Goal: Task Accomplishment & Management: Use online tool/utility

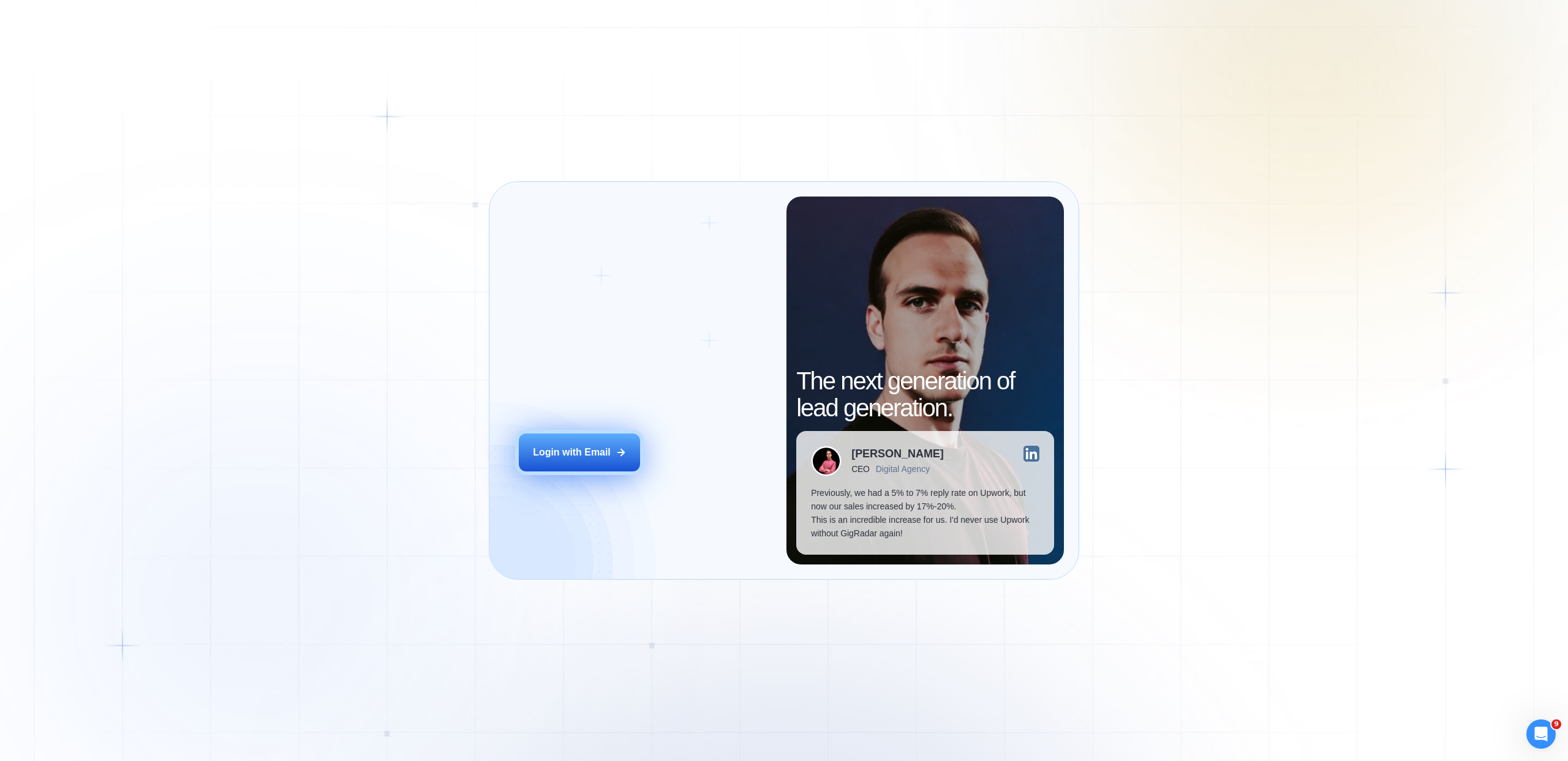
click at [595, 449] on div "Login with Email" at bounding box center [571, 452] width 77 height 13
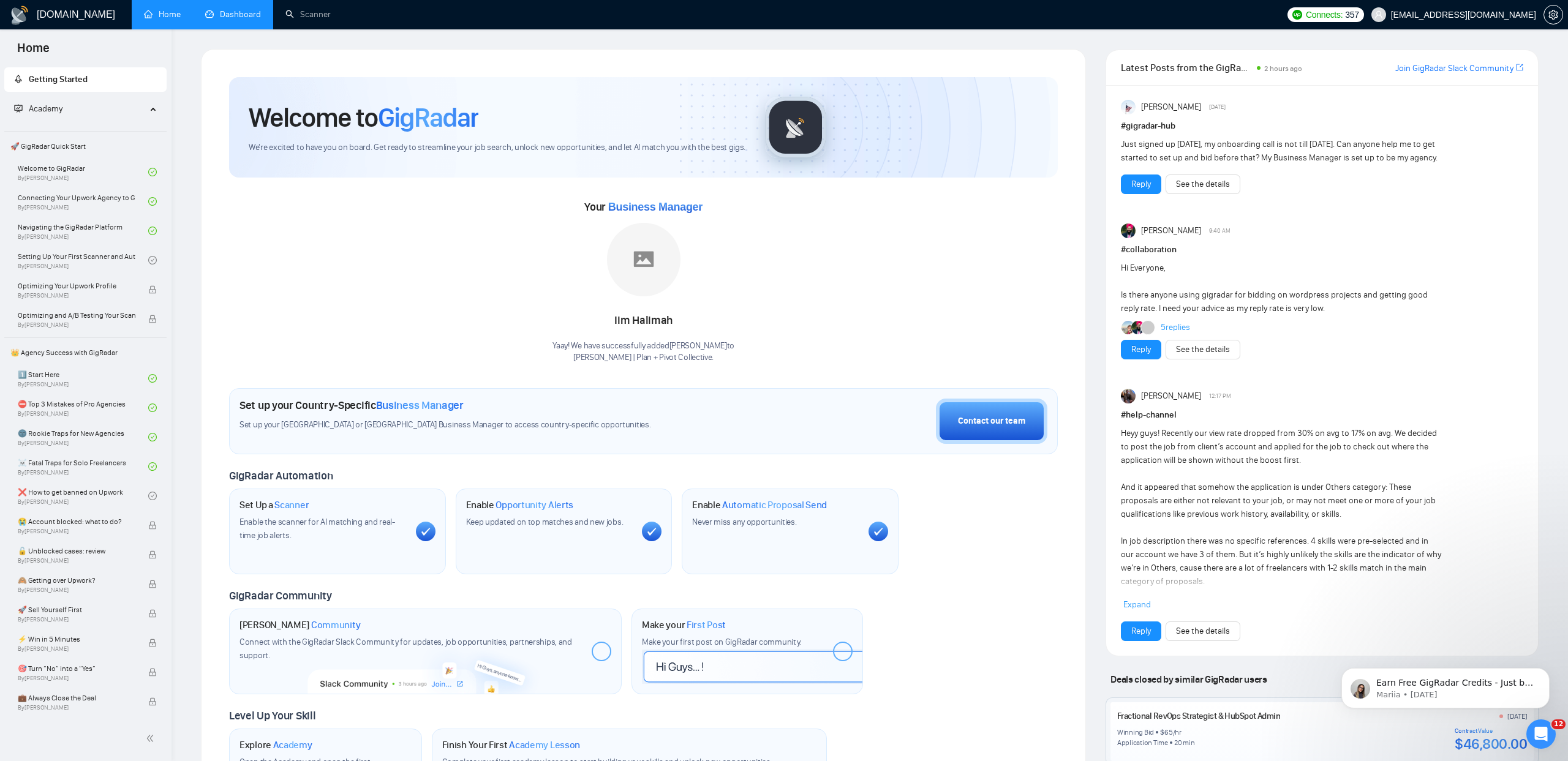
click at [240, 20] on link "Dashboard" at bounding box center [233, 14] width 56 height 11
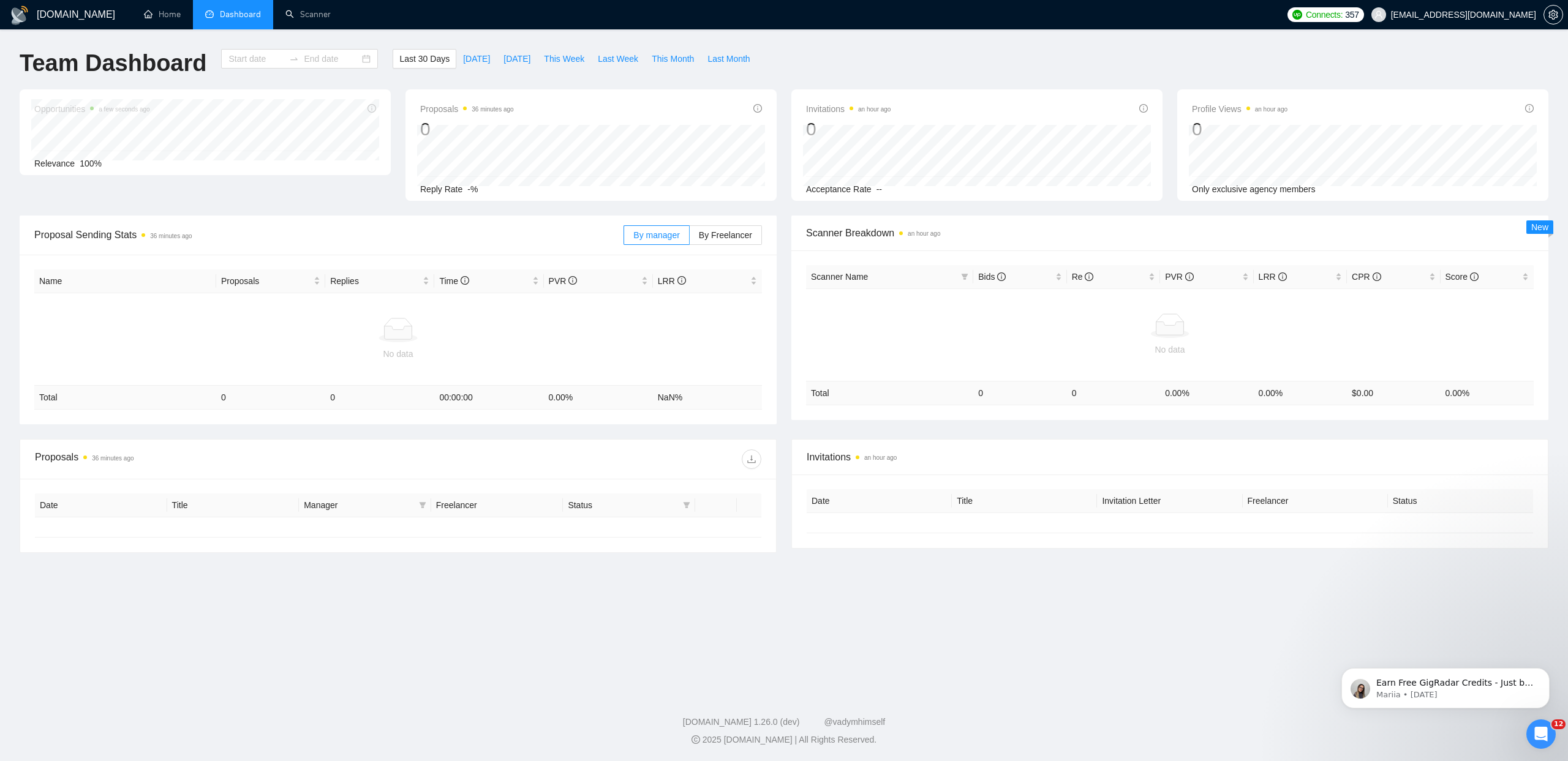
type input "[DATE]"
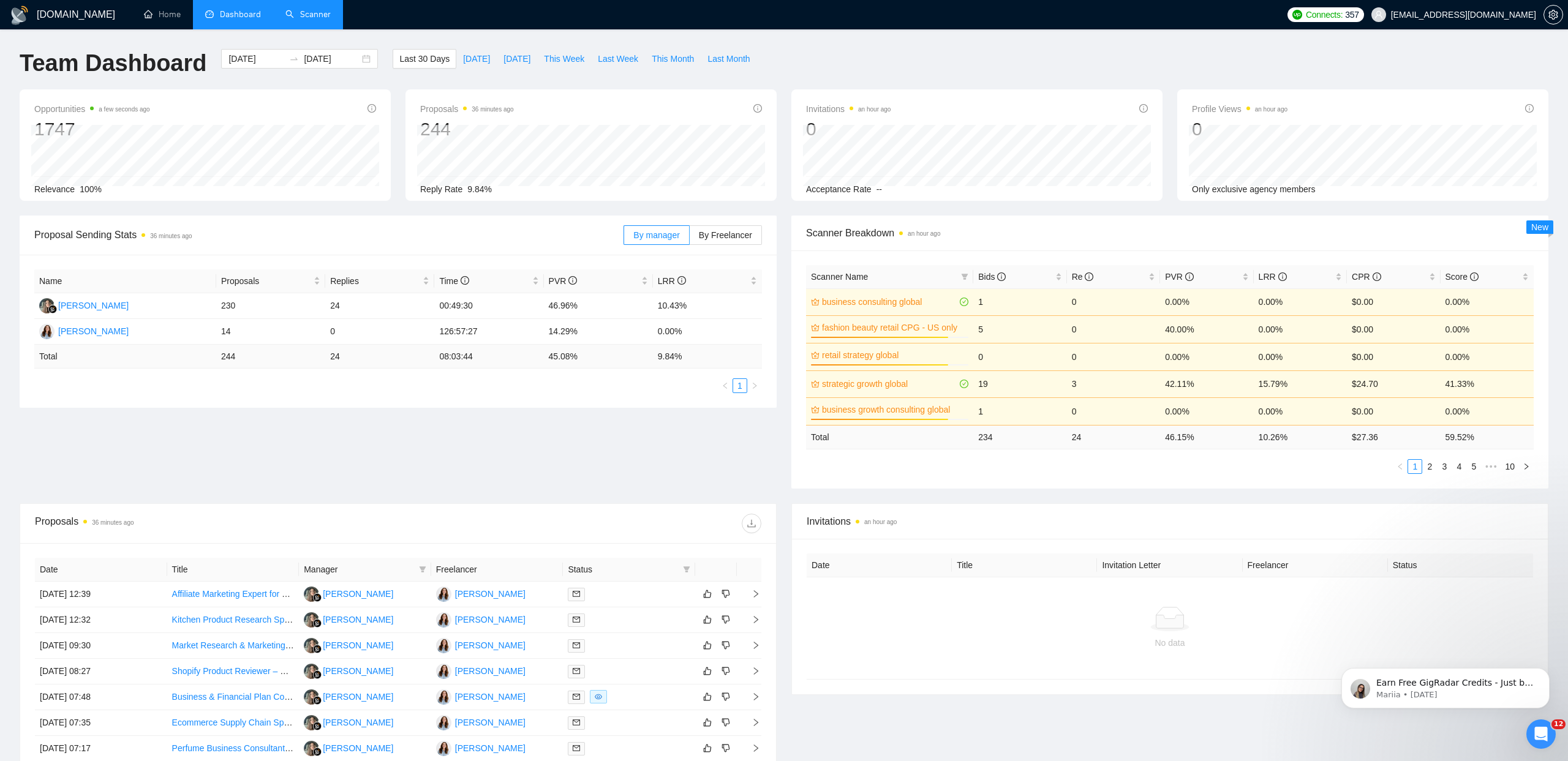
click at [305, 16] on link "Scanner" at bounding box center [308, 14] width 45 height 11
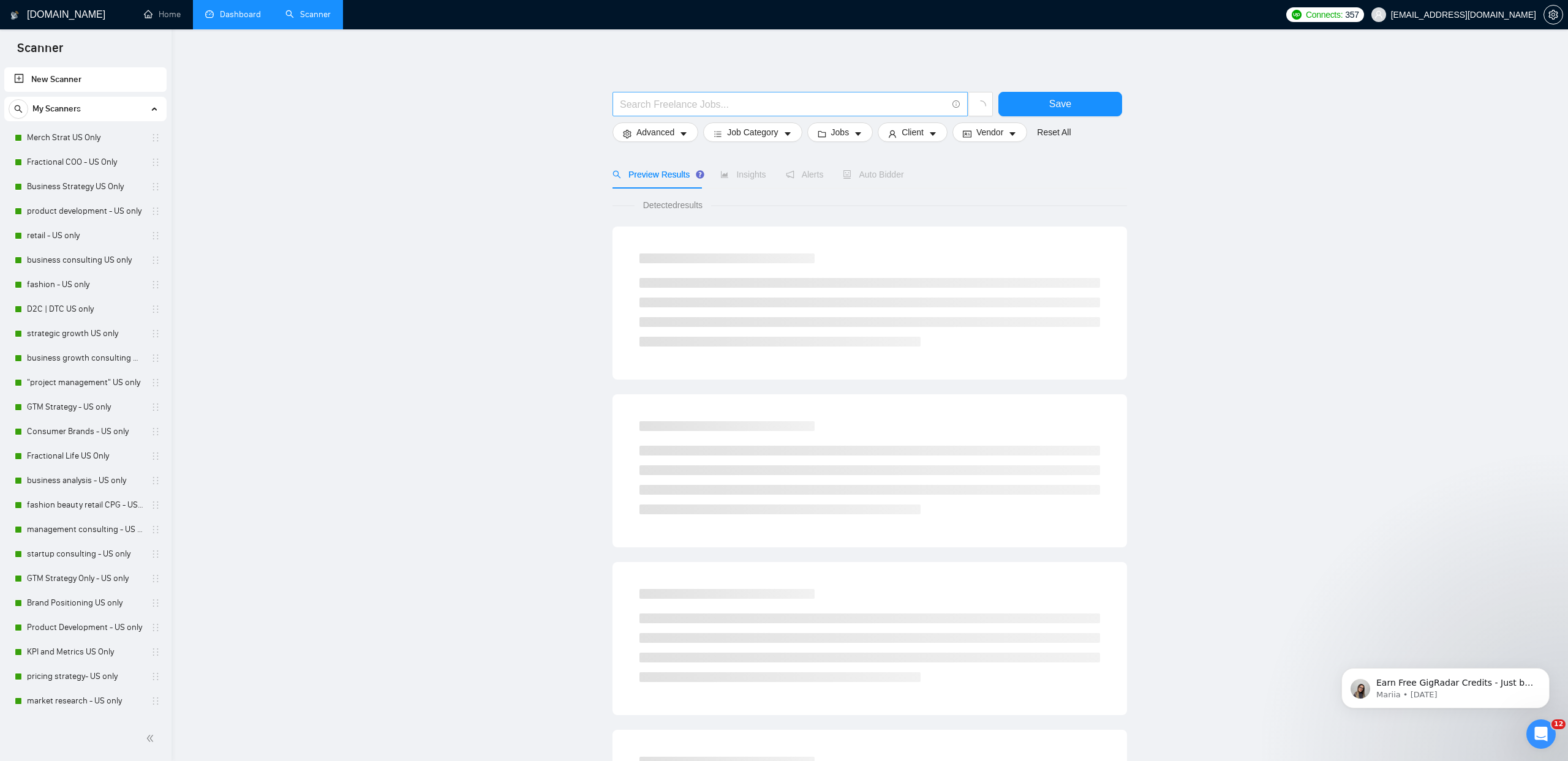
click at [733, 110] on input "text" at bounding box center [783, 104] width 327 height 16
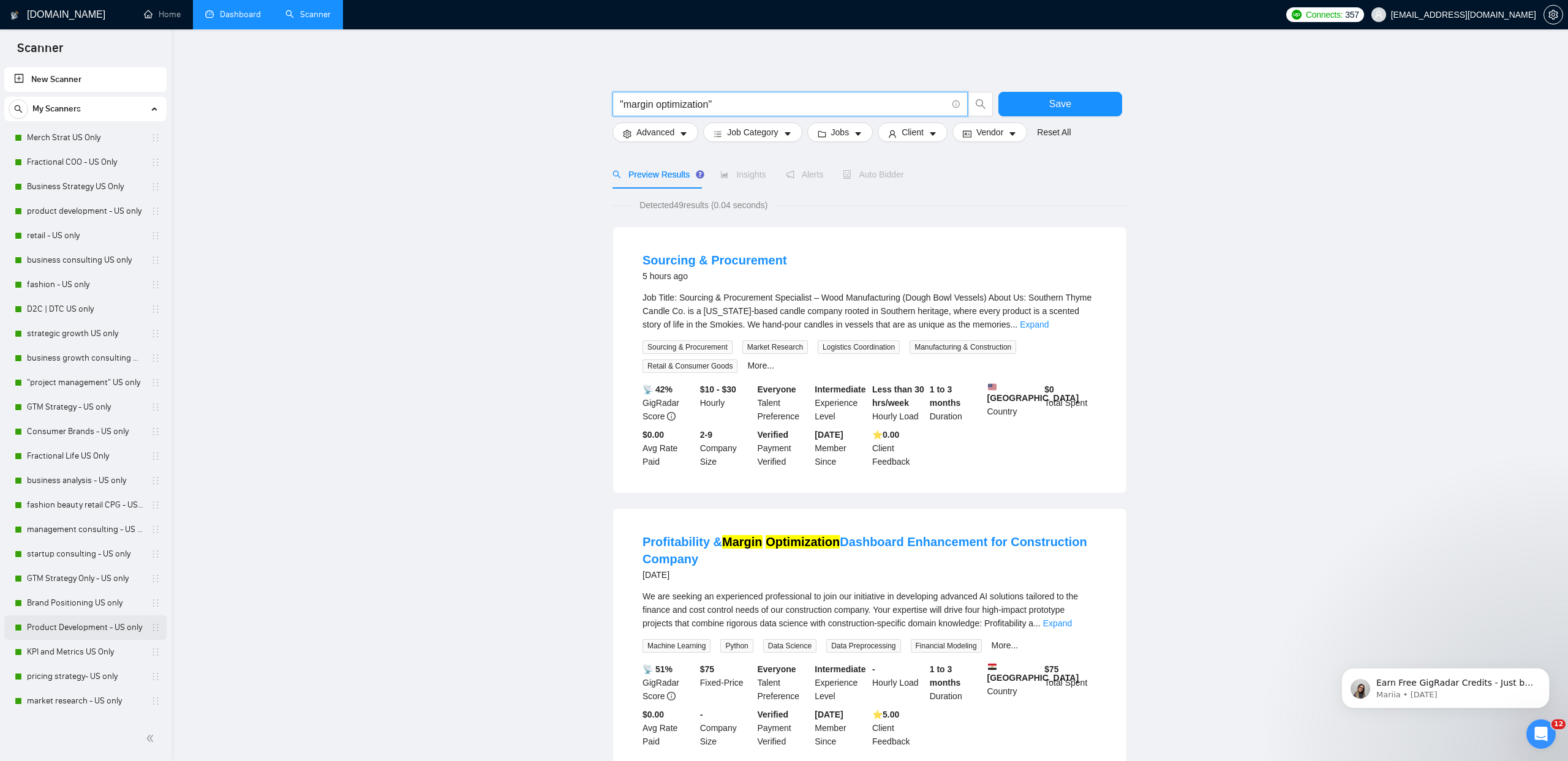
type input ""margin optimization""
click at [84, 628] on link "Product Development - US only" at bounding box center [85, 628] width 116 height 25
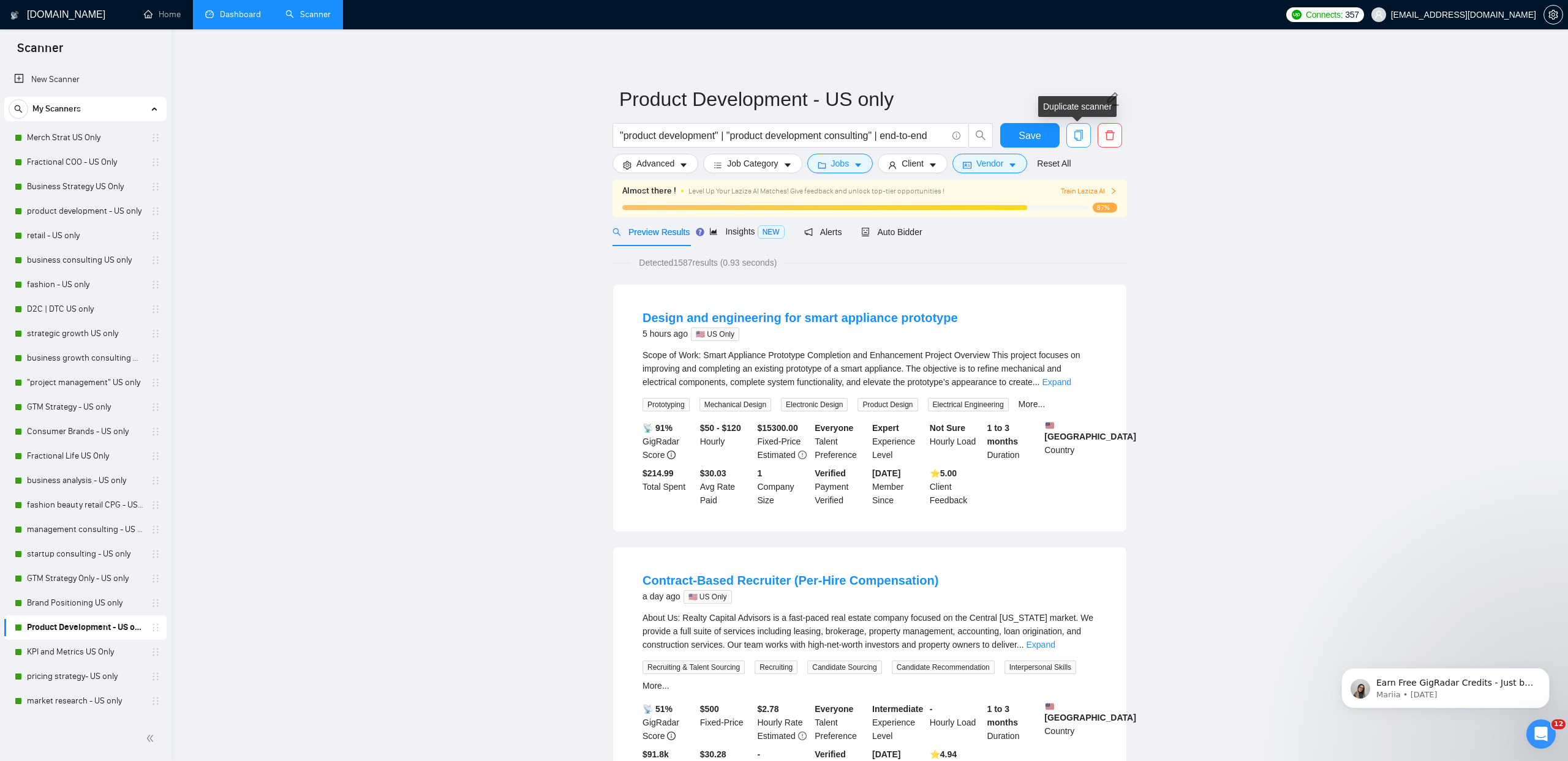
click at [1075, 133] on icon "copy" at bounding box center [1078, 135] width 11 height 11
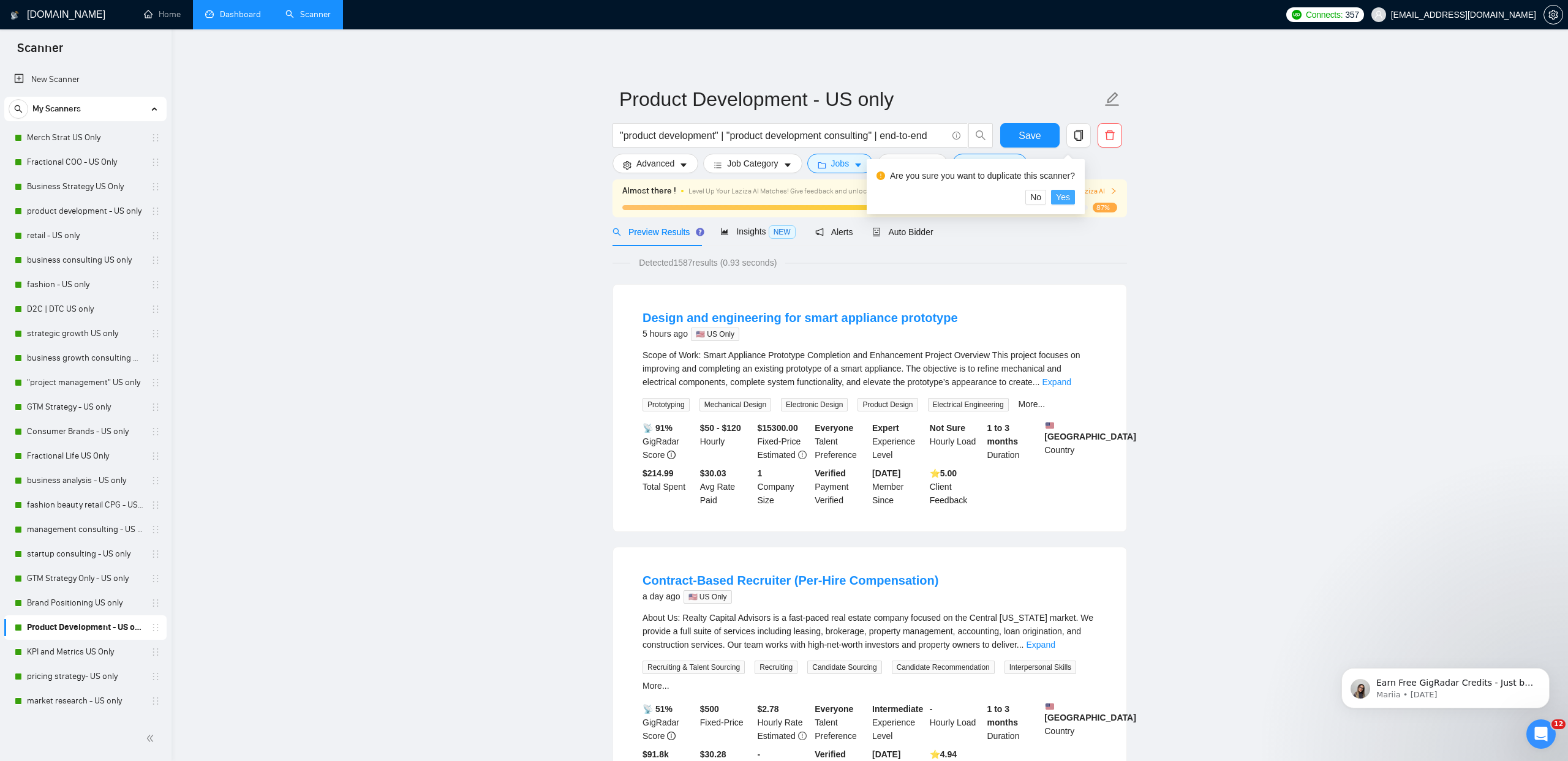
click at [1075, 197] on button "Yes" at bounding box center [1063, 197] width 24 height 15
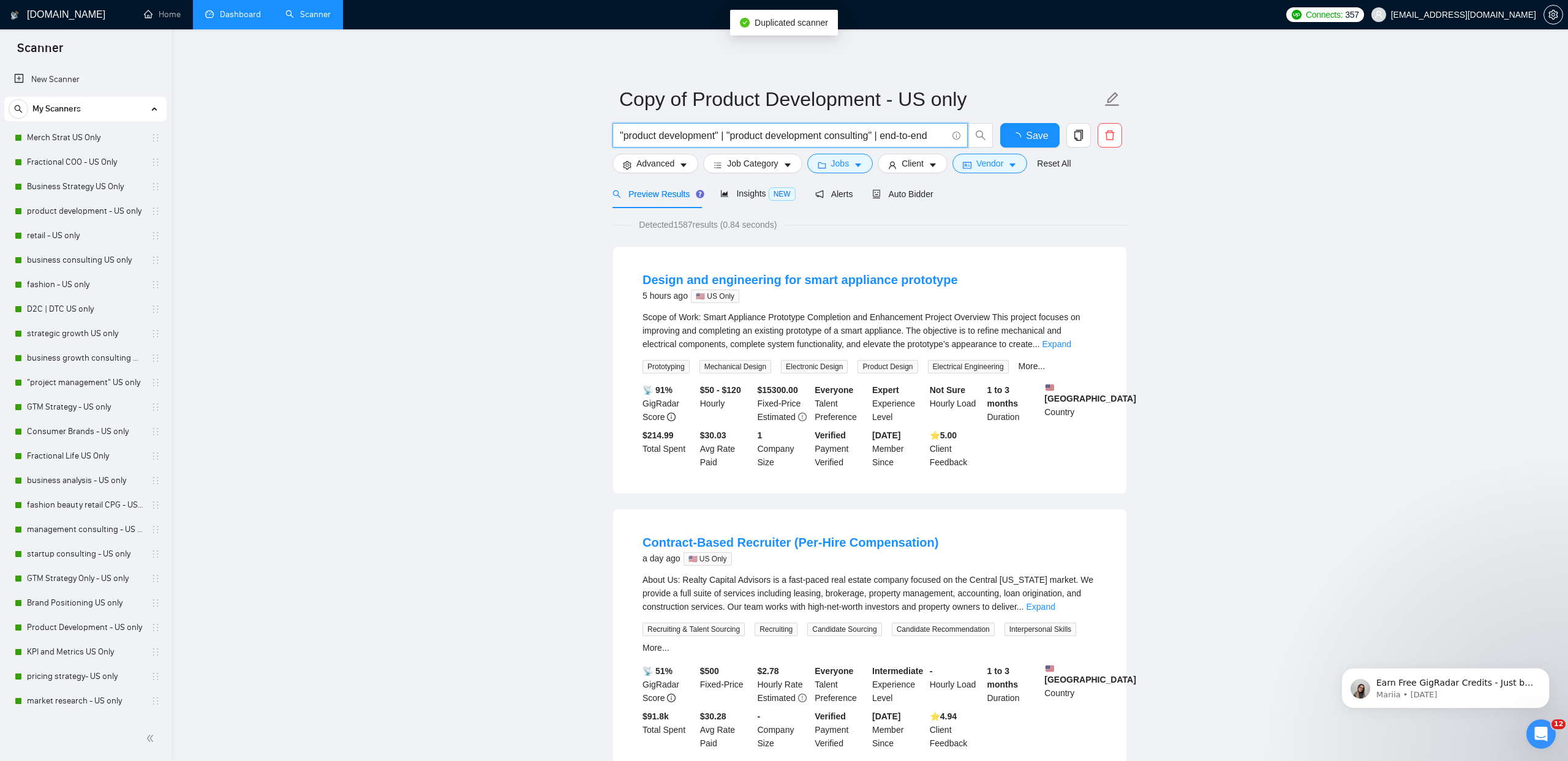
click at [734, 141] on input ""product development" | "product development consulting" | end-to-end" at bounding box center [783, 136] width 327 height 16
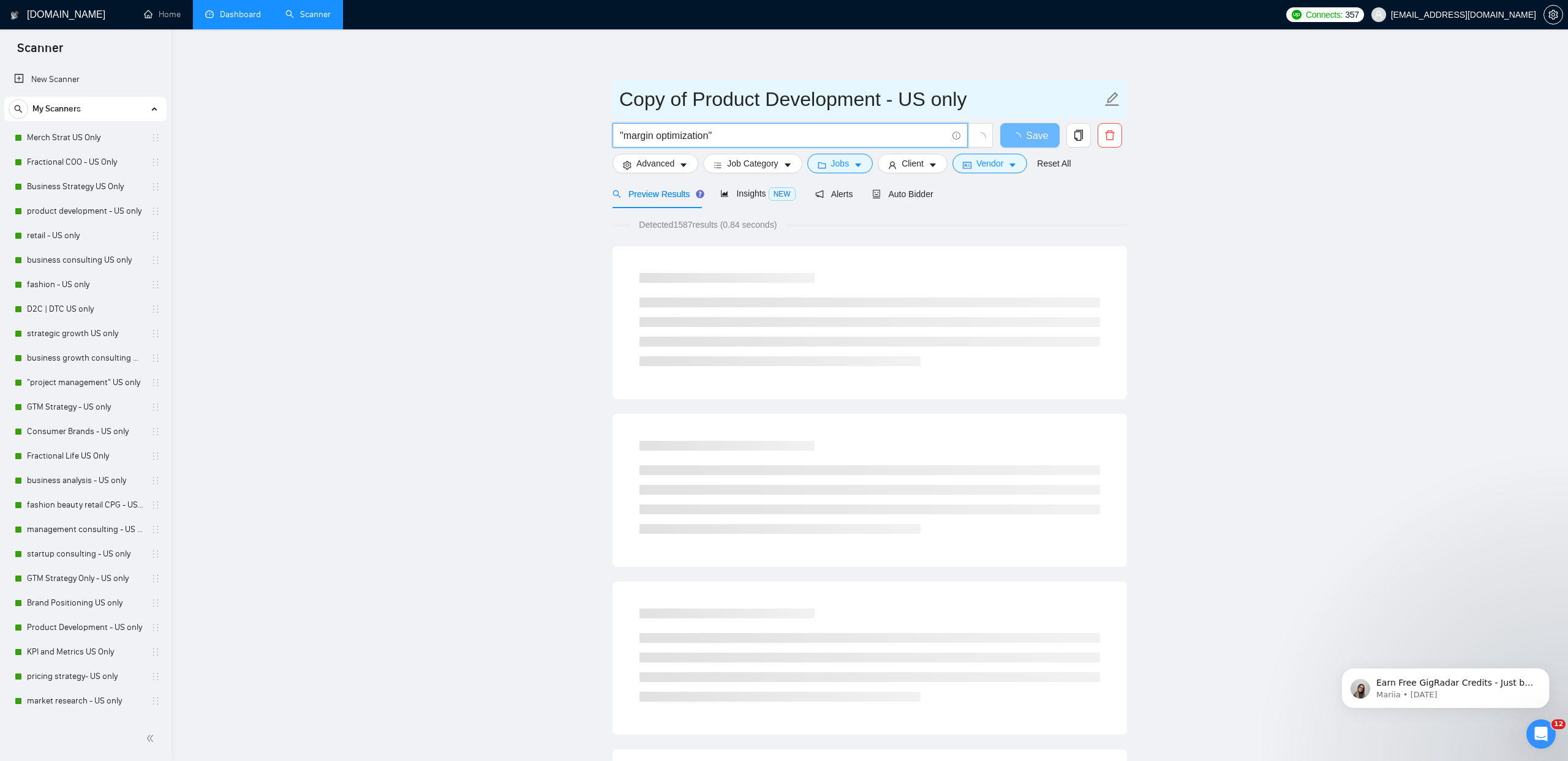
type input ""margin optimization""
click at [1116, 99] on icon "edit" at bounding box center [1112, 99] width 16 height 16
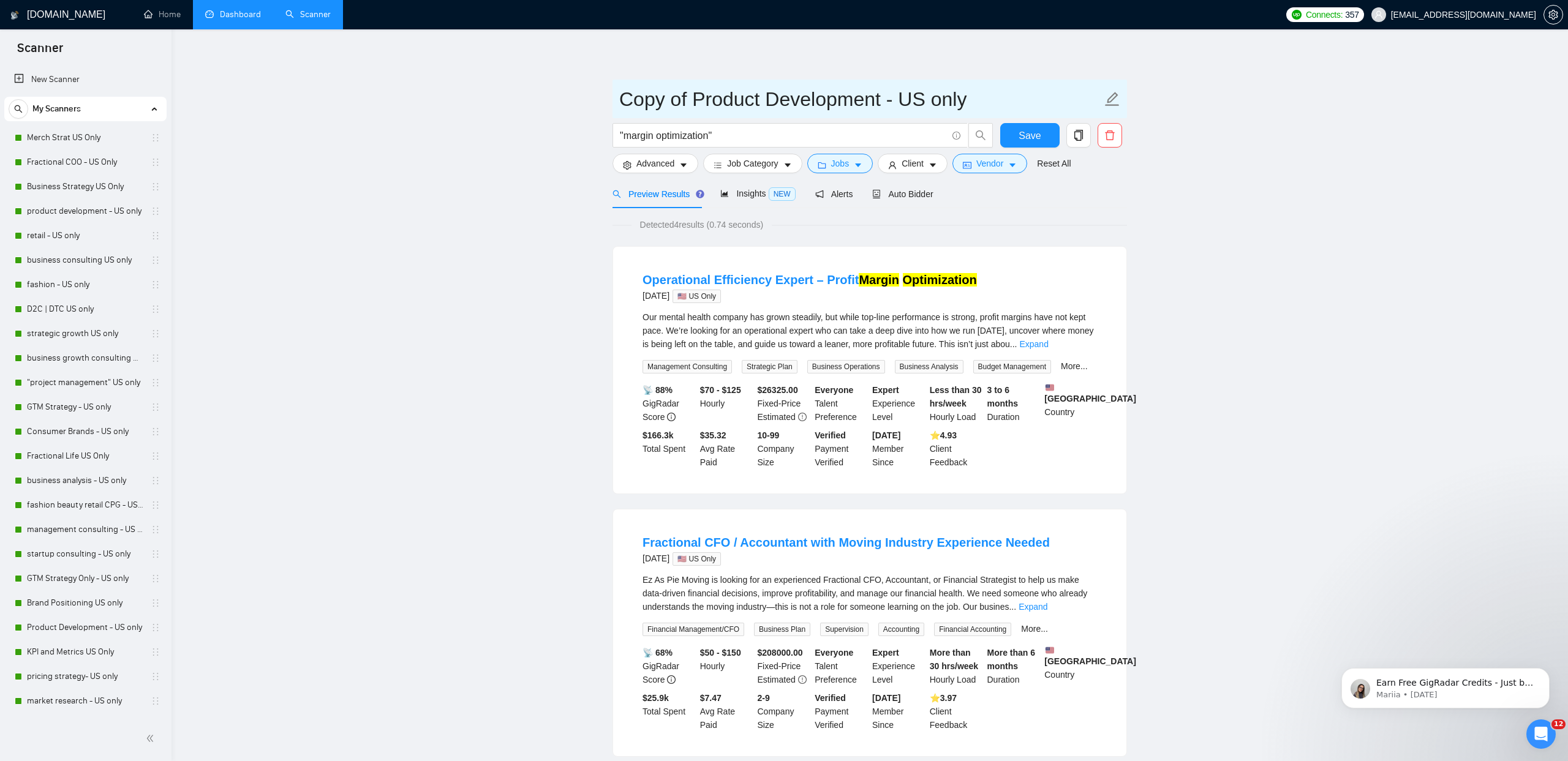
click at [742, 102] on input "Copy of Product Development - US only" at bounding box center [860, 99] width 482 height 30
type input "Margin Optimization - Global"
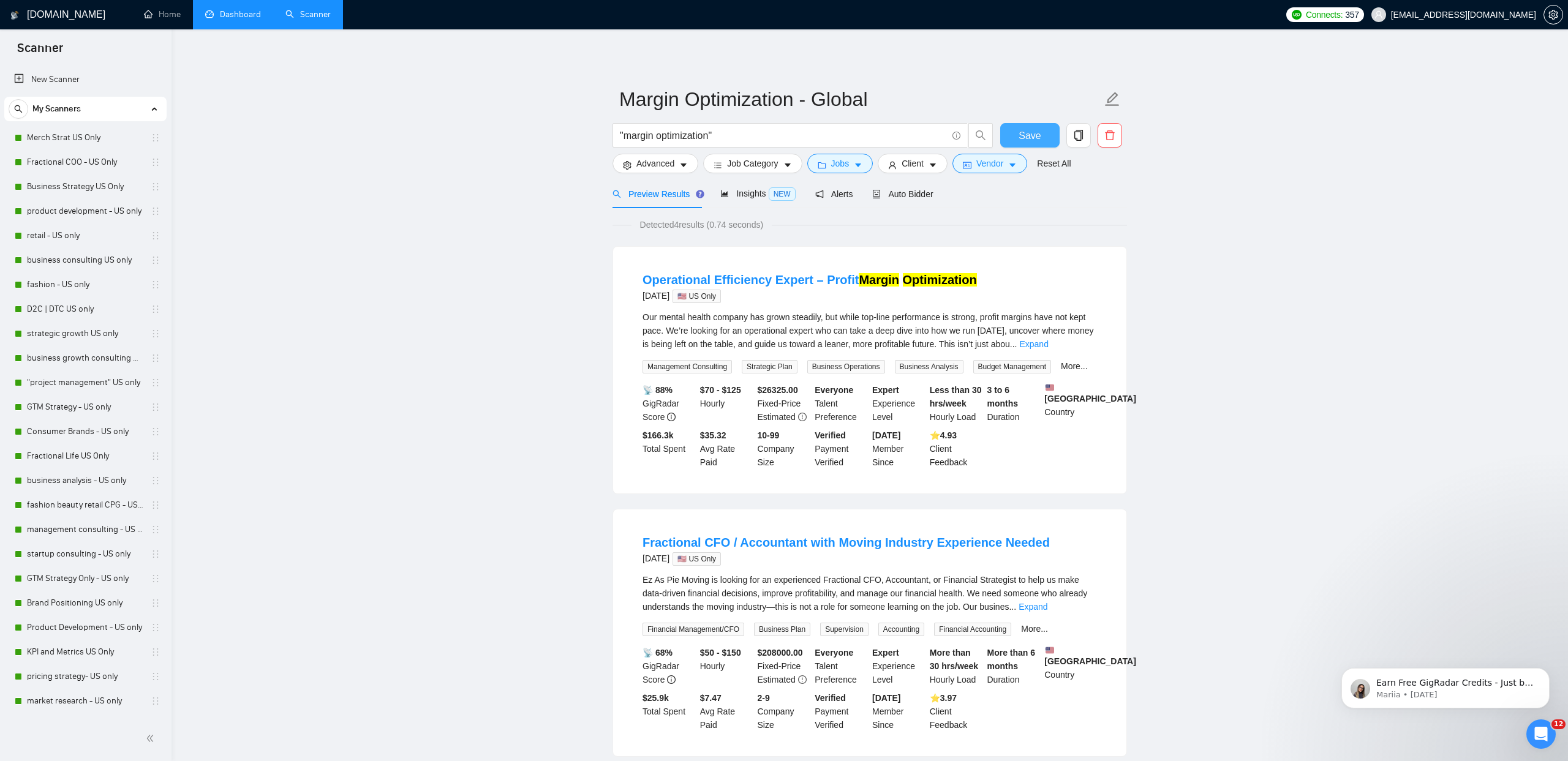
click at [1015, 146] on button "Save" at bounding box center [1030, 136] width 59 height 25
click at [1016, 143] on button "Save" at bounding box center [1030, 136] width 59 height 25
click at [1016, 164] on icon "caret-down" at bounding box center [1012, 165] width 6 height 3
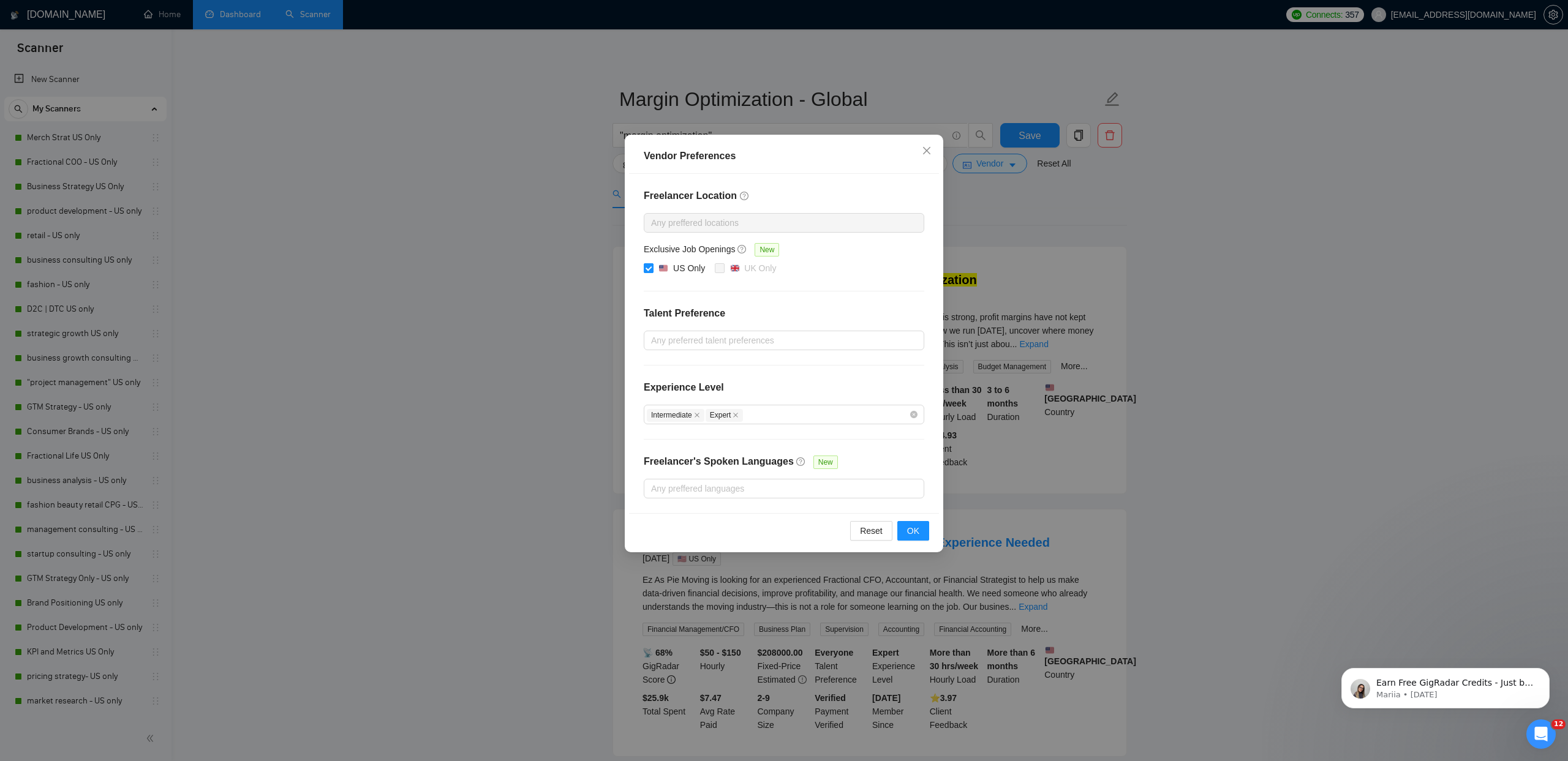
click at [686, 274] on div "US Only" at bounding box center [689, 268] width 32 height 13
click at [652, 271] on input "US Only" at bounding box center [648, 267] width 8 height 8
checkbox input "false"
click at [909, 525] on span "OK" at bounding box center [913, 531] width 12 height 13
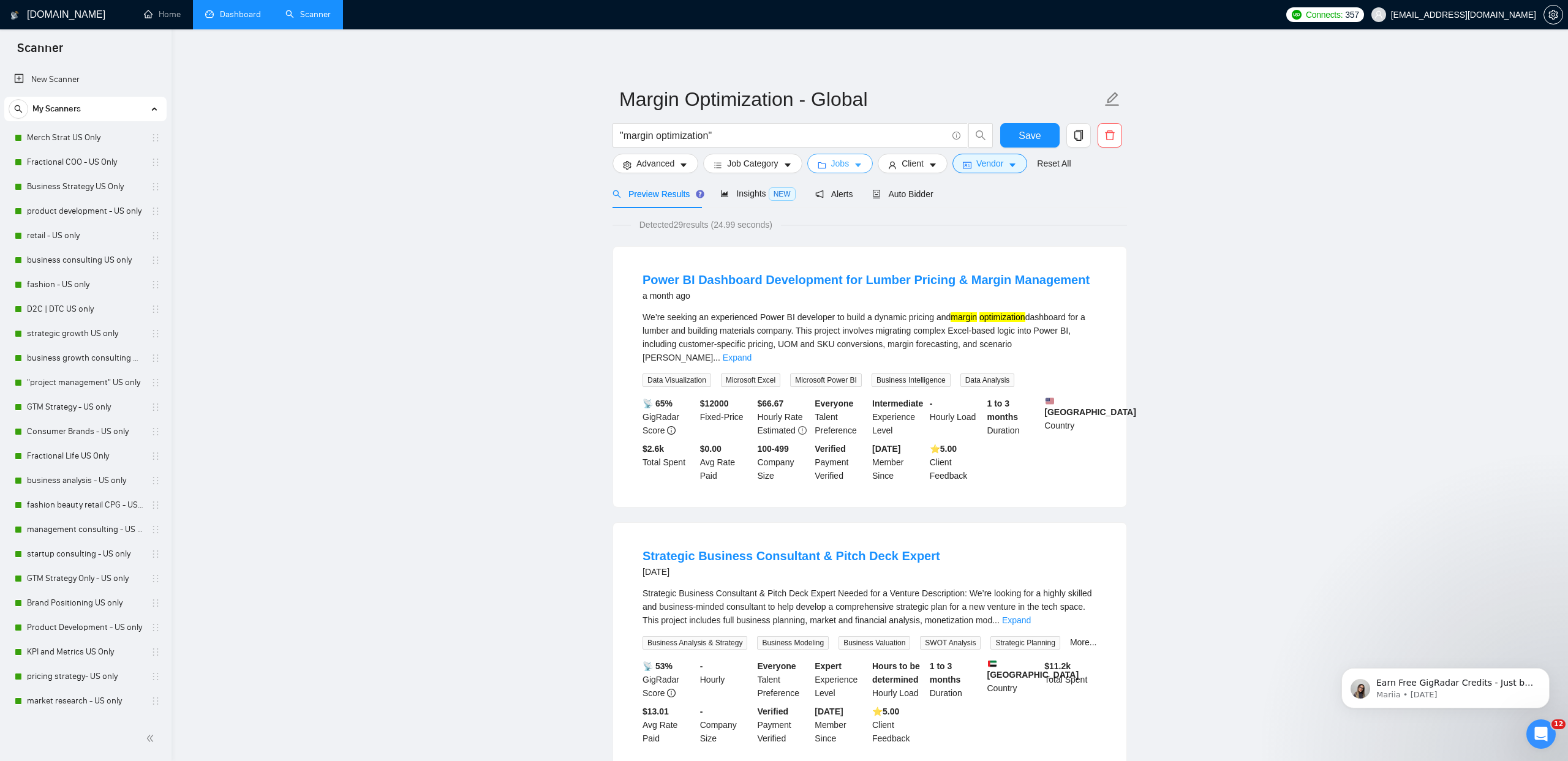
click at [831, 168] on button "Jobs" at bounding box center [840, 164] width 66 height 20
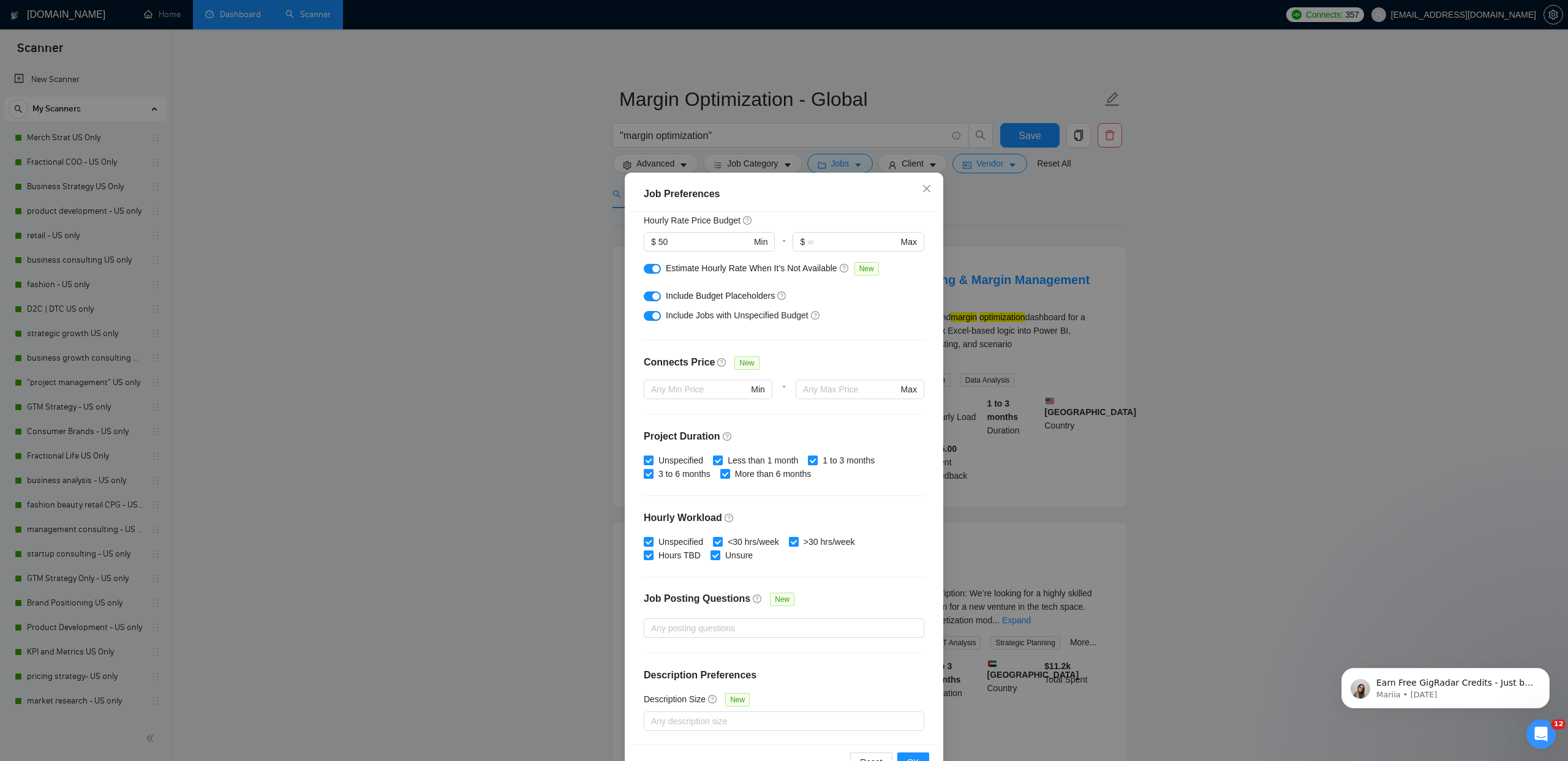
scroll to position [37, 0]
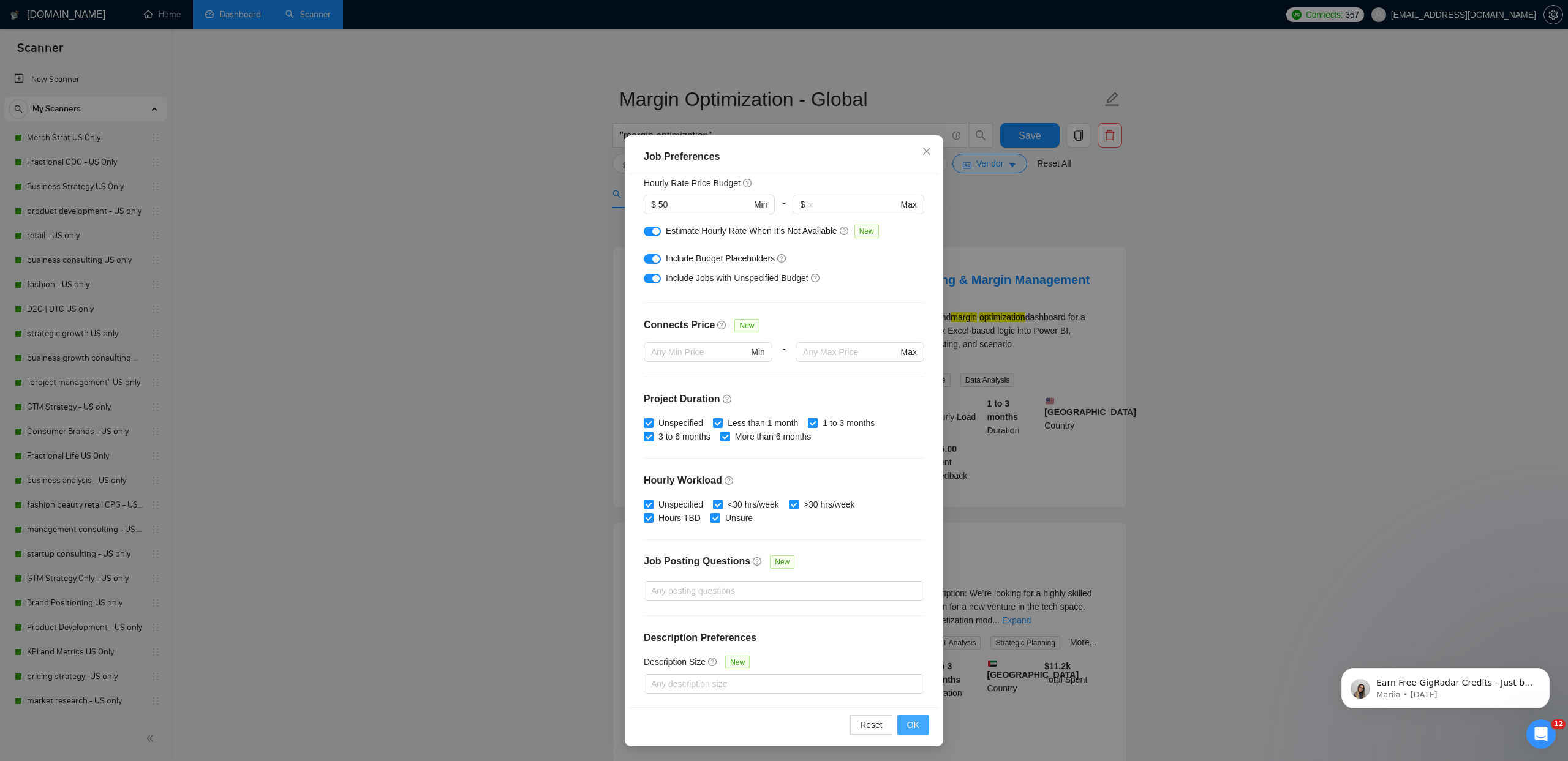
click at [926, 731] on button "OK" at bounding box center [913, 725] width 32 height 20
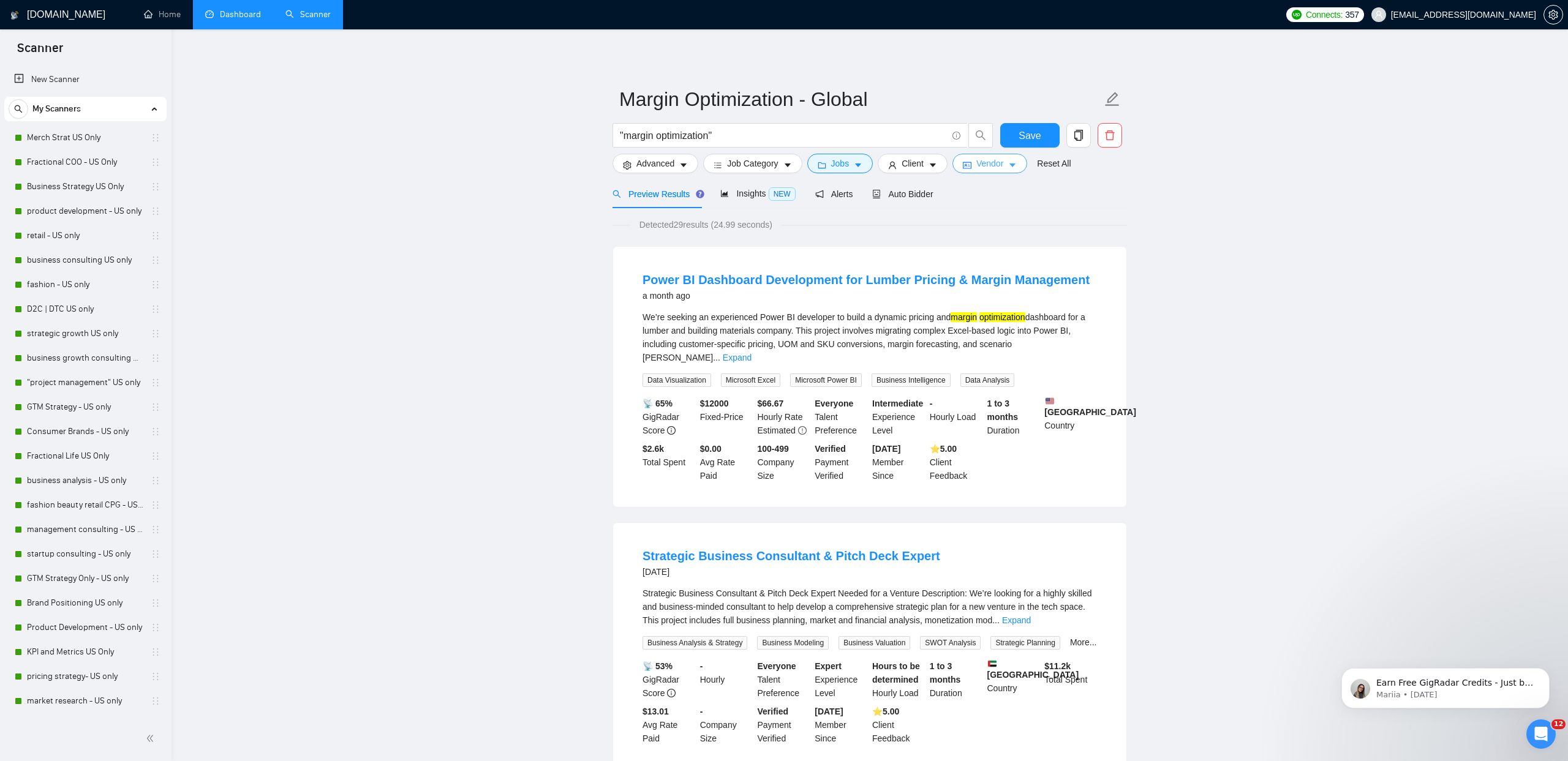
click at [997, 172] on button "Vendor" at bounding box center [989, 164] width 75 height 20
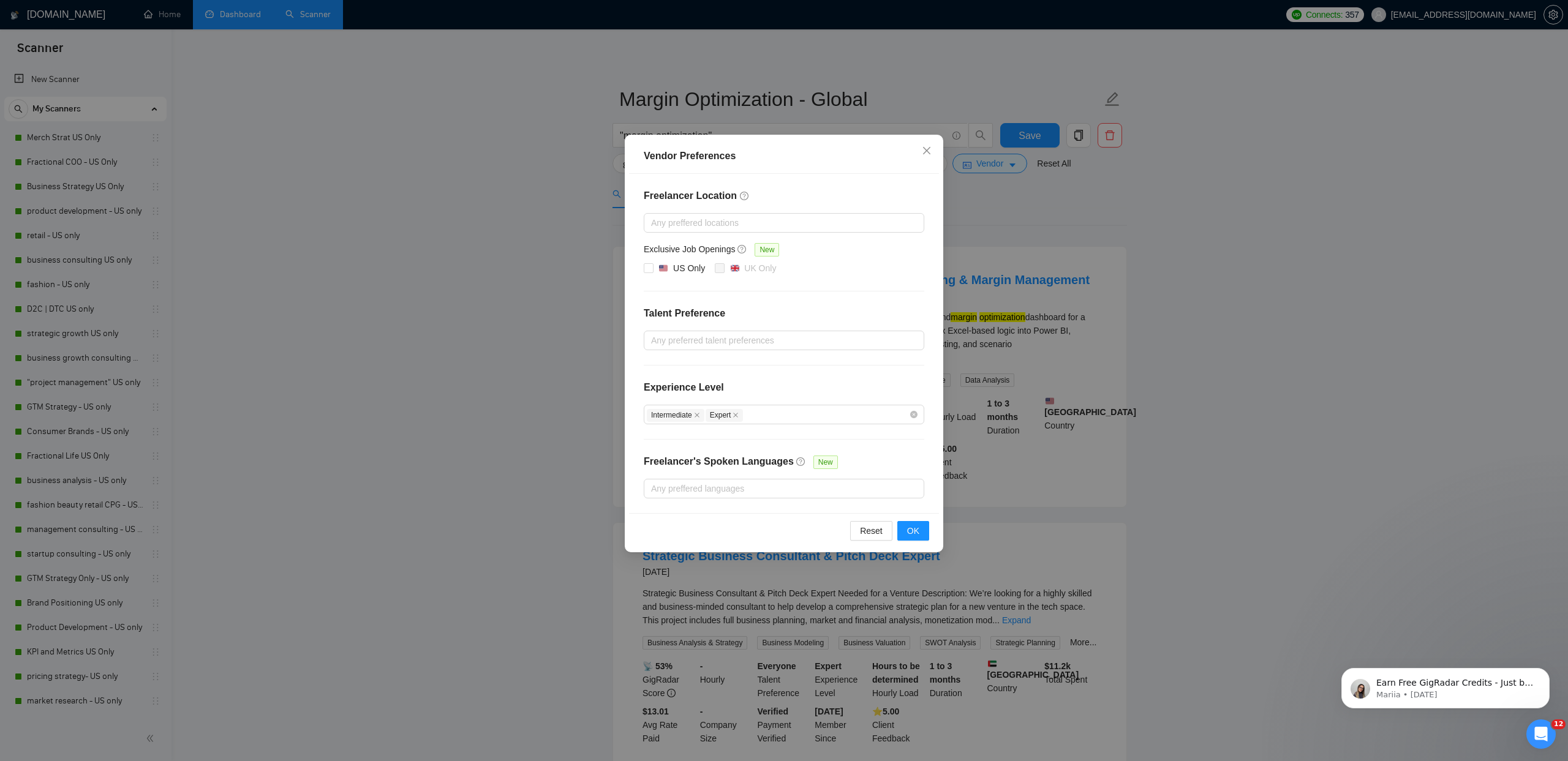
drag, startPoint x: 910, startPoint y: 541, endPoint x: 910, endPoint y: 531, distance: 10.0
click at [910, 541] on div "Reset OK" at bounding box center [784, 531] width 309 height 35
click at [910, 531] on span "OK" at bounding box center [913, 531] width 12 height 13
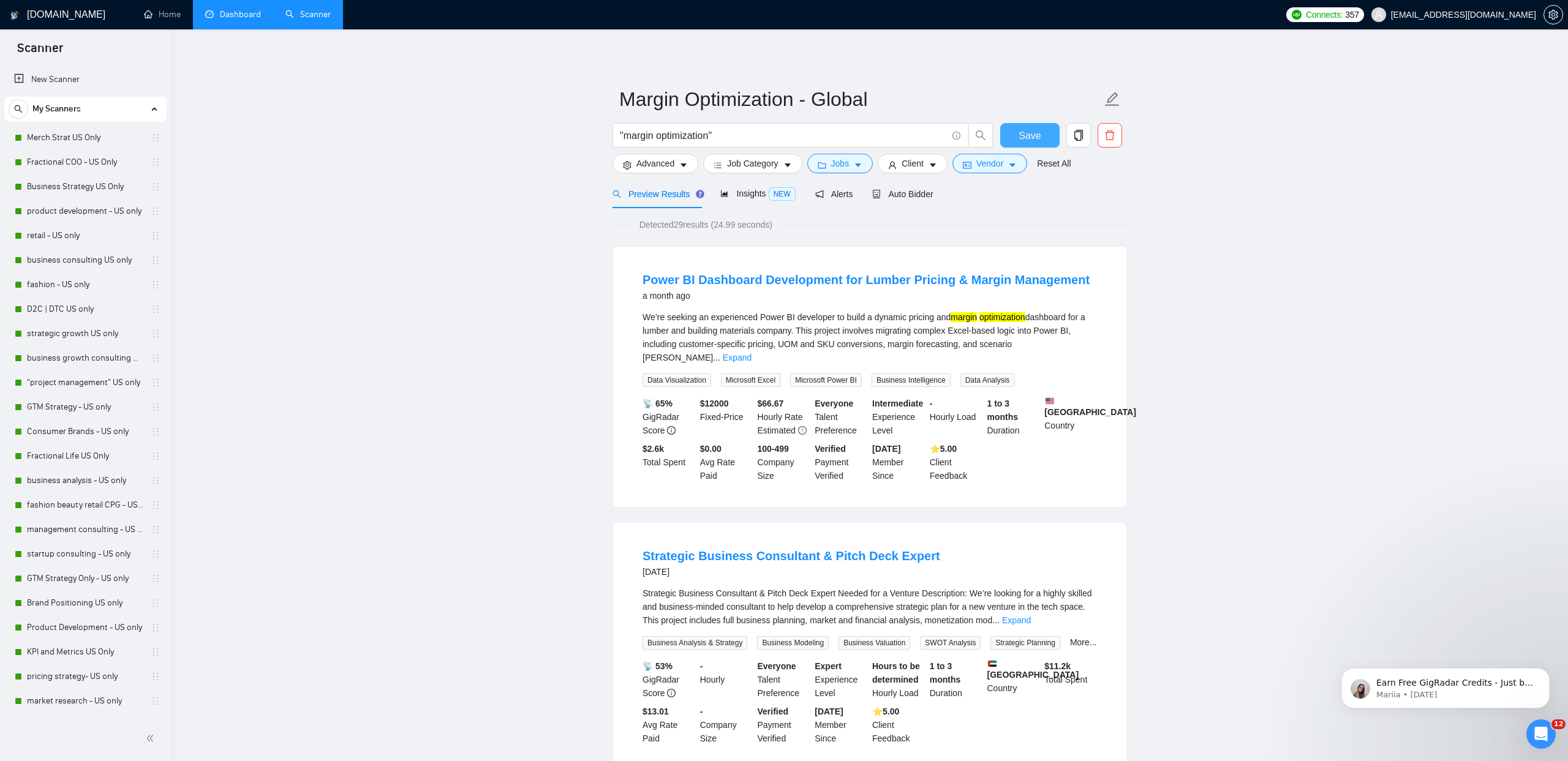
click at [1008, 140] on button "Save" at bounding box center [1030, 136] width 59 height 25
click at [919, 197] on span "Auto Bidder" at bounding box center [903, 194] width 61 height 10
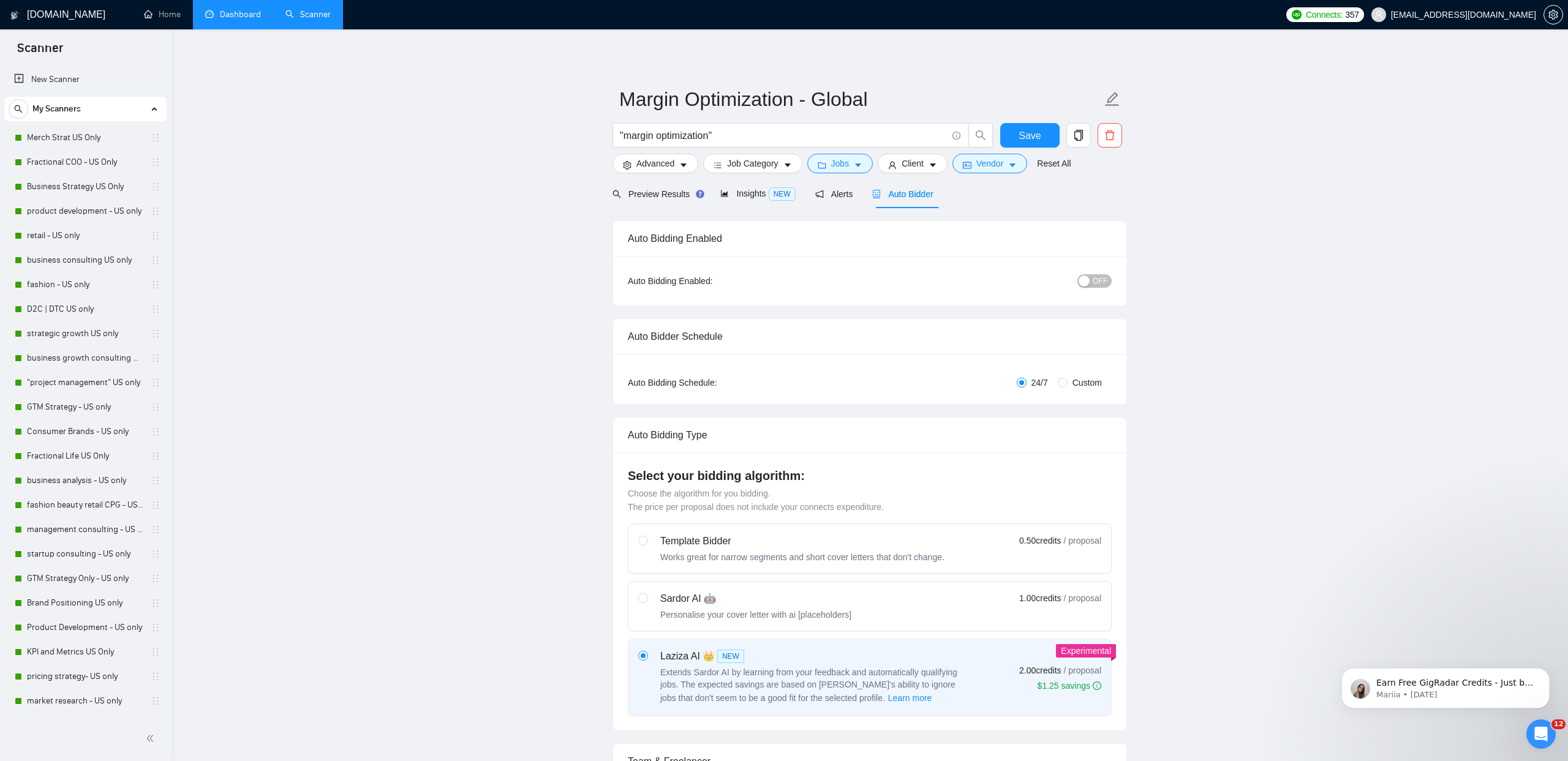
click at [1103, 283] on span "OFF" at bounding box center [1100, 281] width 15 height 13
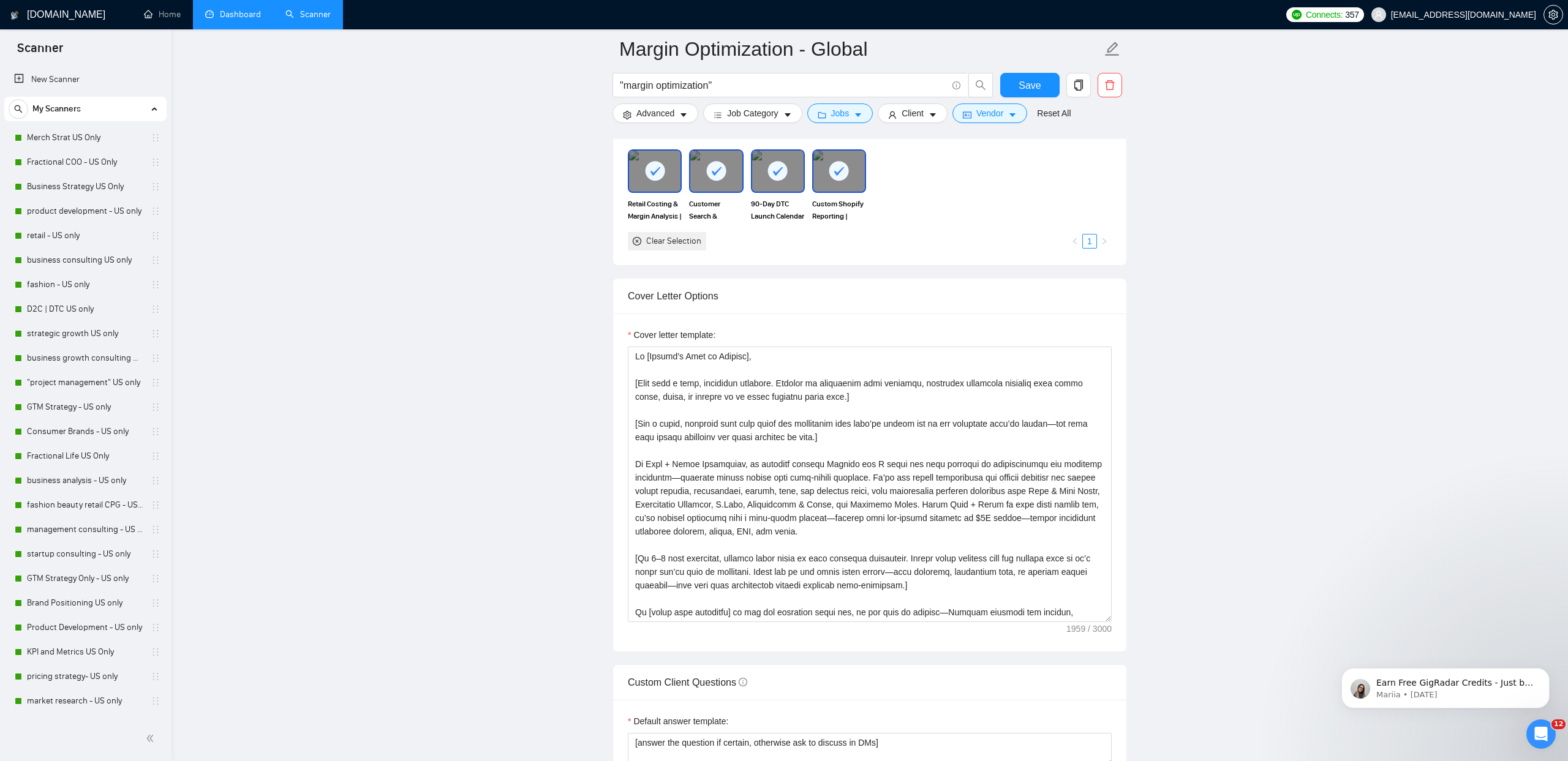
scroll to position [1281, 0]
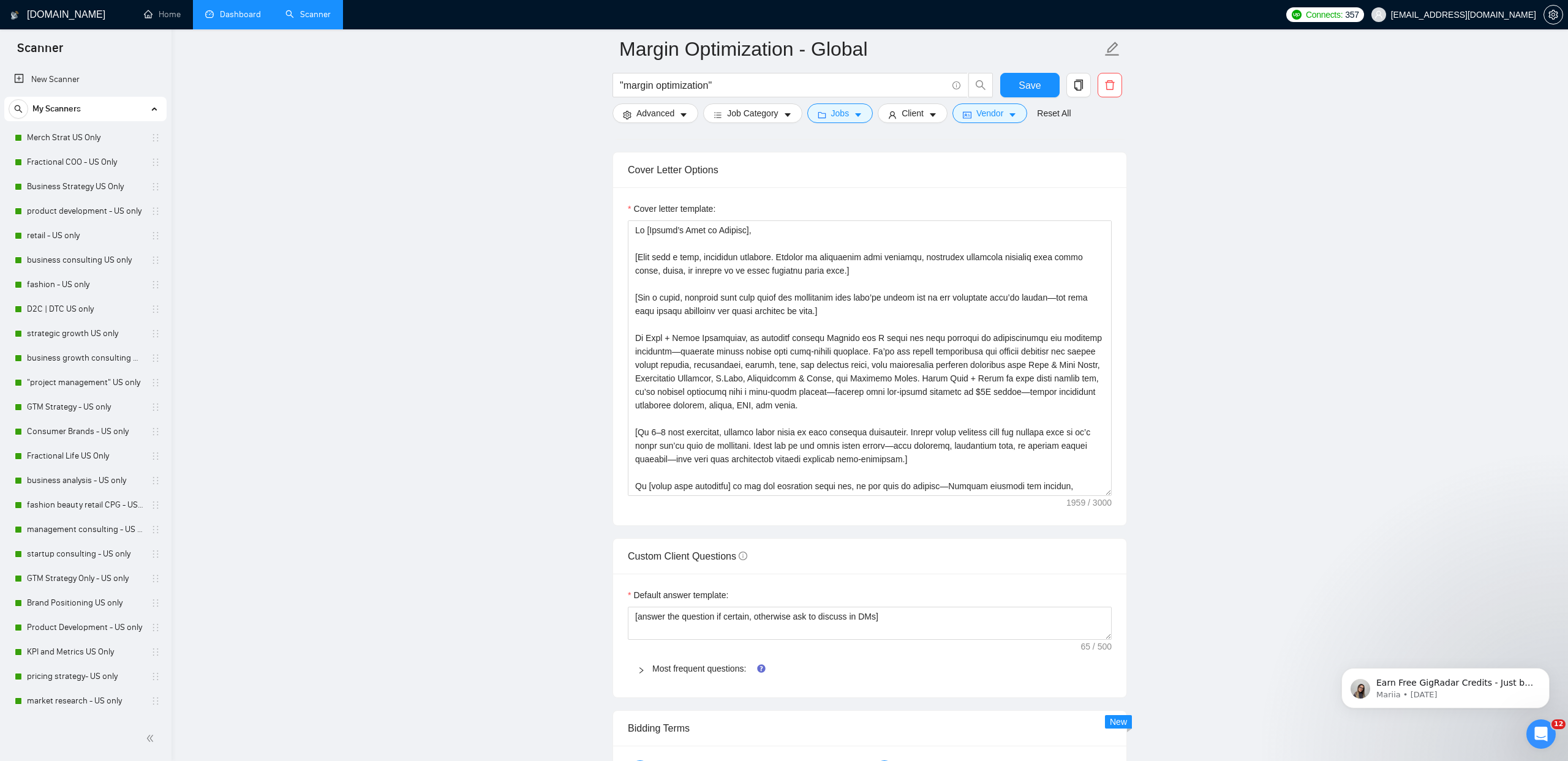
click at [695, 675] on div "Most frequent questions:" at bounding box center [870, 668] width 484 height 28
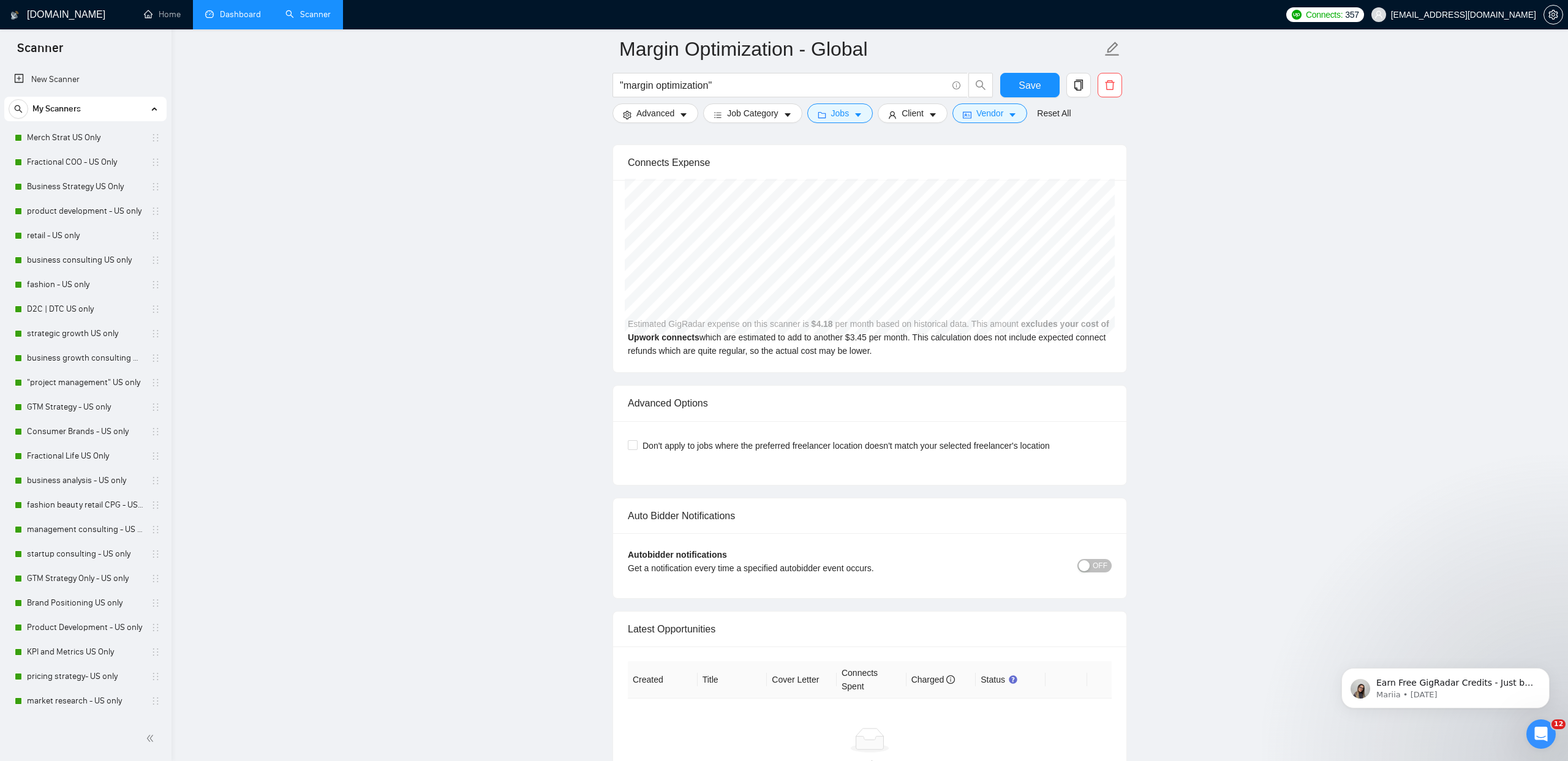
scroll to position [6627, 0]
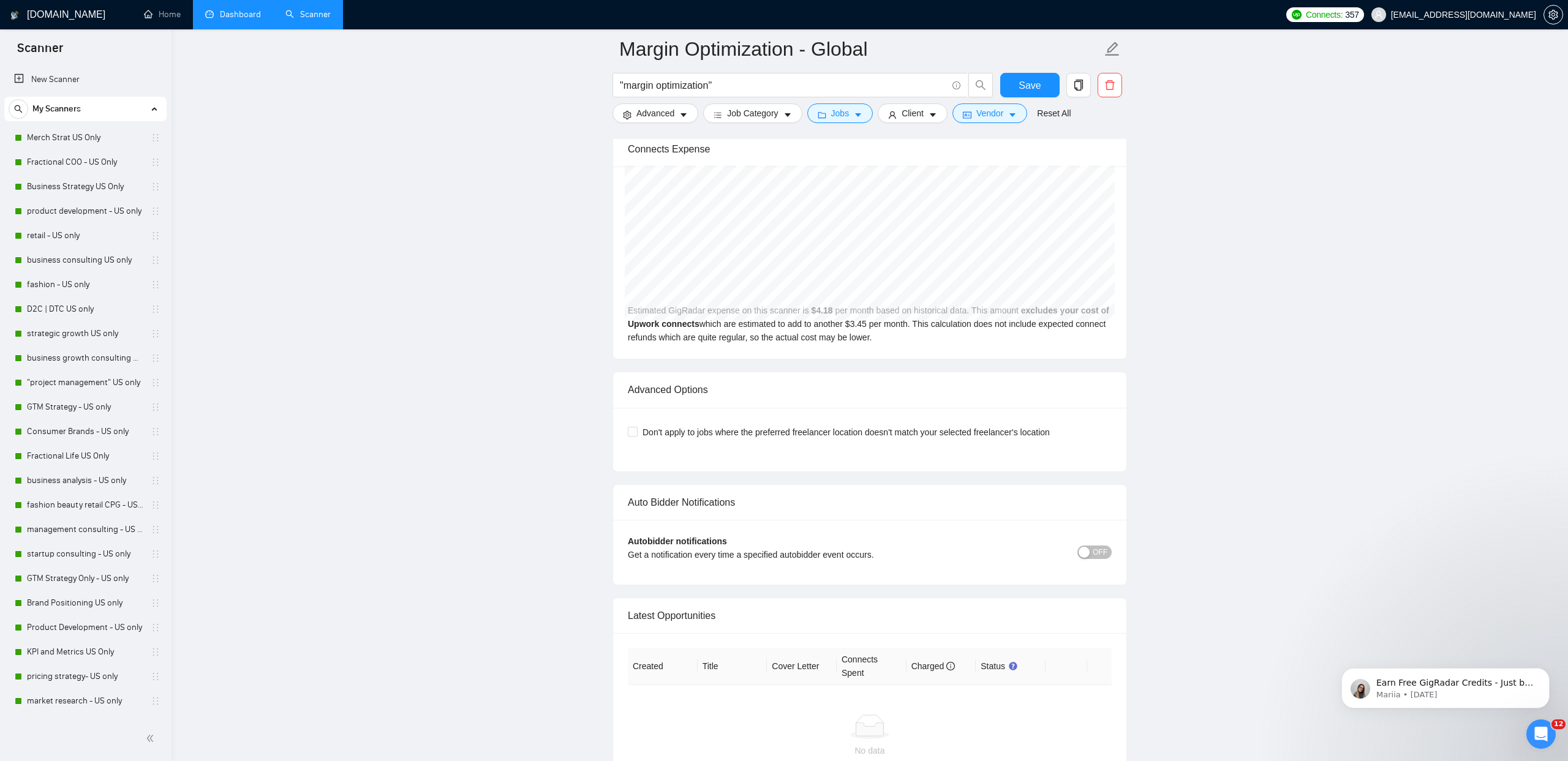
click at [1110, 546] on div "OFF" at bounding box center [1051, 551] width 121 height 14
click at [1104, 553] on span "OFF" at bounding box center [1100, 552] width 15 height 13
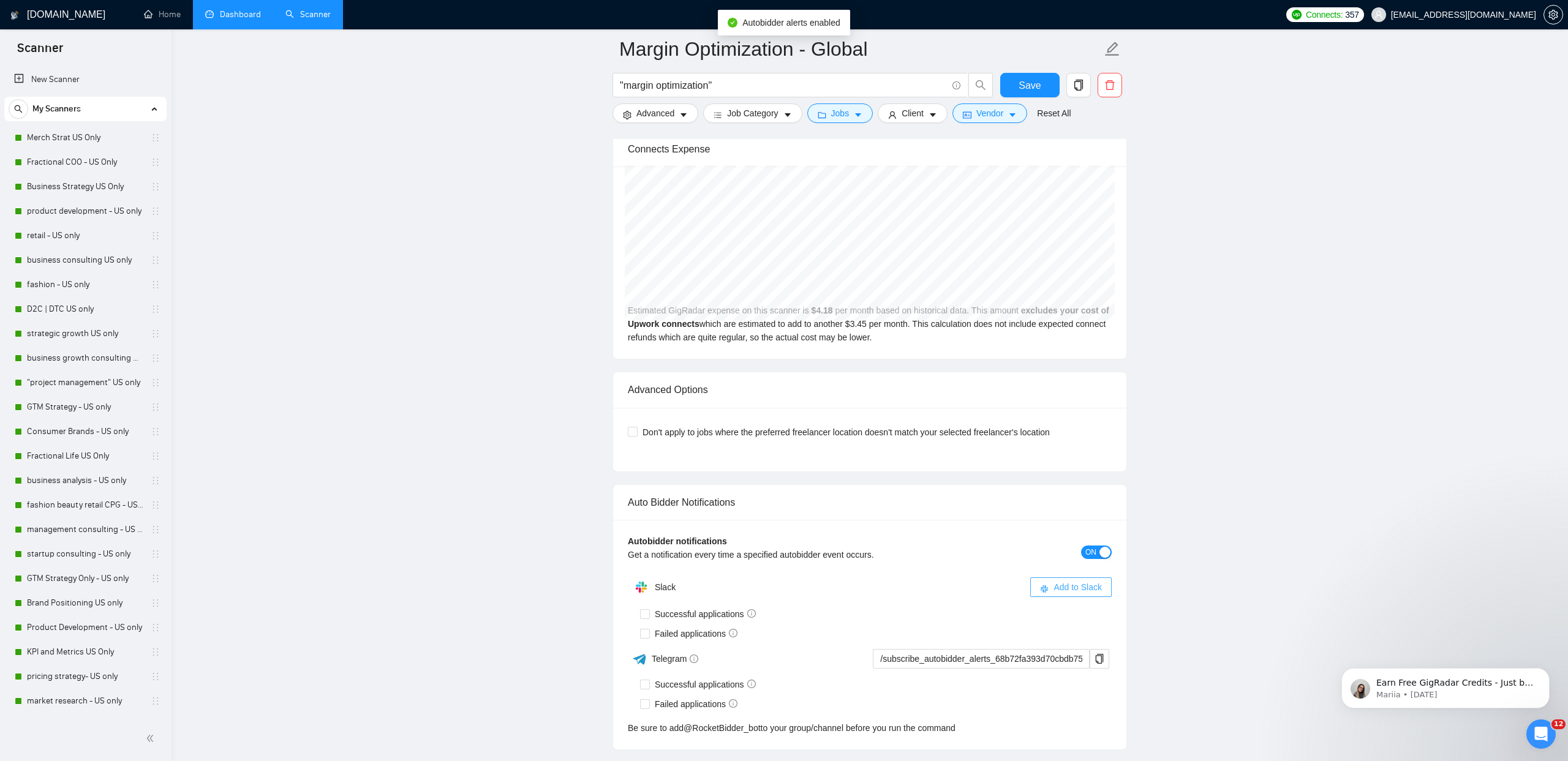
drag, startPoint x: 1057, startPoint y: 592, endPoint x: 997, endPoint y: 575, distance: 62.4
click at [1057, 592] on span "Add to Slack" at bounding box center [1077, 587] width 49 height 13
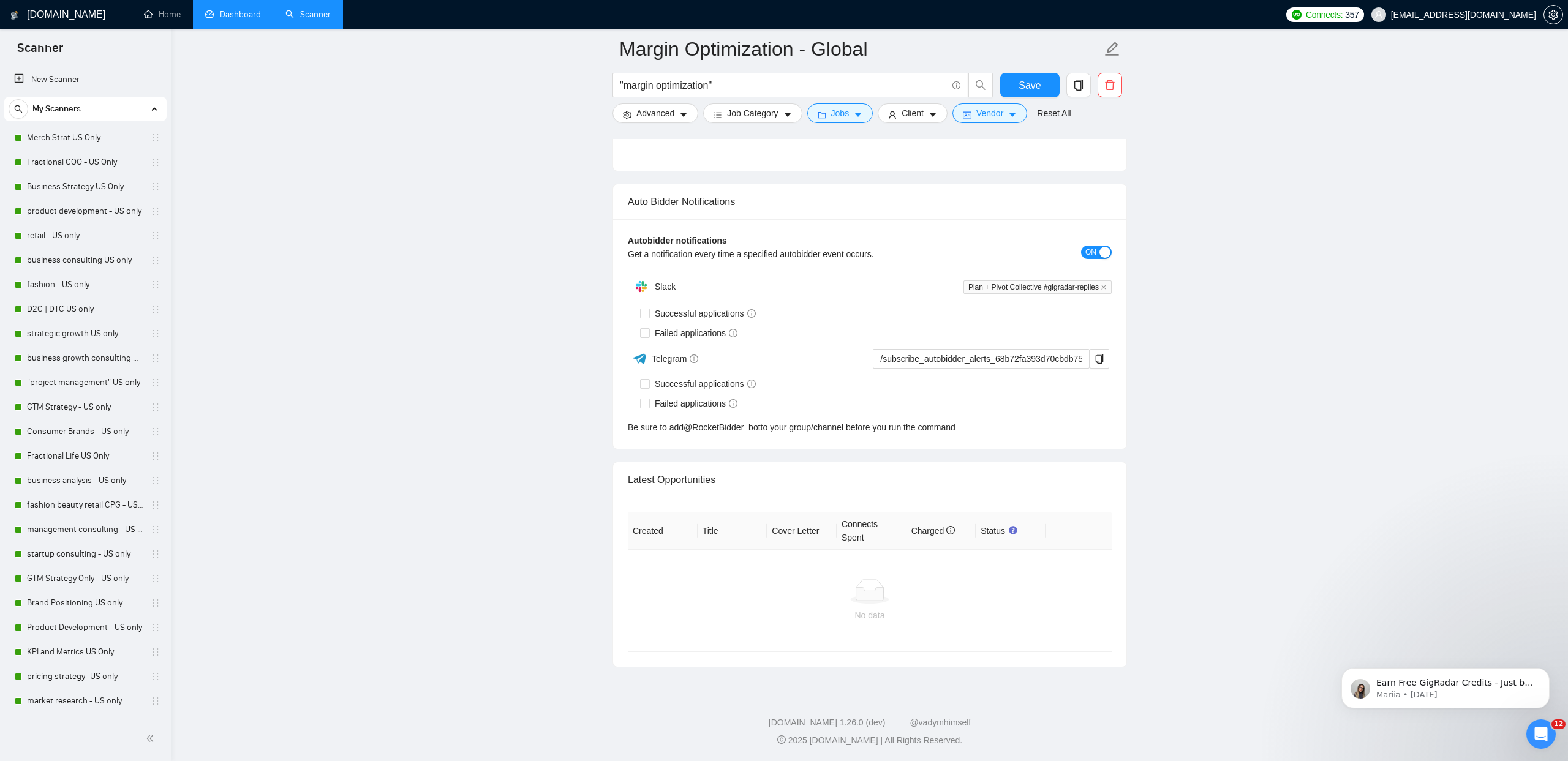
scroll to position [2795, 0]
click at [645, 312] on input "Successful applications" at bounding box center [644, 313] width 8 height 8
checkbox input "true"
click at [647, 332] on input "Failed applications" at bounding box center [644, 333] width 8 height 8
checkbox input "true"
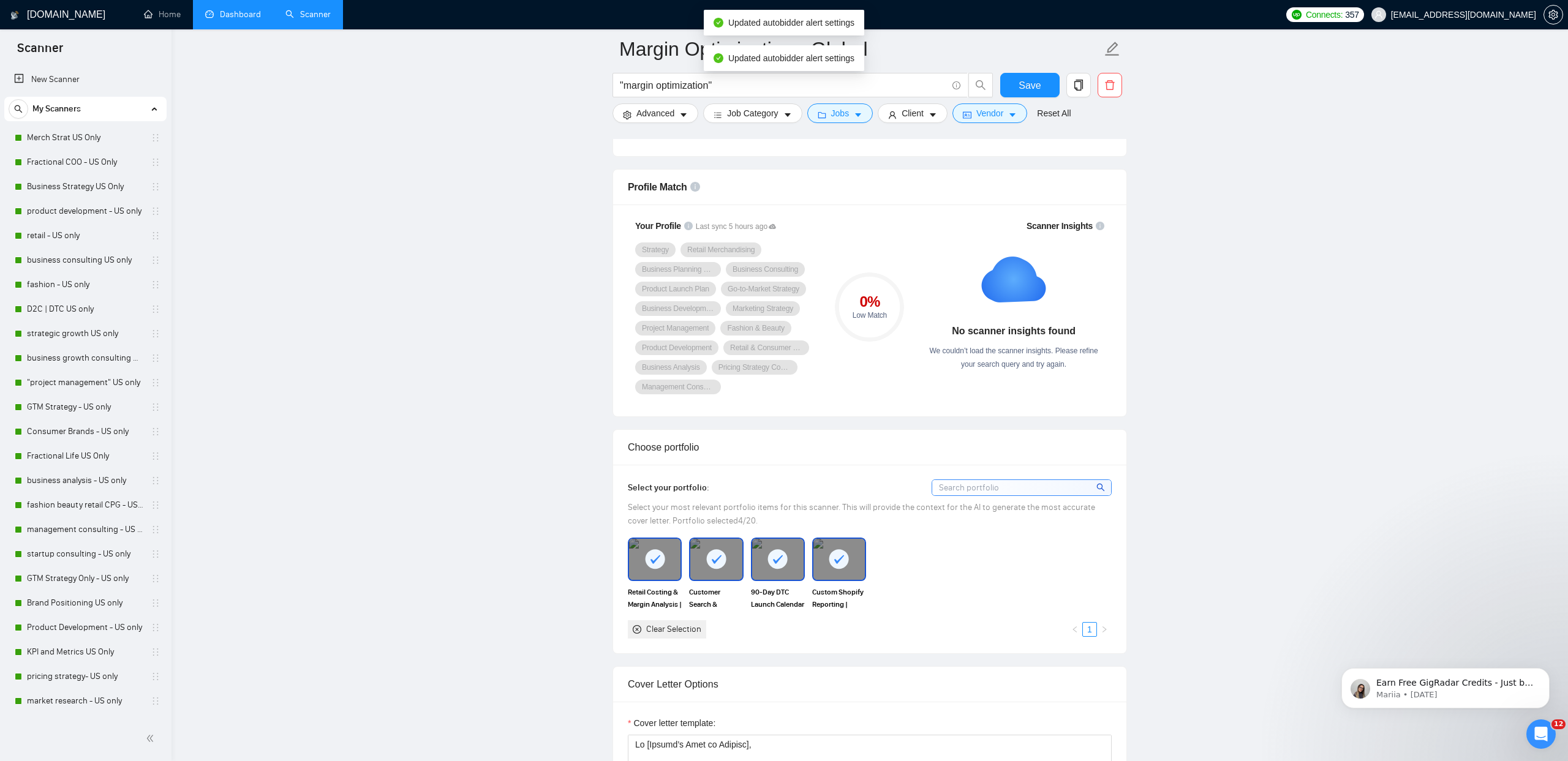
scroll to position [0, 0]
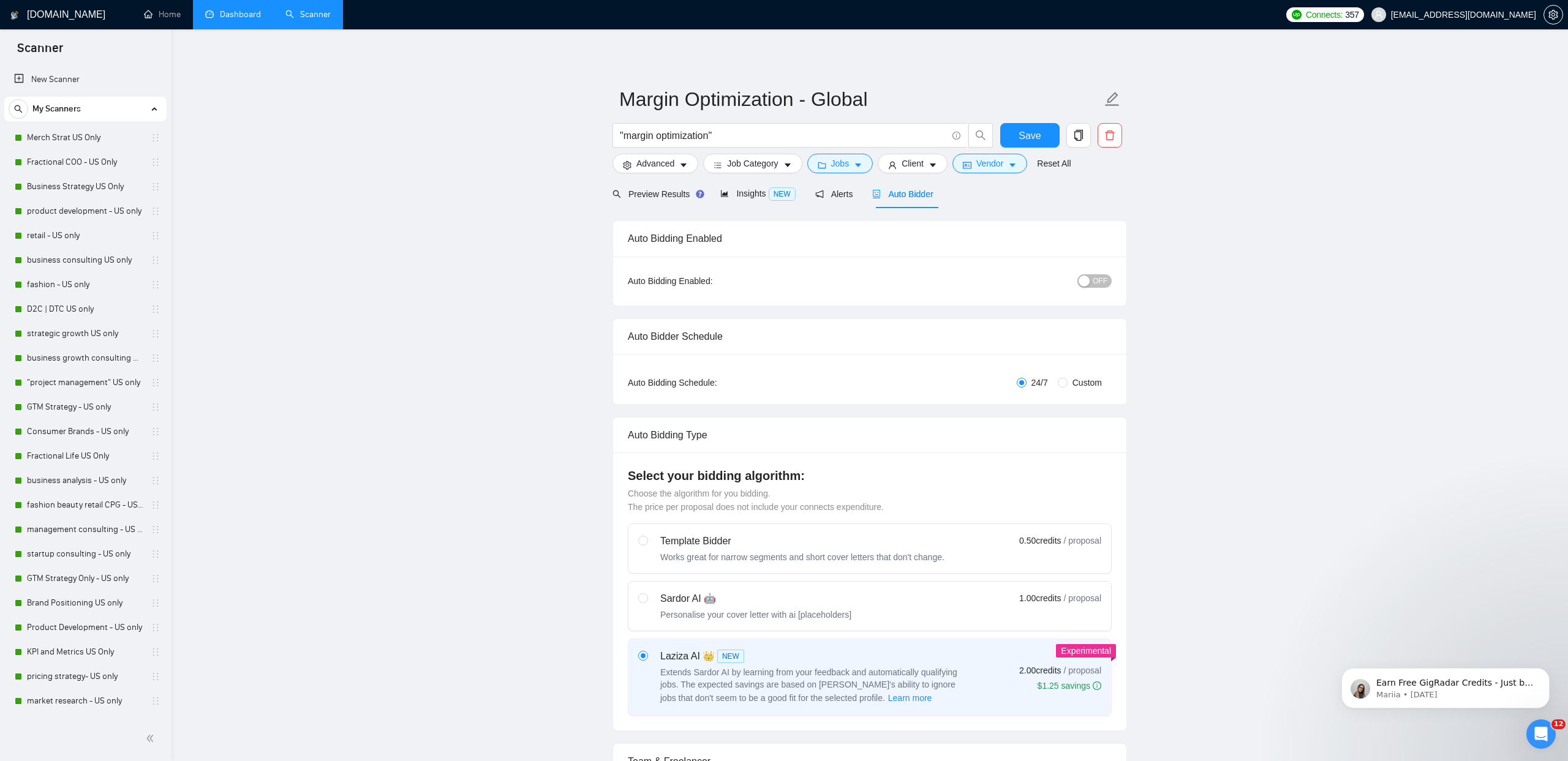
click at [1091, 281] on button "OFF" at bounding box center [1095, 281] width 35 height 13
click at [1042, 132] on div "Reset all filters" at bounding box center [1059, 140] width 66 height 21
click at [1011, 135] on button "Save" at bounding box center [1030, 136] width 59 height 25
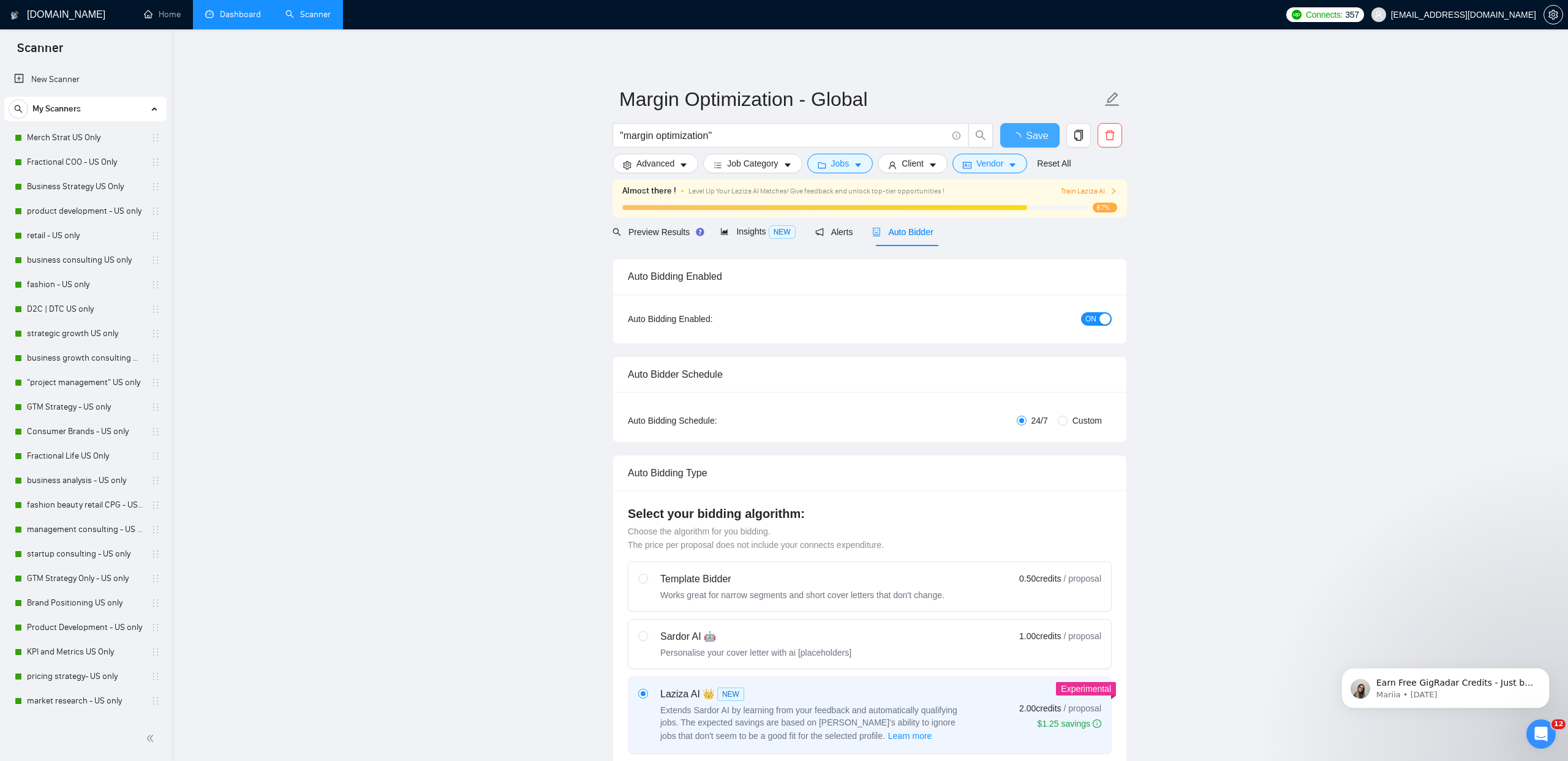
checkbox input "true"
click at [670, 239] on div "Preview Results" at bounding box center [656, 231] width 88 height 29
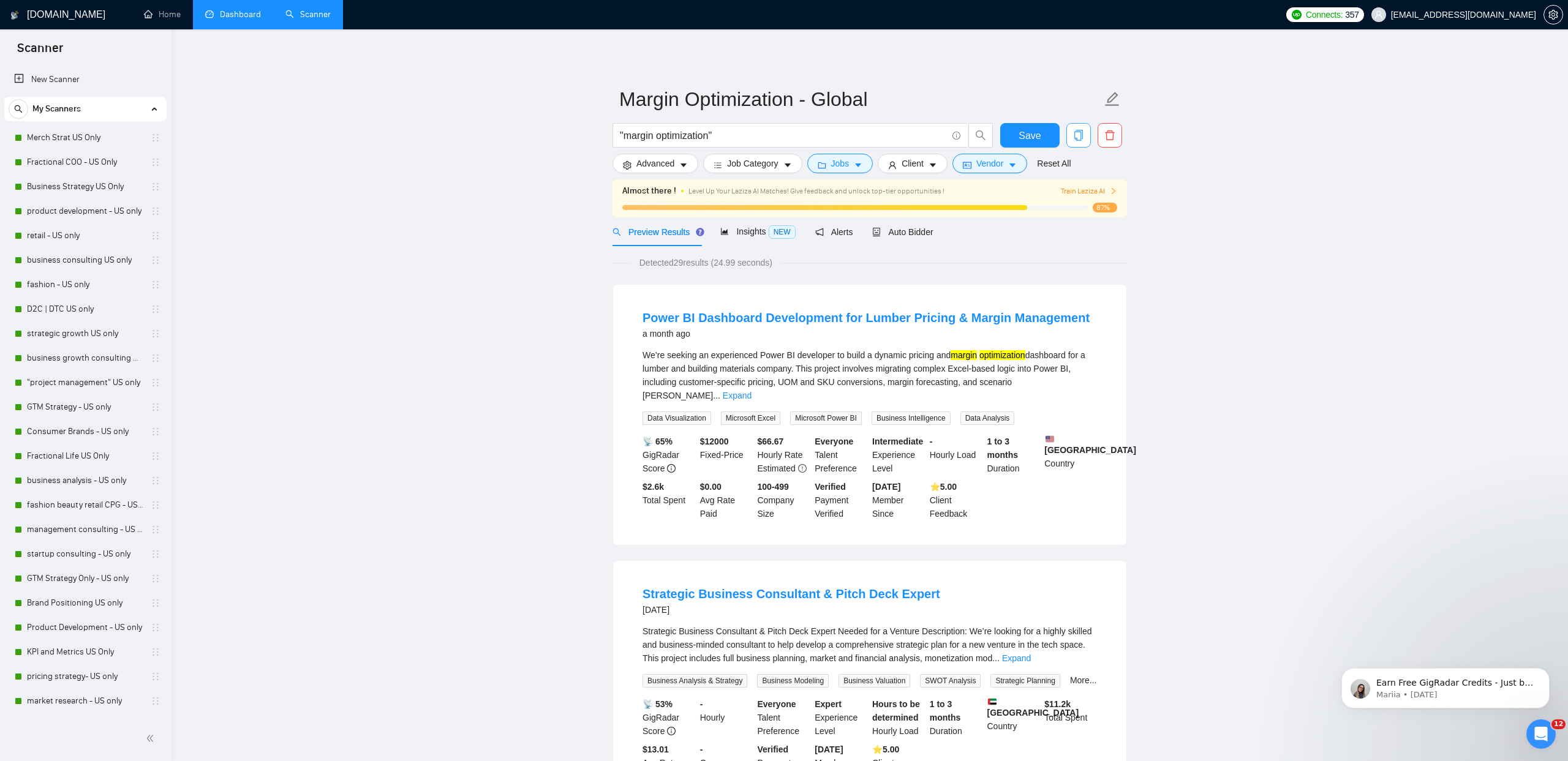
click at [1071, 135] on span "copy" at bounding box center [1078, 135] width 23 height 11
click at [1070, 197] on span "Yes" at bounding box center [1063, 197] width 14 height 13
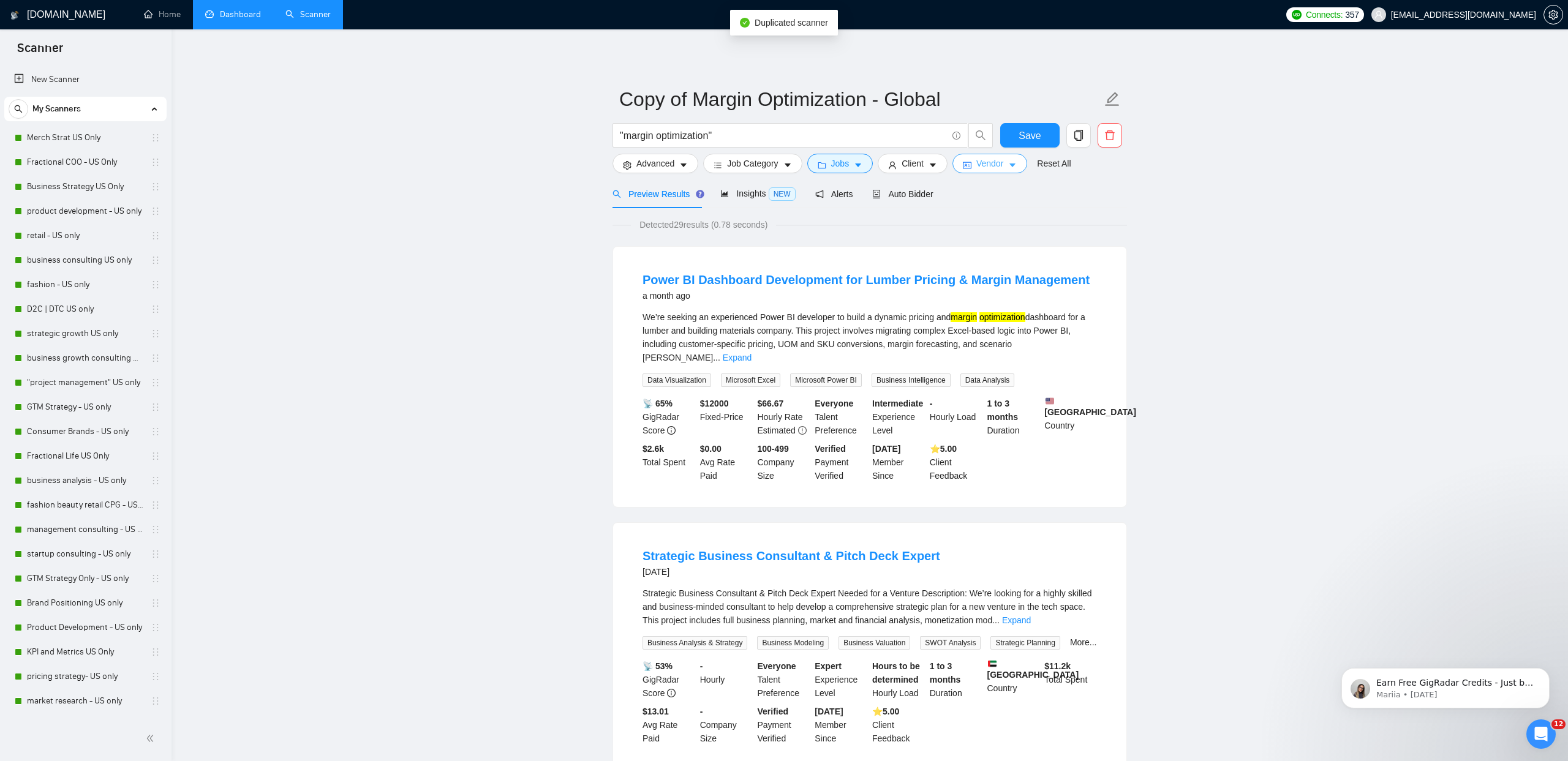
click at [989, 169] on span "Vendor" at bounding box center [989, 163] width 27 height 13
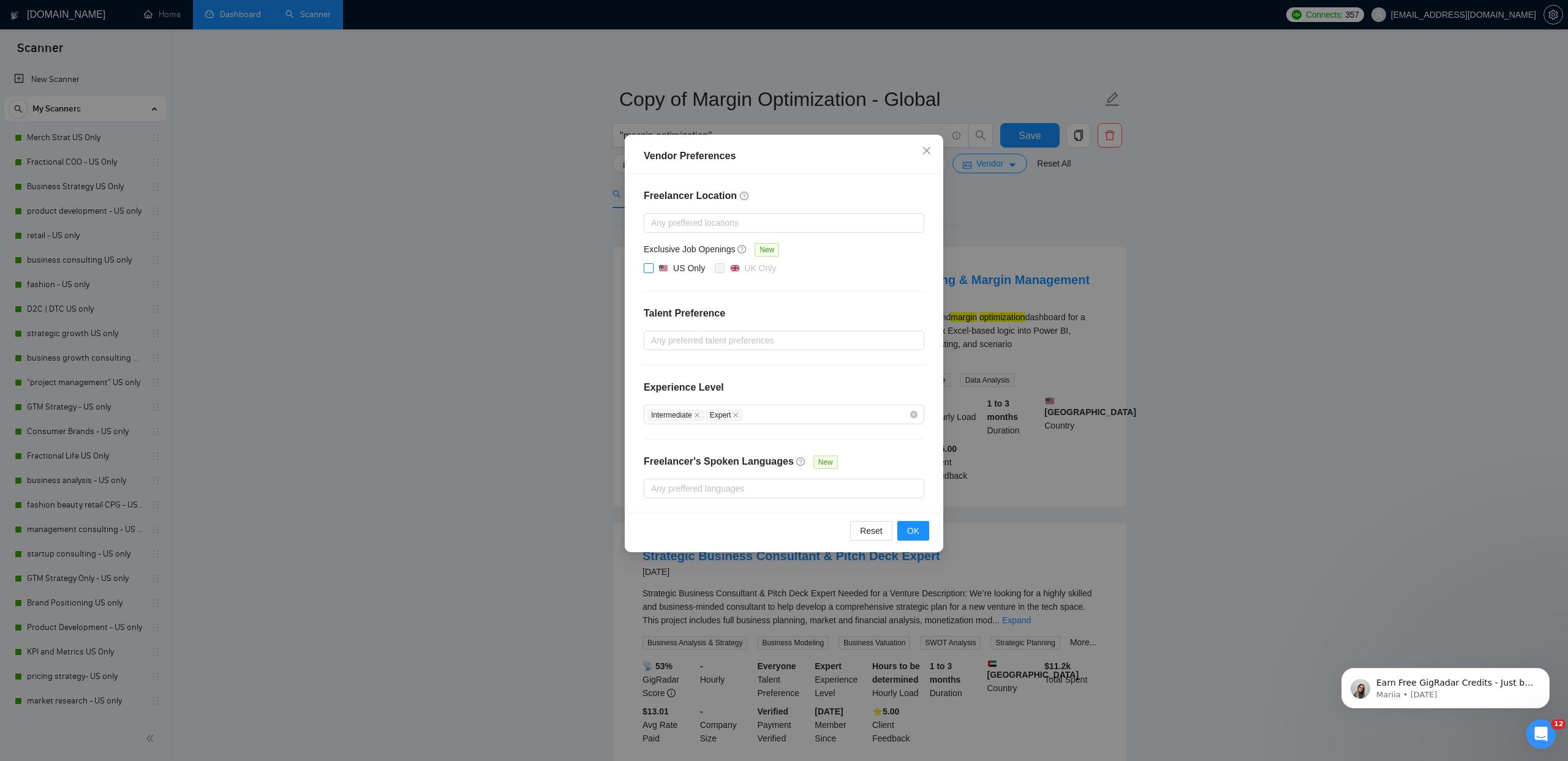
click at [662, 267] on img at bounding box center [663, 268] width 8 height 8
click at [652, 267] on input "US Only" at bounding box center [648, 267] width 8 height 8
checkbox input "true"
click at [911, 532] on span "OK" at bounding box center [913, 531] width 12 height 13
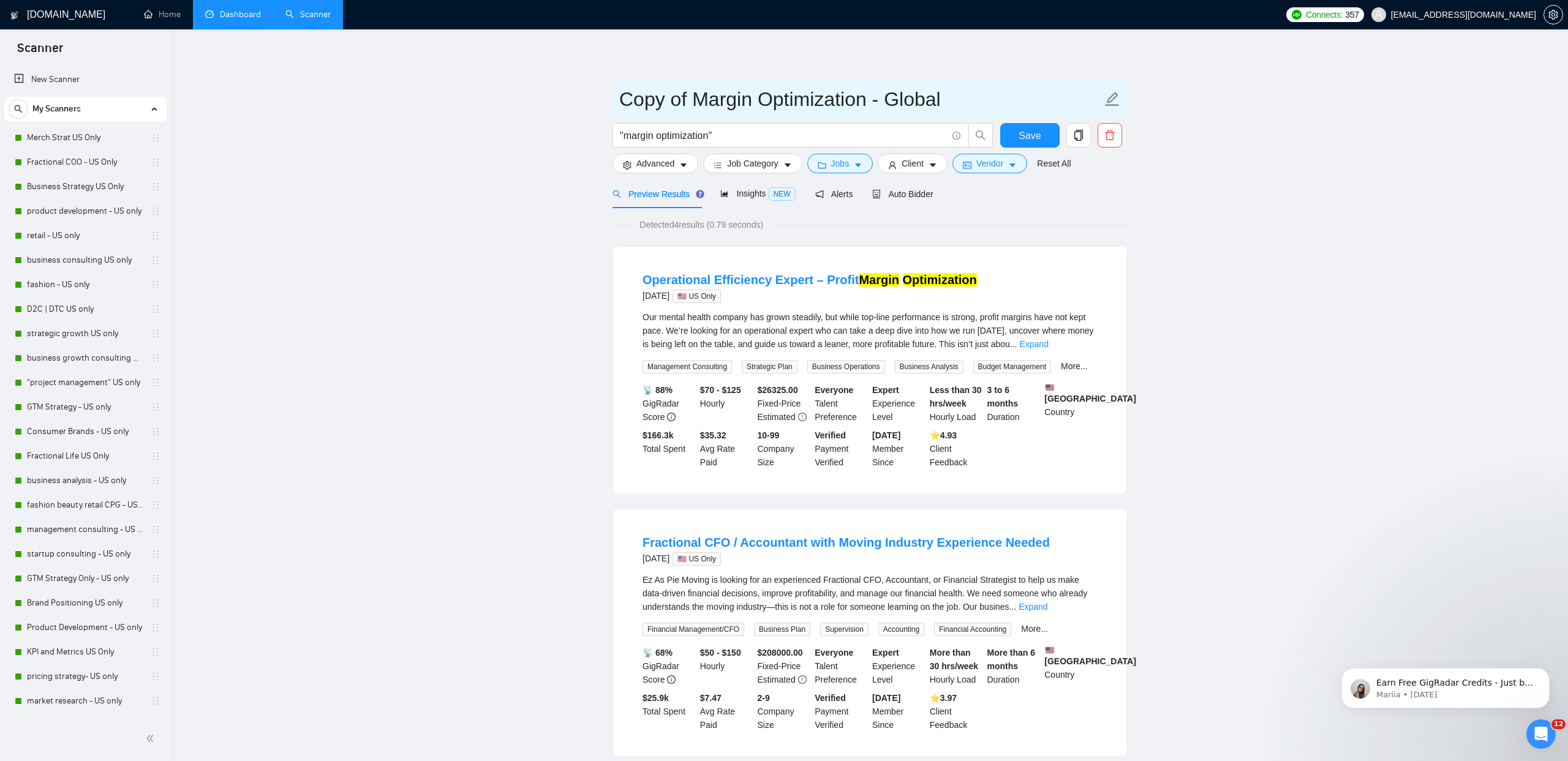
click at [1116, 98] on icon "edit" at bounding box center [1112, 99] width 16 height 16
drag, startPoint x: 977, startPoint y: 98, endPoint x: 886, endPoint y: 99, distance: 91.0
click at [886, 99] on input "Copy of Margin Optimization - Global" at bounding box center [860, 99] width 482 height 30
drag, startPoint x: 691, startPoint y: 93, endPoint x: 599, endPoint y: 86, distance: 92.3
click at [599, 86] on main "Copy of Margin Optimization - US only "margin optimization" Save Advanced Job C…" at bounding box center [869, 695] width 1357 height 1292
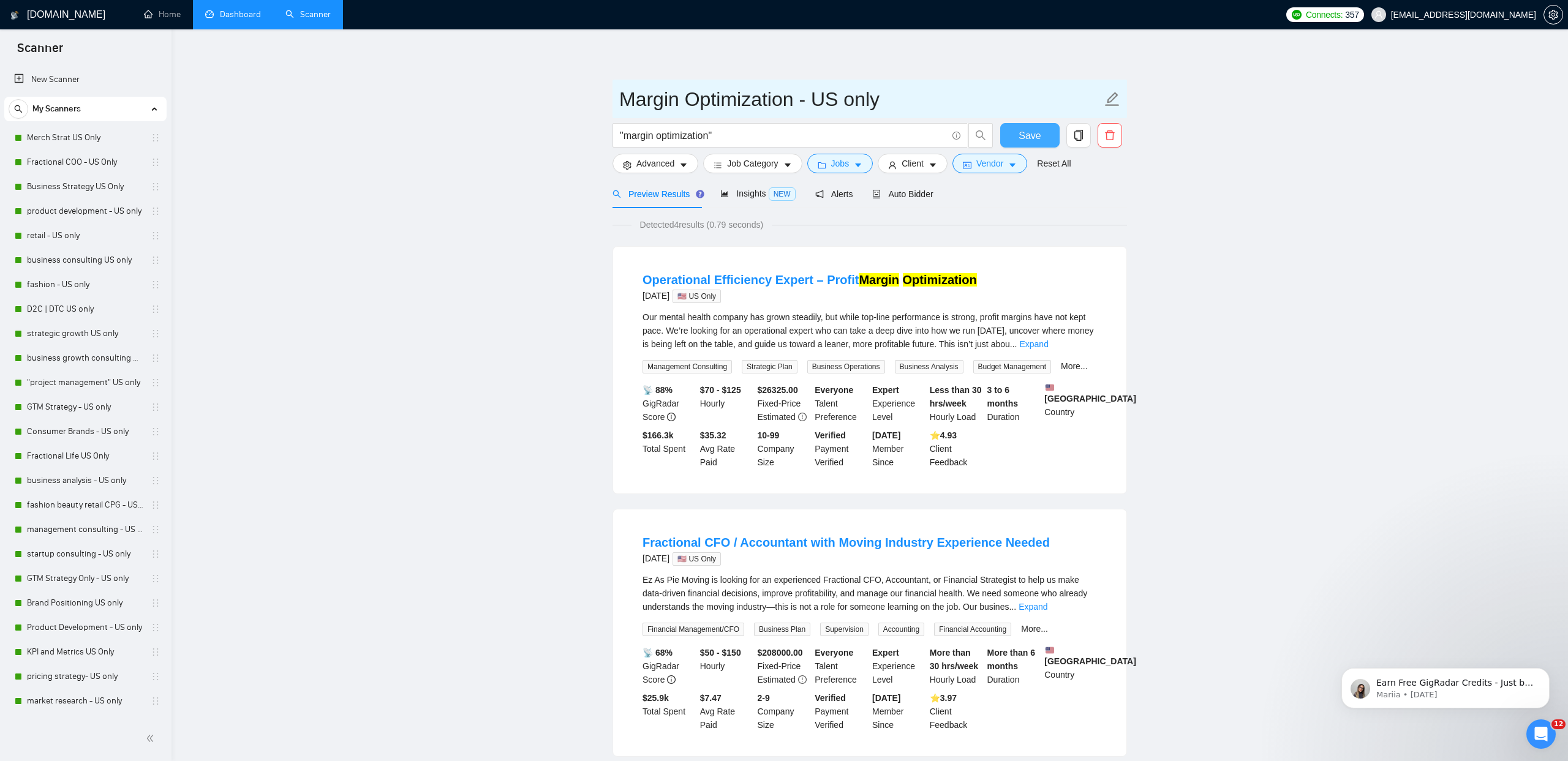
type input "Margin Optimization - US only"
click at [1051, 134] on button "Save" at bounding box center [1030, 136] width 59 height 25
click at [908, 194] on span "Auto Bidder" at bounding box center [903, 194] width 61 height 10
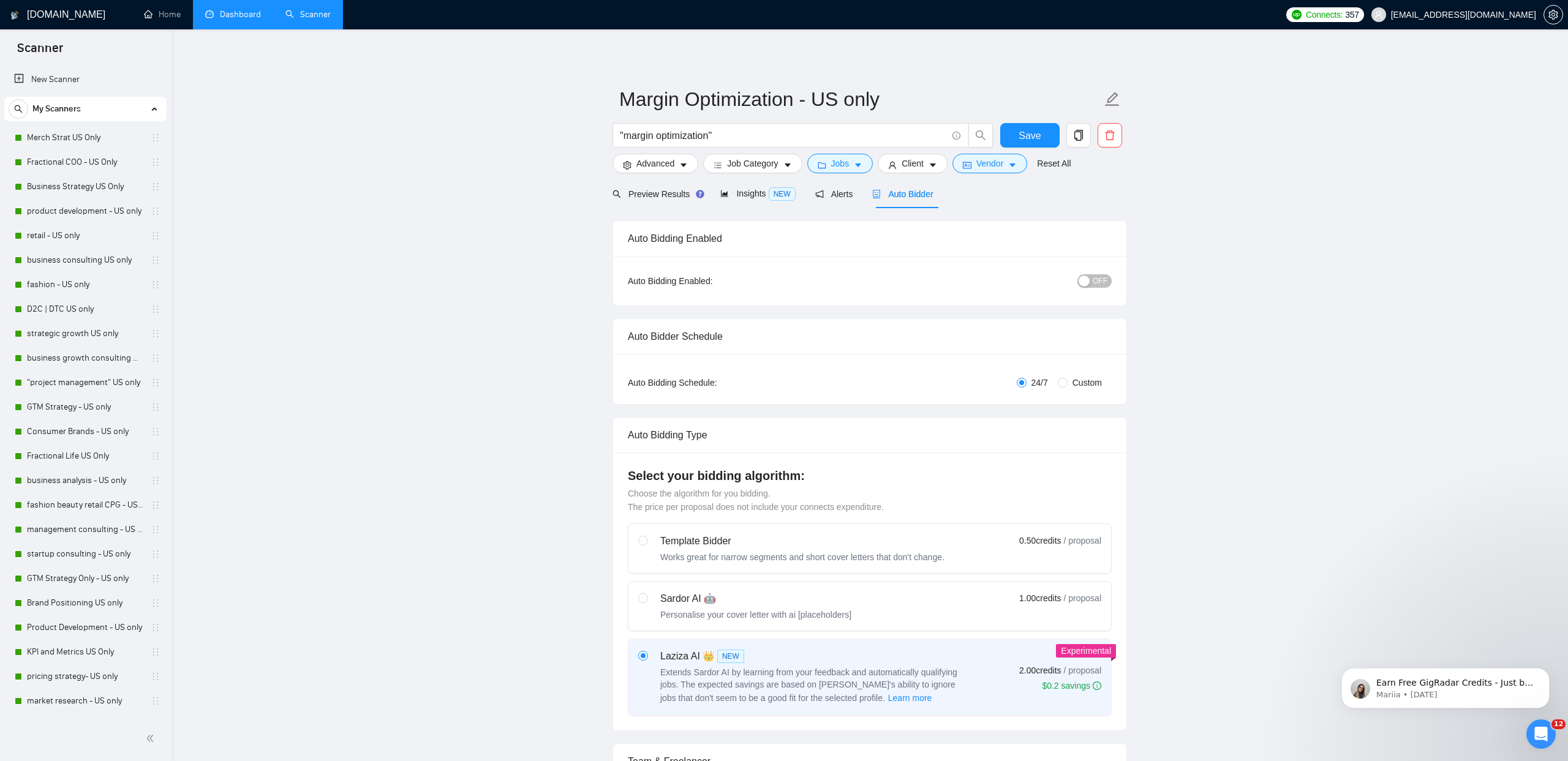
click at [1112, 280] on div "Auto Bidding Enabled: OFF" at bounding box center [870, 281] width 514 height 49
click at [1100, 276] on span "OFF" at bounding box center [1100, 281] width 15 height 13
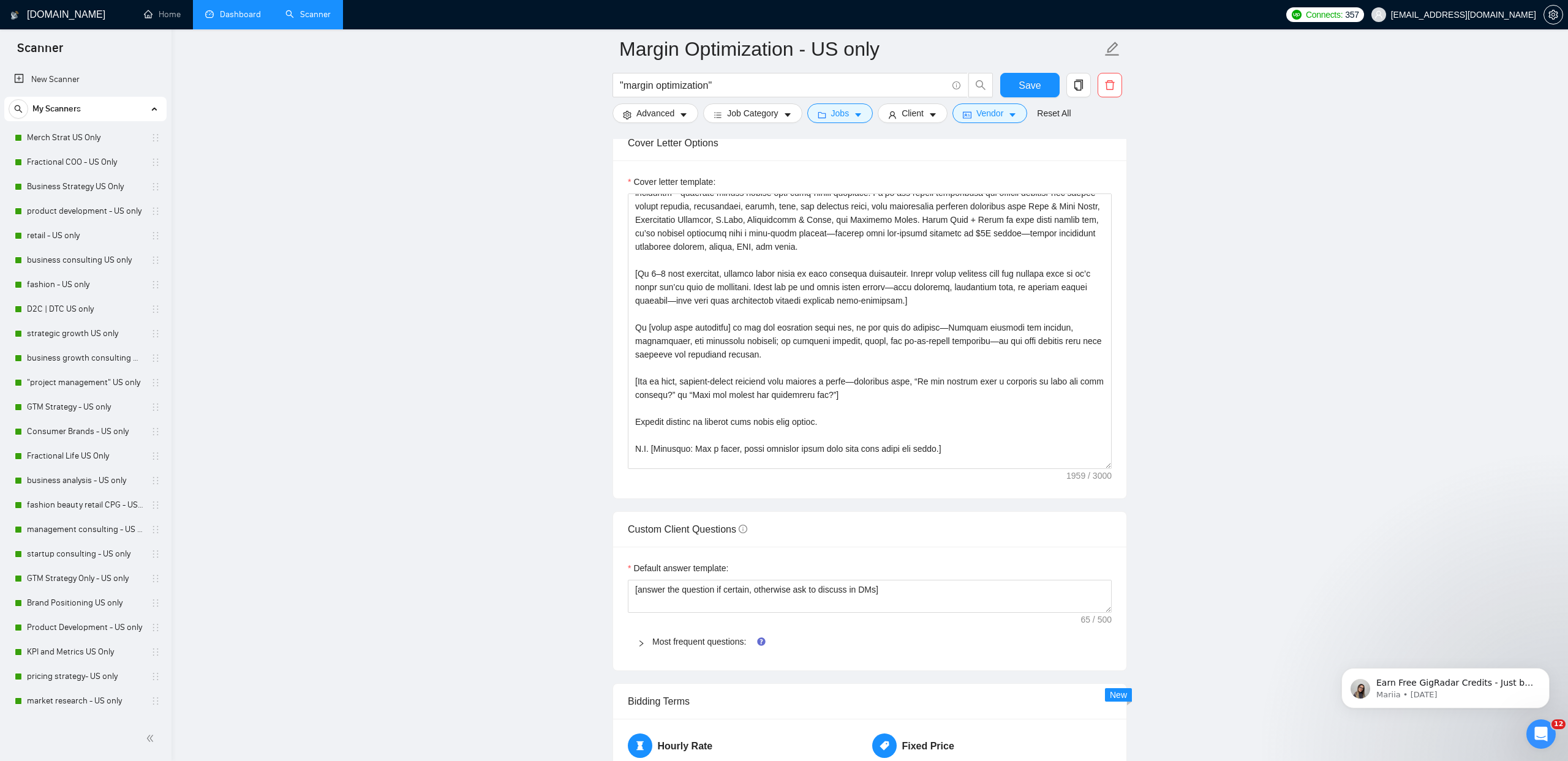
scroll to position [159, 0]
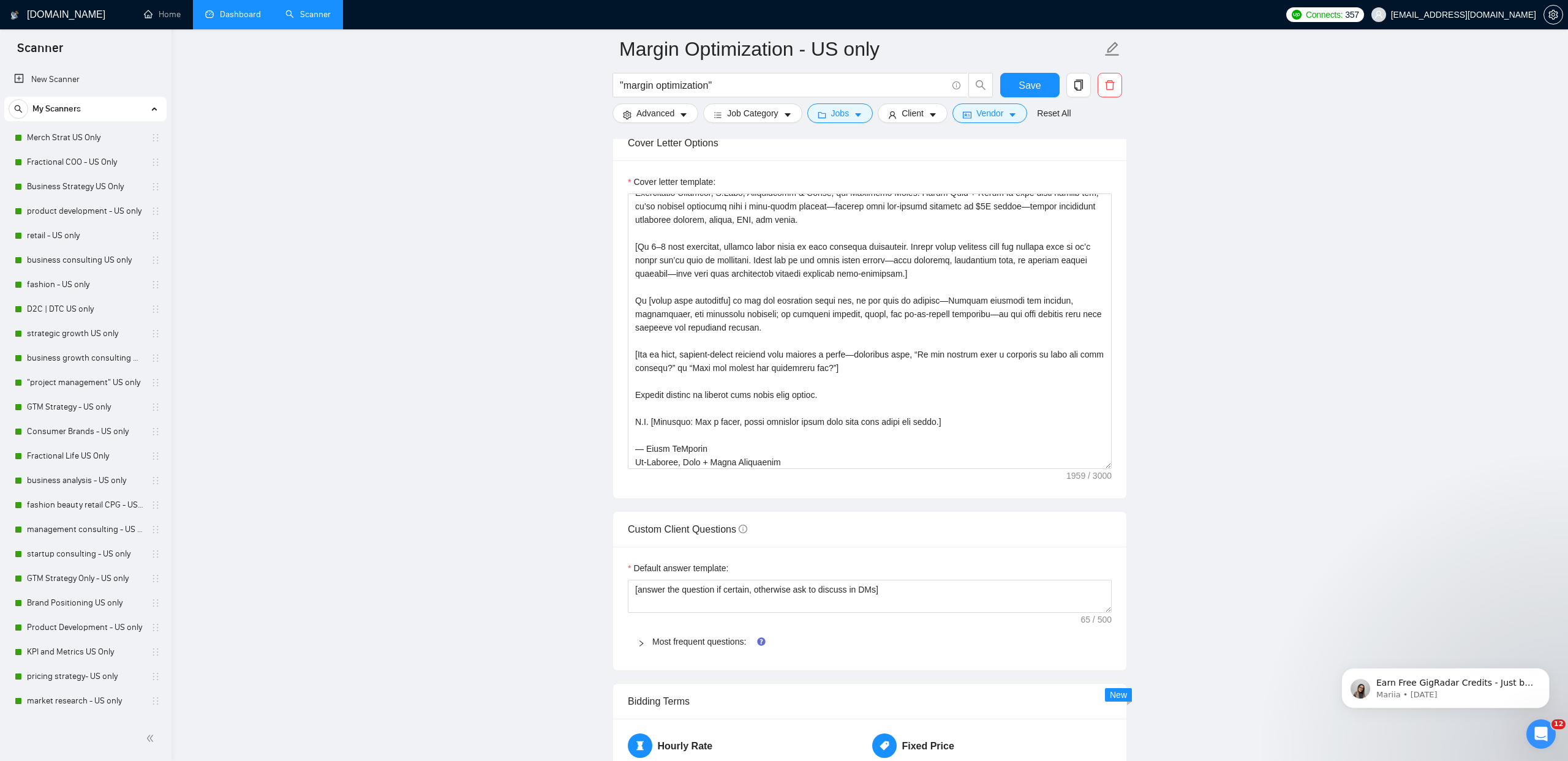
click at [707, 652] on div "Most frequent questions:" at bounding box center [870, 642] width 484 height 28
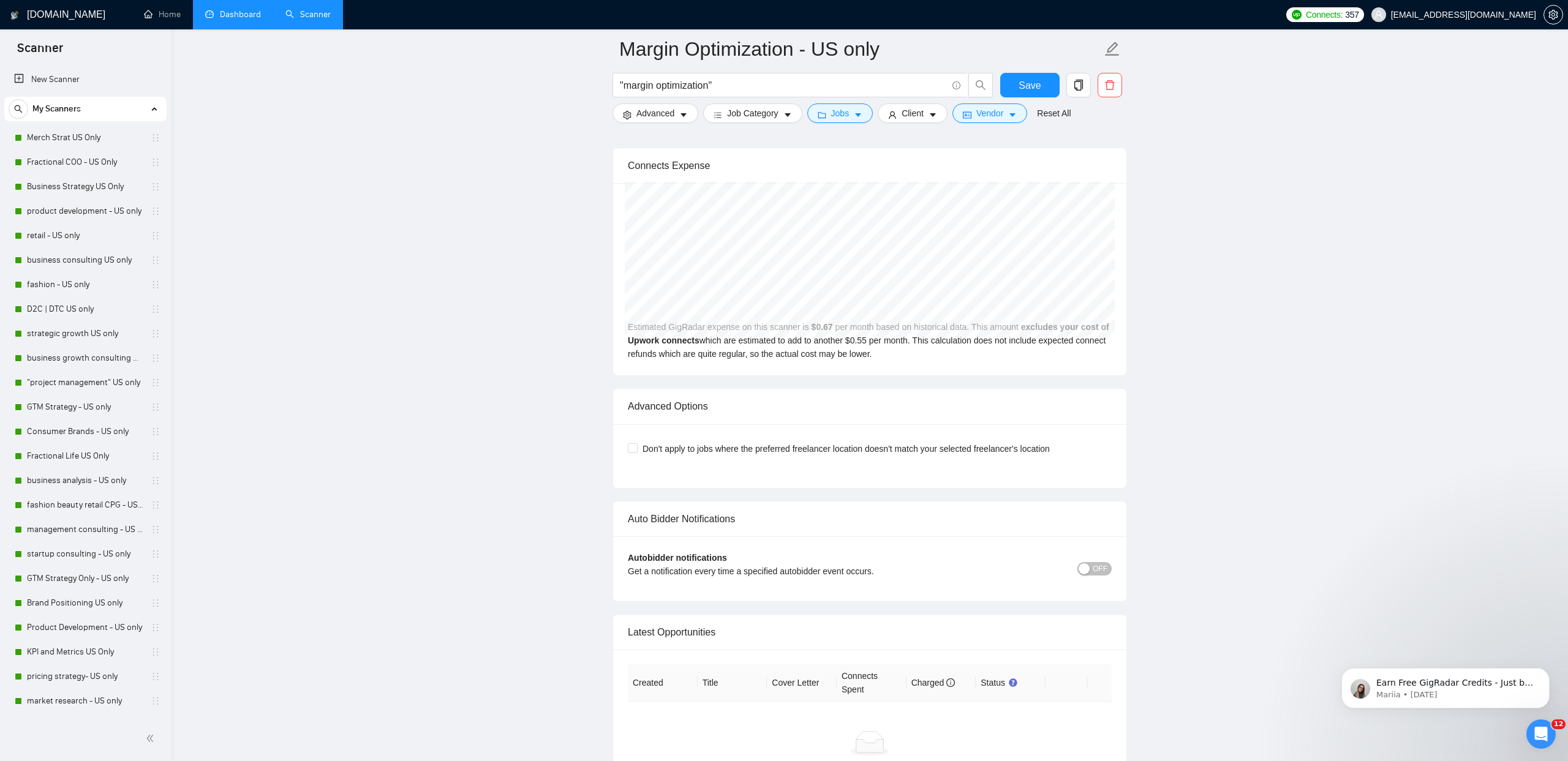
scroll to position [6573, 0]
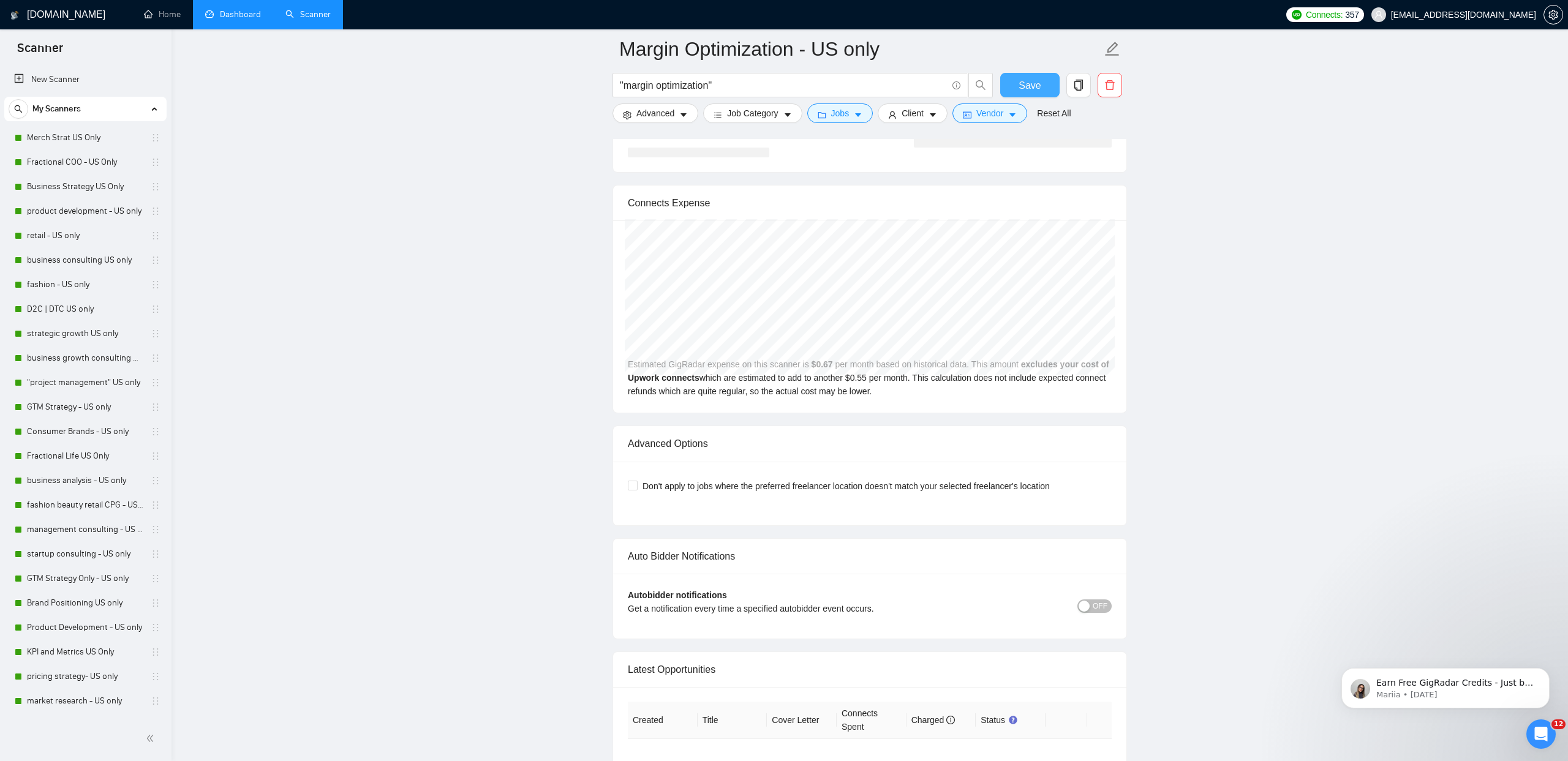
click at [1040, 86] on span "Save" at bounding box center [1029, 85] width 22 height 16
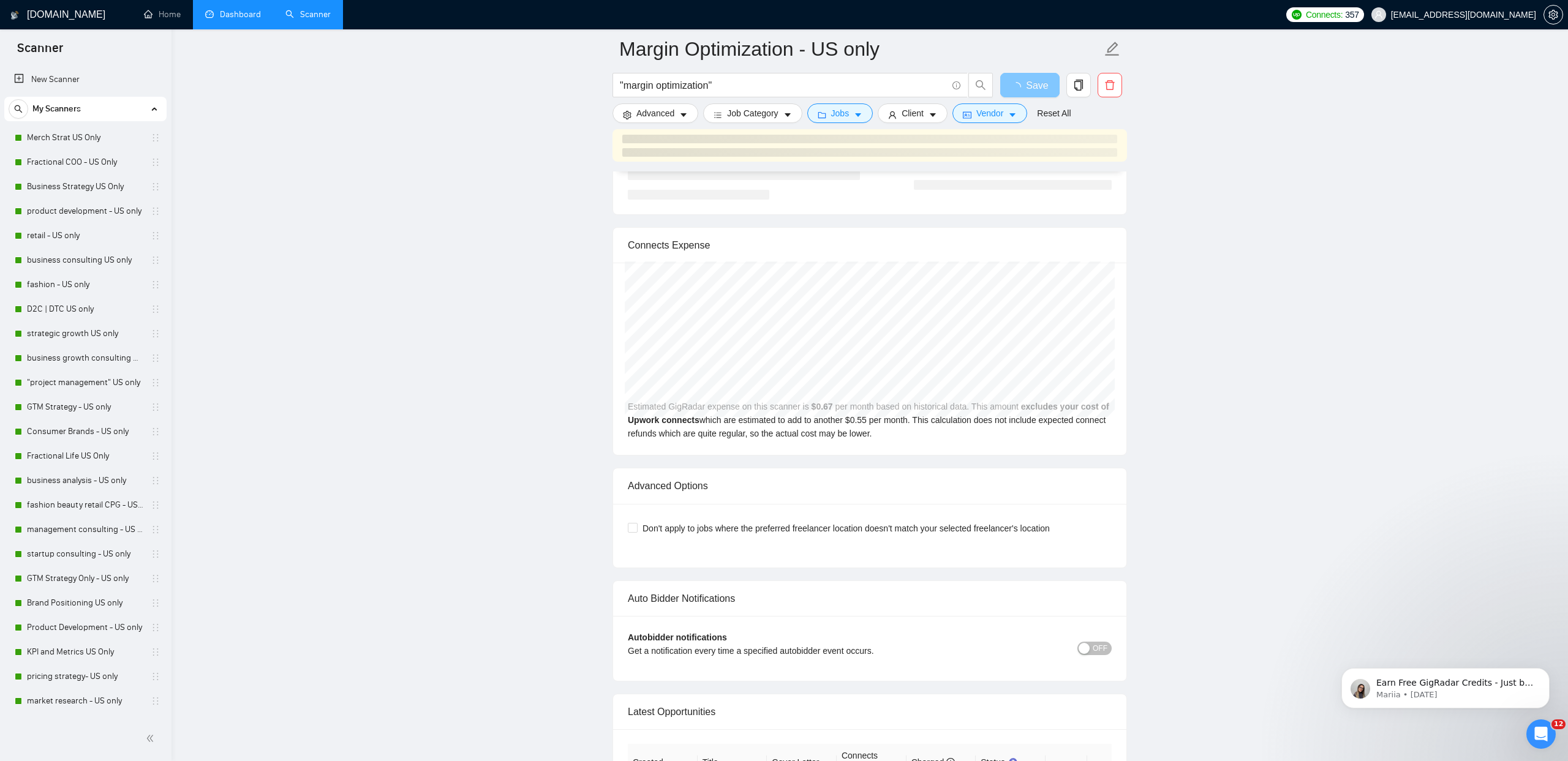
scroll to position [2663, 0]
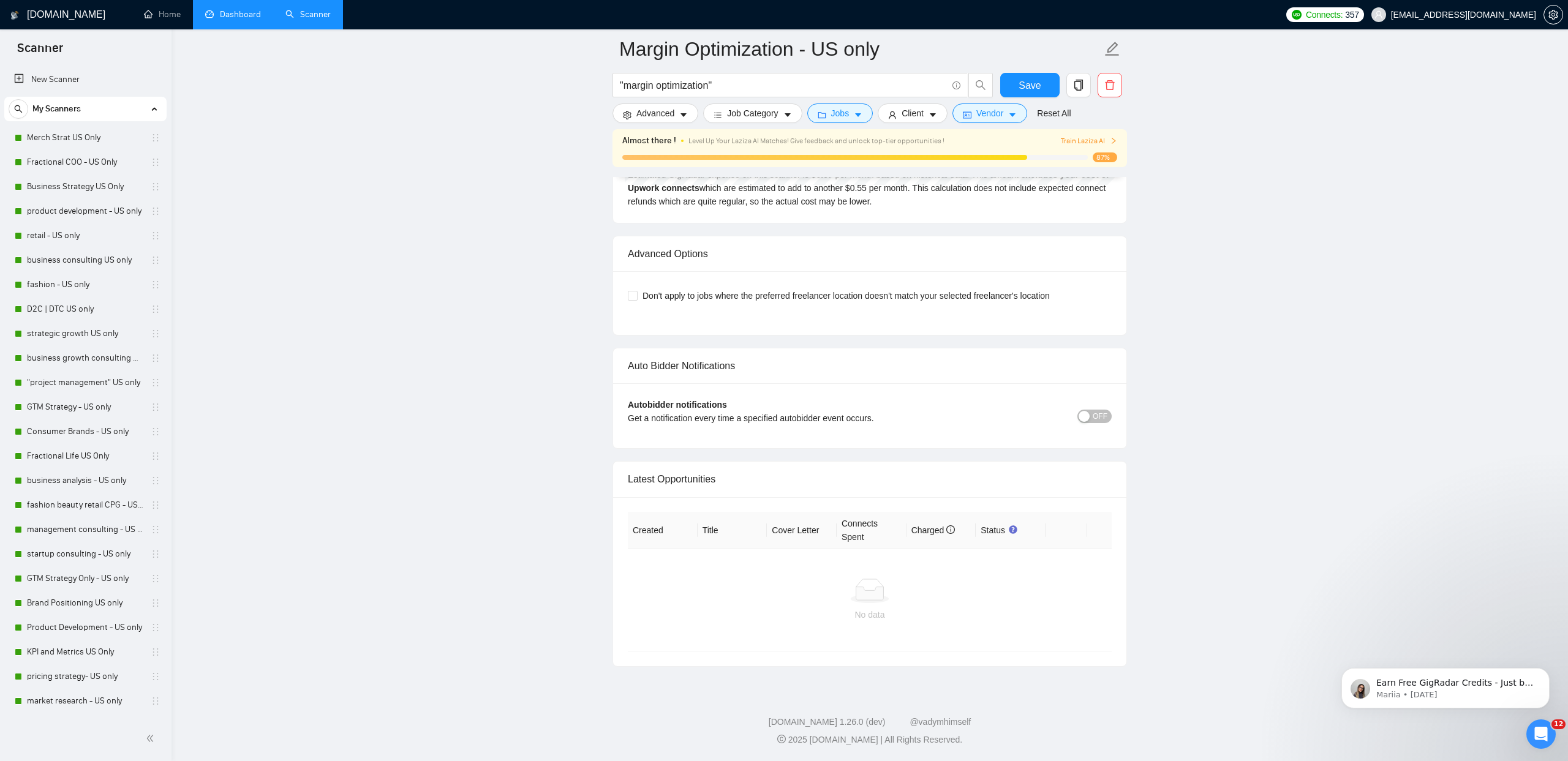
click at [1104, 383] on div "Auto Bidder Notifications" at bounding box center [870, 365] width 484 height 35
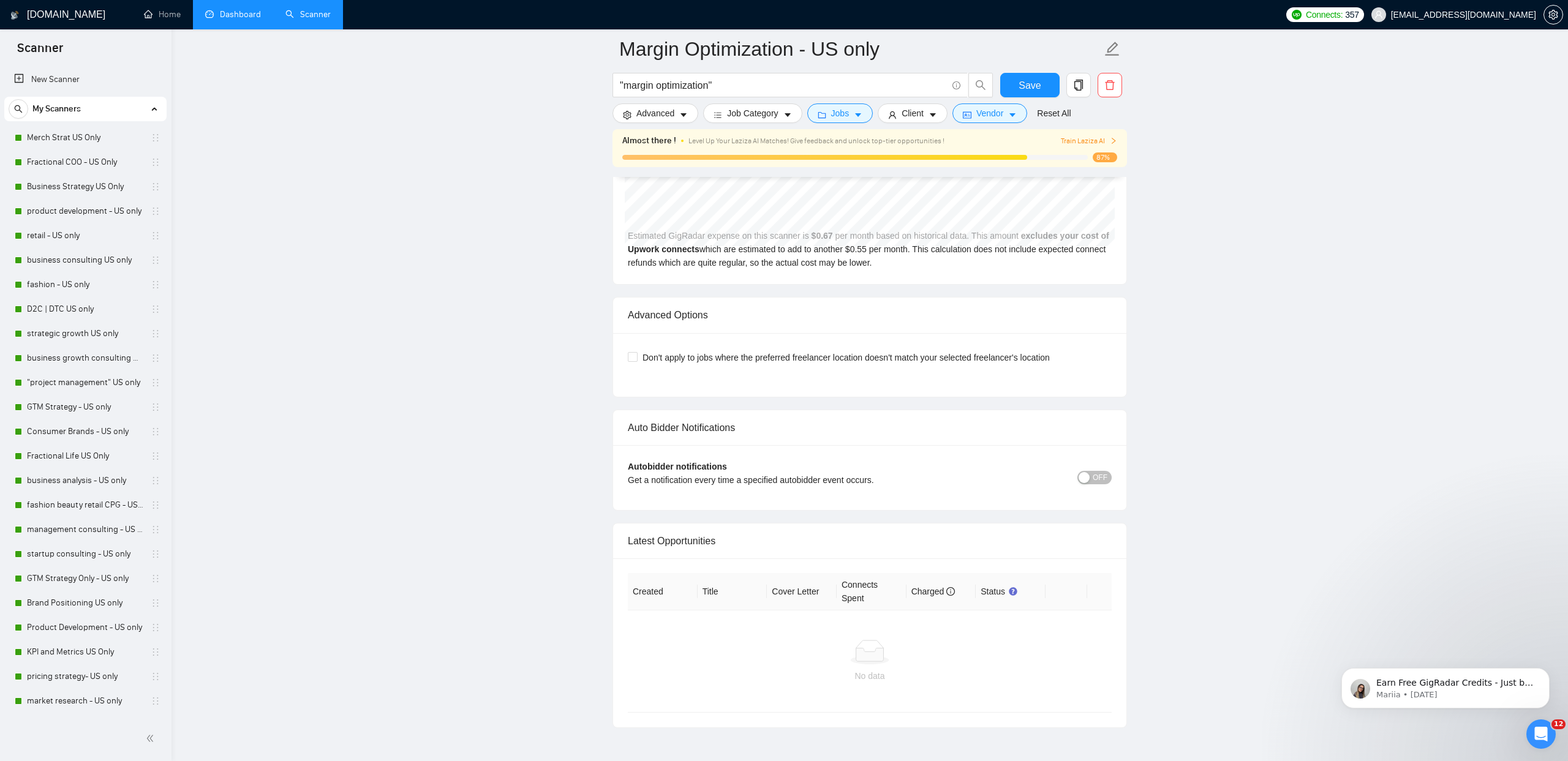
click at [1087, 476] on div "button" at bounding box center [1083, 477] width 11 height 11
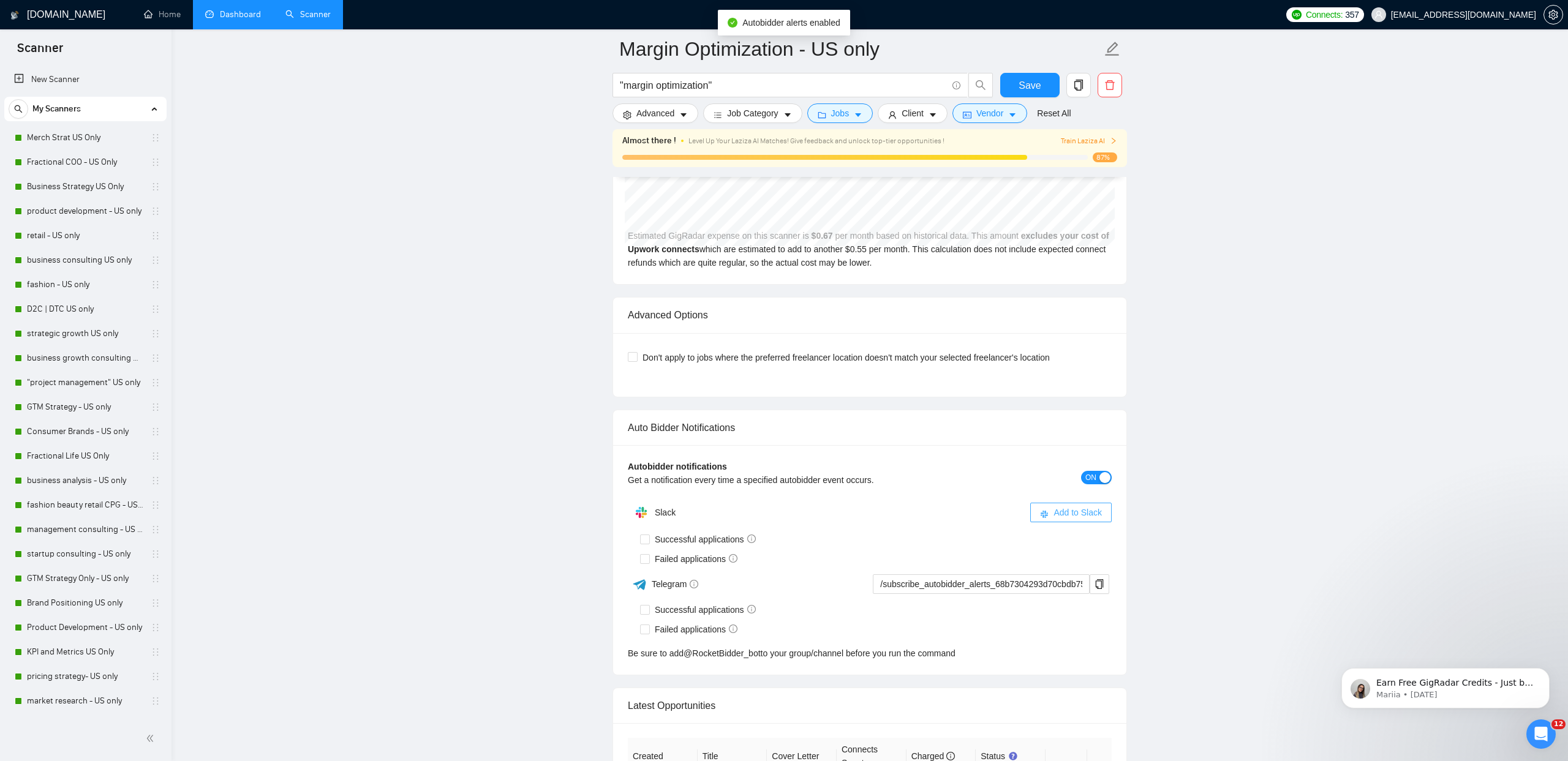
click at [1081, 506] on span "Add to Slack" at bounding box center [1077, 513] width 49 height 13
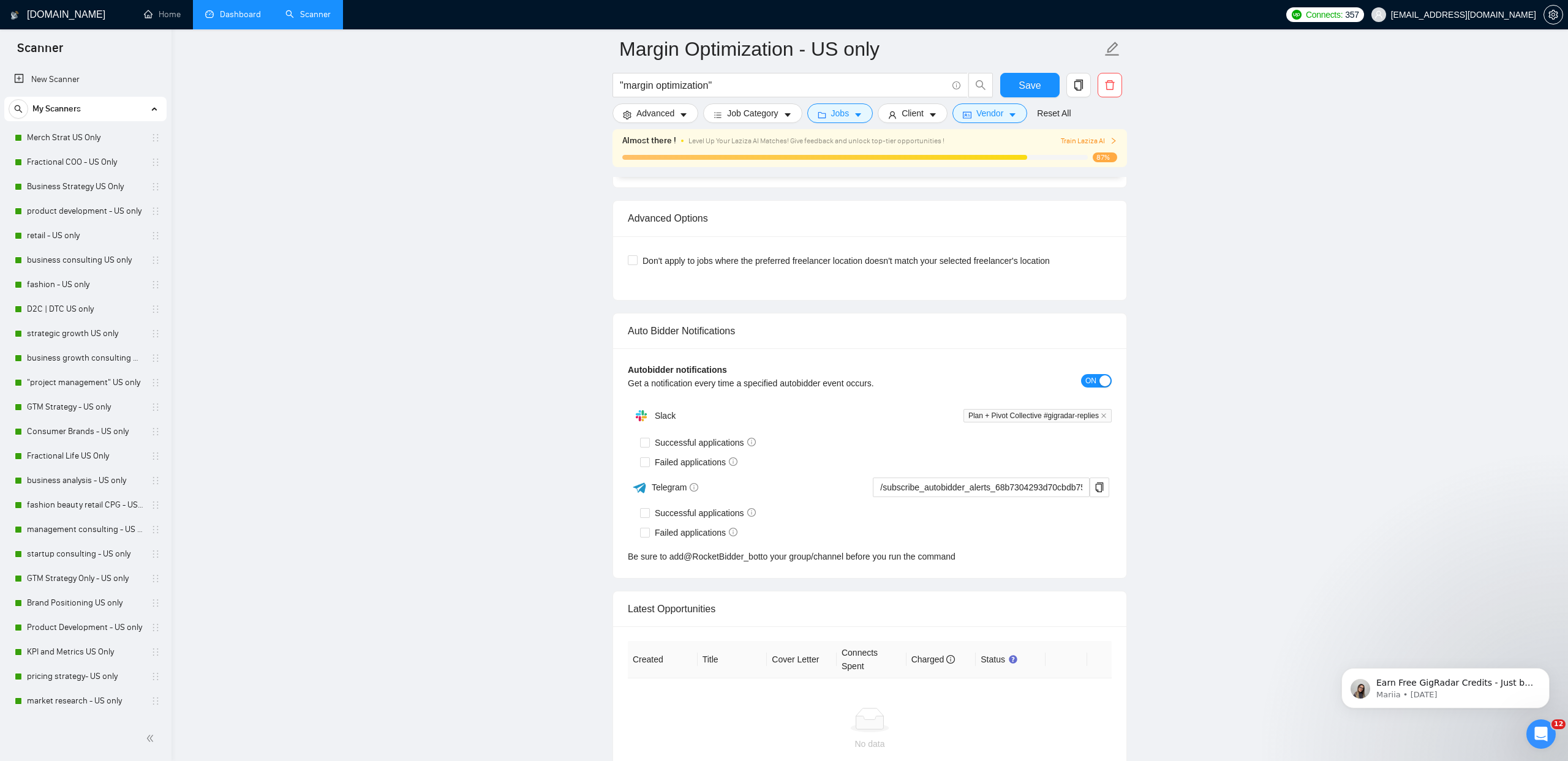
scroll to position [2703, 0]
click at [639, 442] on div "Slack Plan + Pivot Collective #gigradar-replies Successful applications Failed …" at bounding box center [870, 484] width 484 height 160
click at [648, 443] on input "Successful applications" at bounding box center [644, 443] width 8 height 8
checkbox input "true"
click at [647, 461] on input "Failed applications" at bounding box center [644, 462] width 8 height 8
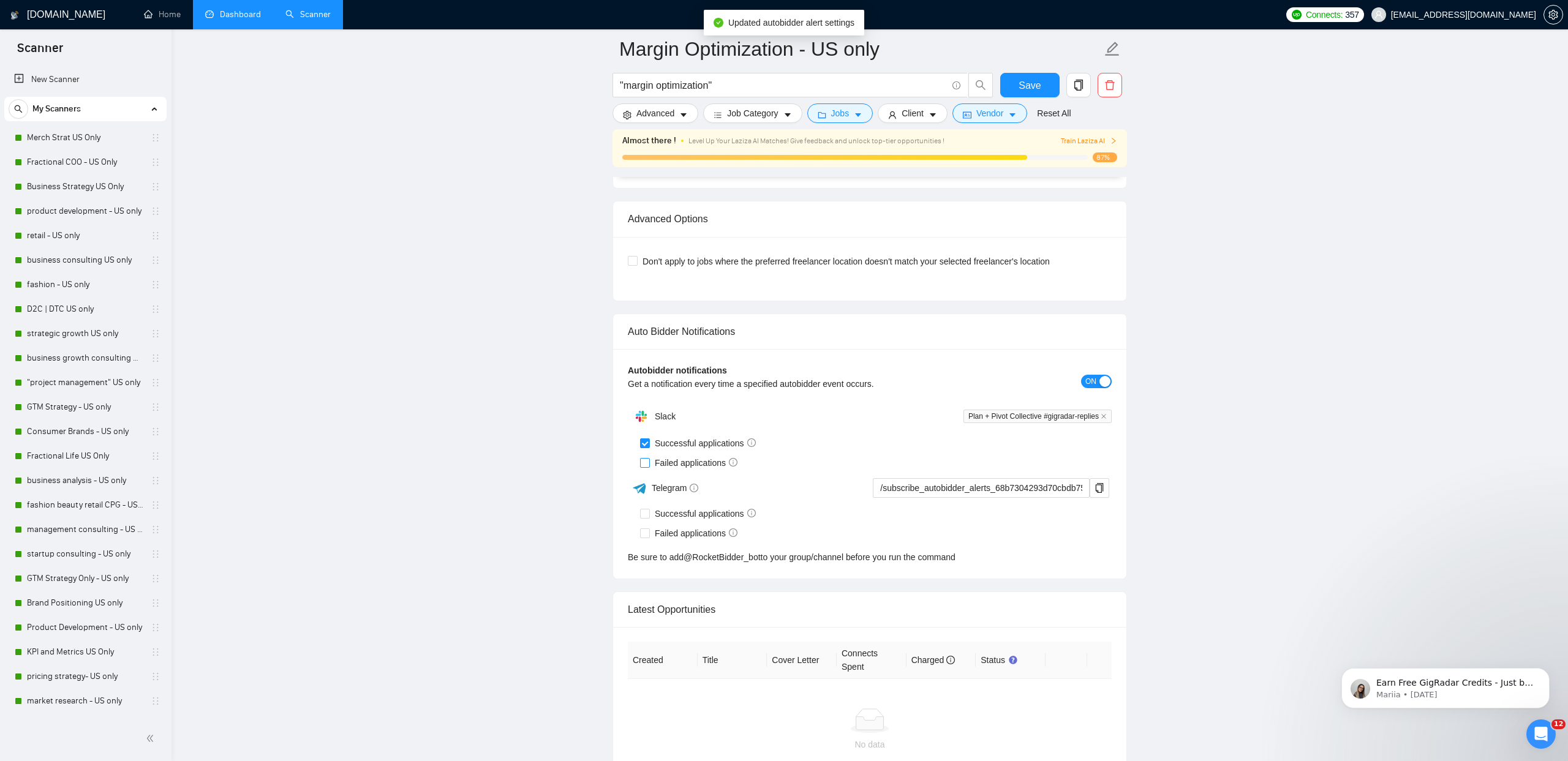
checkbox input "true"
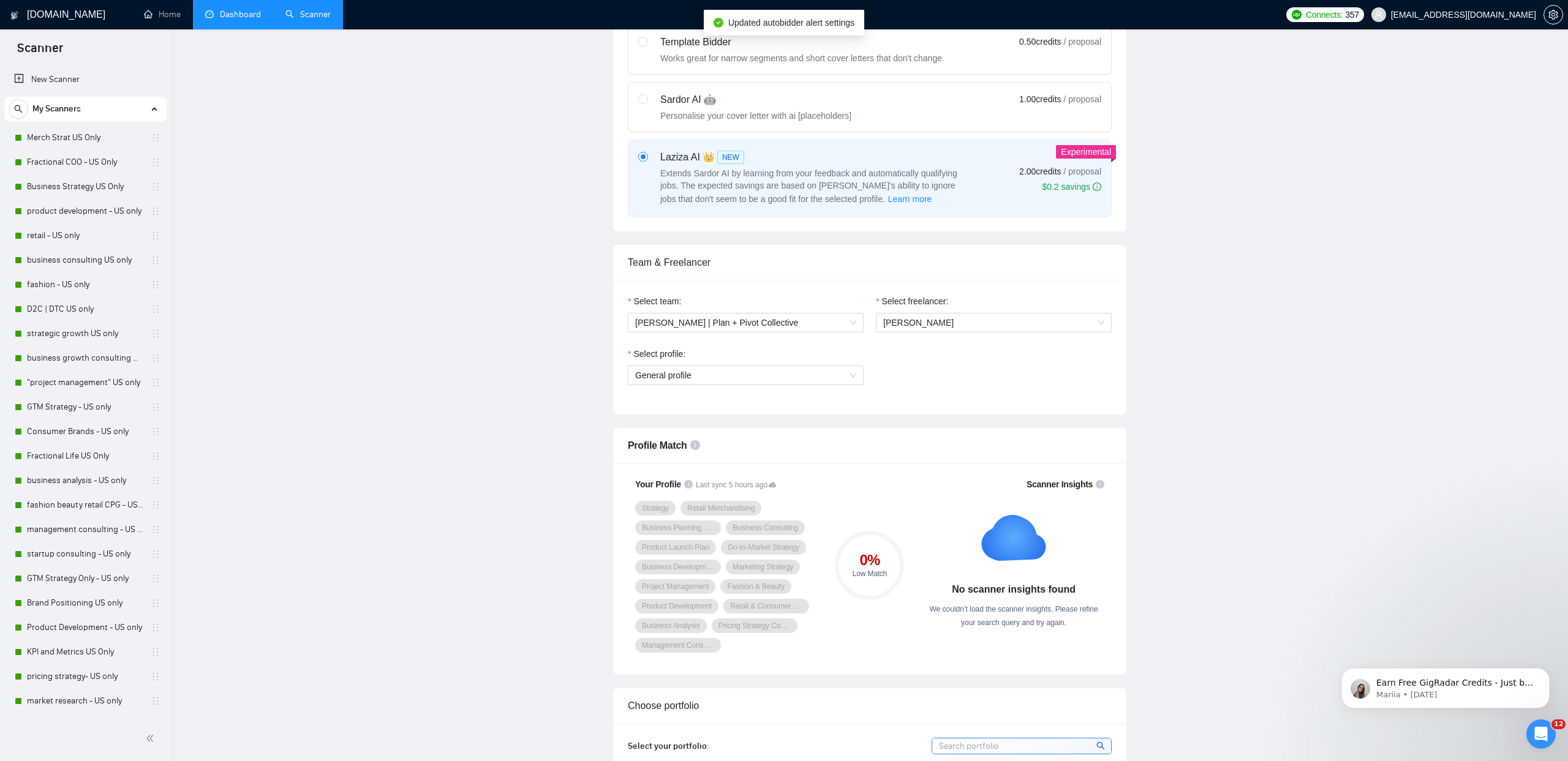
scroll to position [0, 0]
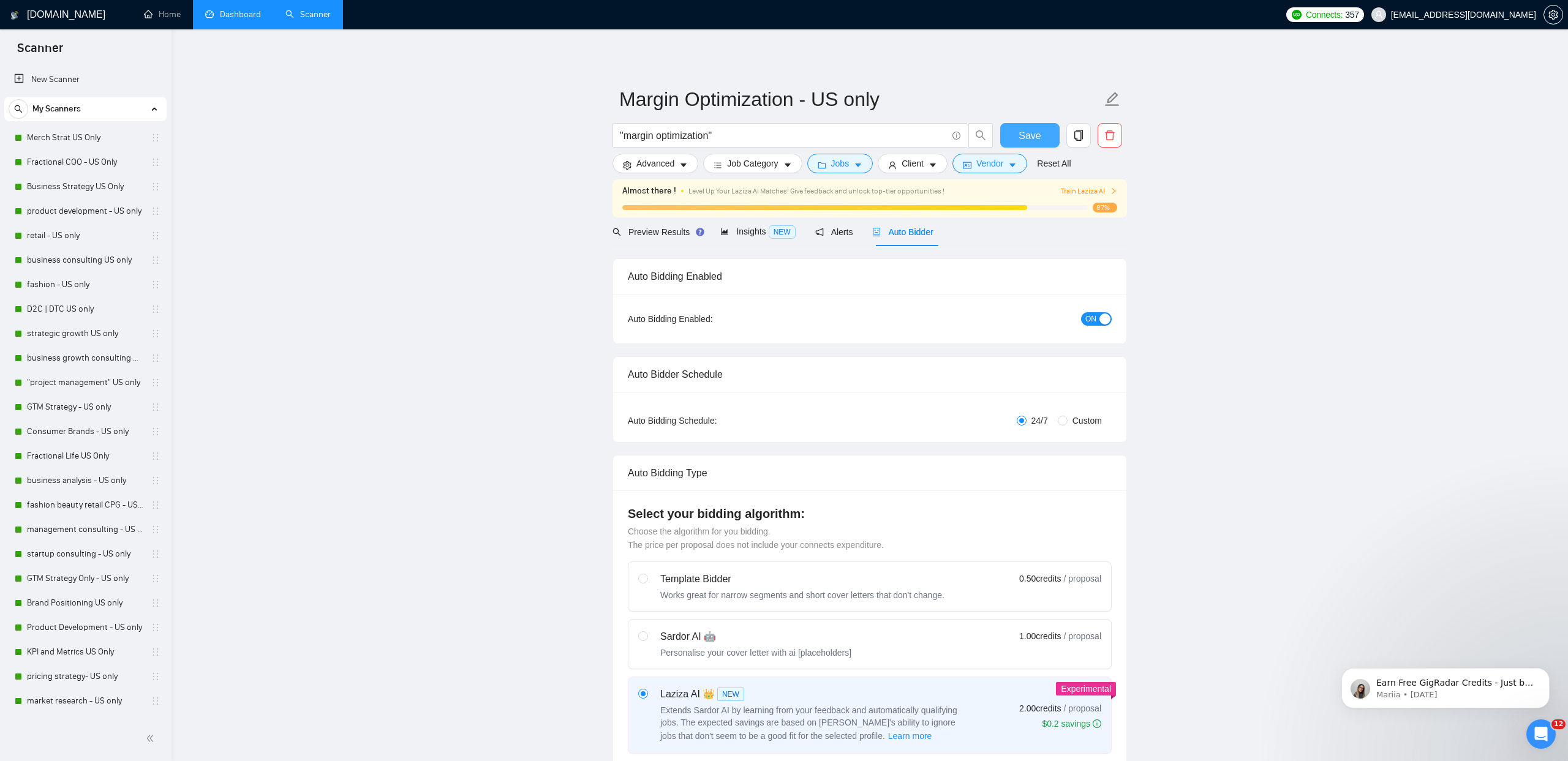
click at [1013, 135] on button "Save" at bounding box center [1030, 136] width 59 height 25
click at [96, 318] on link "Brand Positioning Global" at bounding box center [85, 313] width 116 height 25
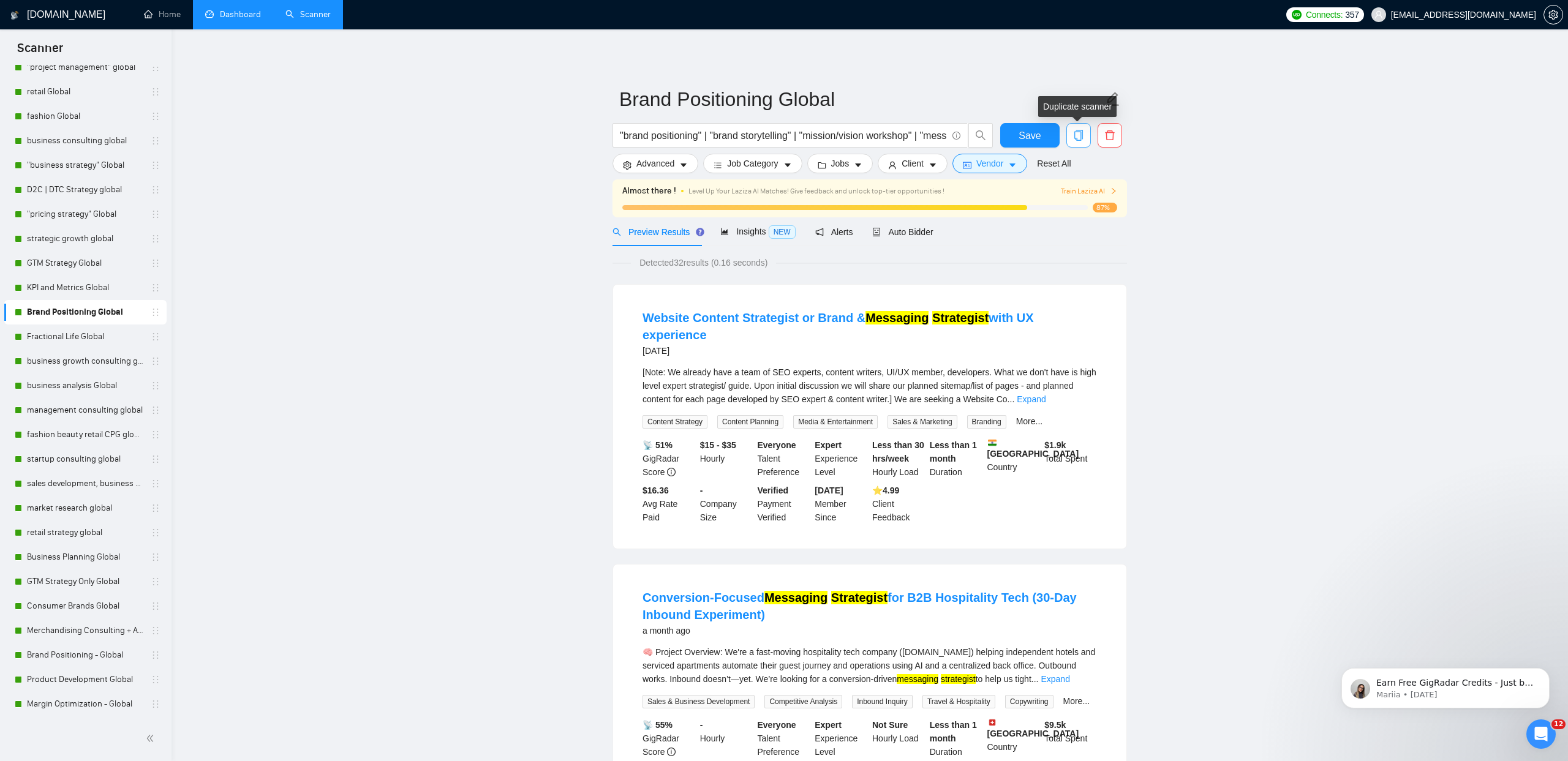
click at [1074, 130] on icon "copy" at bounding box center [1078, 135] width 11 height 11
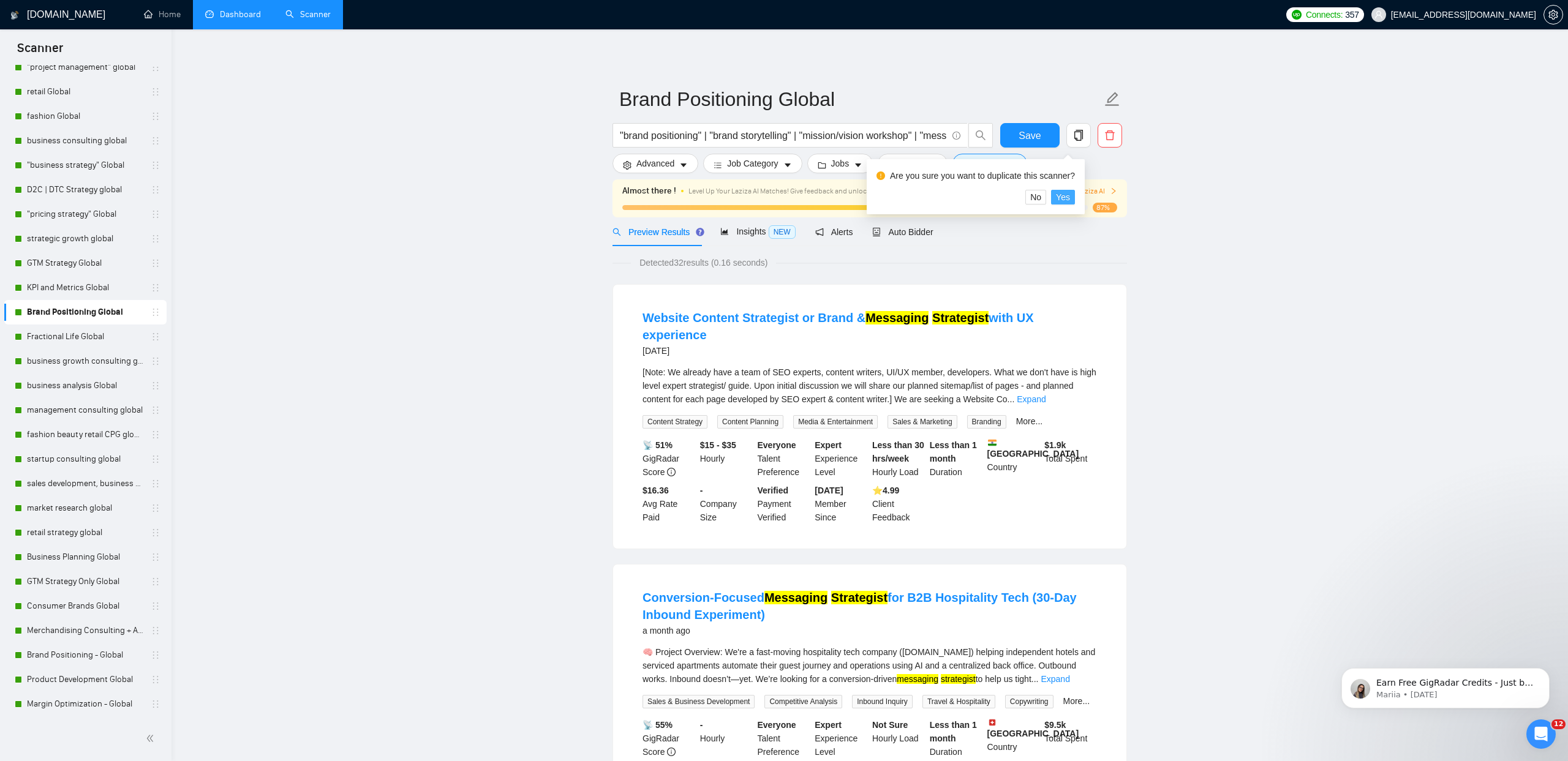
click at [1070, 197] on span "Yes" at bounding box center [1063, 197] width 14 height 13
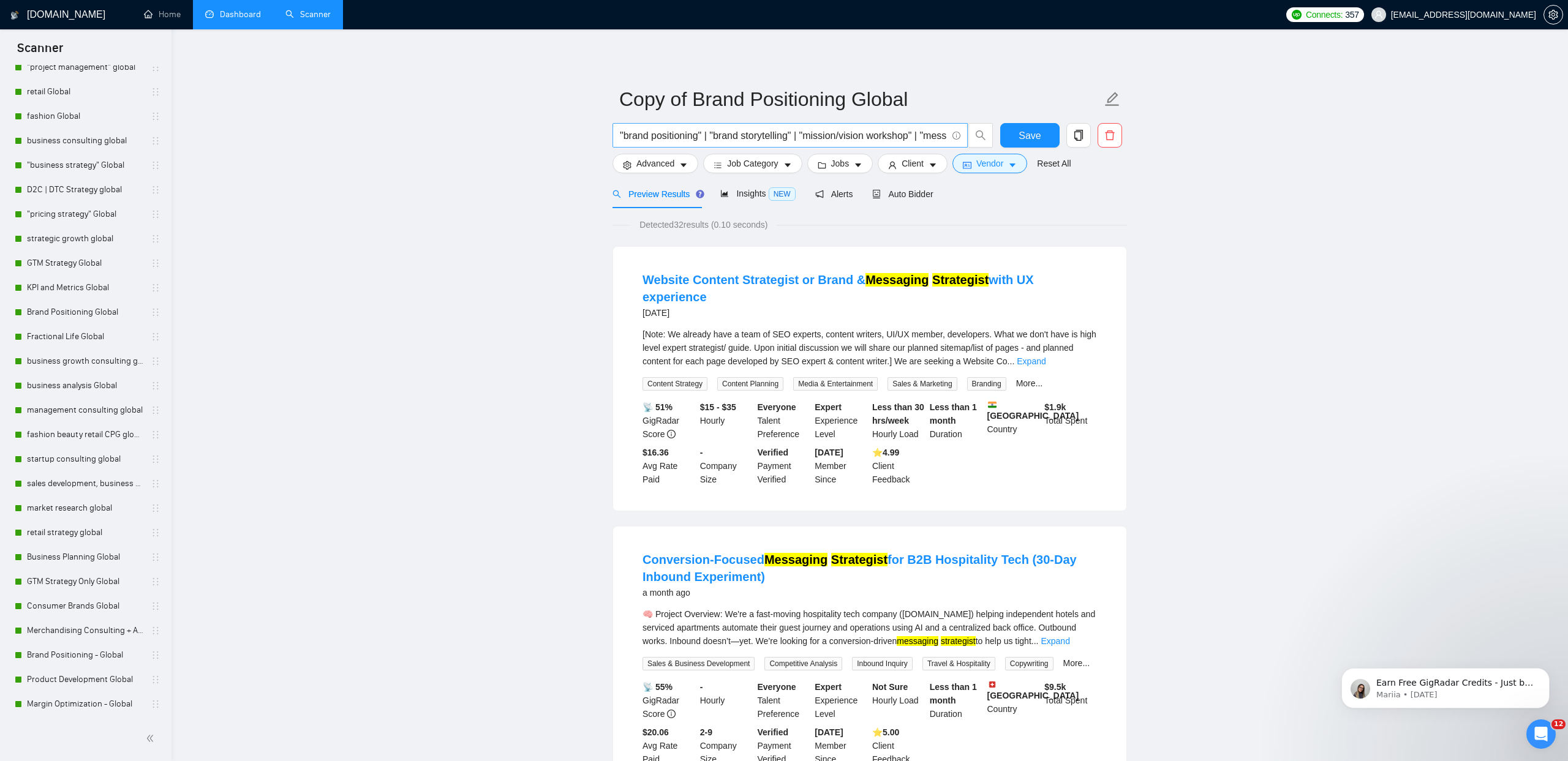
click at [851, 133] on input ""brand positioning" | "brand storytelling" | "mission/vision workshop" | "messa…" at bounding box center [783, 136] width 327 height 16
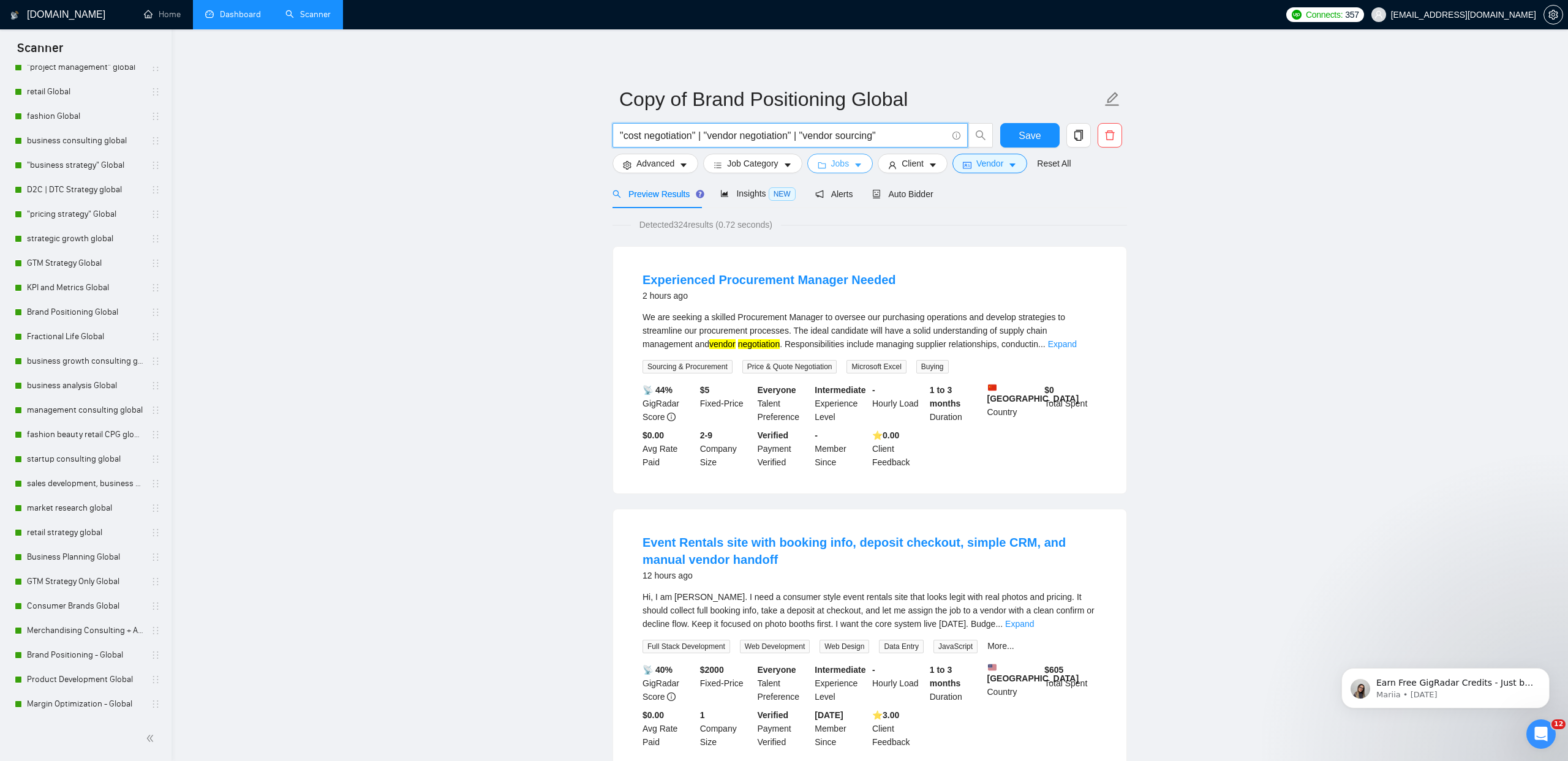
type input ""cost negotiation" | "vendor negotiation" | "vendor sourcing""
click at [840, 161] on span "Jobs" at bounding box center [840, 163] width 18 height 13
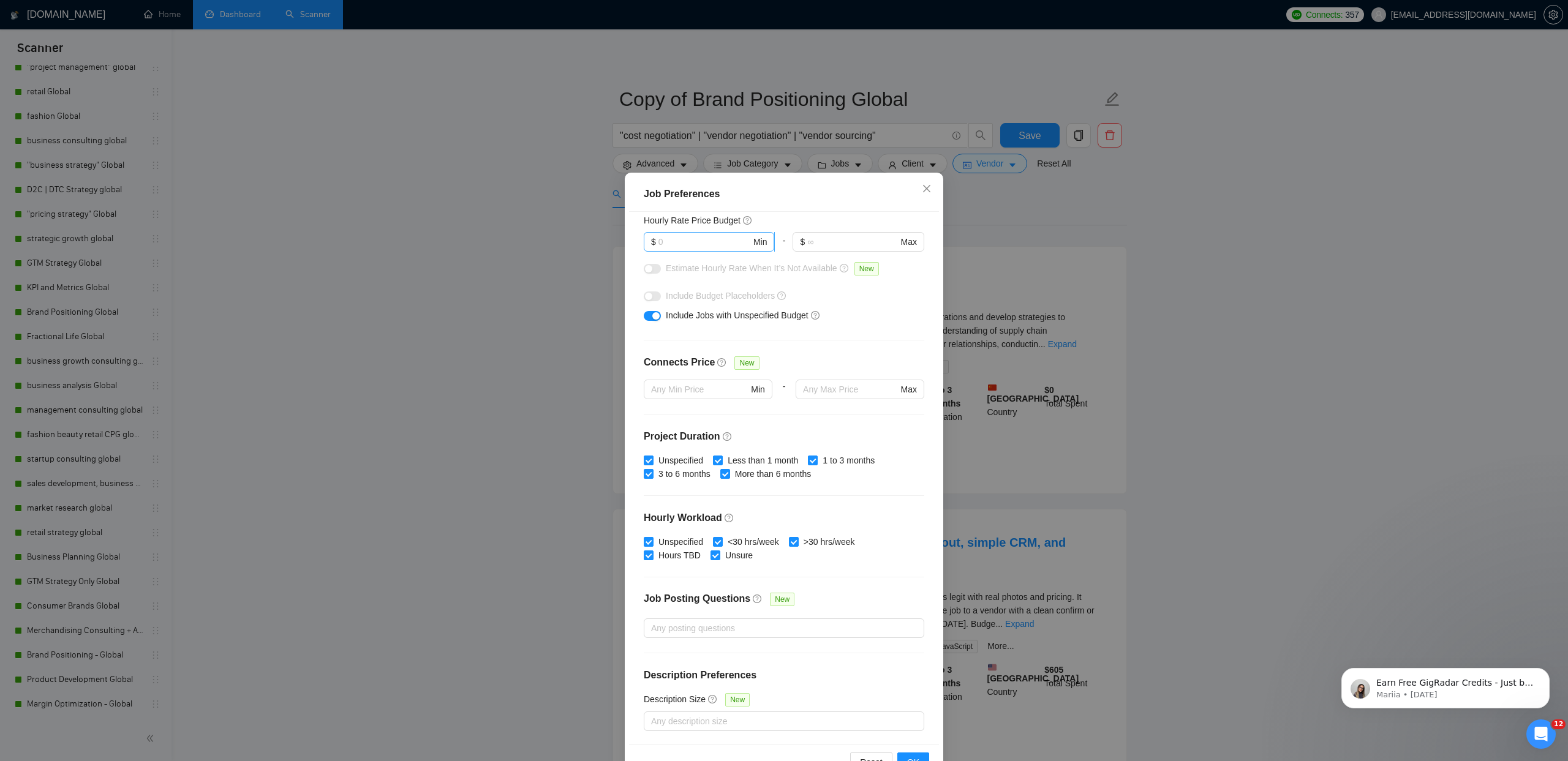
click at [689, 241] on input "text" at bounding box center [705, 242] width 92 height 13
type input "100"
click at [657, 269] on button "button" at bounding box center [652, 269] width 17 height 10
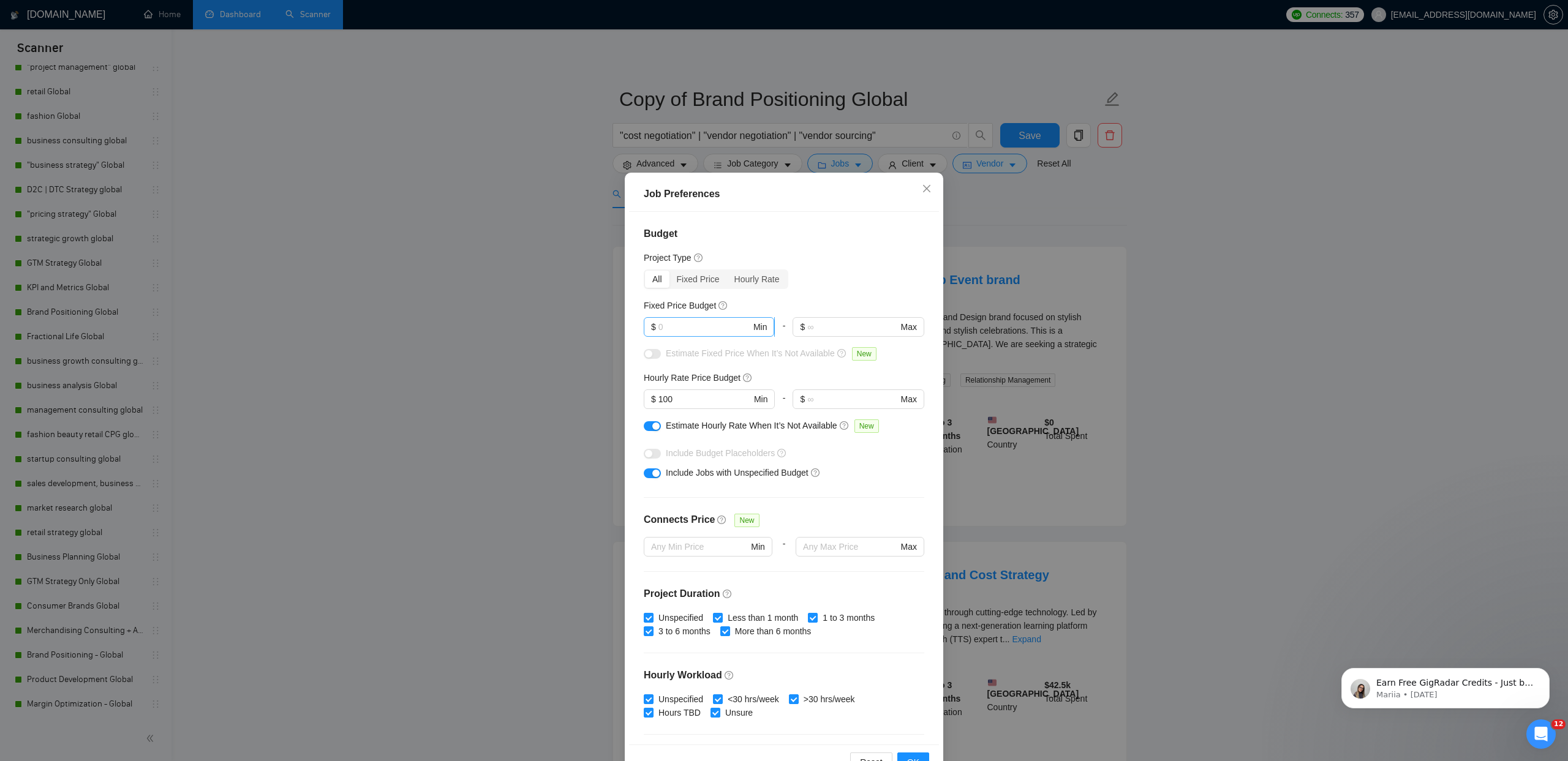
drag, startPoint x: 693, startPoint y: 336, endPoint x: 702, endPoint y: 334, distance: 9.2
click at [693, 336] on span "$ Min" at bounding box center [709, 327] width 130 height 20
type input "300"
click at [654, 355] on button "button" at bounding box center [652, 354] width 17 height 10
click at [652, 456] on button "button" at bounding box center [652, 453] width 17 height 10
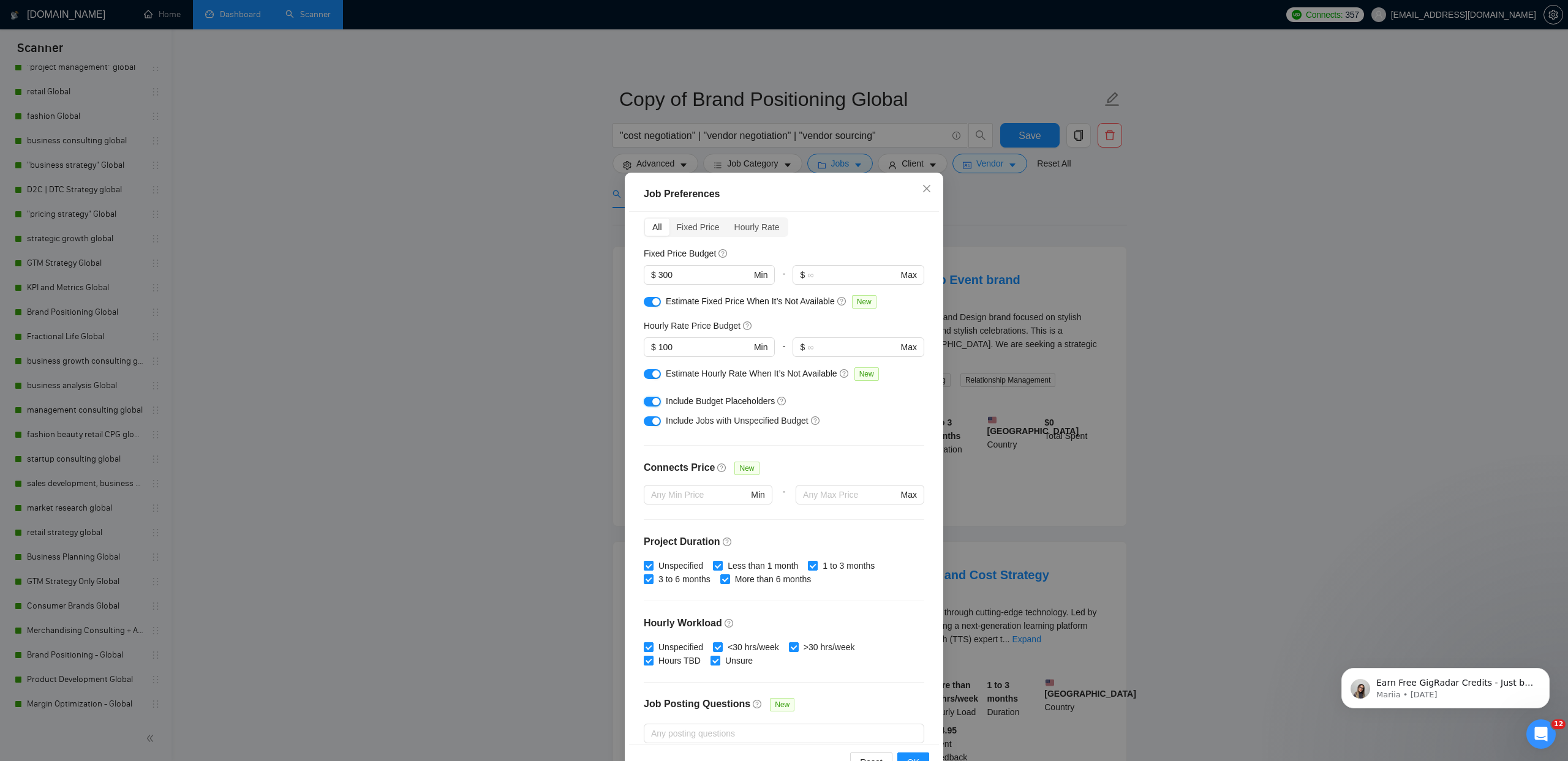
scroll to position [157, 0]
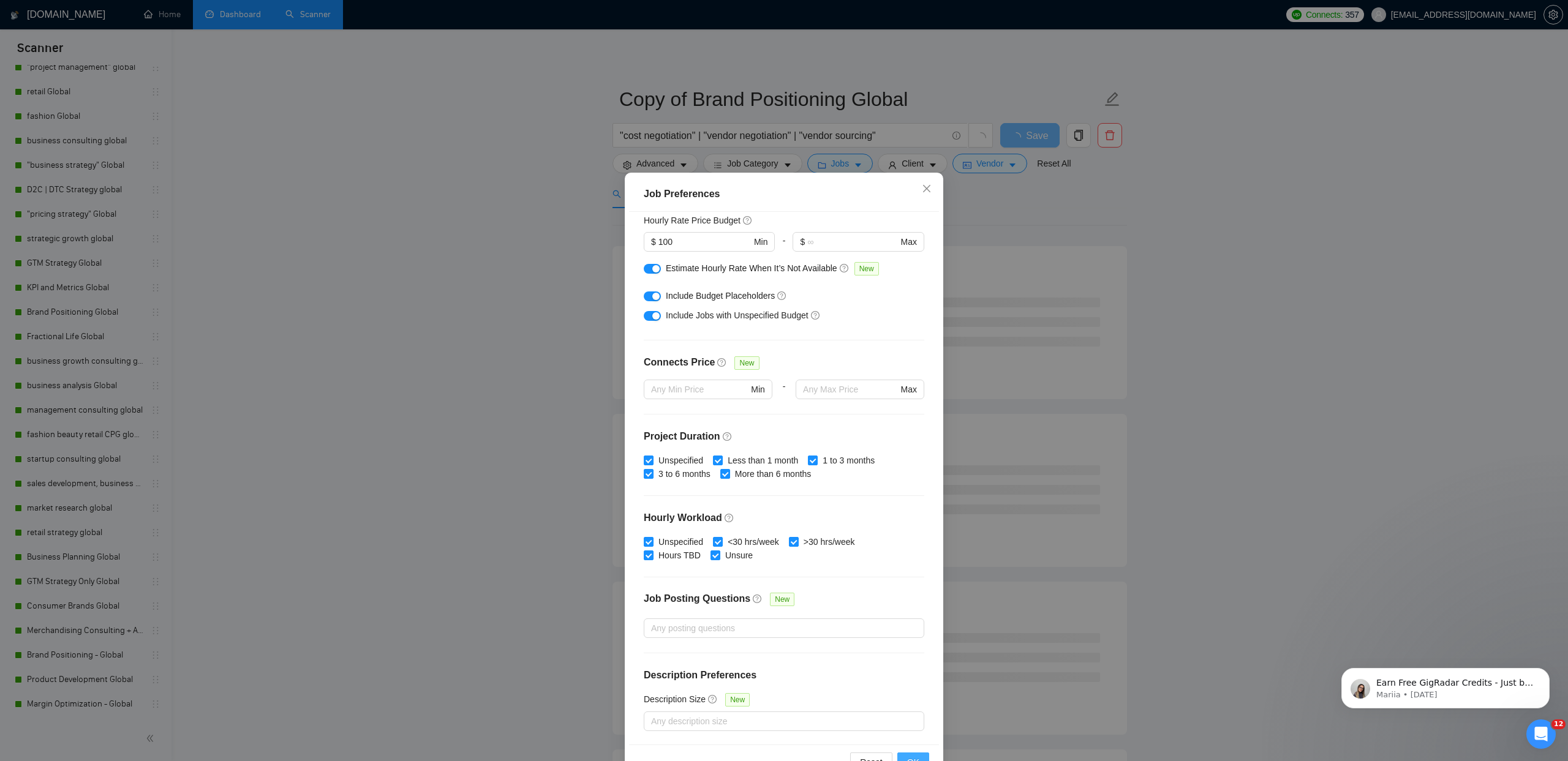
click at [903, 754] on button "OK" at bounding box center [913, 762] width 32 height 20
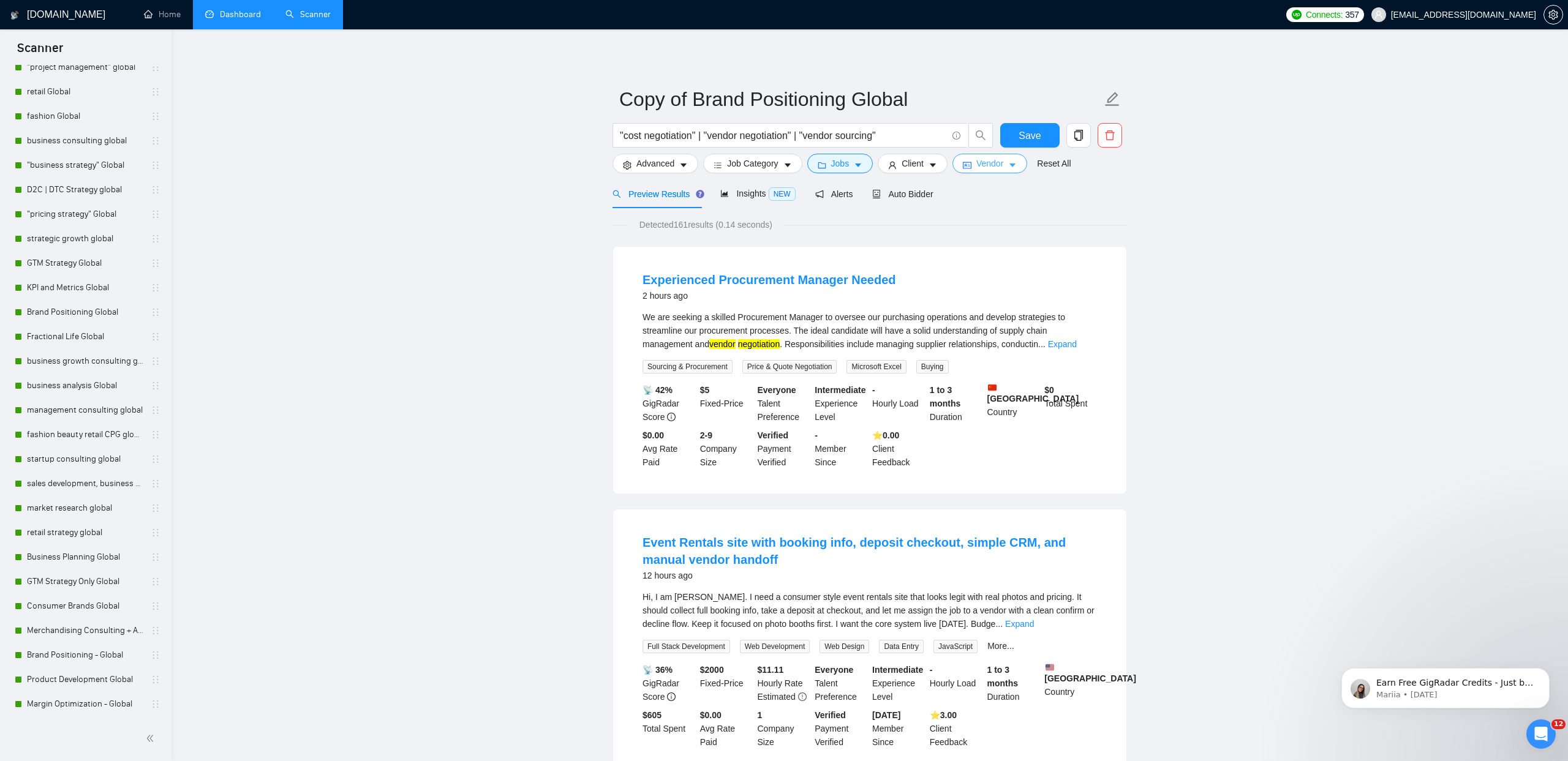
click at [1000, 164] on span "Vendor" at bounding box center [989, 163] width 27 height 13
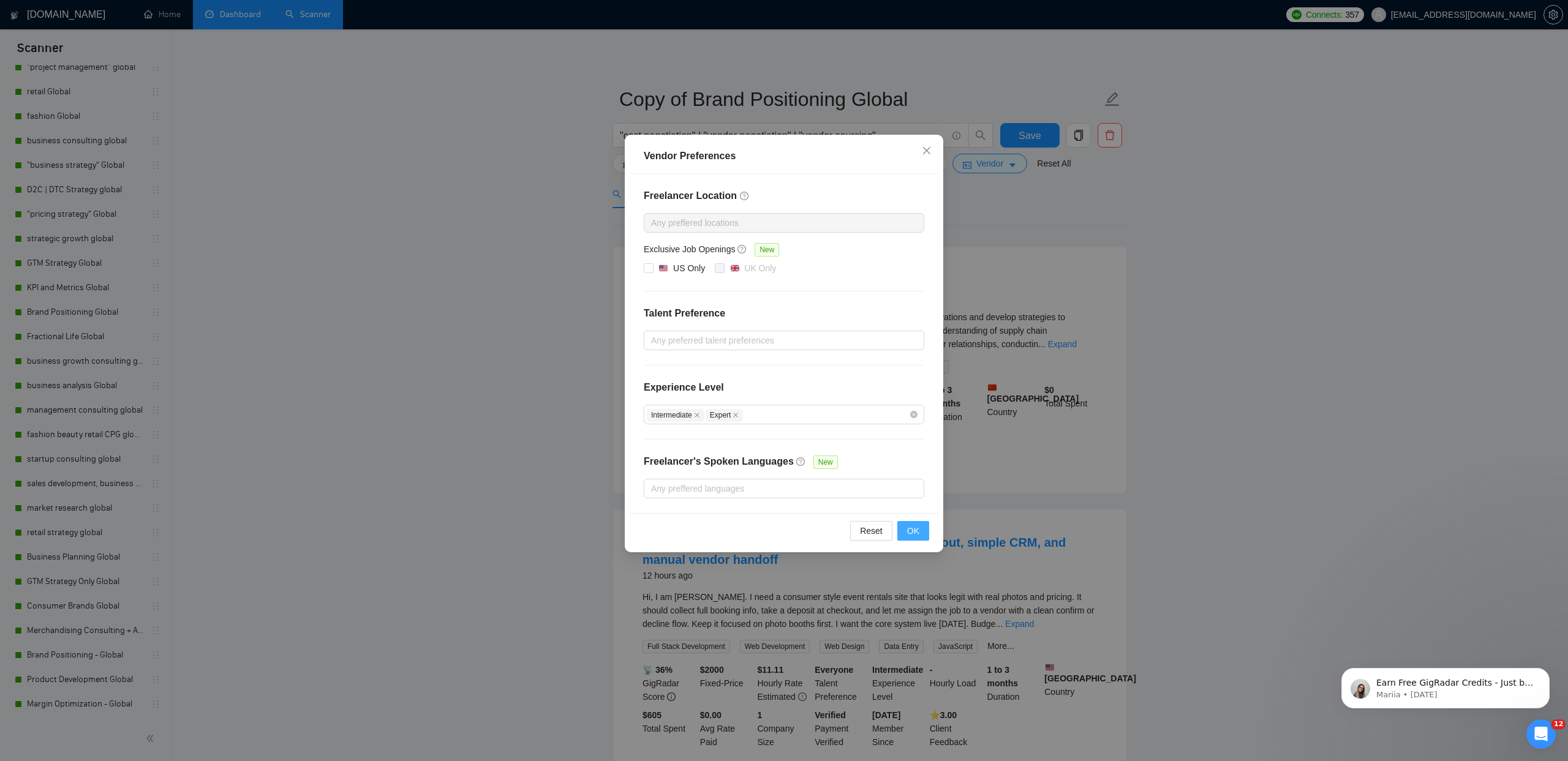
click at [910, 527] on span "OK" at bounding box center [913, 531] width 12 height 13
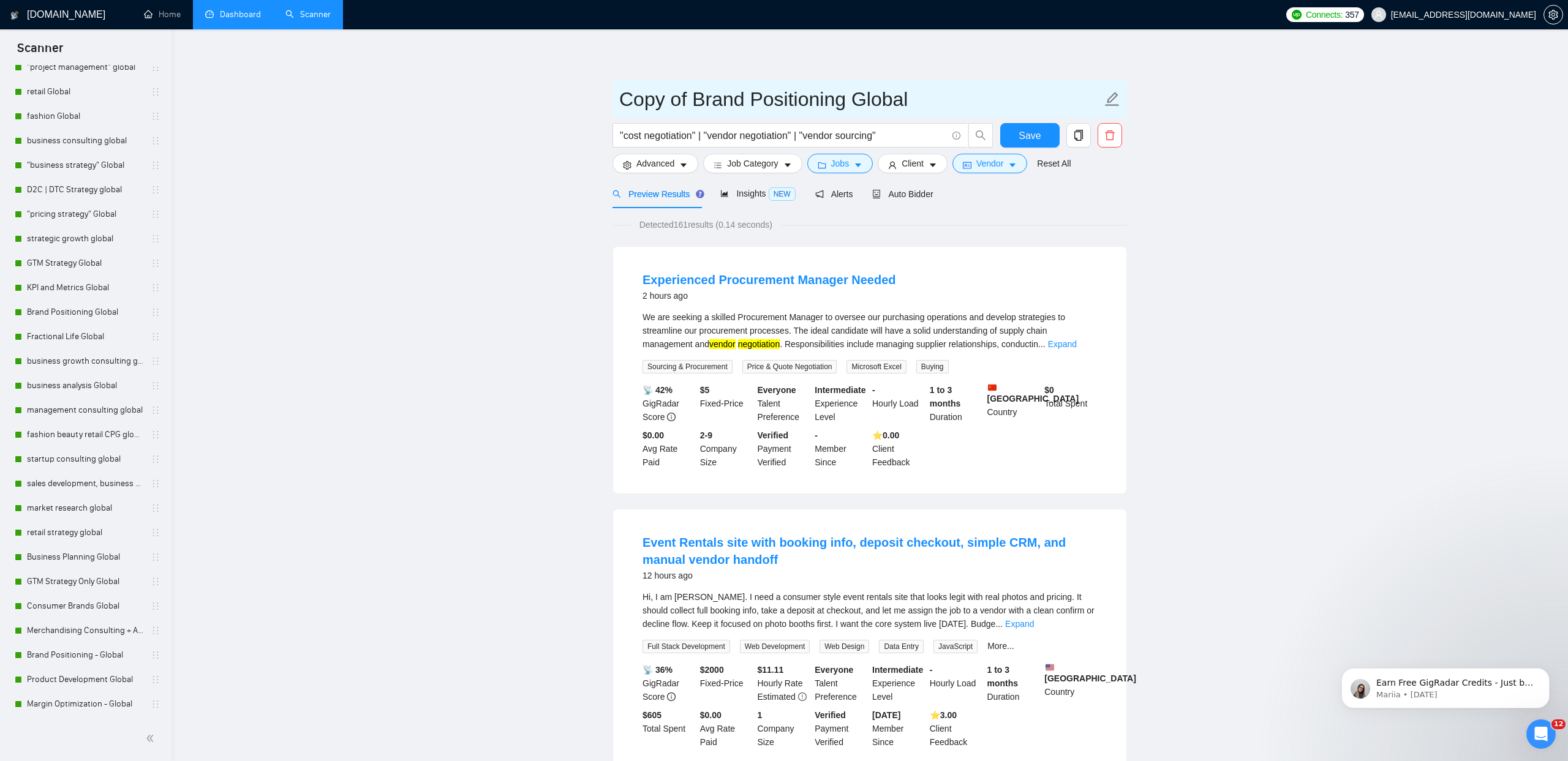
click at [1117, 99] on icon "edit" at bounding box center [1112, 99] width 16 height 16
drag, startPoint x: 919, startPoint y: 100, endPoint x: 587, endPoint y: 90, distance: 332.2
type input "Cost Negotiation, Vendor Sourcing + Negotiation Global"
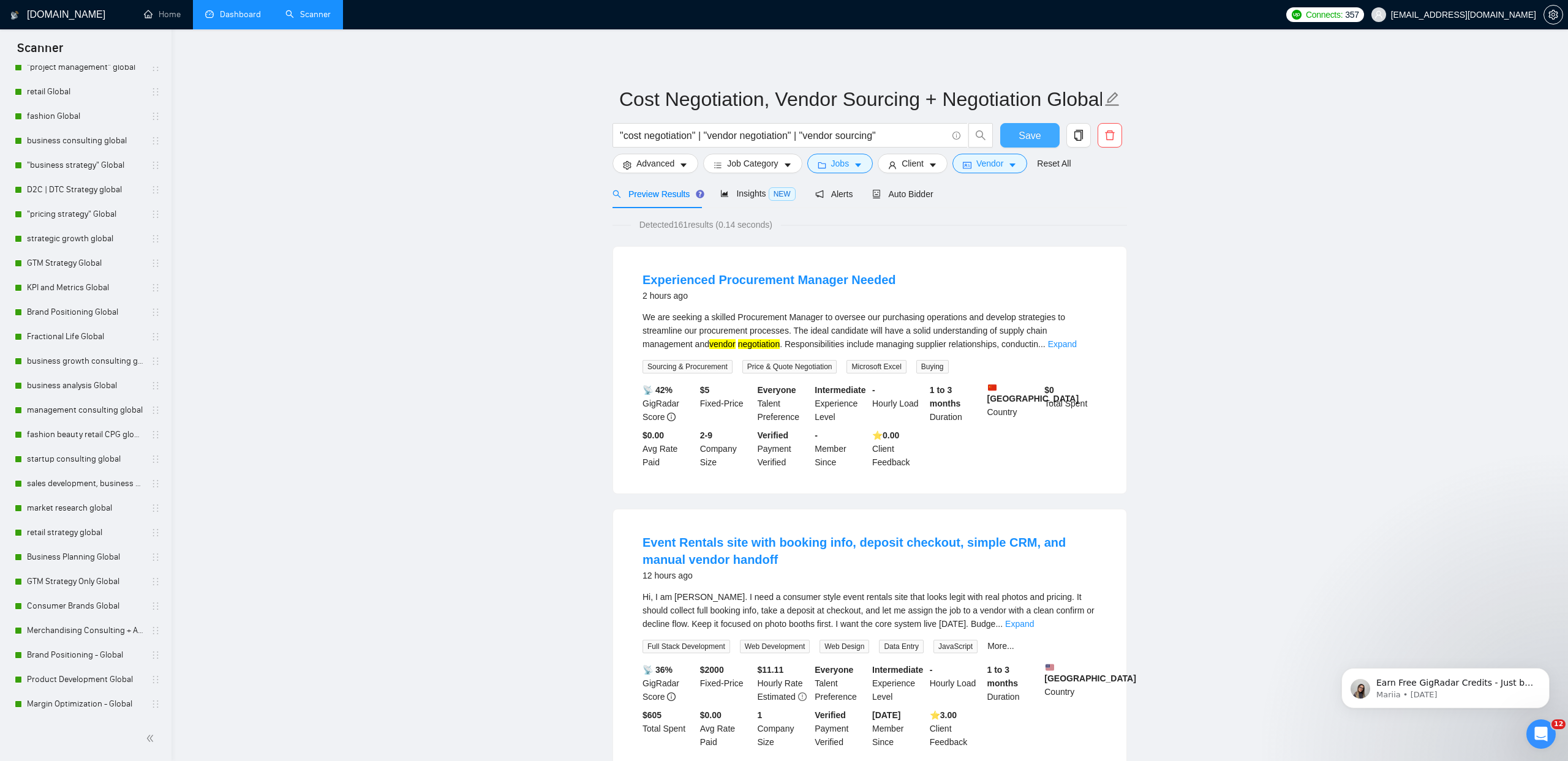
click at [1034, 138] on span "Save" at bounding box center [1029, 136] width 22 height 16
click at [896, 195] on span "Auto Bidder" at bounding box center [903, 194] width 61 height 10
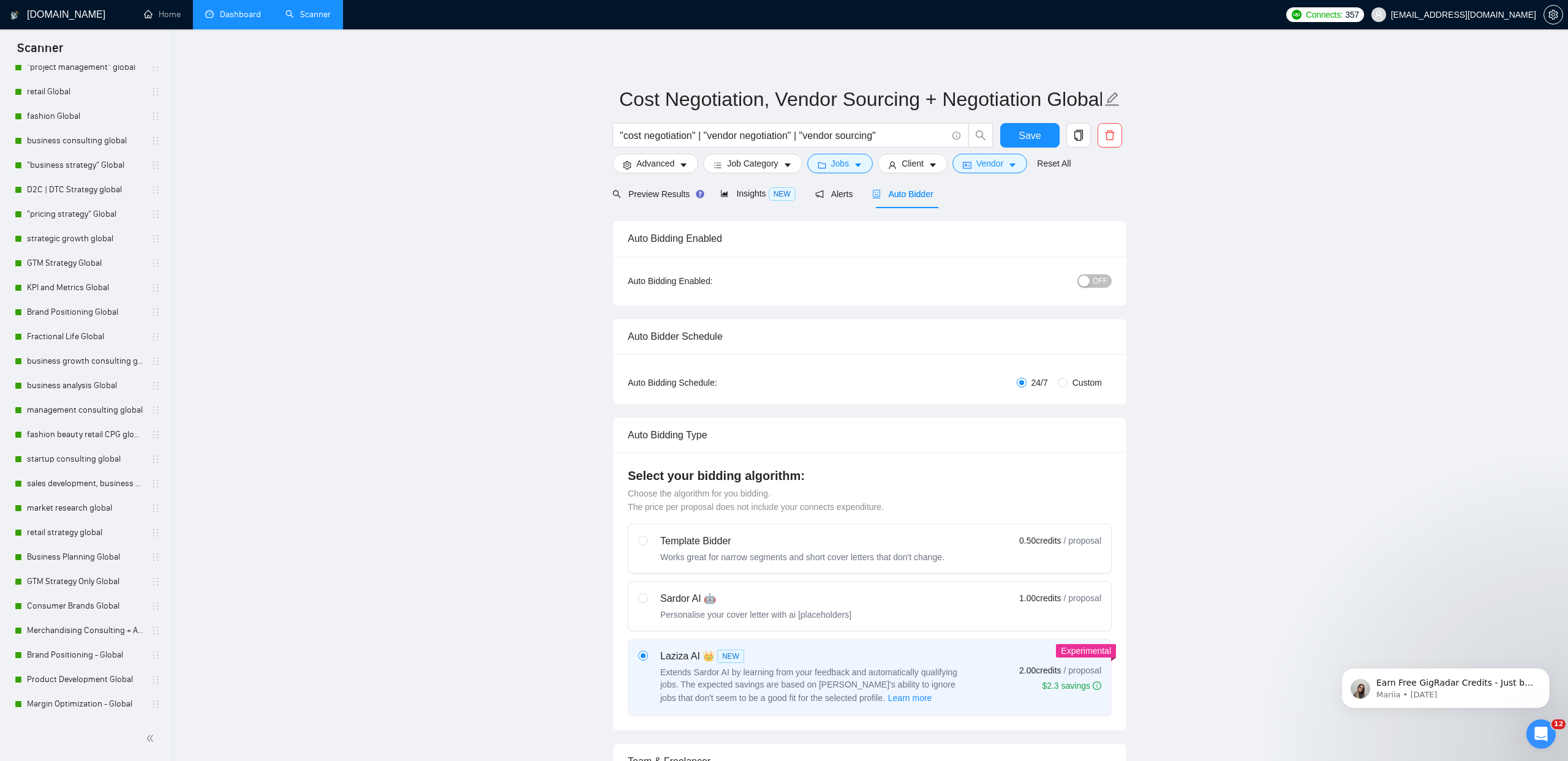
click at [1105, 285] on span "OFF" at bounding box center [1100, 281] width 15 height 13
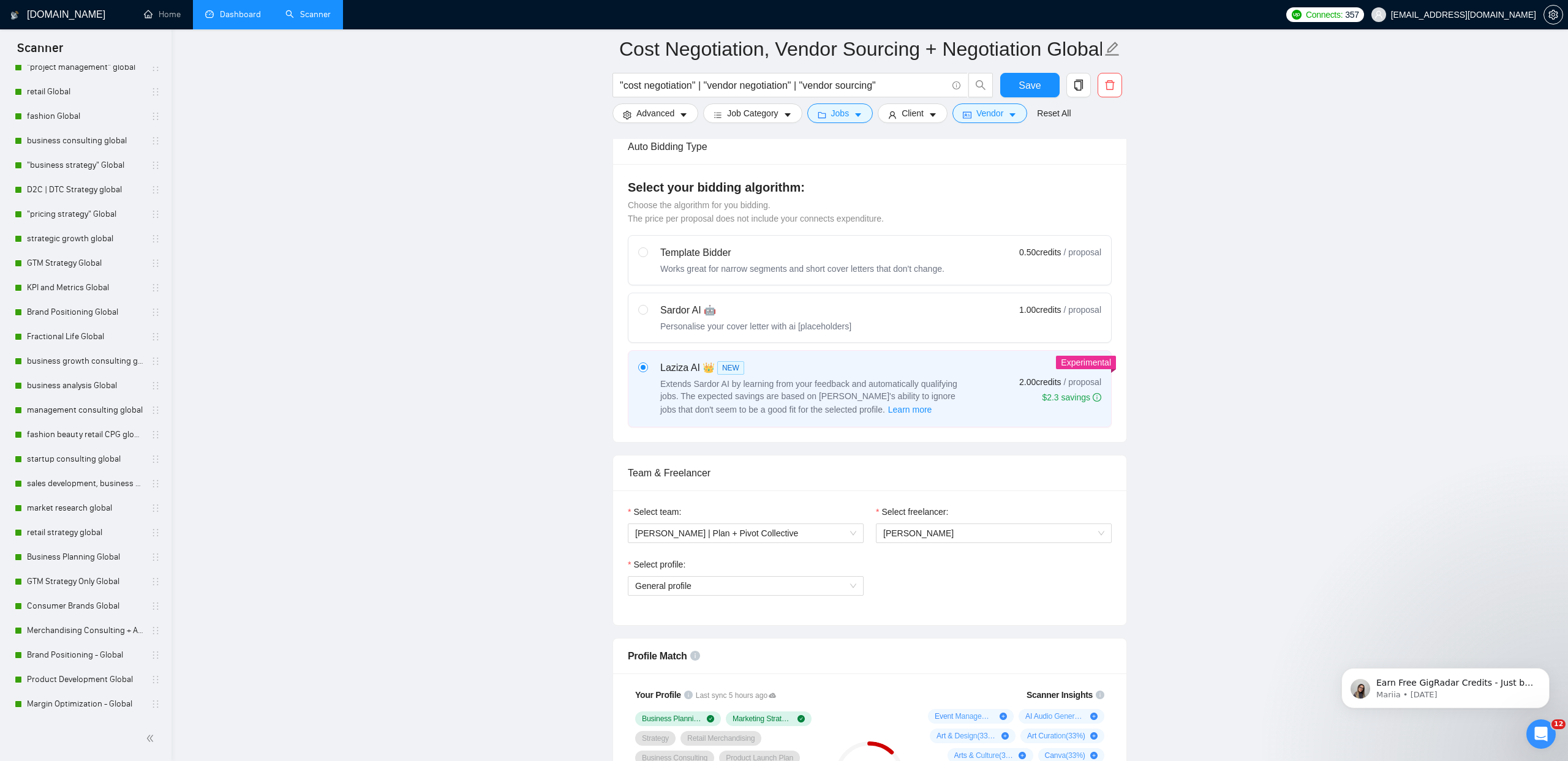
scroll to position [303, 0]
click at [1024, 85] on span "Save" at bounding box center [1029, 85] width 22 height 16
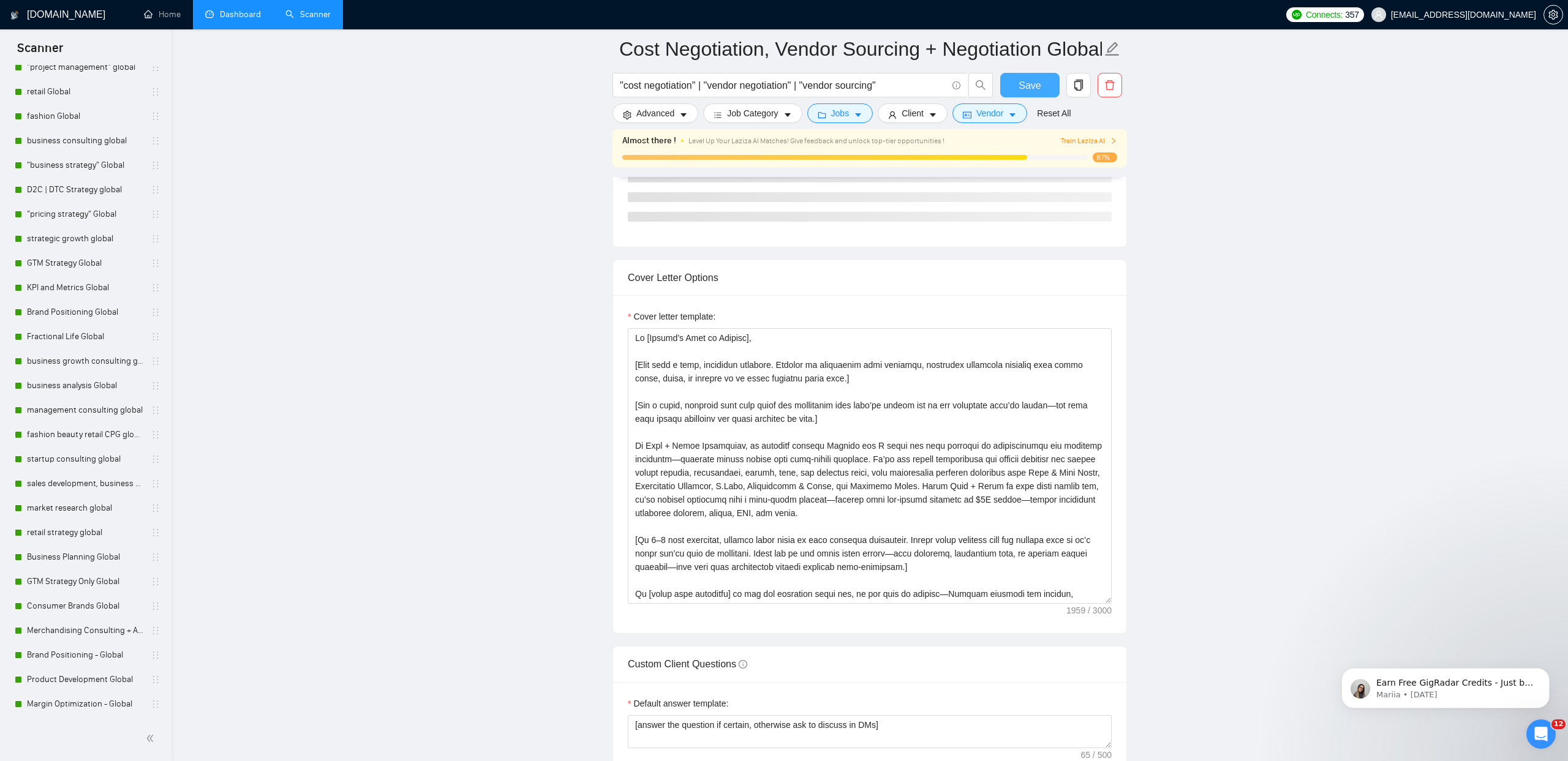
scroll to position [1474, 0]
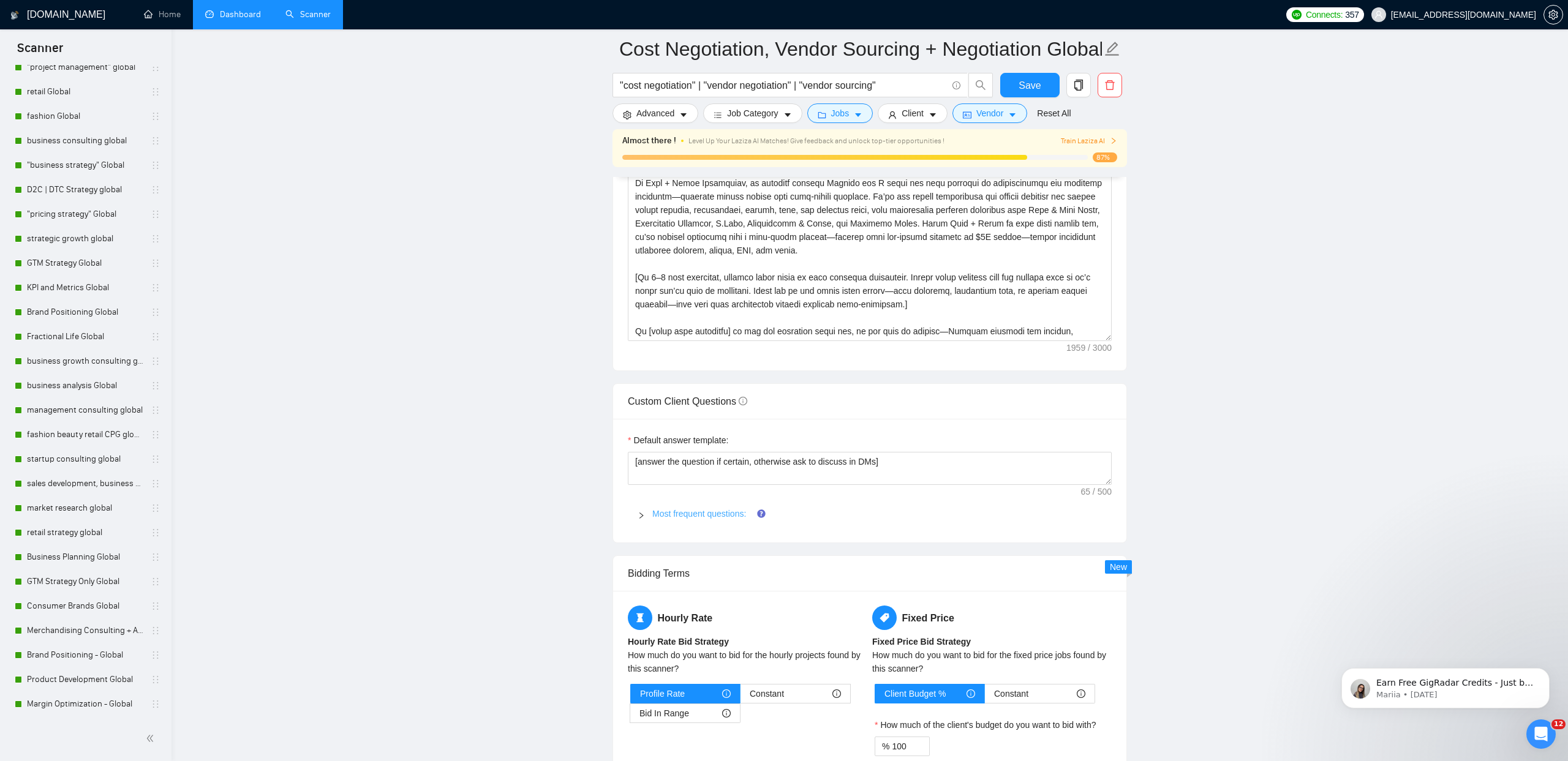
click at [674, 508] on link "Most frequent questions:" at bounding box center [699, 513] width 94 height 10
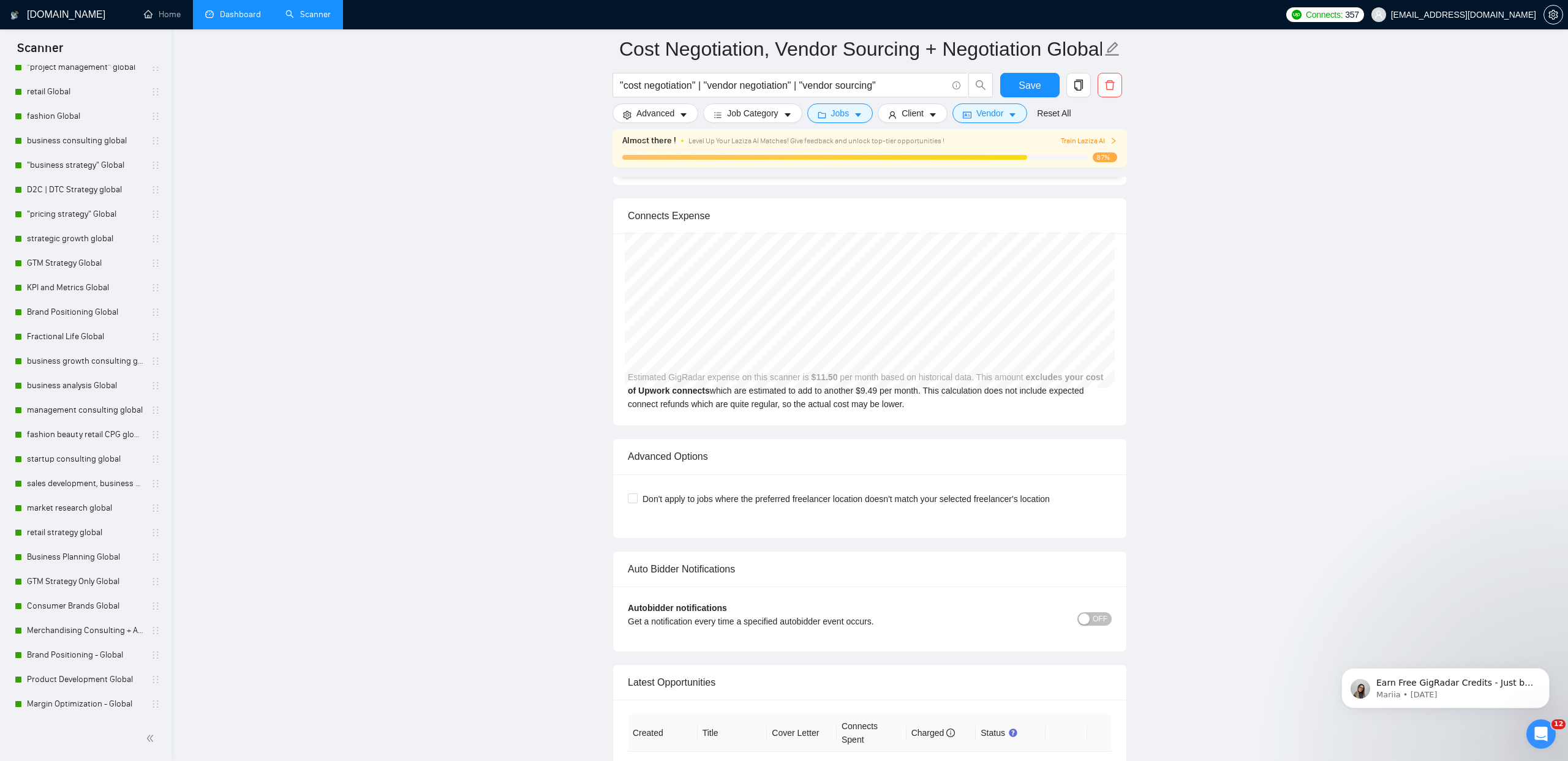
scroll to position [5338, 0]
click at [1104, 619] on span "OFF" at bounding box center [1100, 618] width 15 height 13
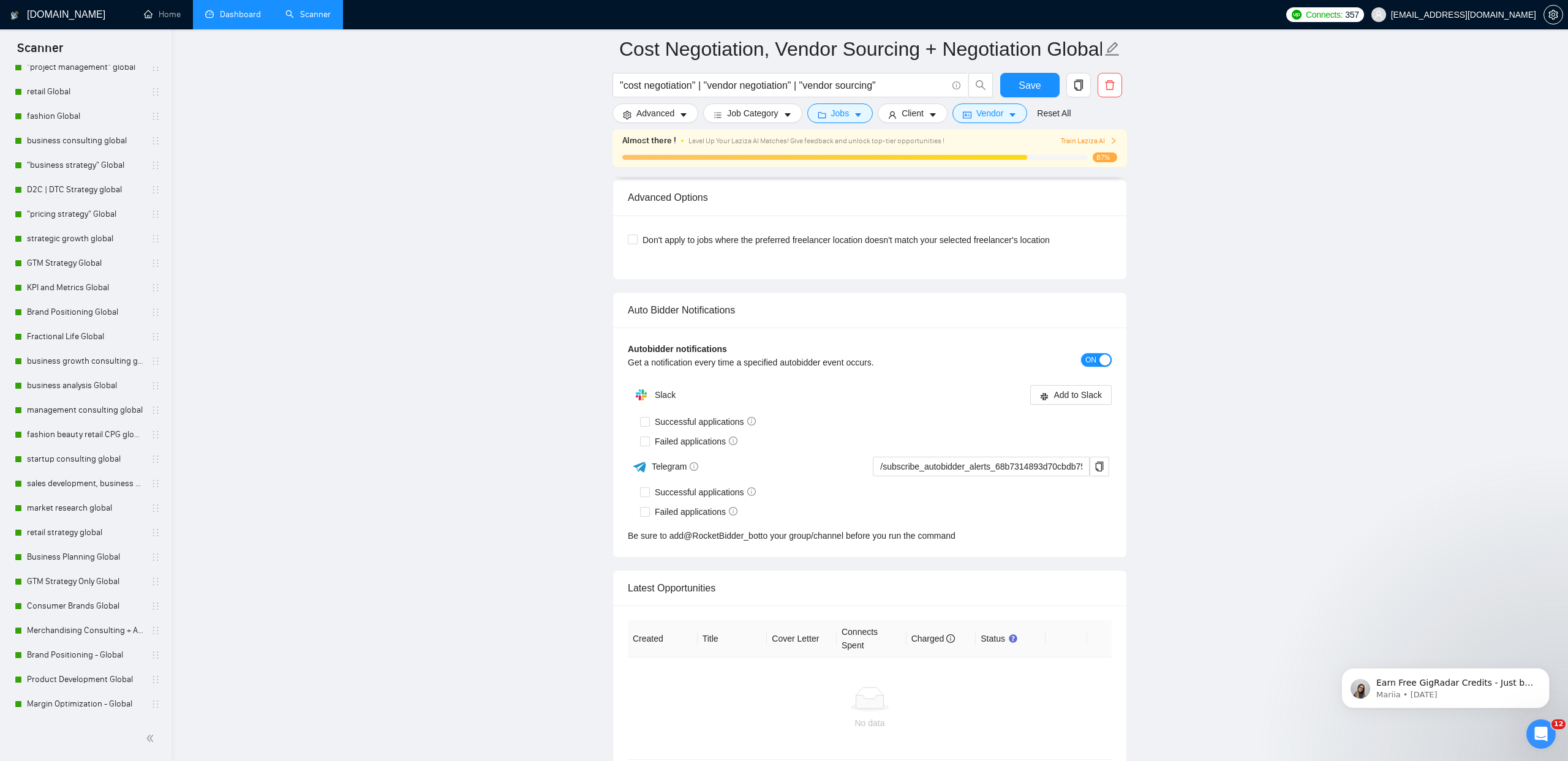
scroll to position [5601, 0]
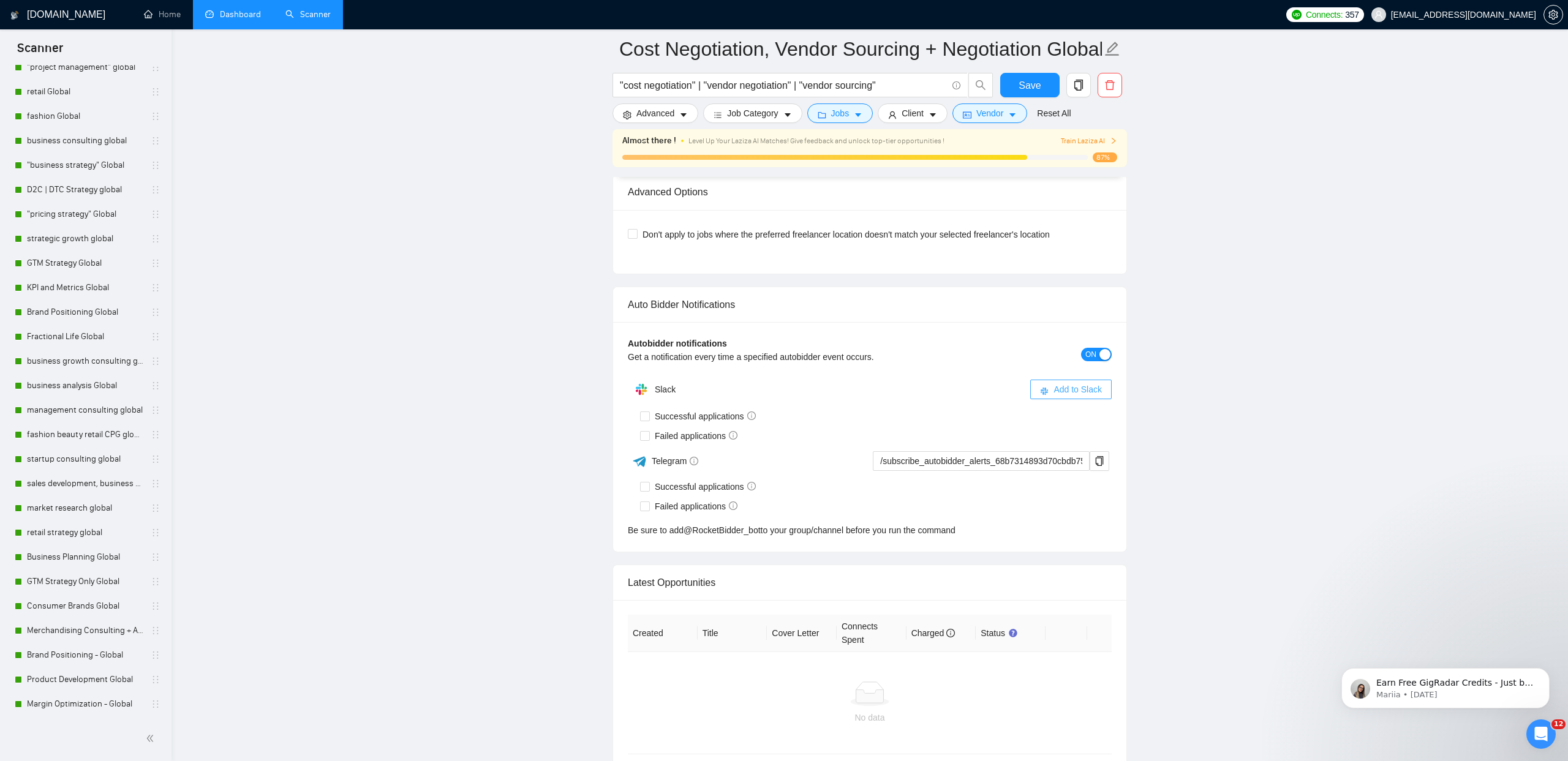
click at [1064, 393] on span "Add to Slack" at bounding box center [1077, 389] width 49 height 13
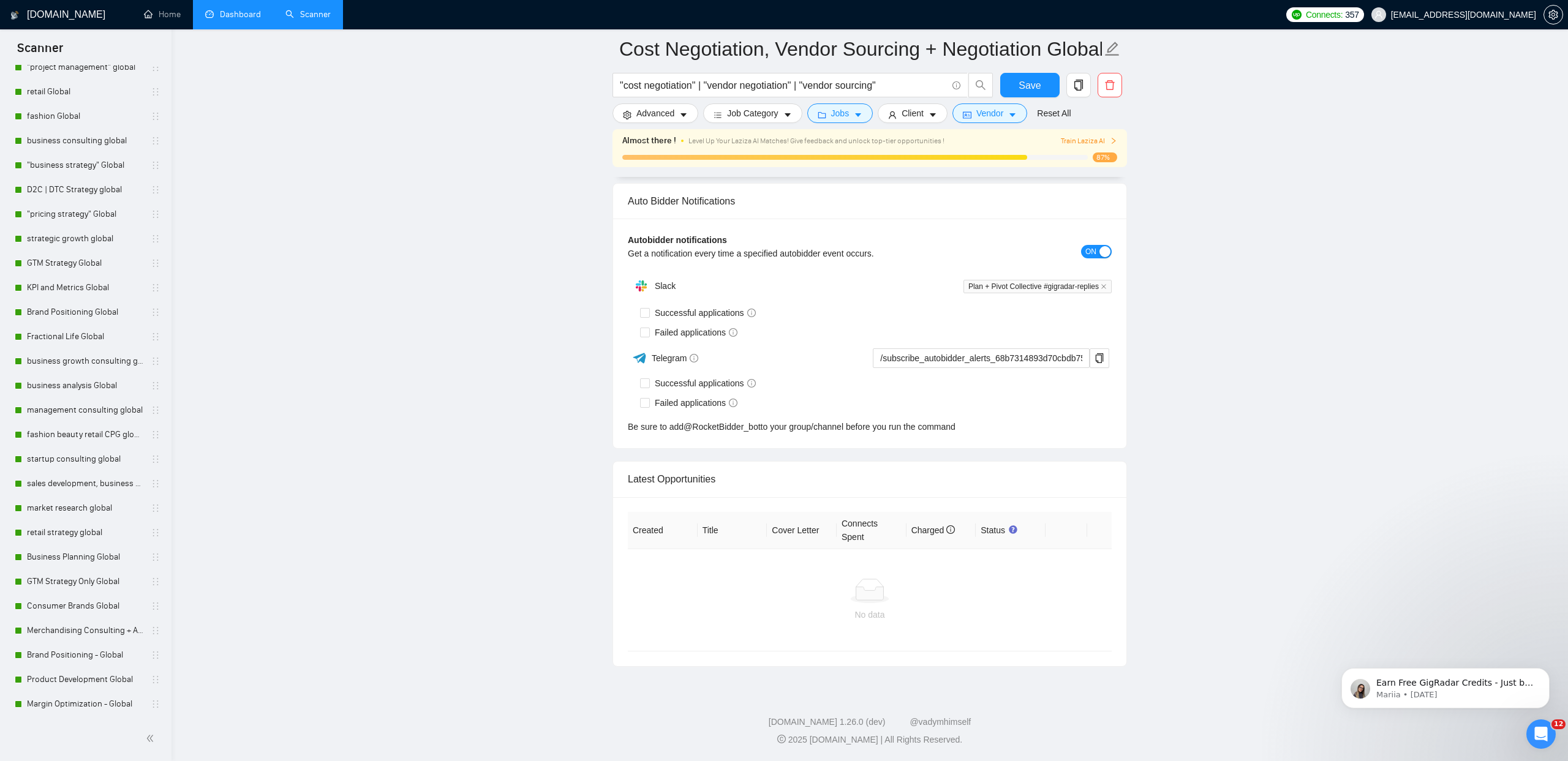
scroll to position [2772, 0]
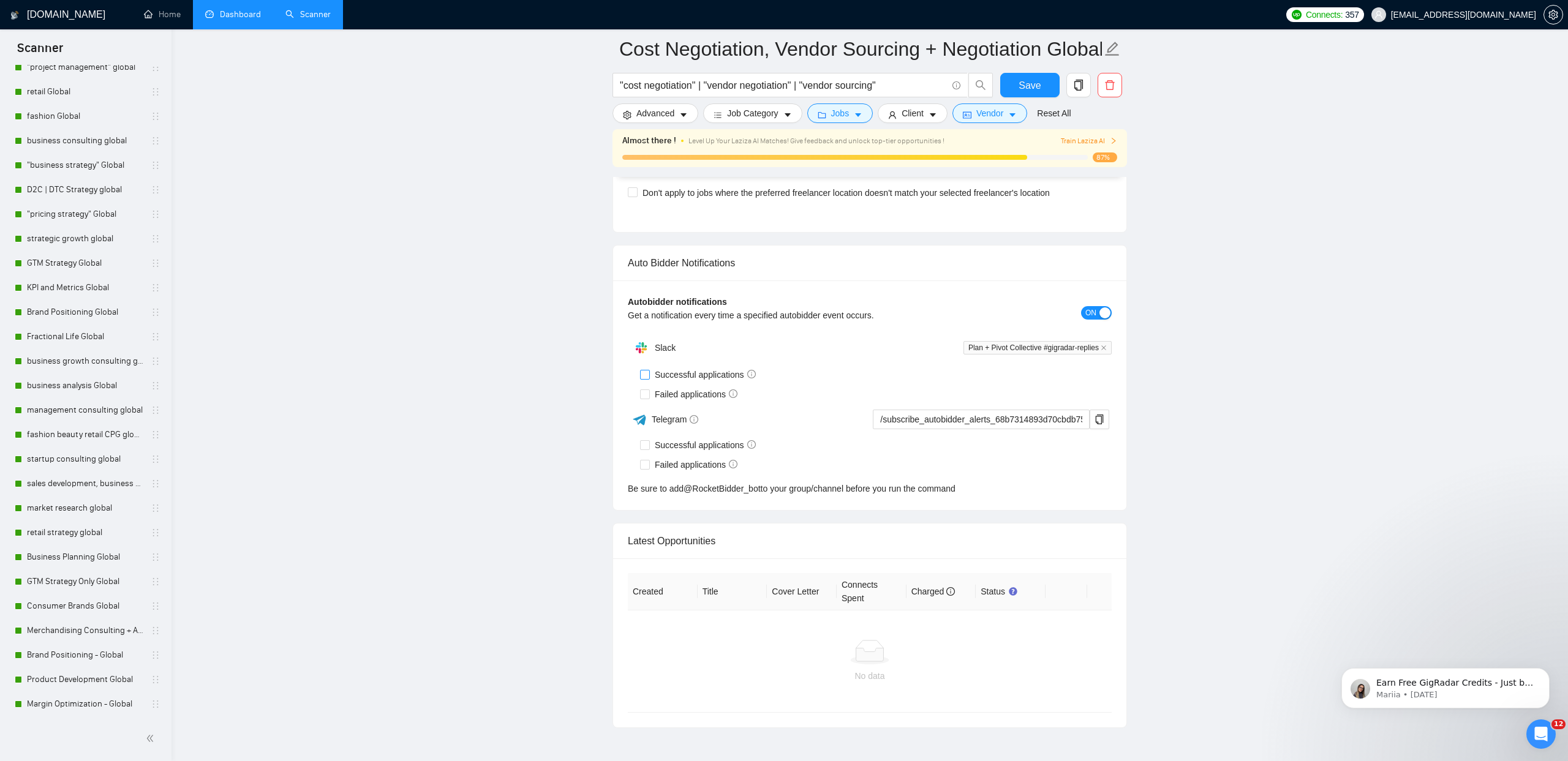
click at [642, 374] on input "Successful applications" at bounding box center [644, 374] width 8 height 8
checkbox input "true"
click at [643, 393] on input "Failed applications" at bounding box center [644, 393] width 8 height 8
checkbox input "true"
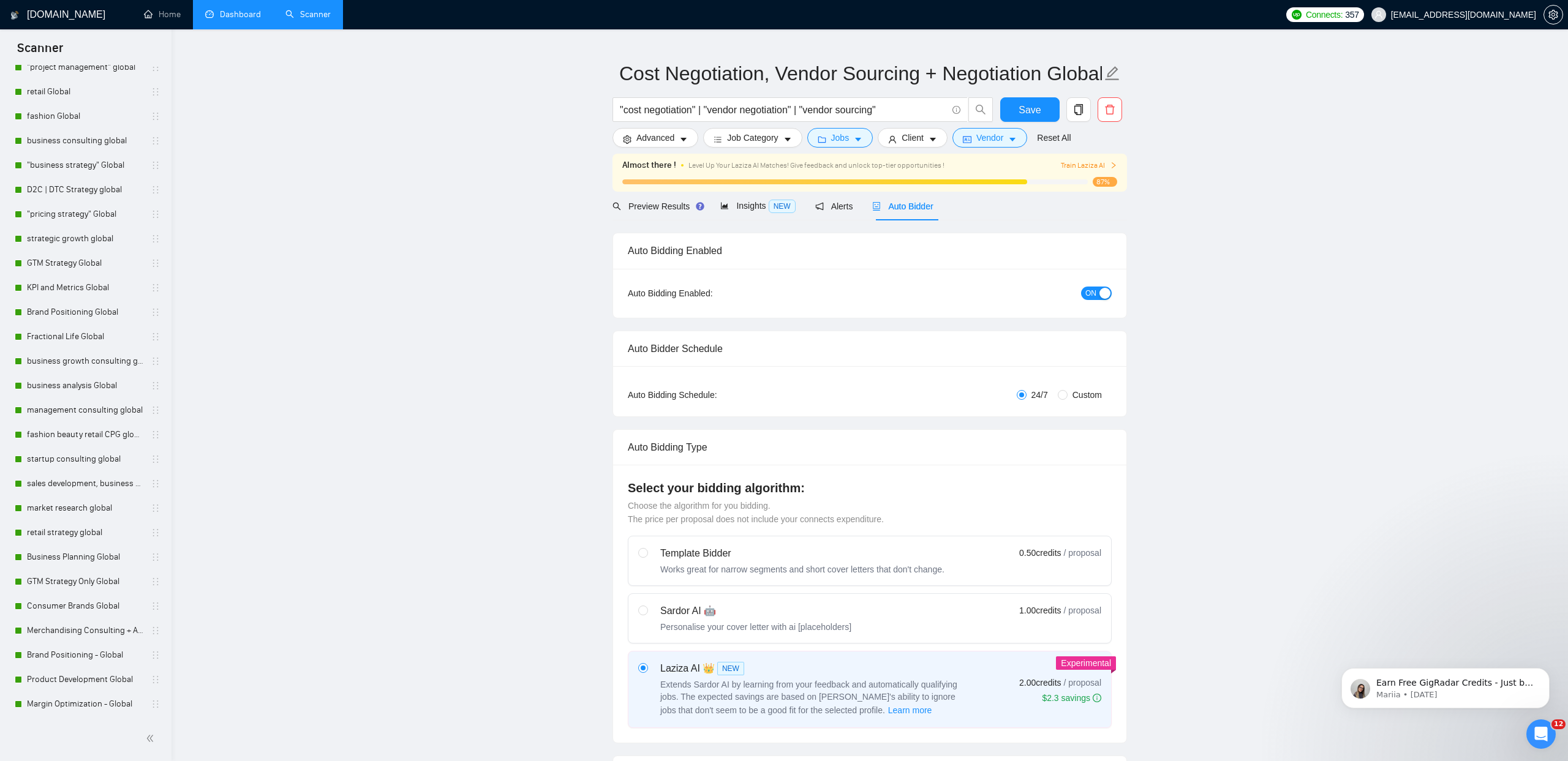
scroll to position [0, 0]
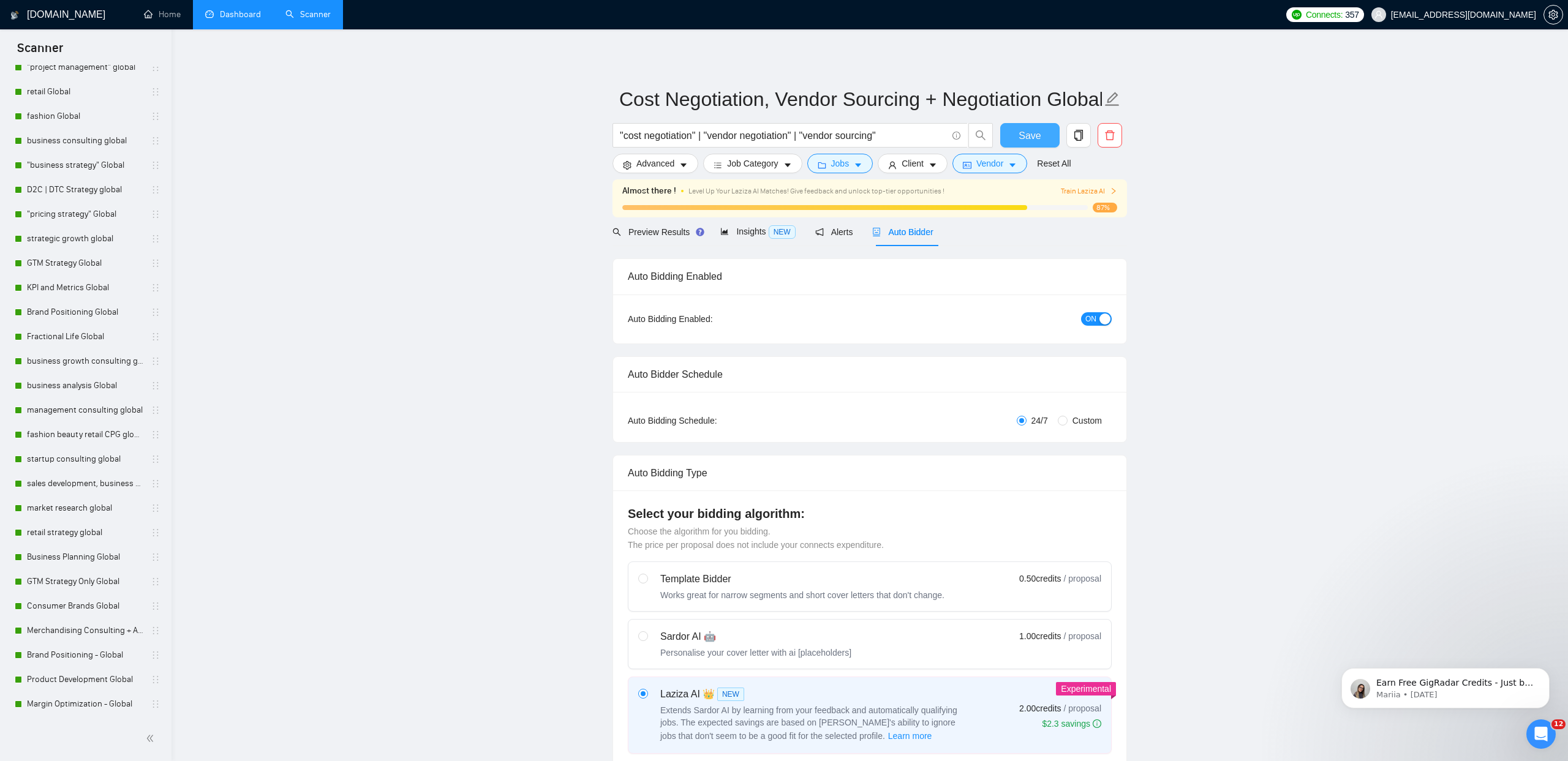
click at [1023, 130] on span "Save" at bounding box center [1029, 136] width 22 height 16
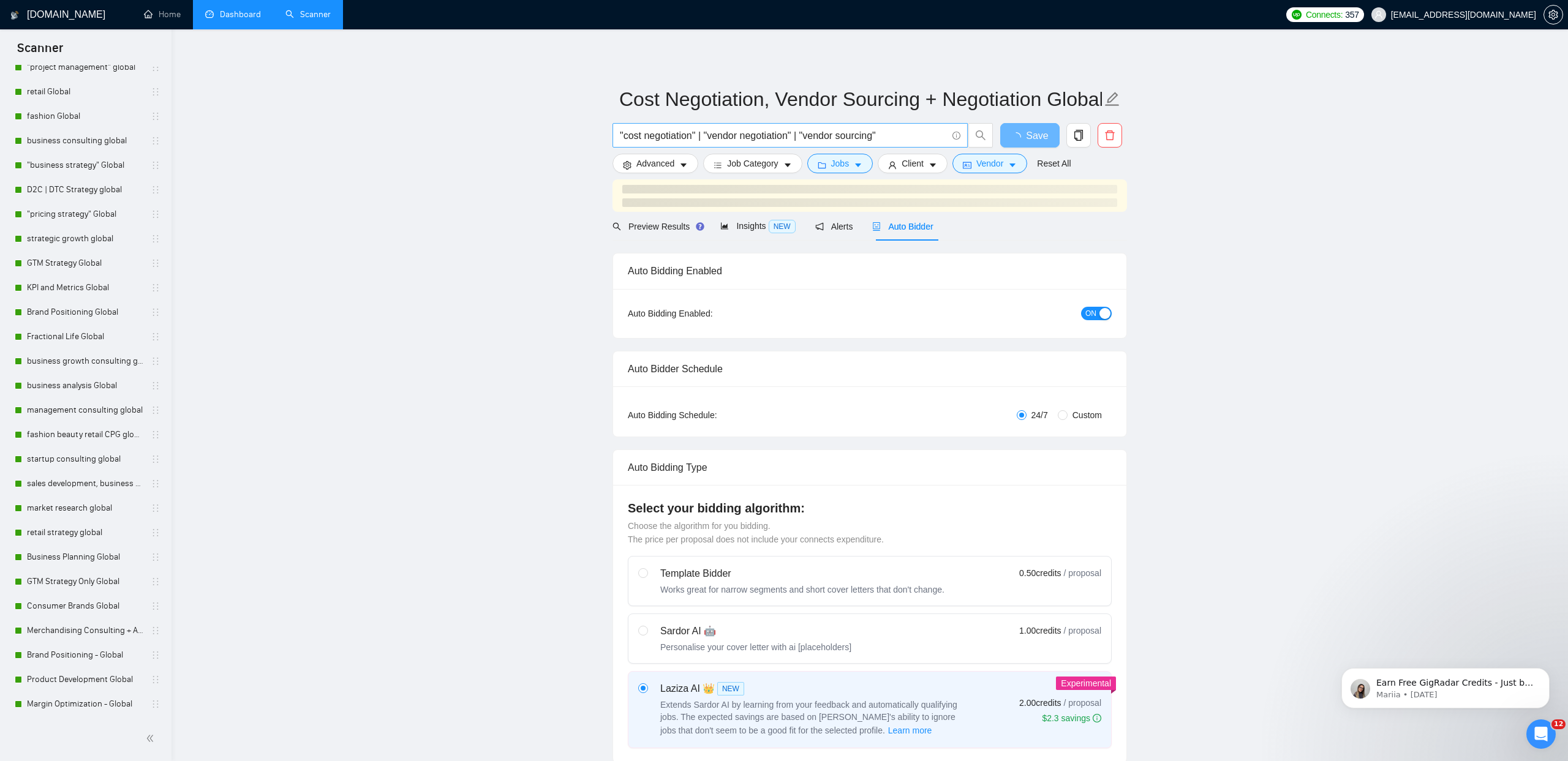
click at [751, 140] on input ""cost negotiation" | "vendor negotiation" | "vendor sourcing"" at bounding box center [783, 136] width 327 height 16
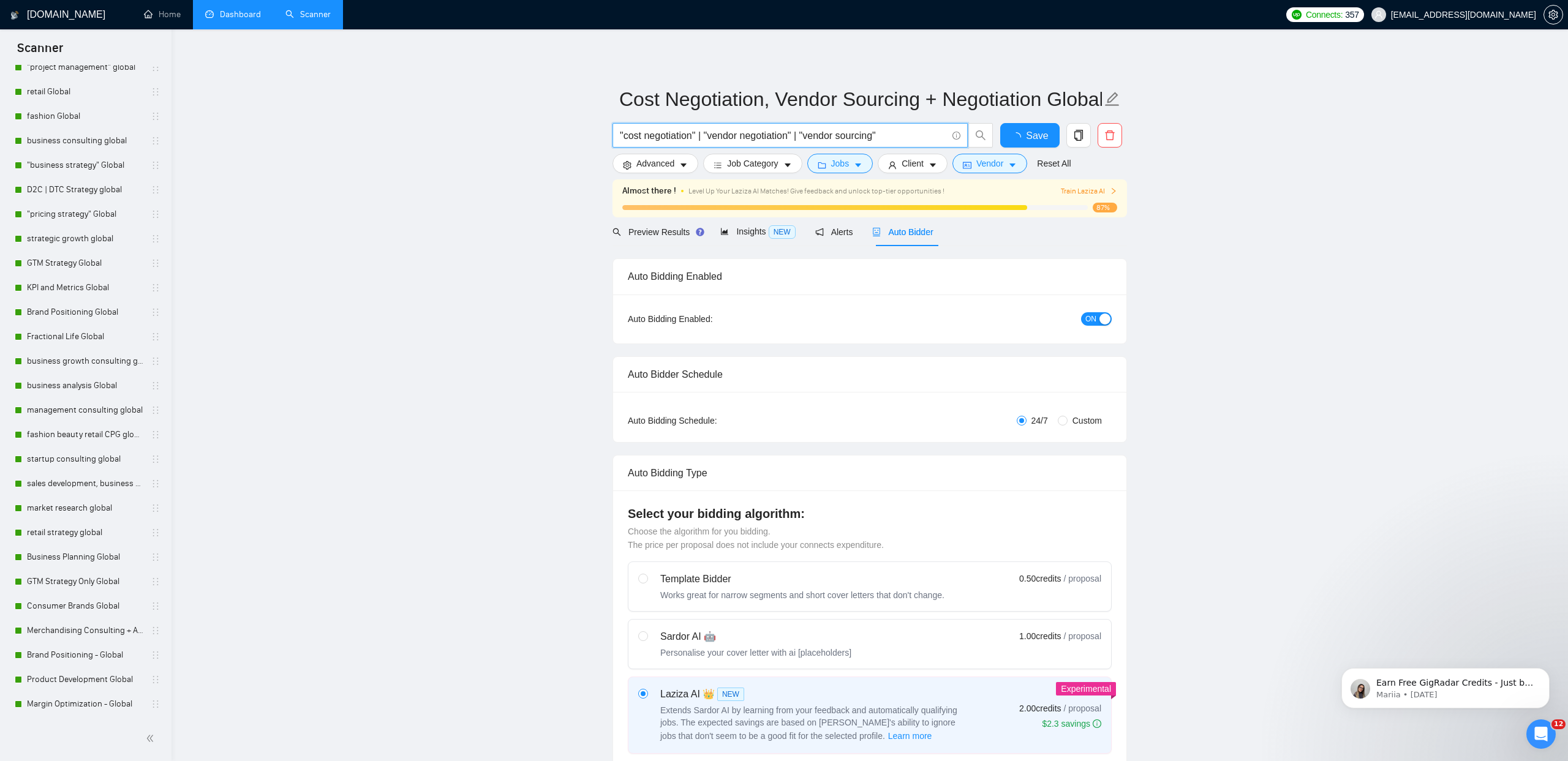
checkbox input "true"
click at [1075, 135] on icon "copy" at bounding box center [1078, 135] width 8 height 11
click at [1075, 197] on button "Yes" at bounding box center [1063, 197] width 24 height 15
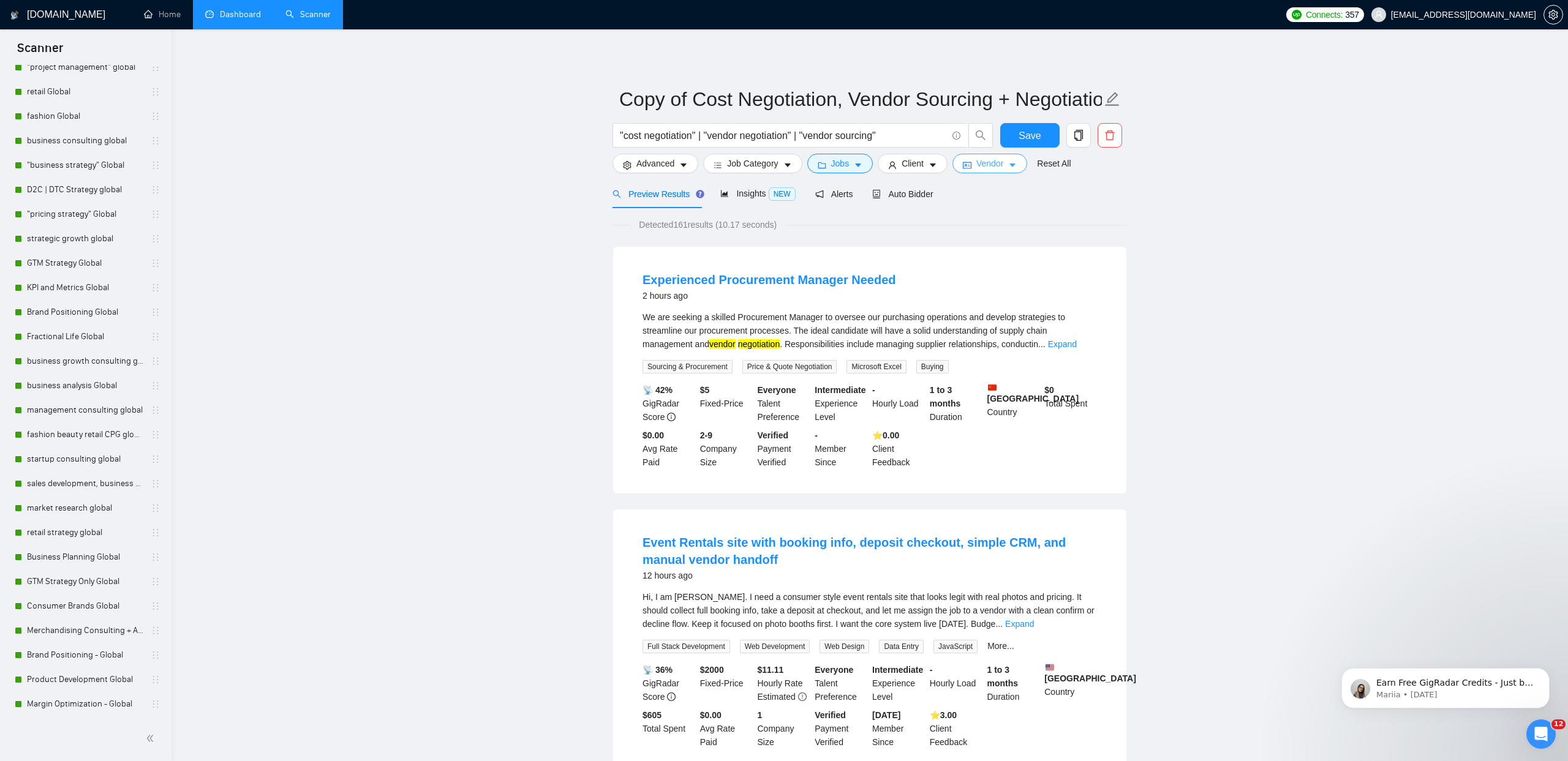
click at [996, 166] on span "Vendor" at bounding box center [989, 163] width 27 height 13
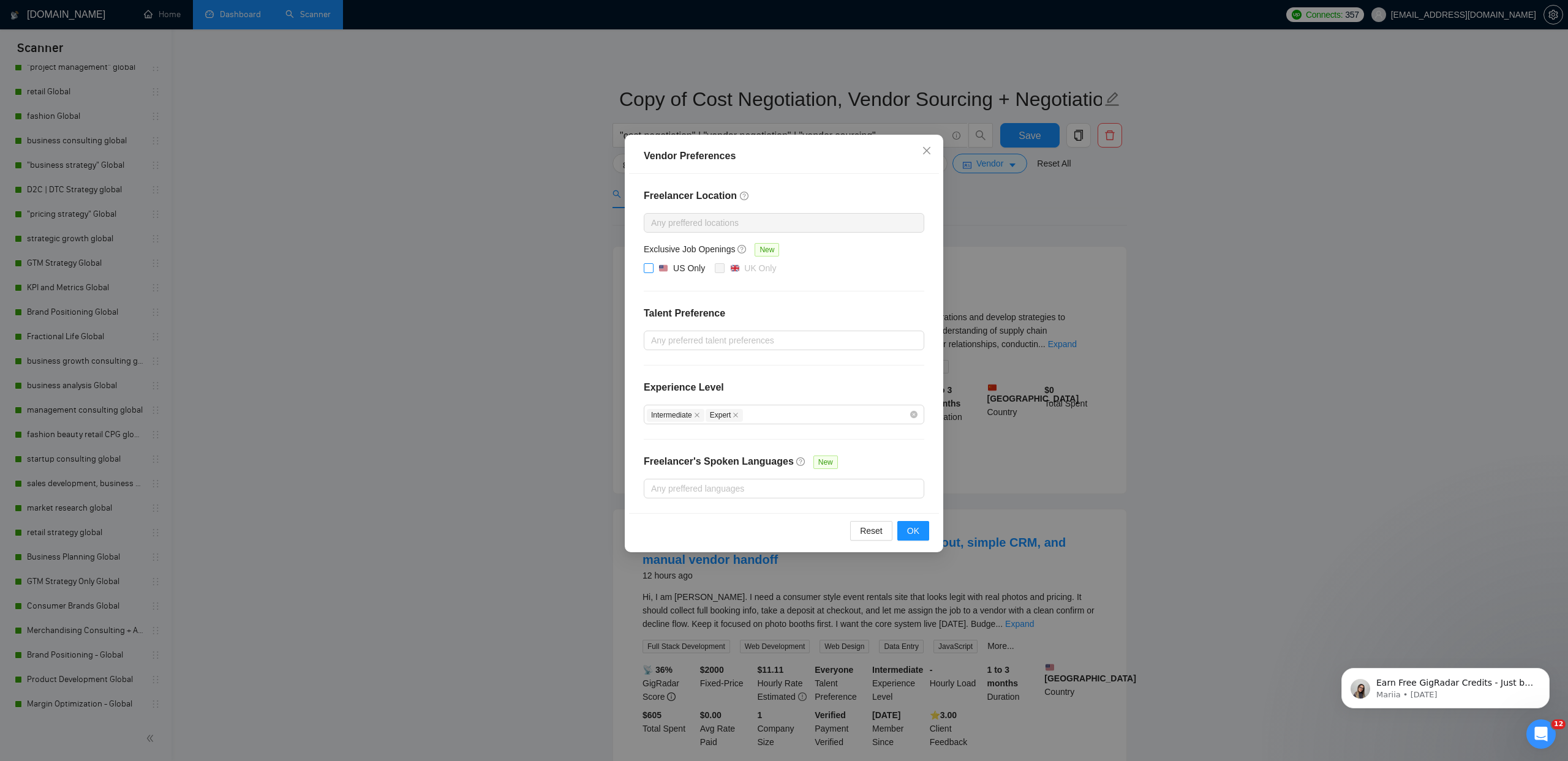
click at [653, 267] on span at bounding box center [649, 268] width 10 height 10
click at [652, 267] on input "US Only" at bounding box center [648, 267] width 8 height 8
checkbox input "true"
click at [913, 533] on span "OK" at bounding box center [913, 531] width 12 height 13
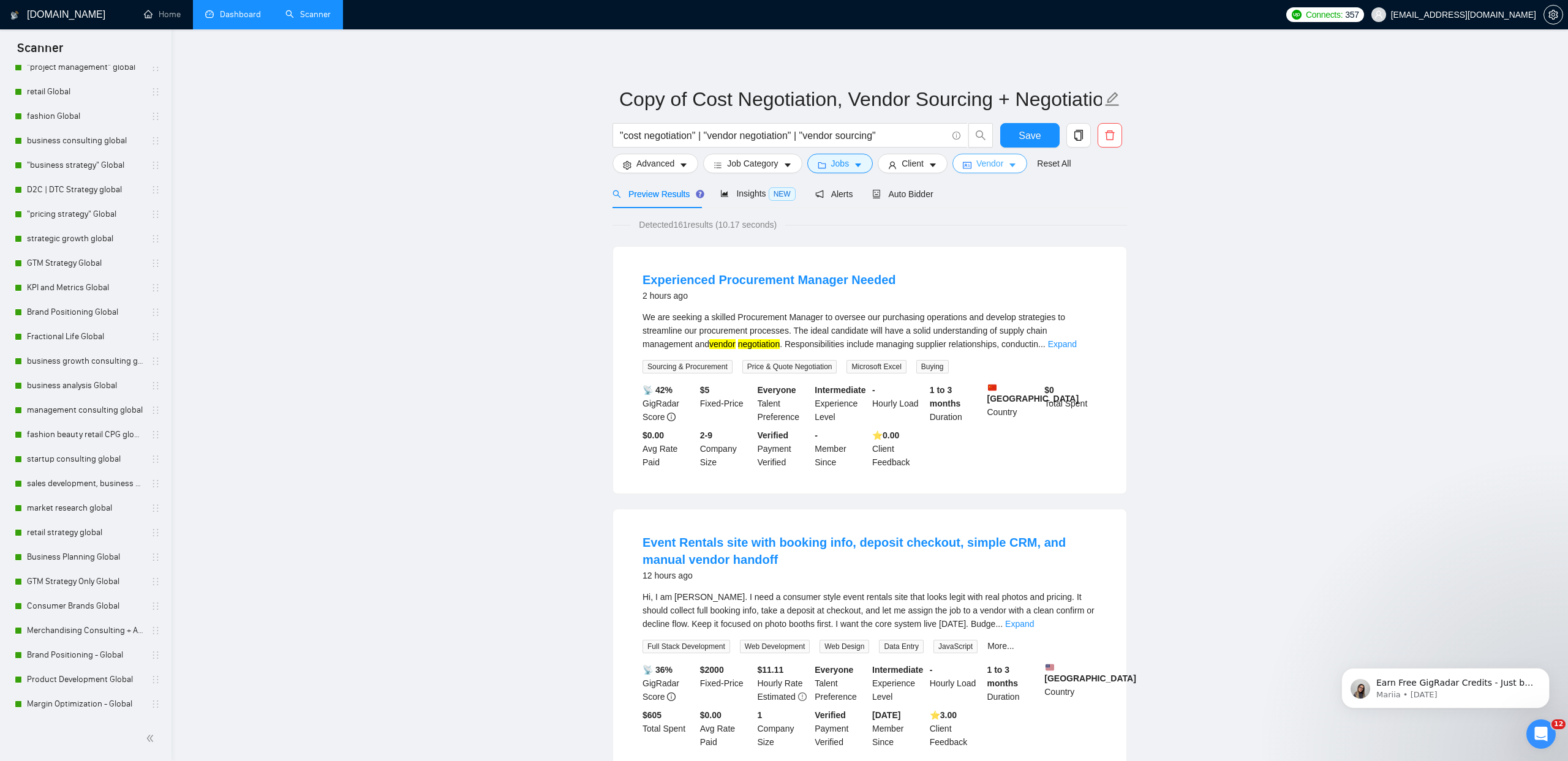
click at [997, 171] on button "Vendor" at bounding box center [989, 164] width 75 height 20
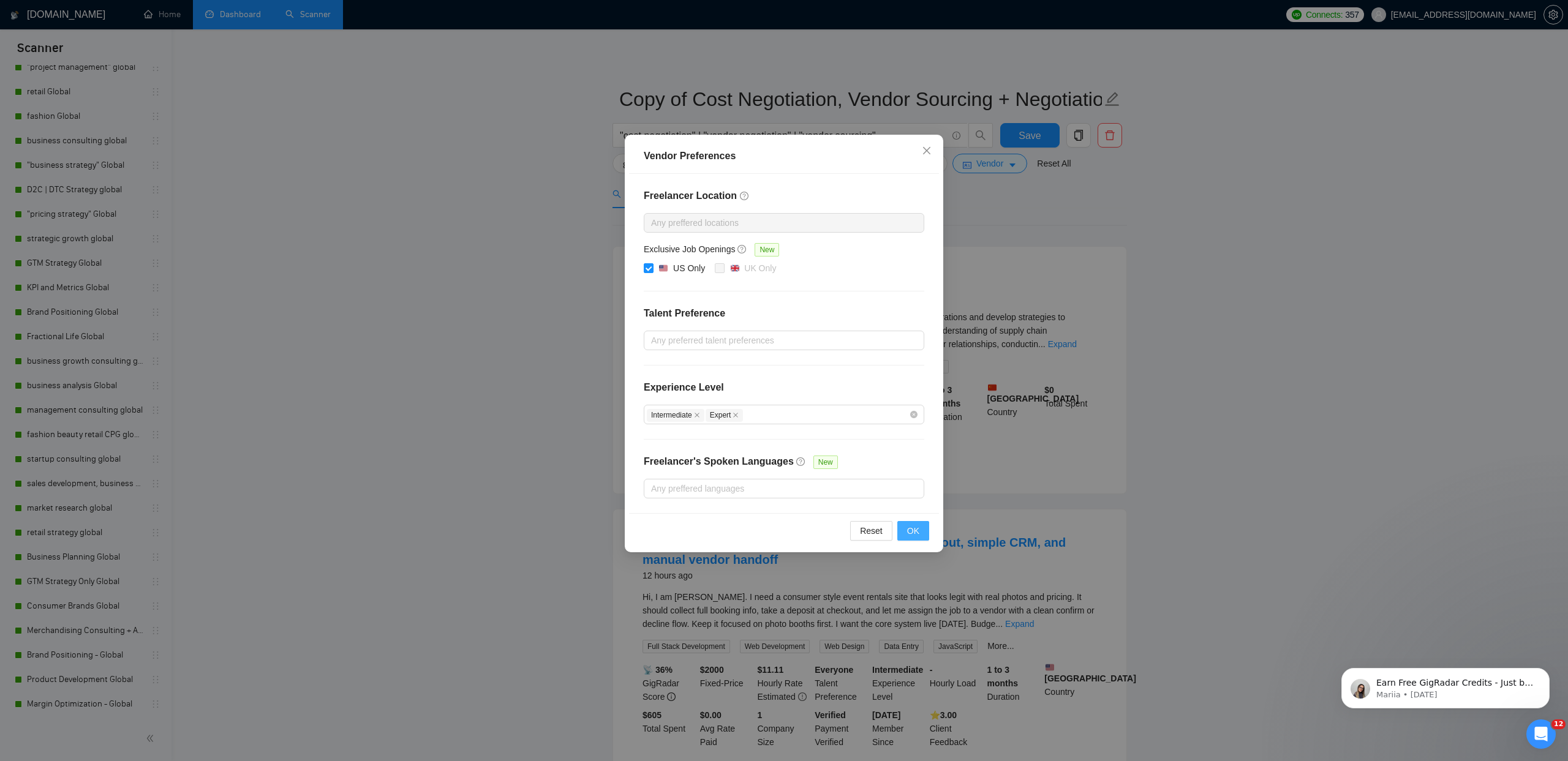
click at [913, 534] on span "OK" at bounding box center [913, 531] width 12 height 13
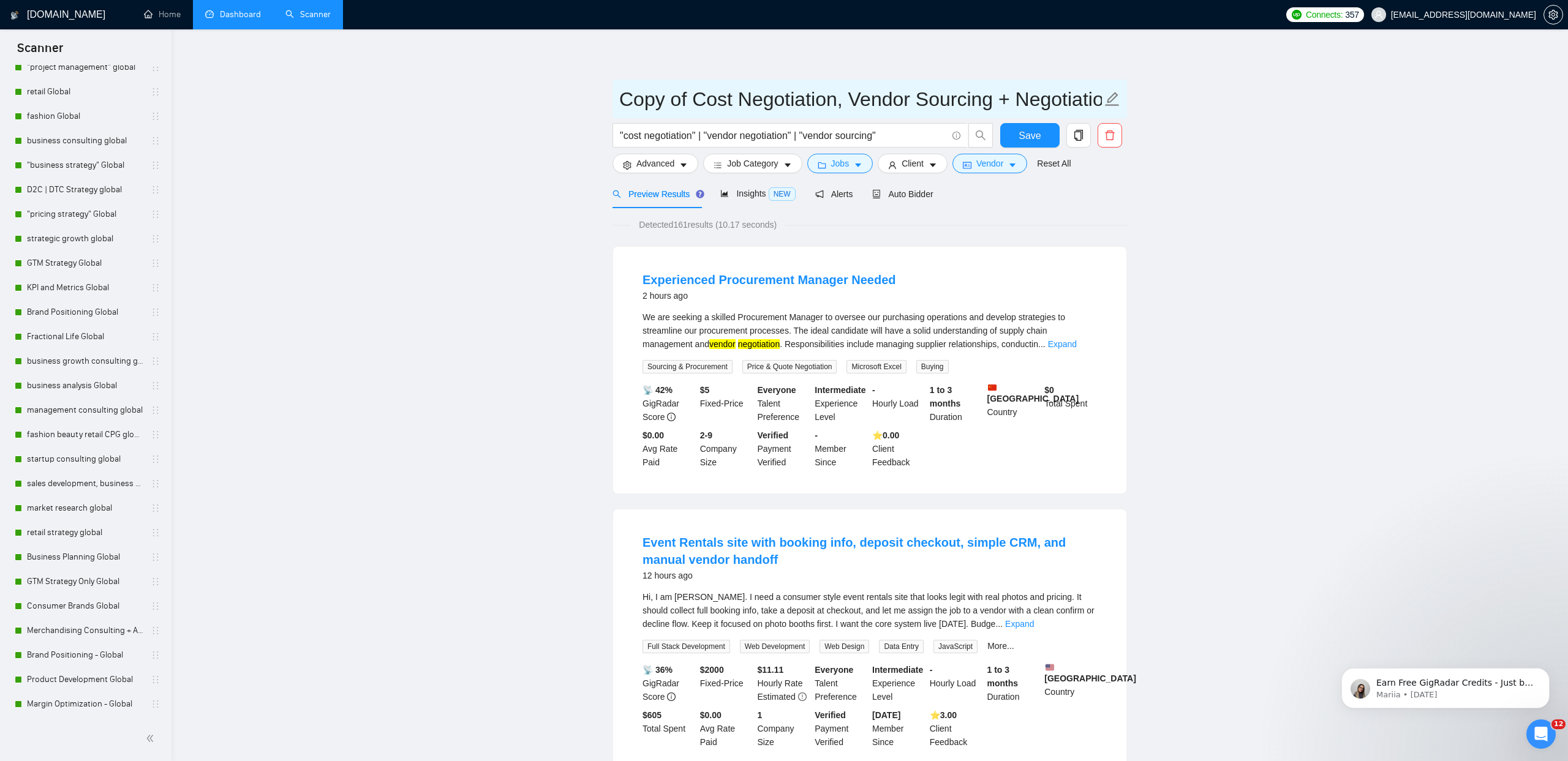
drag, startPoint x: 693, startPoint y: 96, endPoint x: 587, endPoint y: 91, distance: 106.1
drag, startPoint x: 1049, startPoint y: 100, endPoint x: 1179, endPoint y: 102, distance: 130.0
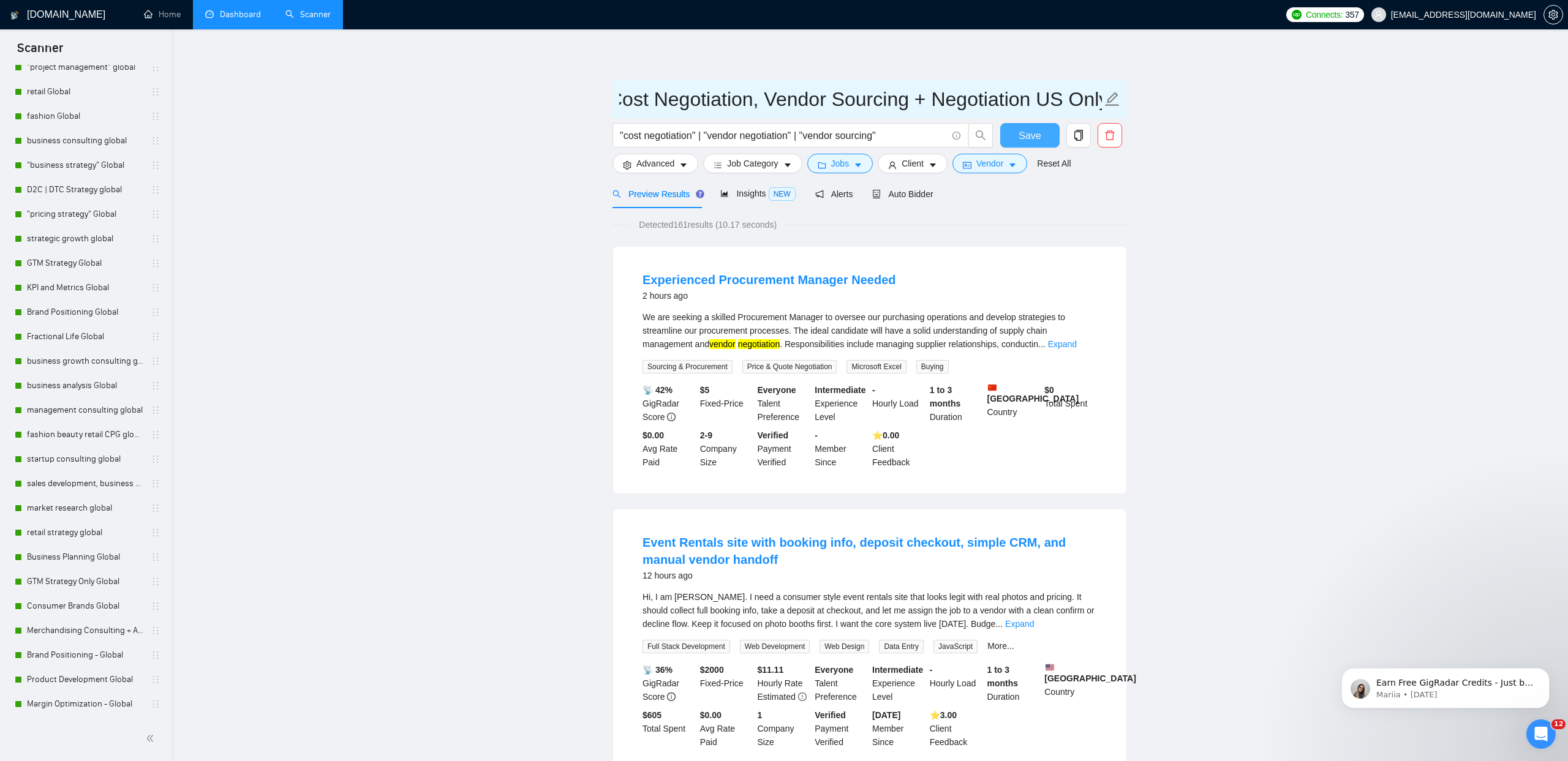
type input "Cost Negotiation, Vendor Sourcing + Negotiation US Only"
click at [1041, 138] on button "Save" at bounding box center [1030, 136] width 59 height 25
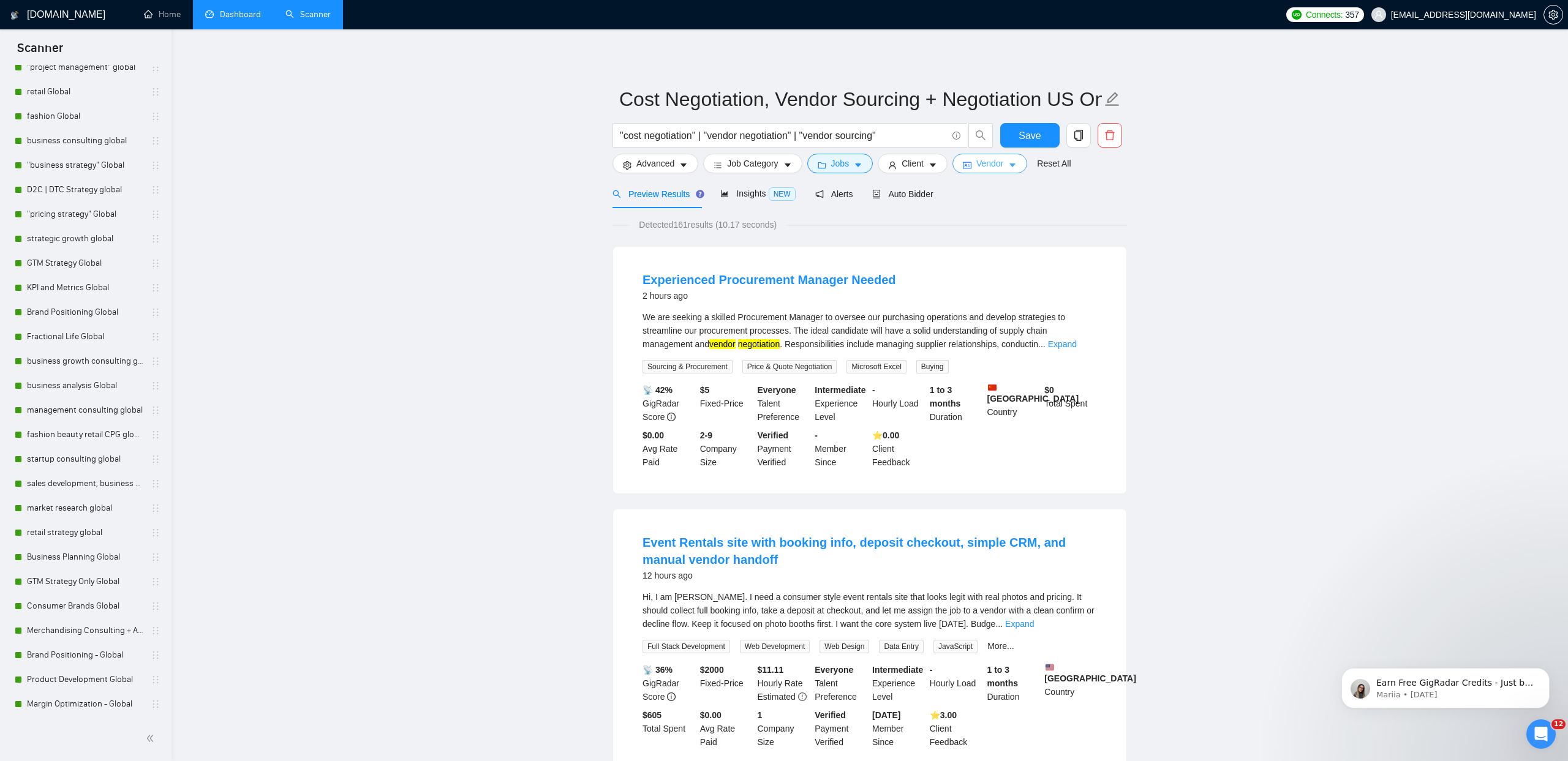
click at [971, 166] on icon "idcard" at bounding box center [967, 165] width 8 height 7
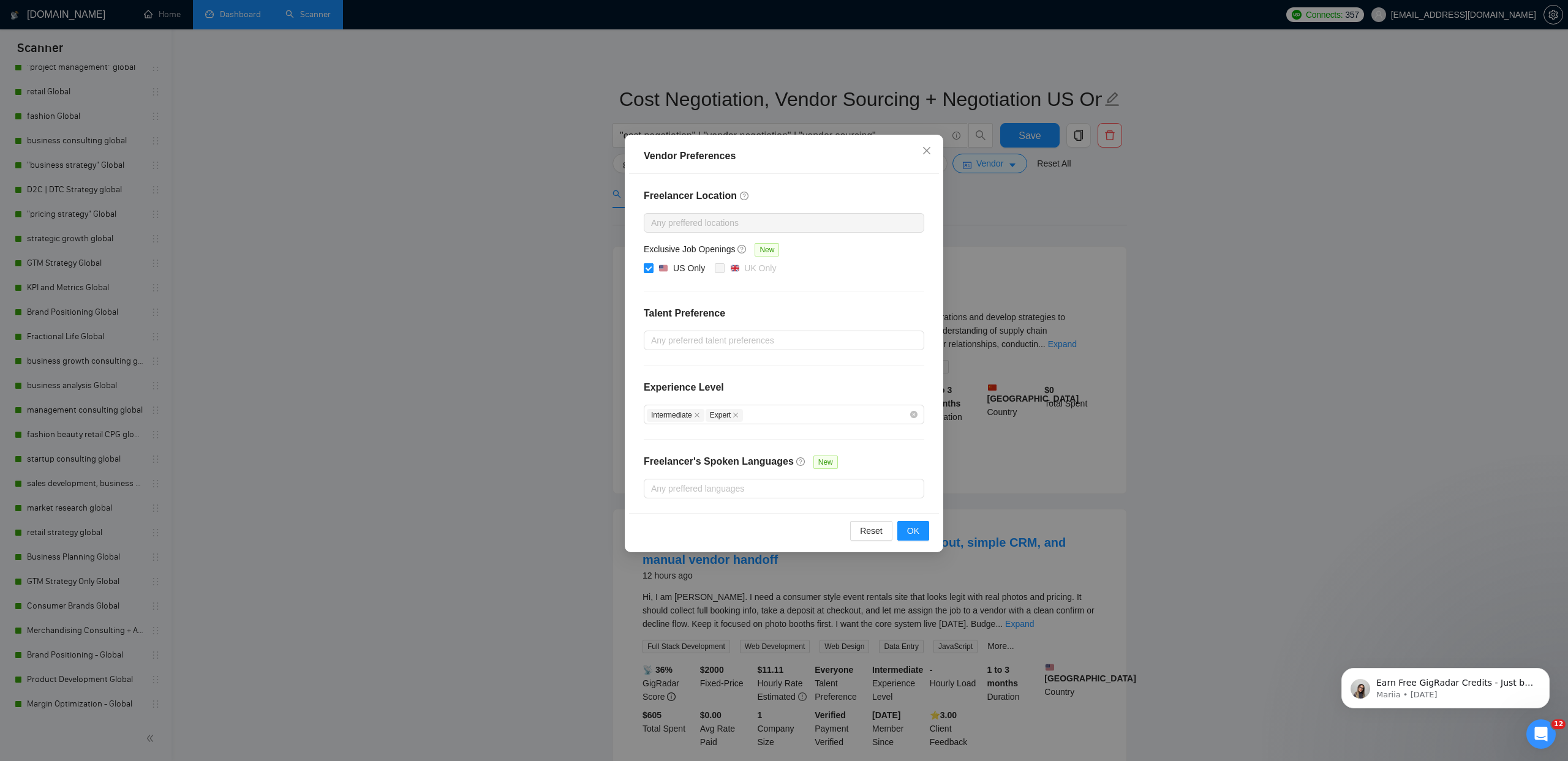
click at [668, 267] on div "US Only" at bounding box center [682, 268] width 47 height 13
click at [652, 267] on input "US Only" at bounding box center [648, 267] width 8 height 8
click at [647, 266] on input "US Only" at bounding box center [648, 267] width 8 height 8
checkbox input "true"
click at [915, 532] on span "OK" at bounding box center [913, 531] width 12 height 13
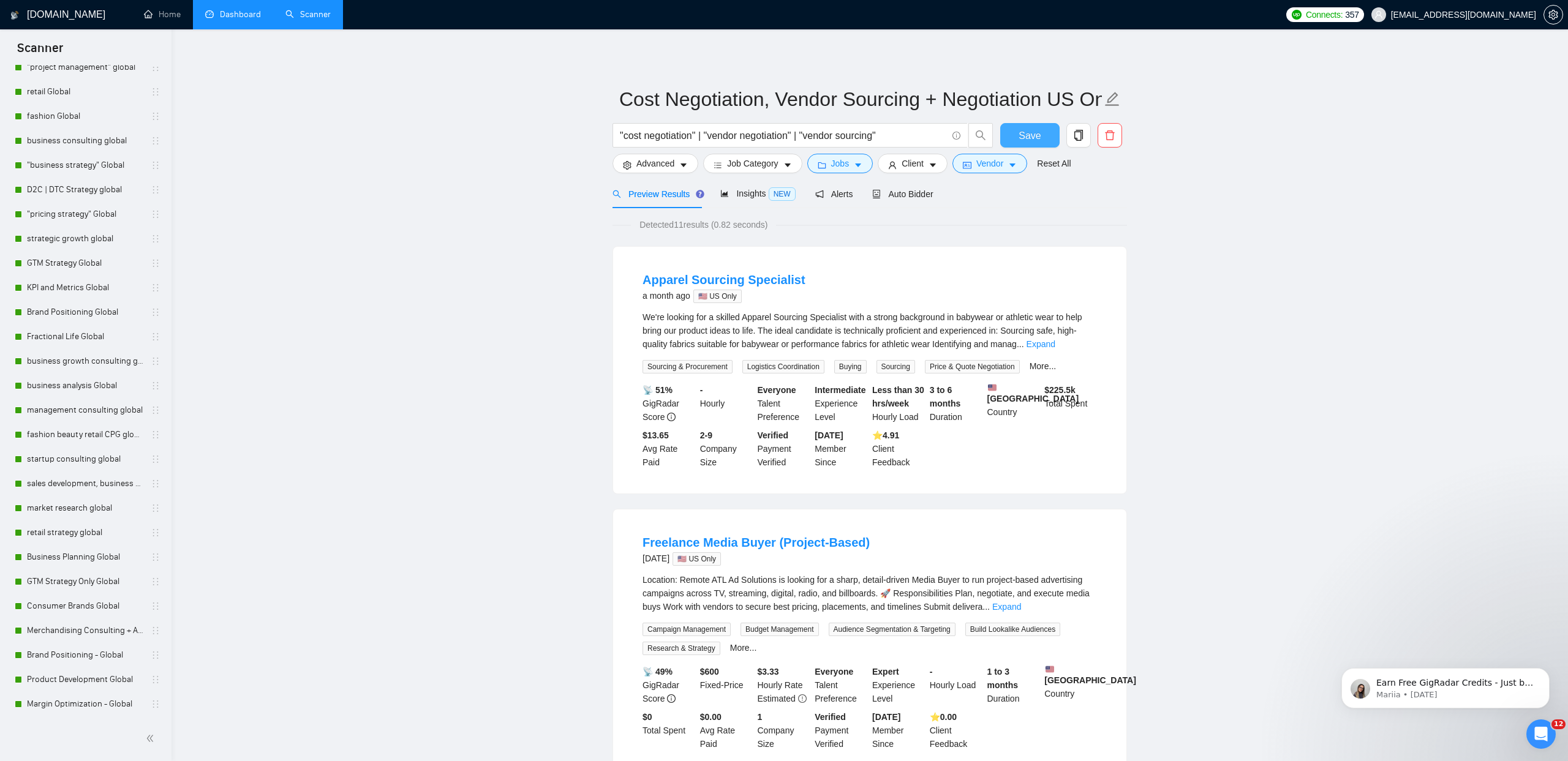
click at [1035, 132] on span "Save" at bounding box center [1029, 136] width 22 height 16
click at [925, 197] on span "Auto Bidder" at bounding box center [903, 194] width 61 height 10
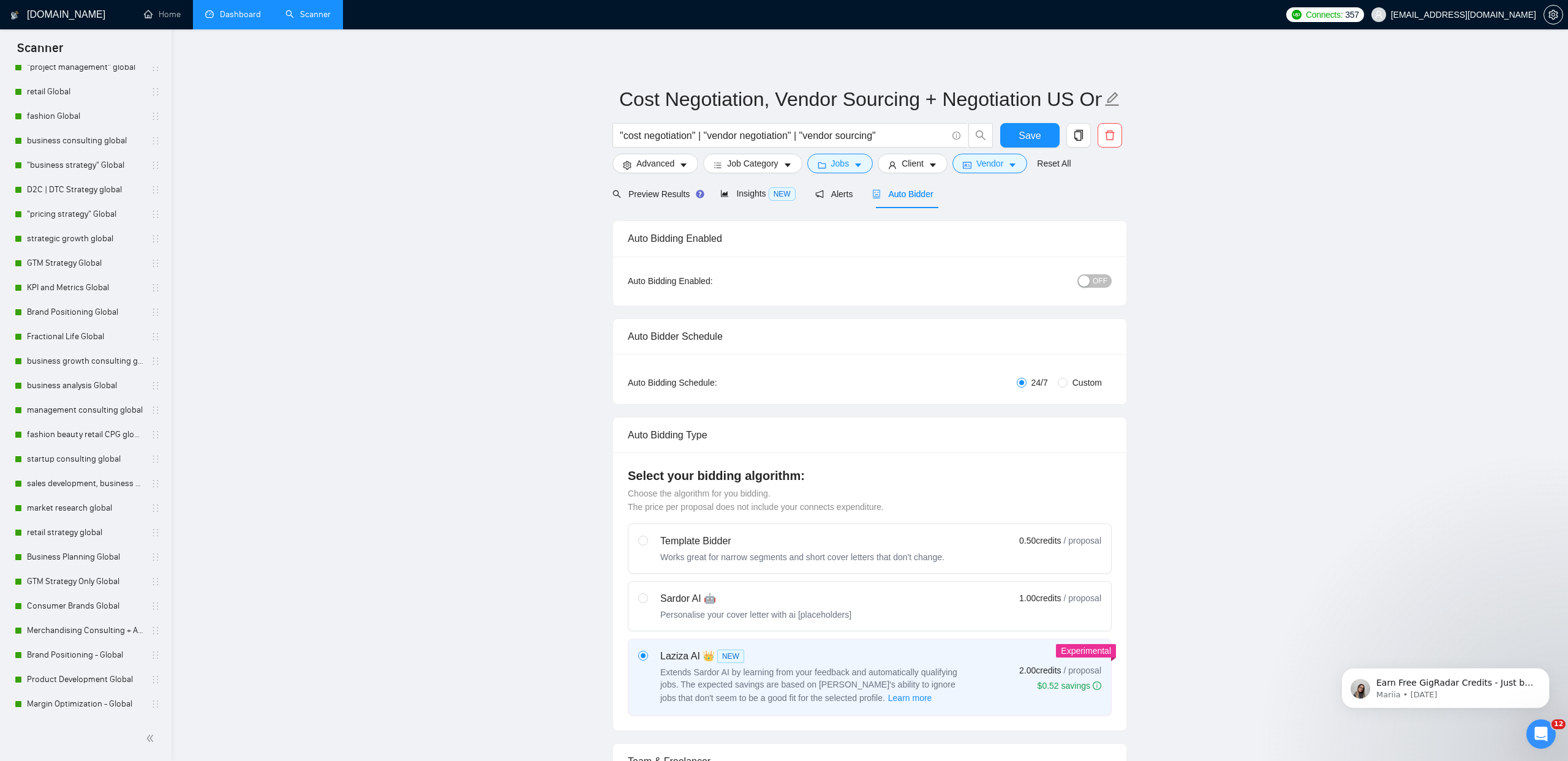
click at [1096, 284] on span "OFF" at bounding box center [1100, 281] width 15 height 13
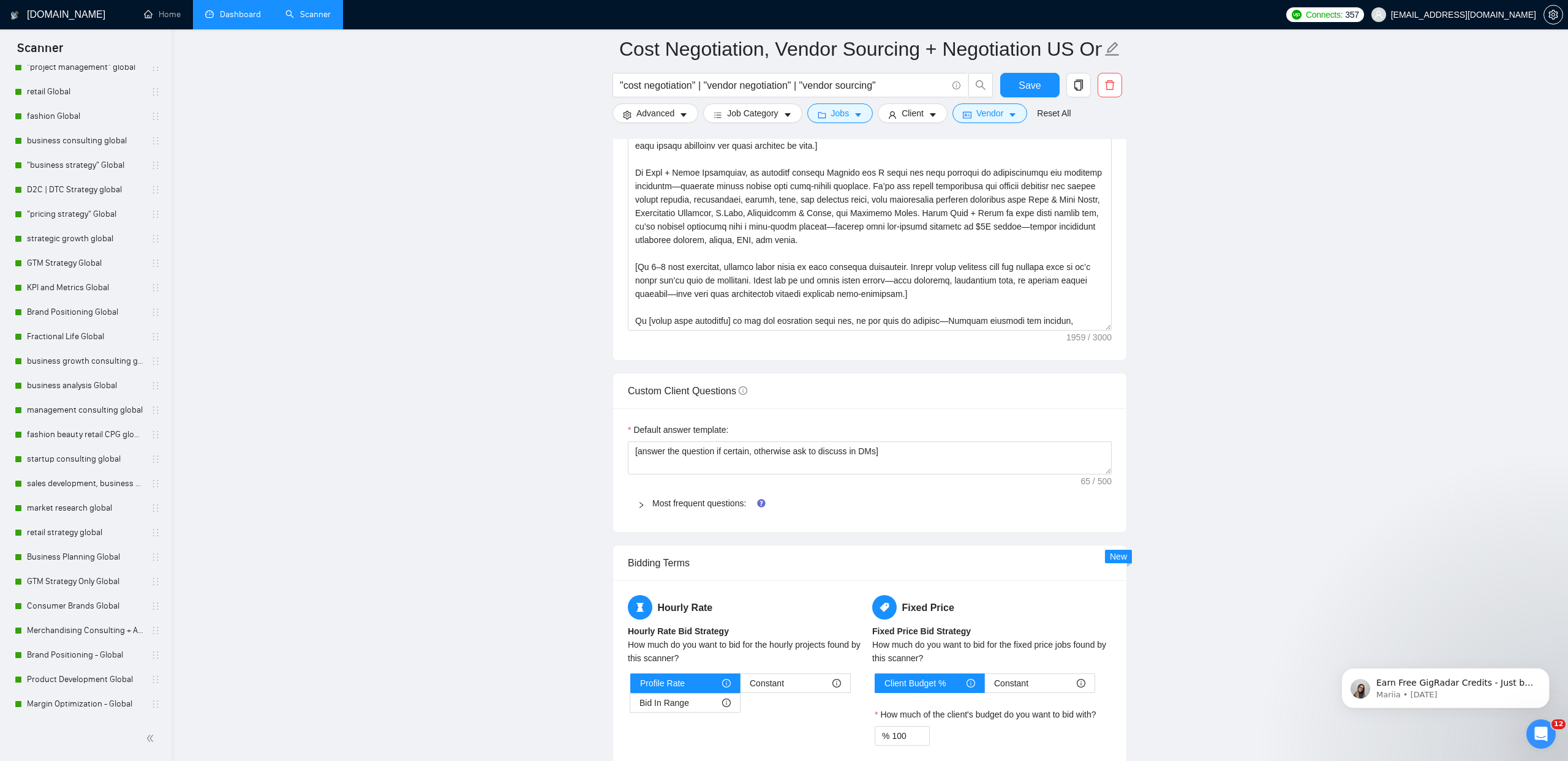
scroll to position [1460, 0]
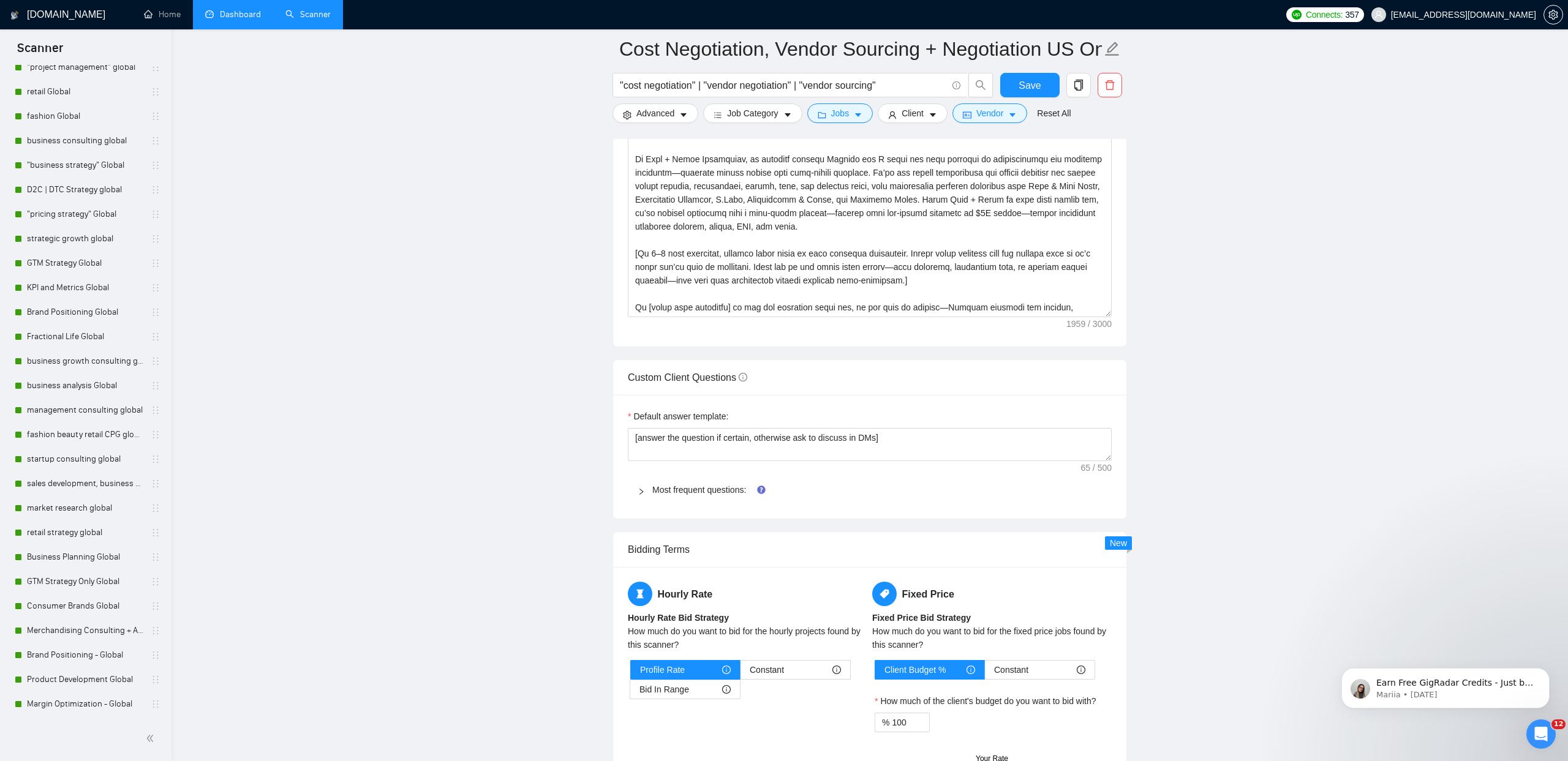
click at [696, 496] on div "Most frequent questions:" at bounding box center [870, 490] width 484 height 28
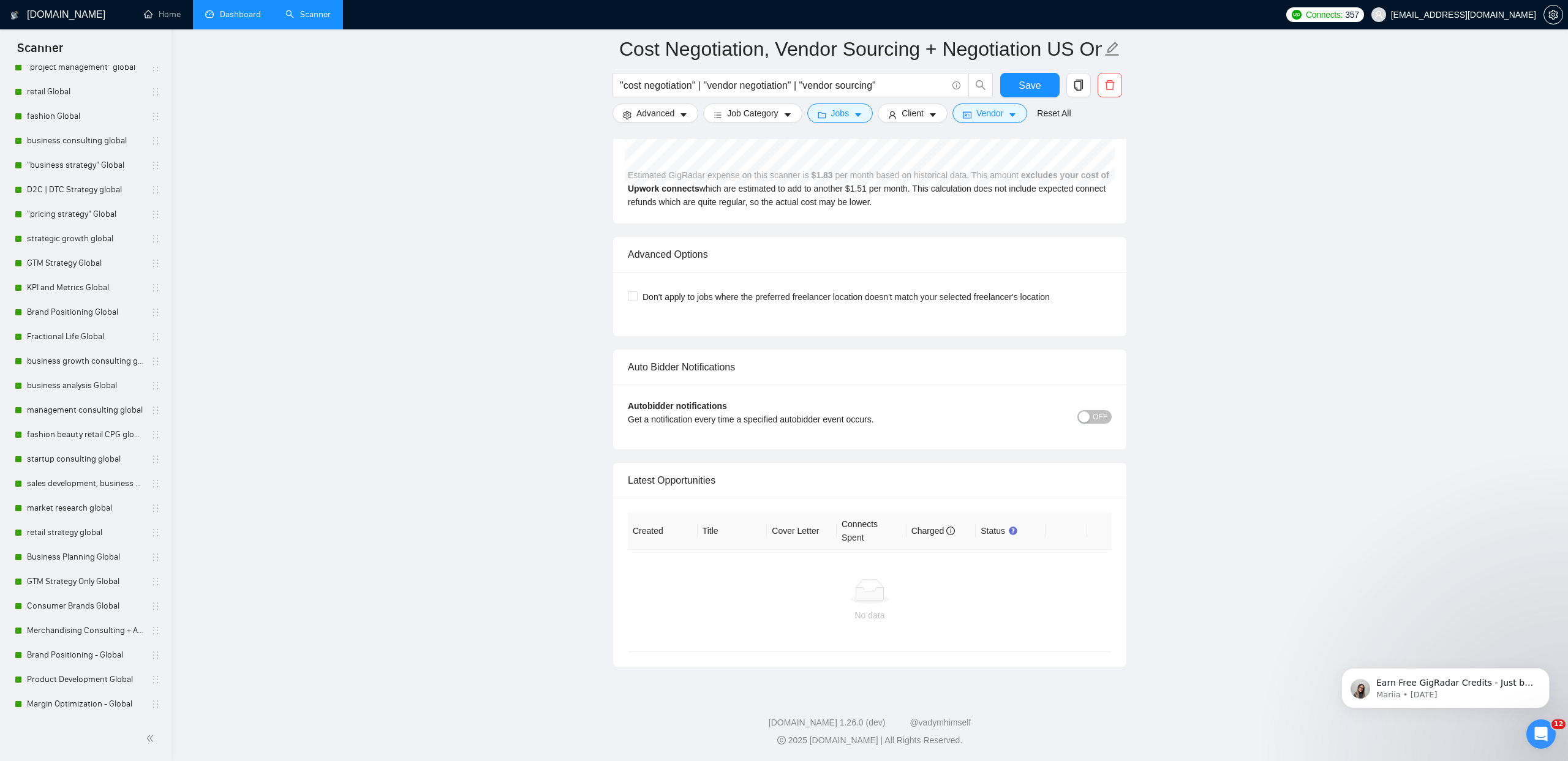
scroll to position [5500, 0]
click at [1022, 82] on span "Save" at bounding box center [1029, 85] width 22 height 16
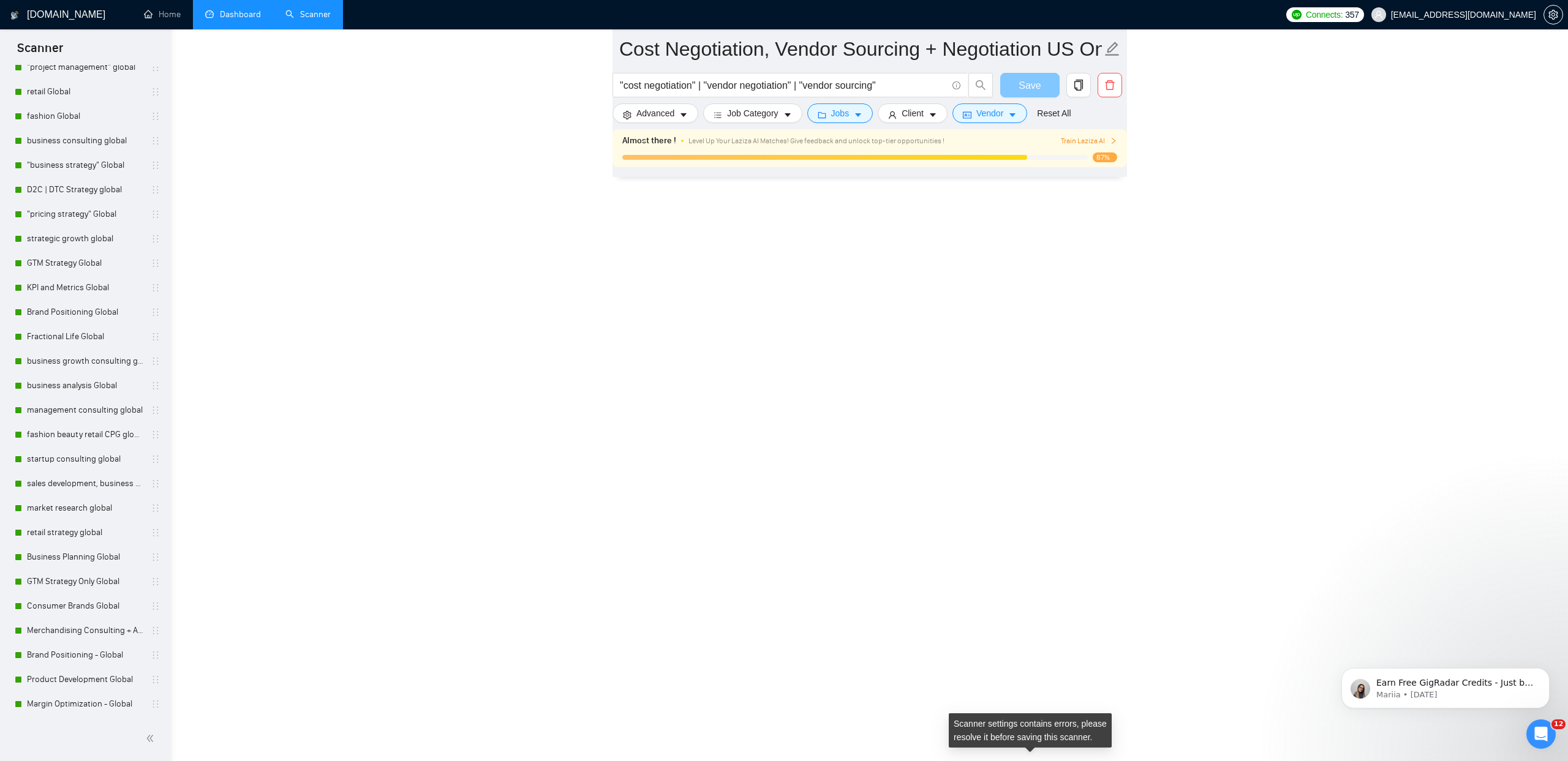
scroll to position [2607, 0]
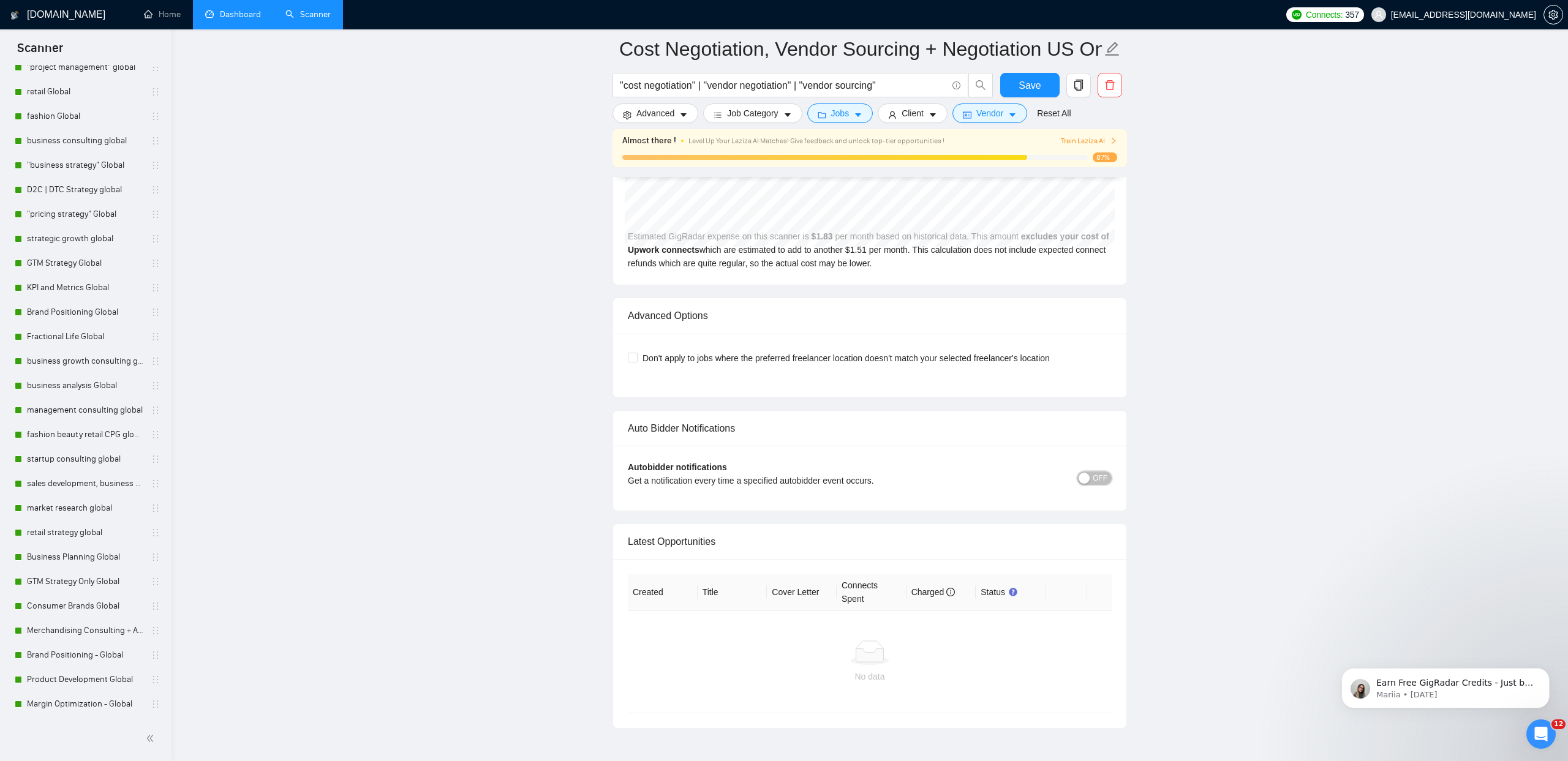
click at [1100, 482] on span "OFF" at bounding box center [1100, 478] width 15 height 13
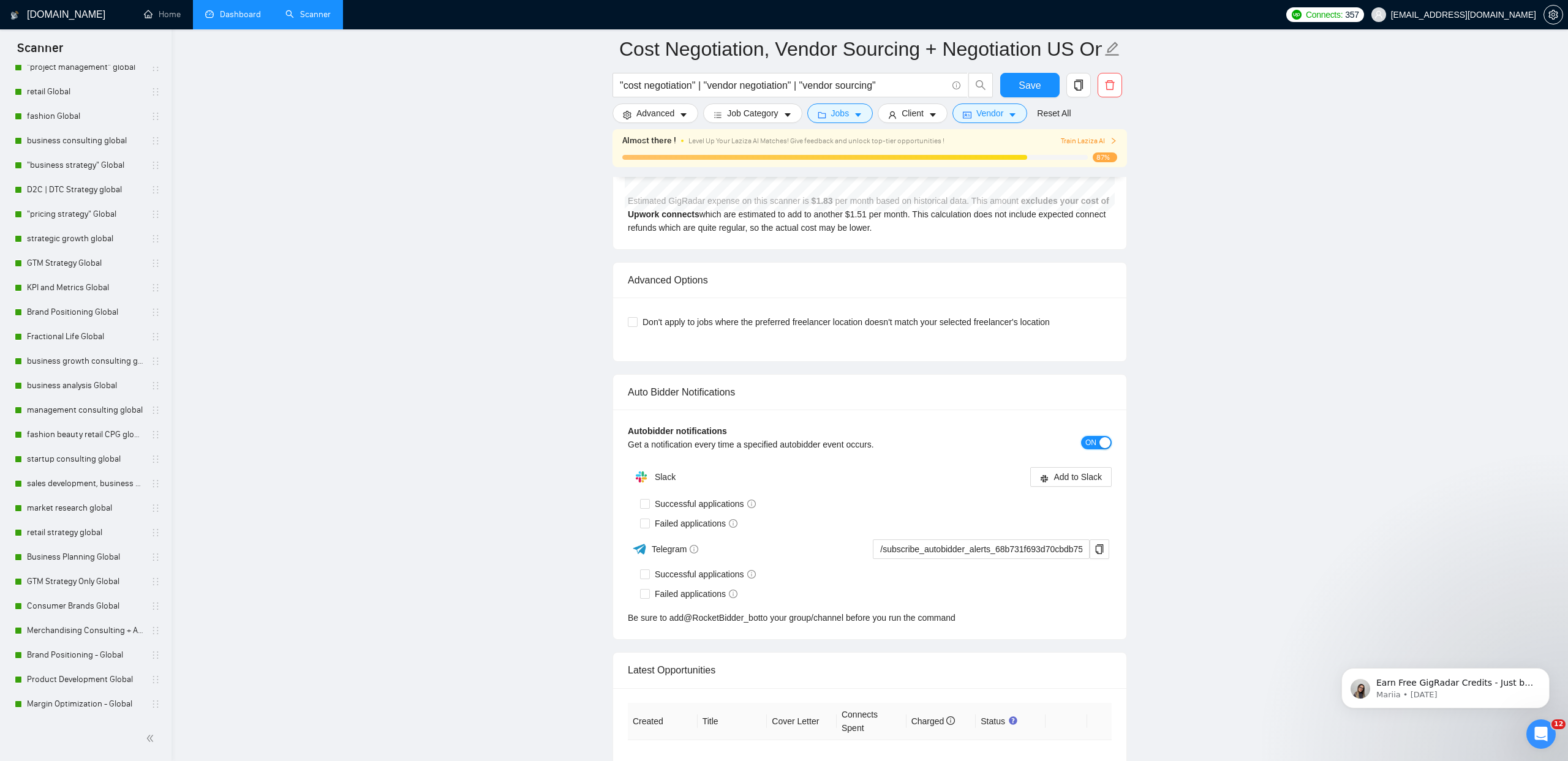
scroll to position [2605, 0]
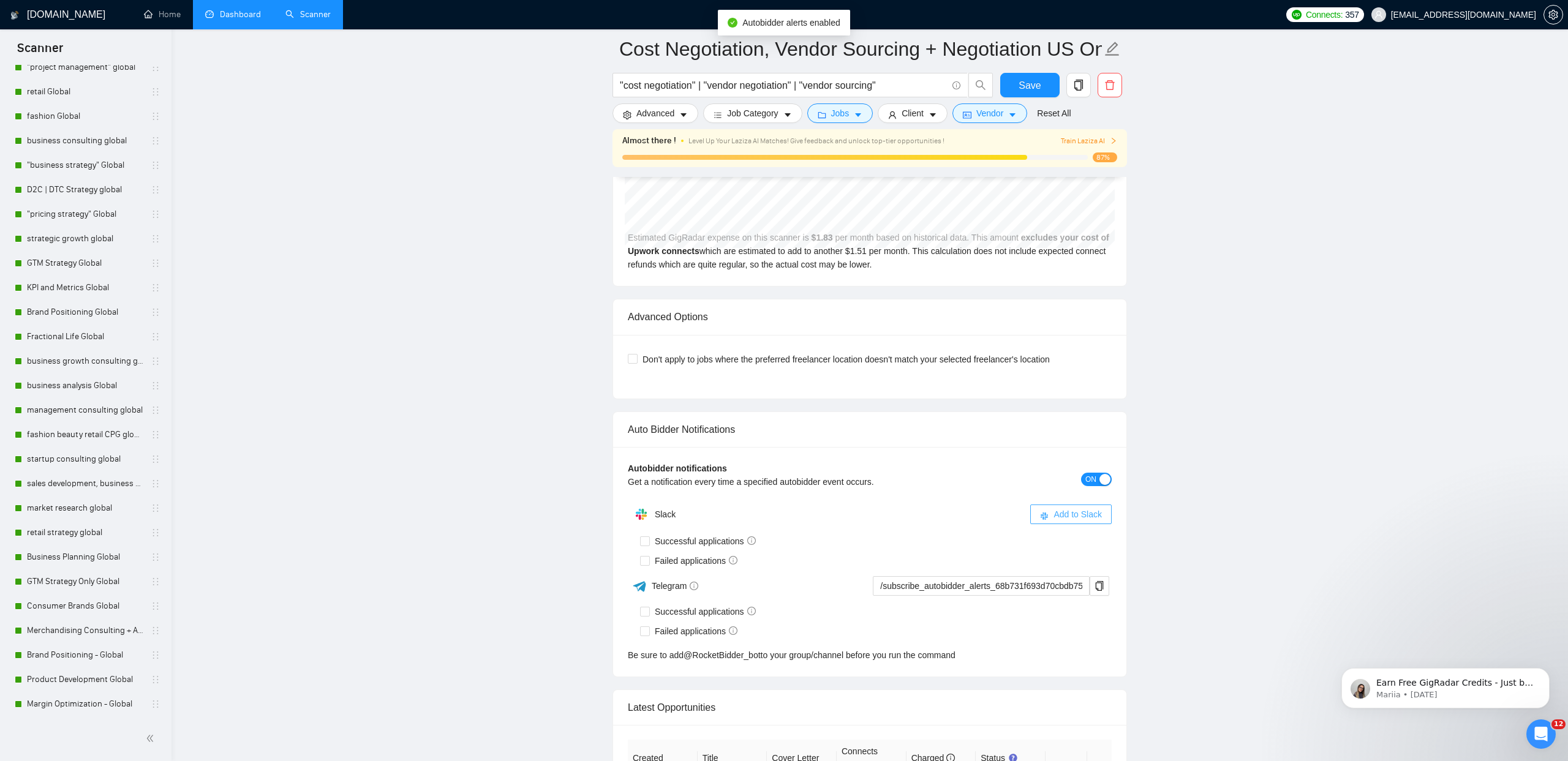
click at [1072, 513] on span "Add to Slack" at bounding box center [1077, 514] width 49 height 13
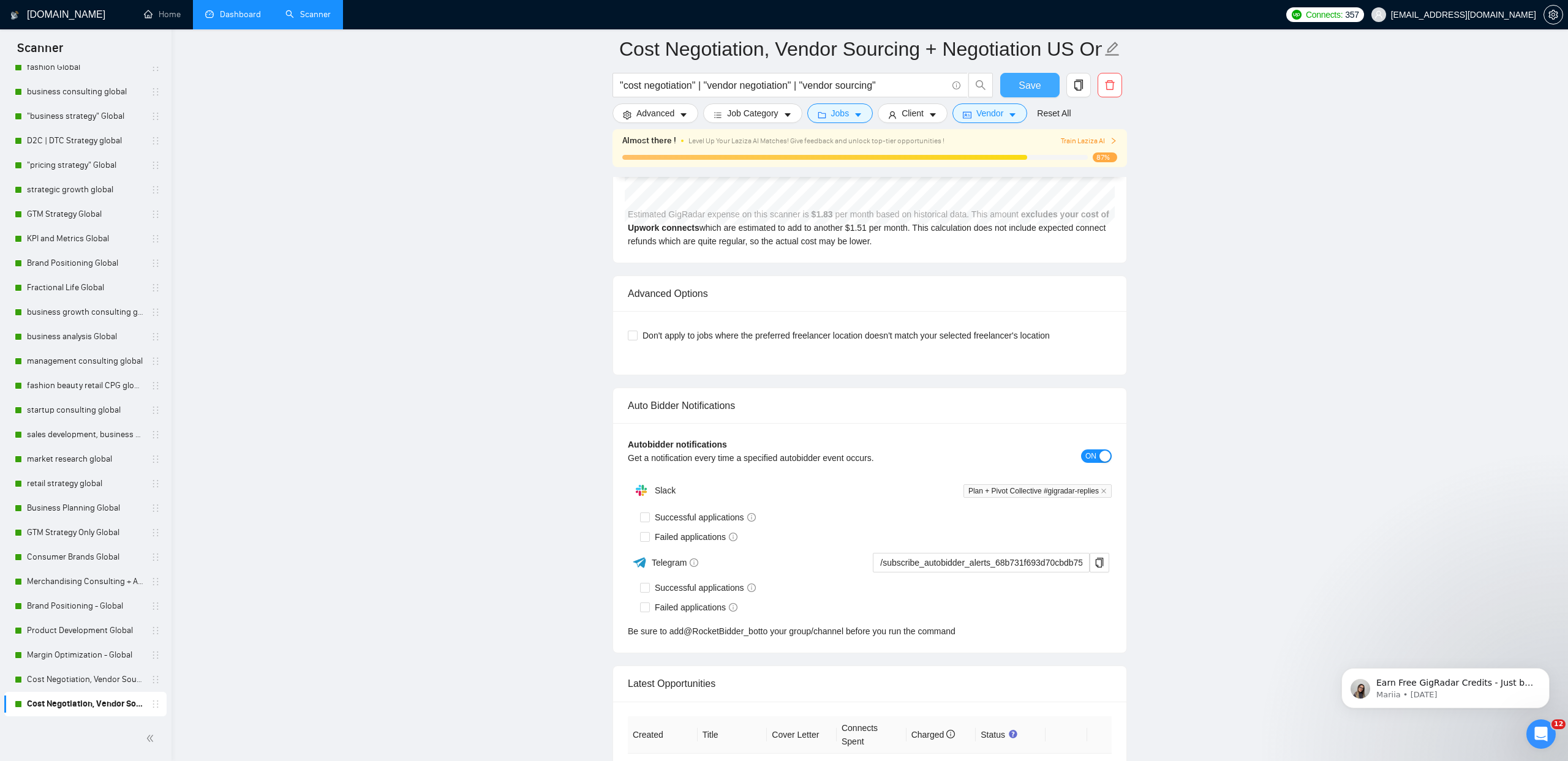
click at [1028, 90] on span "Save" at bounding box center [1029, 85] width 22 height 16
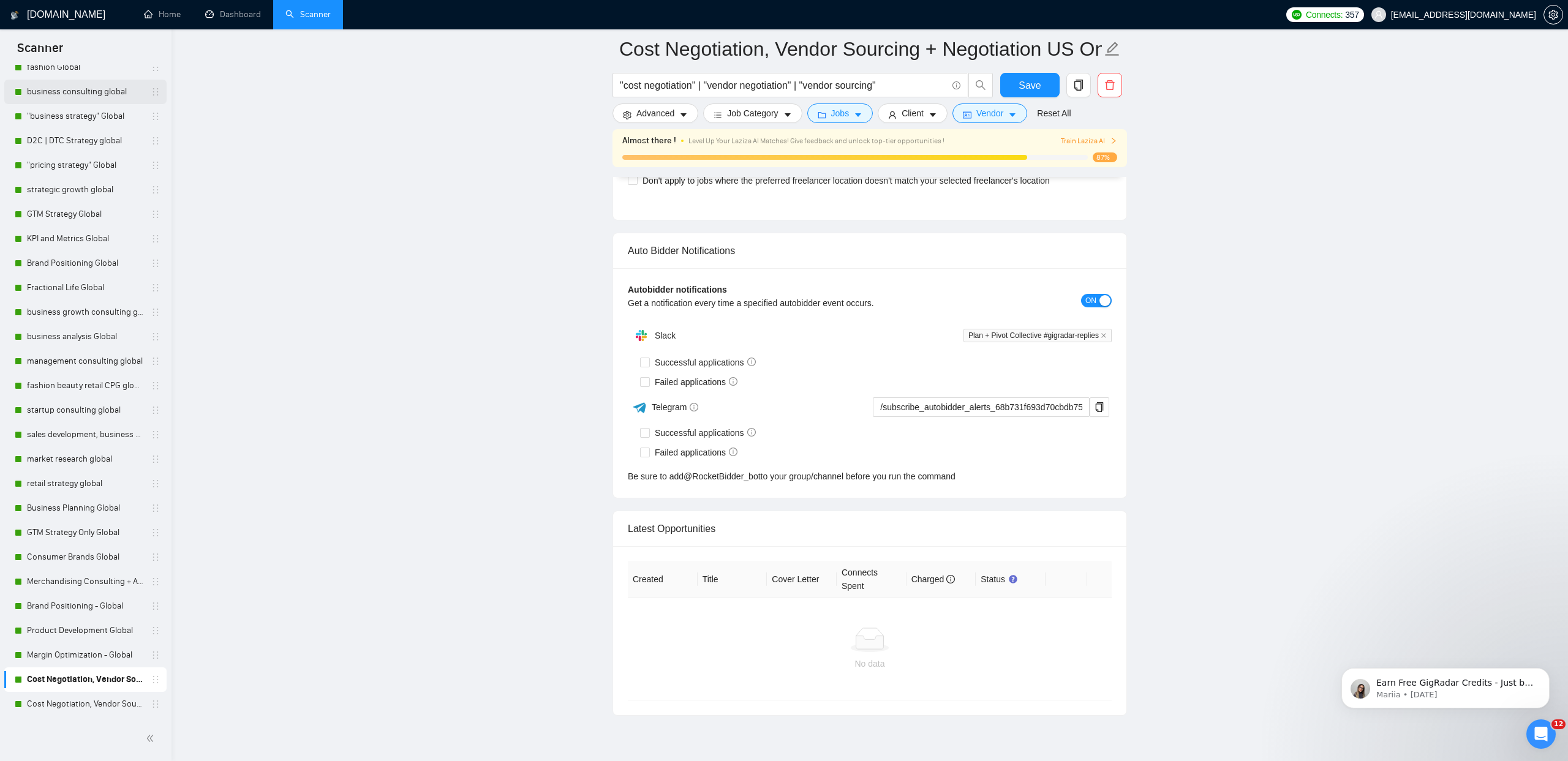
scroll to position [2833, 0]
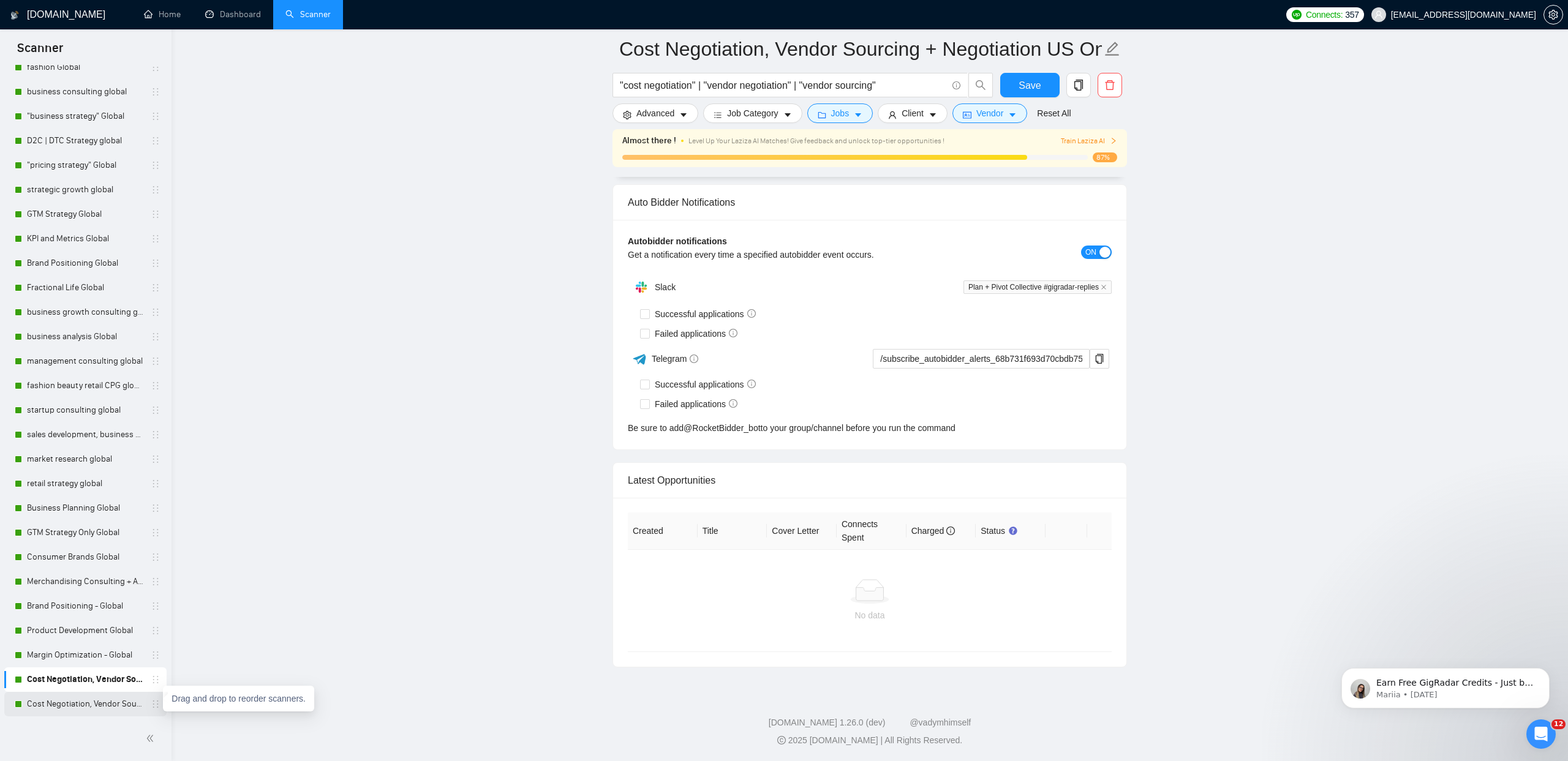
click at [151, 703] on icon "holder" at bounding box center [156, 704] width 10 height 10
click at [151, 678] on icon "holder" at bounding box center [156, 680] width 10 height 10
click at [151, 704] on icon "holder" at bounding box center [156, 704] width 10 height 10
click at [87, 702] on link "Cost Negotiation, Vendor Sourcing + Negotiation Global" at bounding box center [85, 704] width 116 height 25
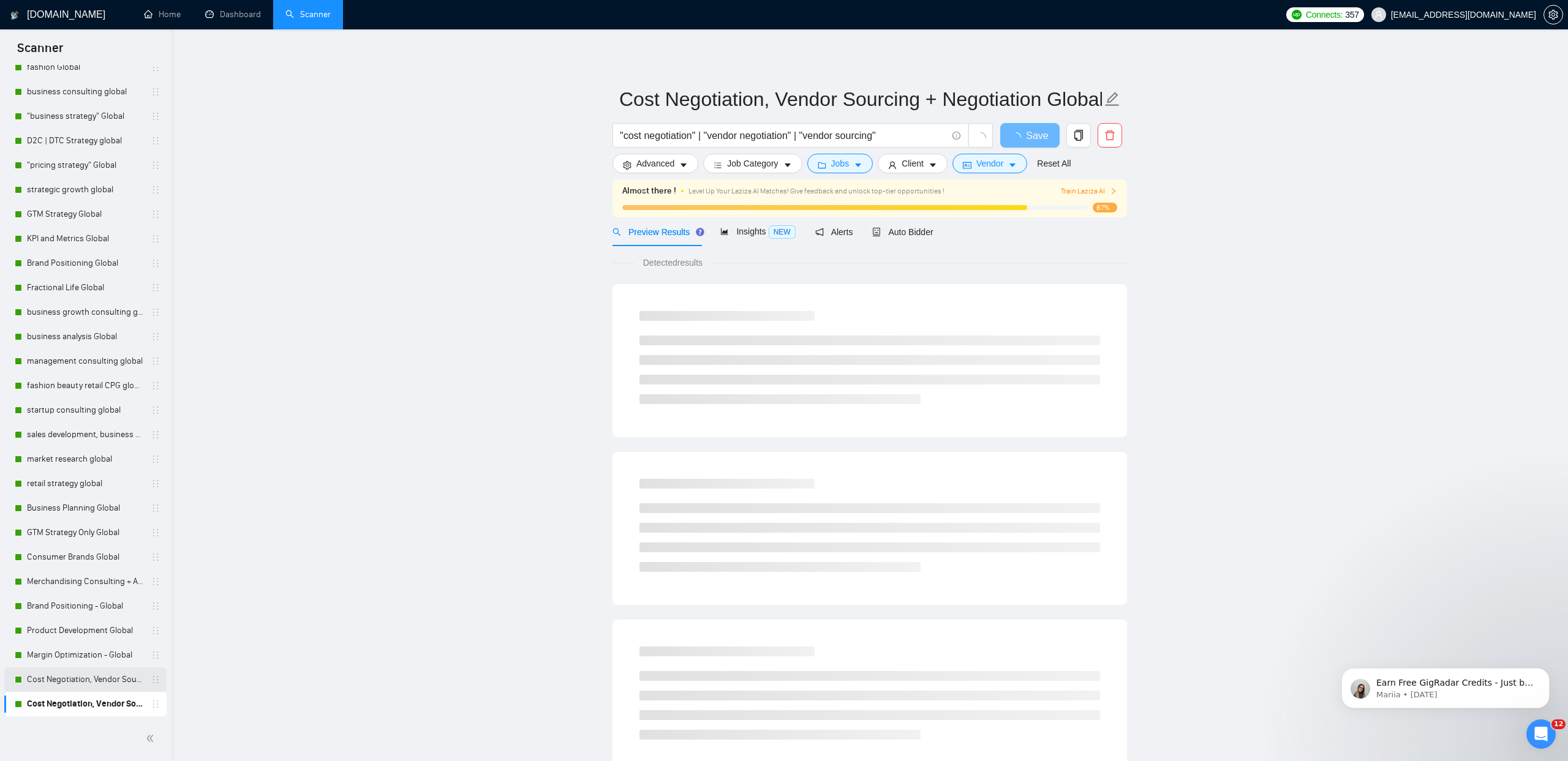
click at [87, 677] on link "Cost Negotiation, Vendor Sourcing + Negotiation US Only" at bounding box center [85, 680] width 116 height 25
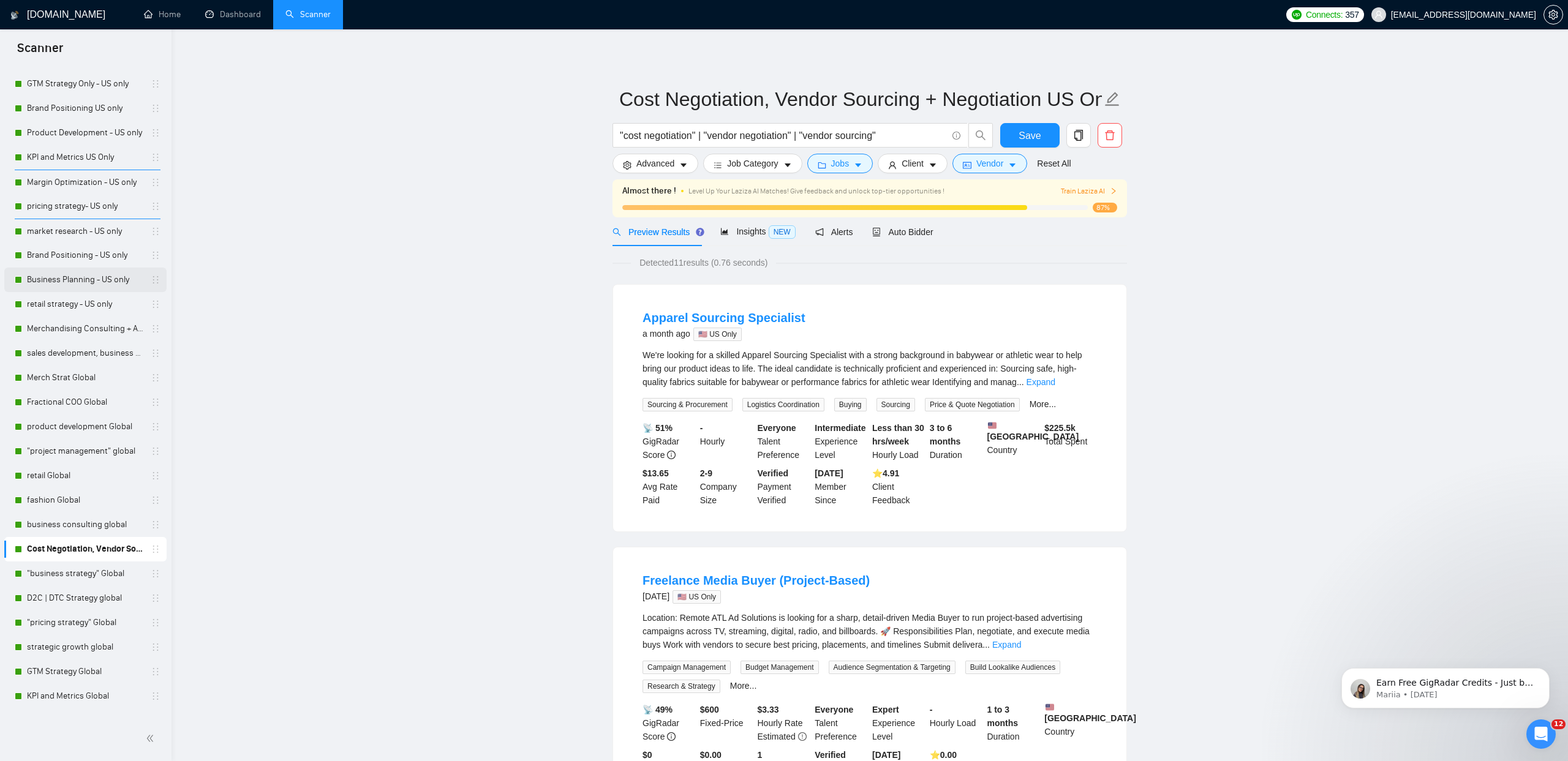
scroll to position [408, 0]
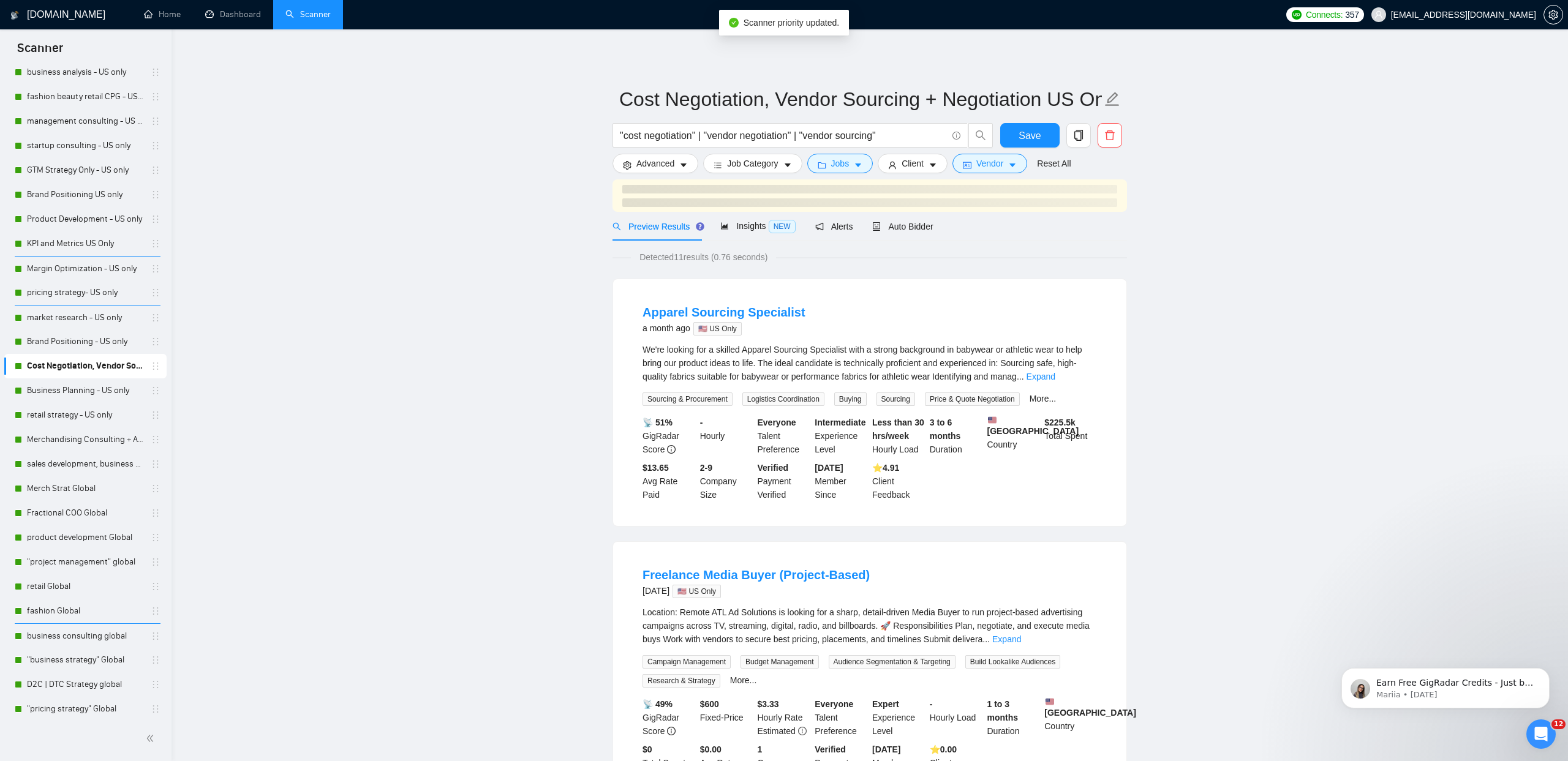
scroll to position [1, 0]
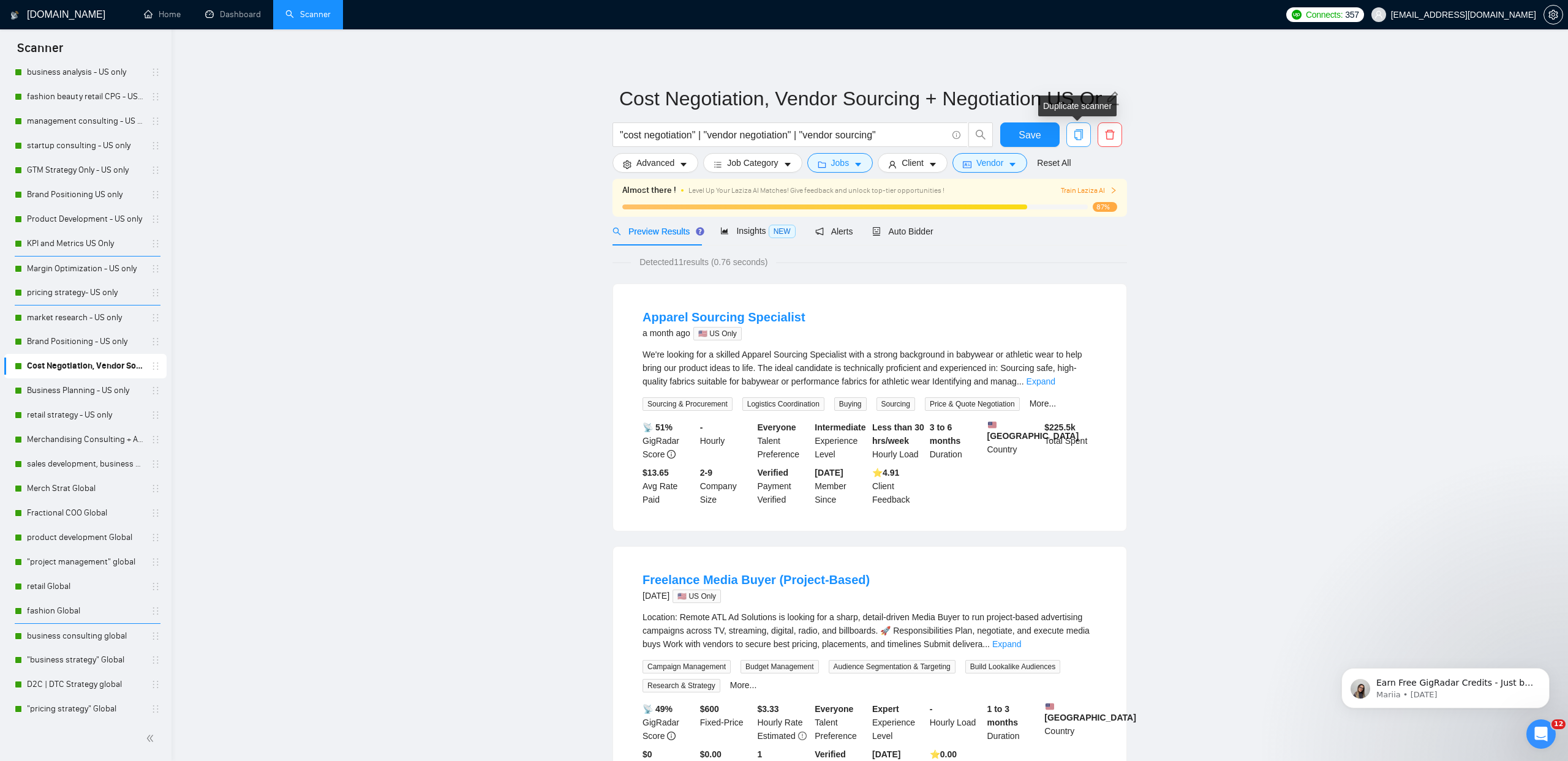
click at [1081, 129] on icon "copy" at bounding box center [1078, 134] width 11 height 11
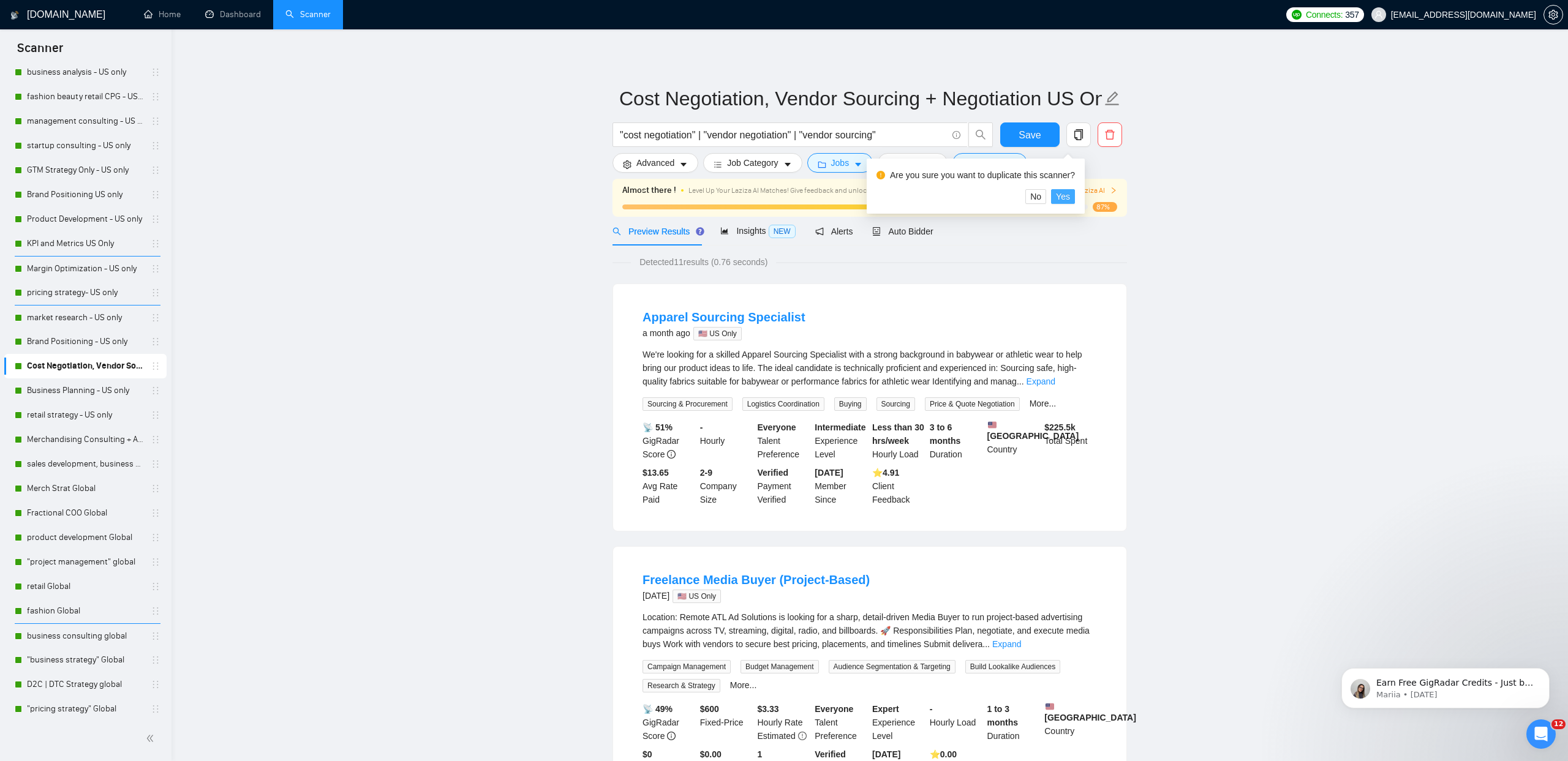
click at [1070, 200] on span "Yes" at bounding box center [1063, 197] width 14 height 13
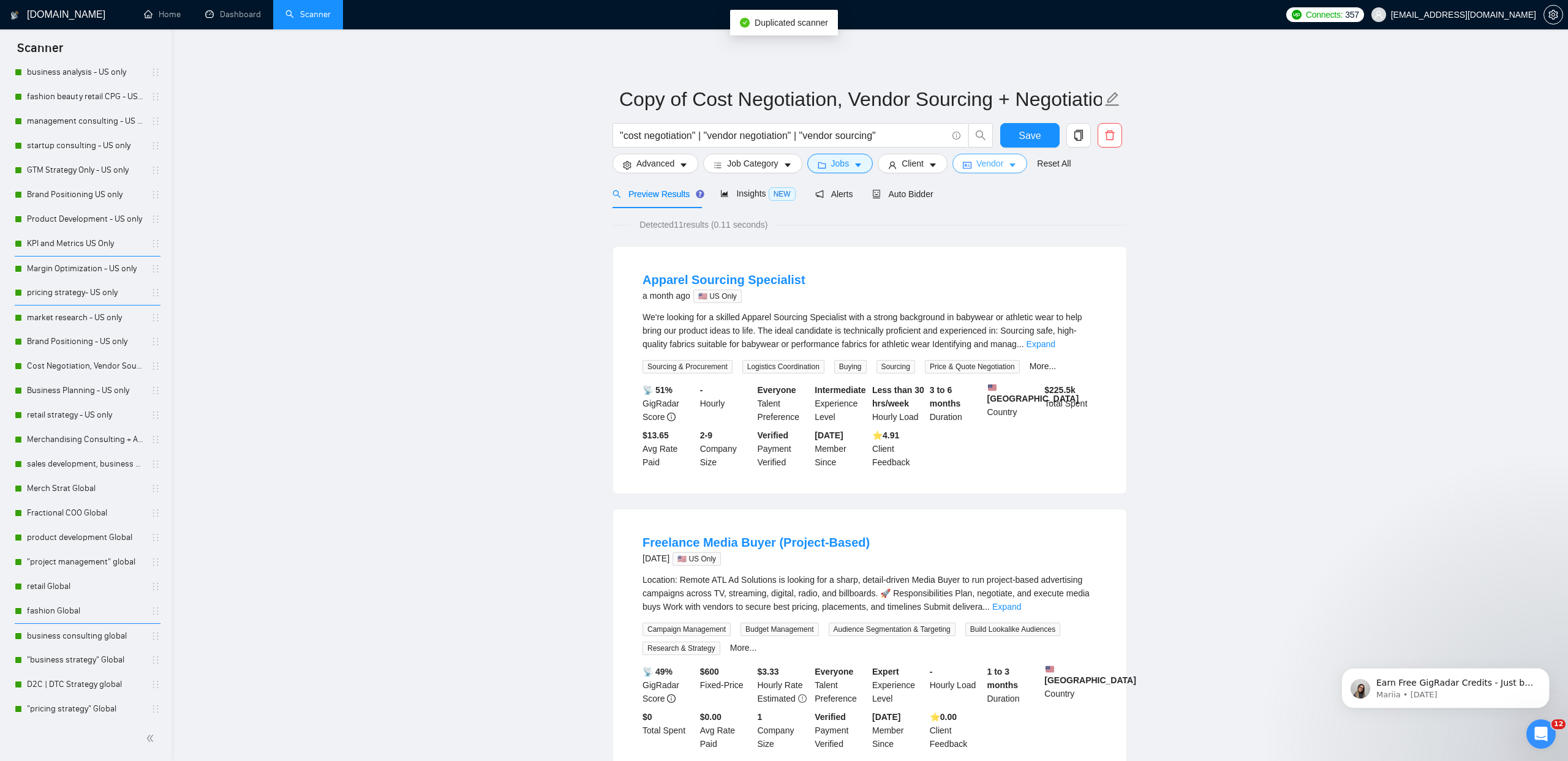
click at [999, 168] on span "Vendor" at bounding box center [989, 163] width 27 height 13
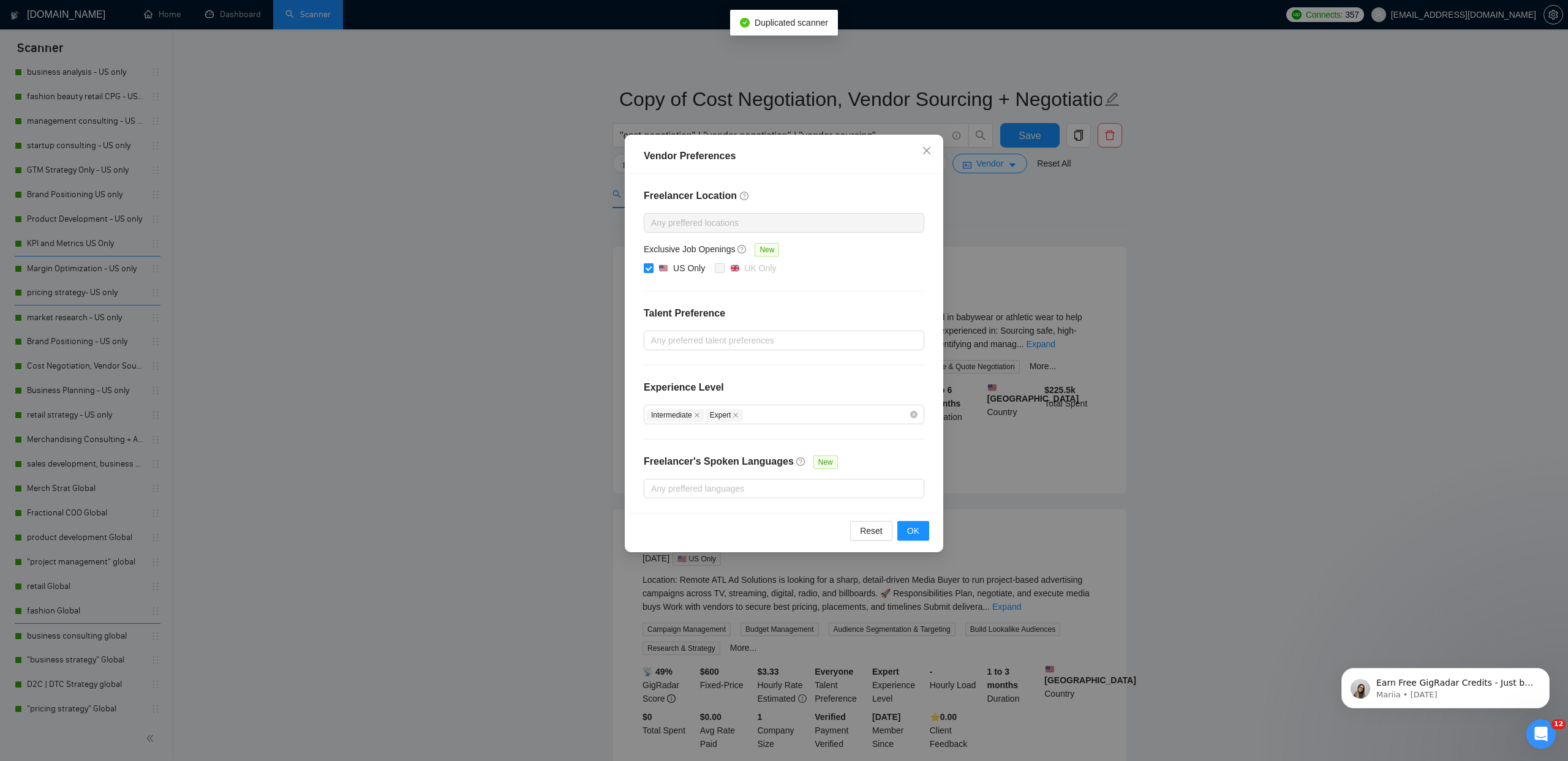
click at [652, 266] on span at bounding box center [649, 268] width 10 height 10
click at [652, 266] on input "US Only" at bounding box center [648, 267] width 8 height 8
checkbox input "false"
click at [910, 533] on span "OK" at bounding box center [913, 531] width 12 height 13
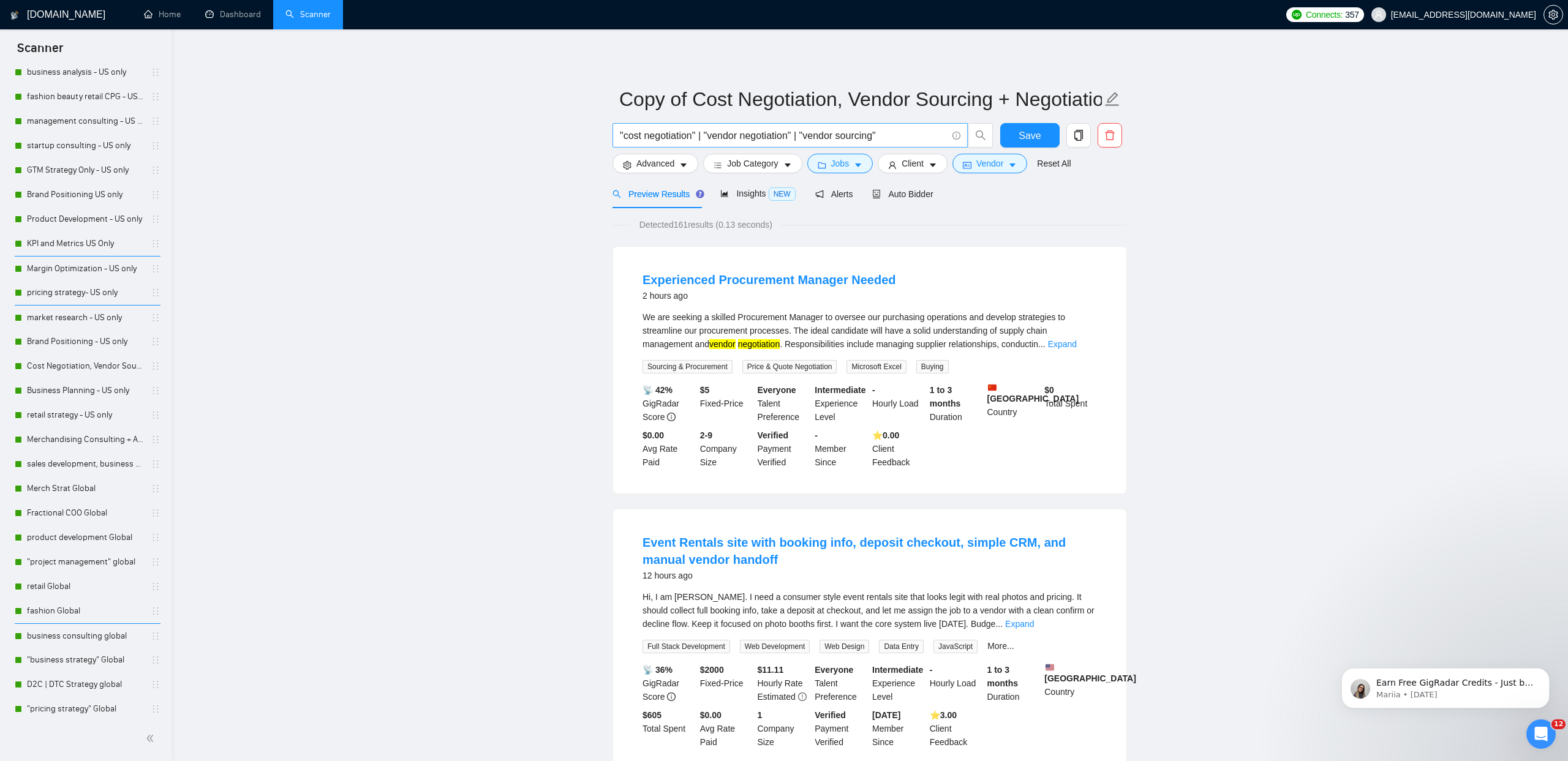
click at [711, 138] on input ""cost negotiation" | "vendor negotiation" | "vendor sourcing"" at bounding box center [783, 136] width 327 height 16
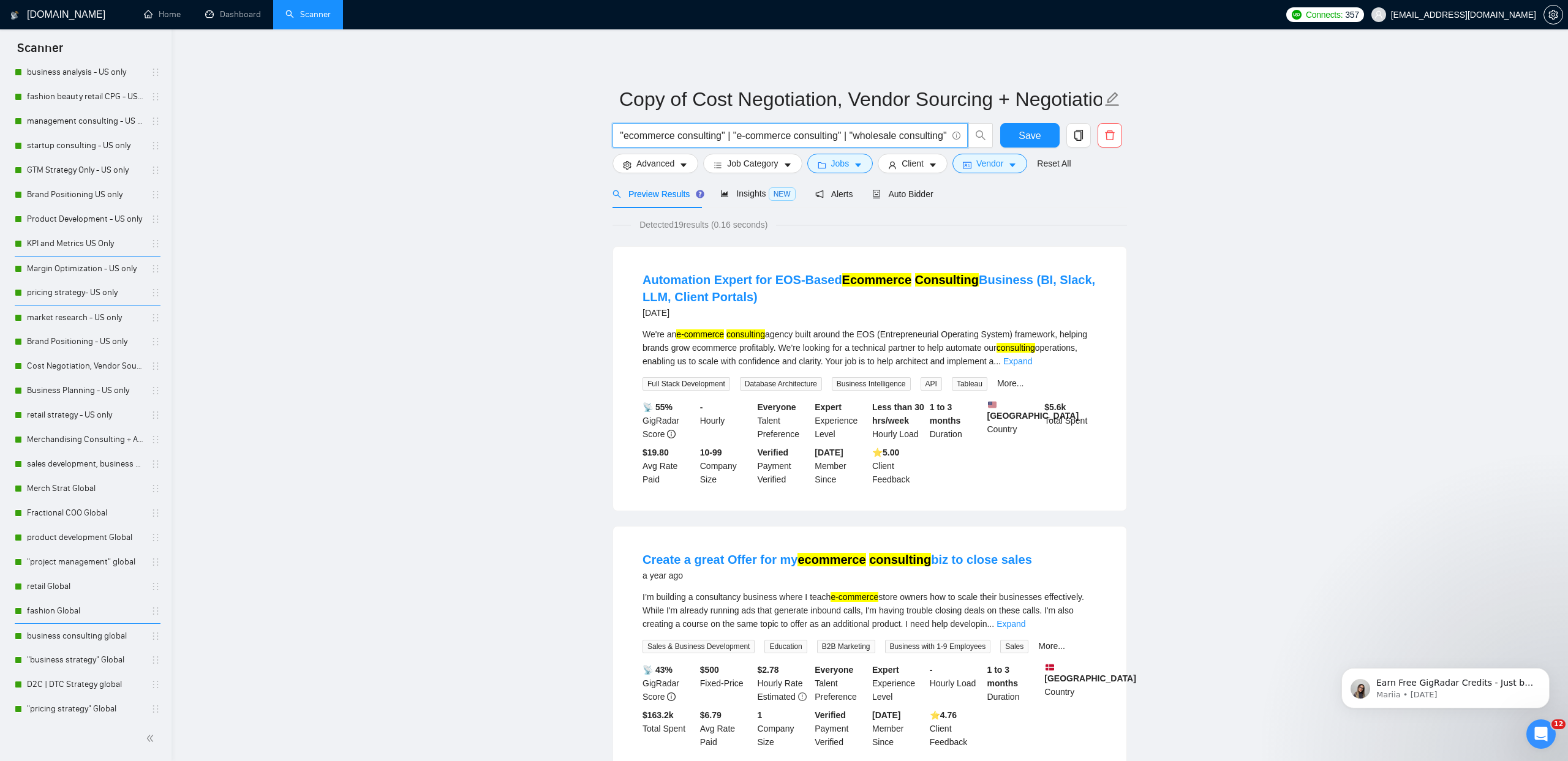
scroll to position [0, 317]
drag, startPoint x: 946, startPoint y: 135, endPoint x: 714, endPoint y: 132, distance: 232.0
click at [714, 132] on input ""wholesale growth" | "ecommerce growth" | "e-commerce growth" | "ecommerce cons…" at bounding box center [783, 136] width 327 height 16
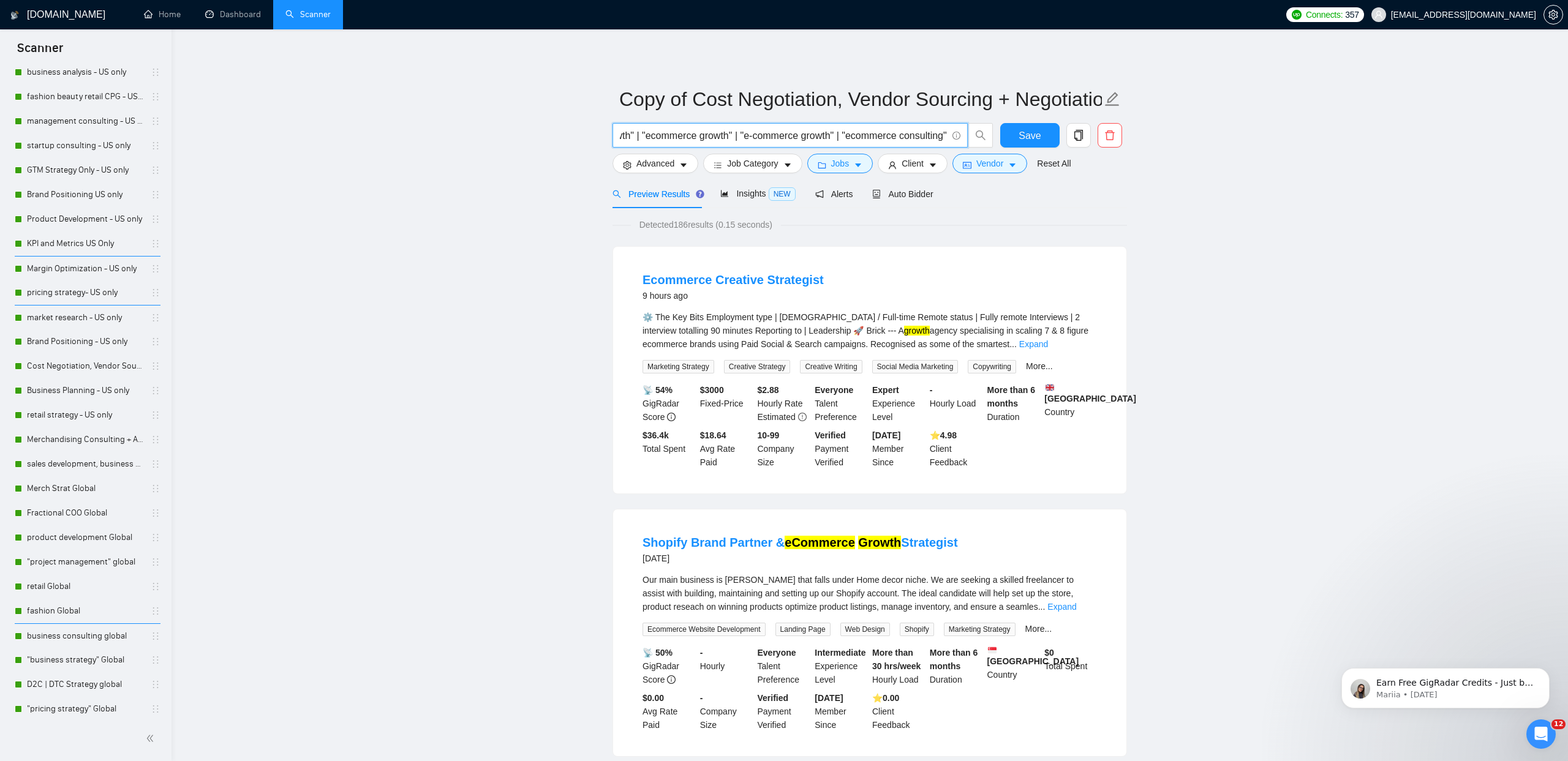
scroll to position [0, 0]
drag, startPoint x: 949, startPoint y: 133, endPoint x: 925, endPoint y: 133, distance: 24.0
click at [925, 133] on span ""wholesale growth" | "ecommerce growth" | "e-commerce growth" | "ecommerce cons…" at bounding box center [790, 136] width 356 height 25
drag, startPoint x: 948, startPoint y: 134, endPoint x: 860, endPoint y: 134, distance: 88.0
click at [860, 134] on span ""wholesale growth" | "ecommerce growth" | "e-commerce growth" | "ecommerce cons…" at bounding box center [790, 136] width 356 height 25
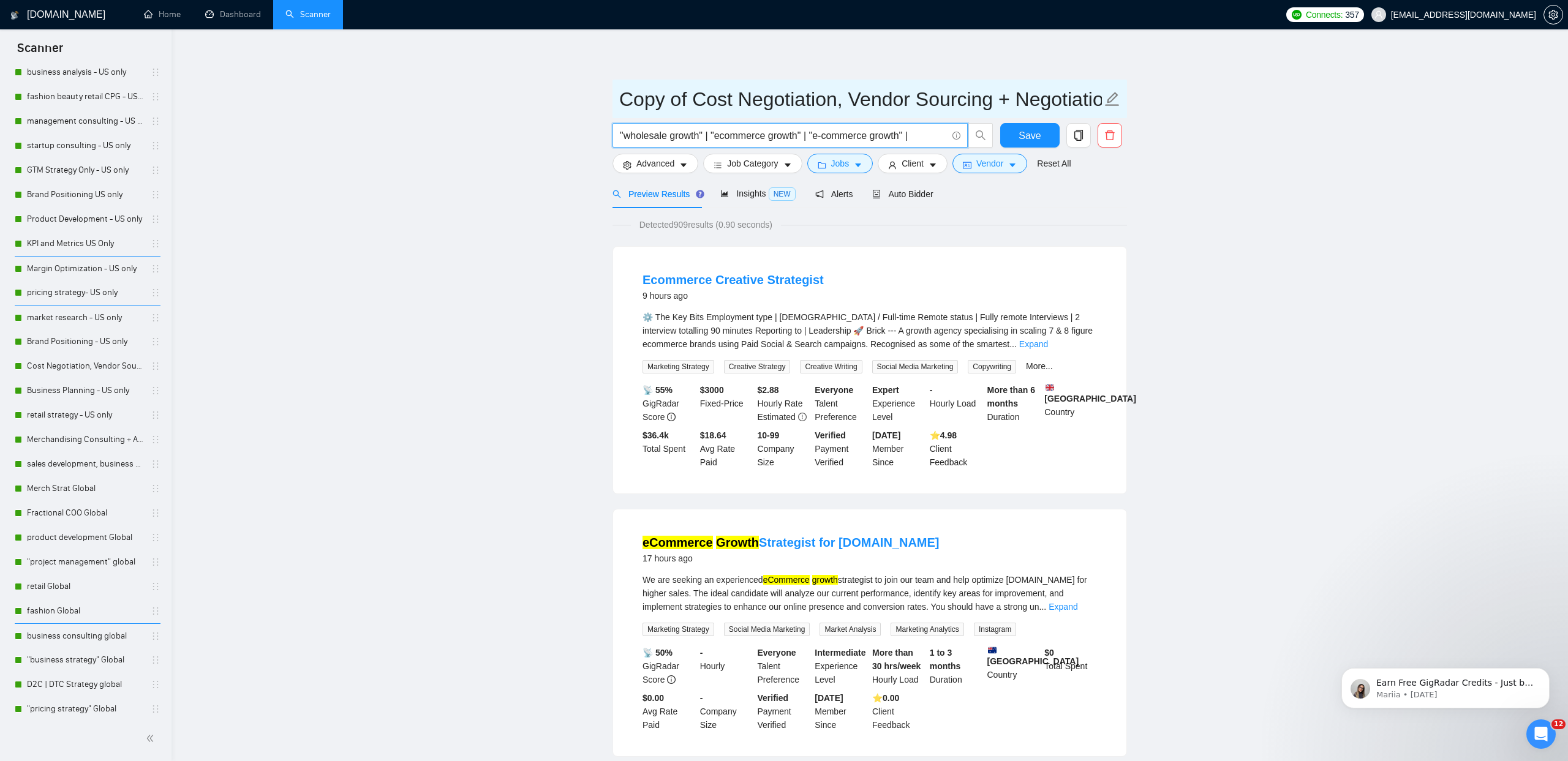
type input ""wholesale growth" | "ecommerce growth" | "e-commerce growth" |"
click at [819, 100] on input "Copy of Cost Negotiation, Vendor Sourcing + Negotiation US Only" at bounding box center [860, 99] width 482 height 30
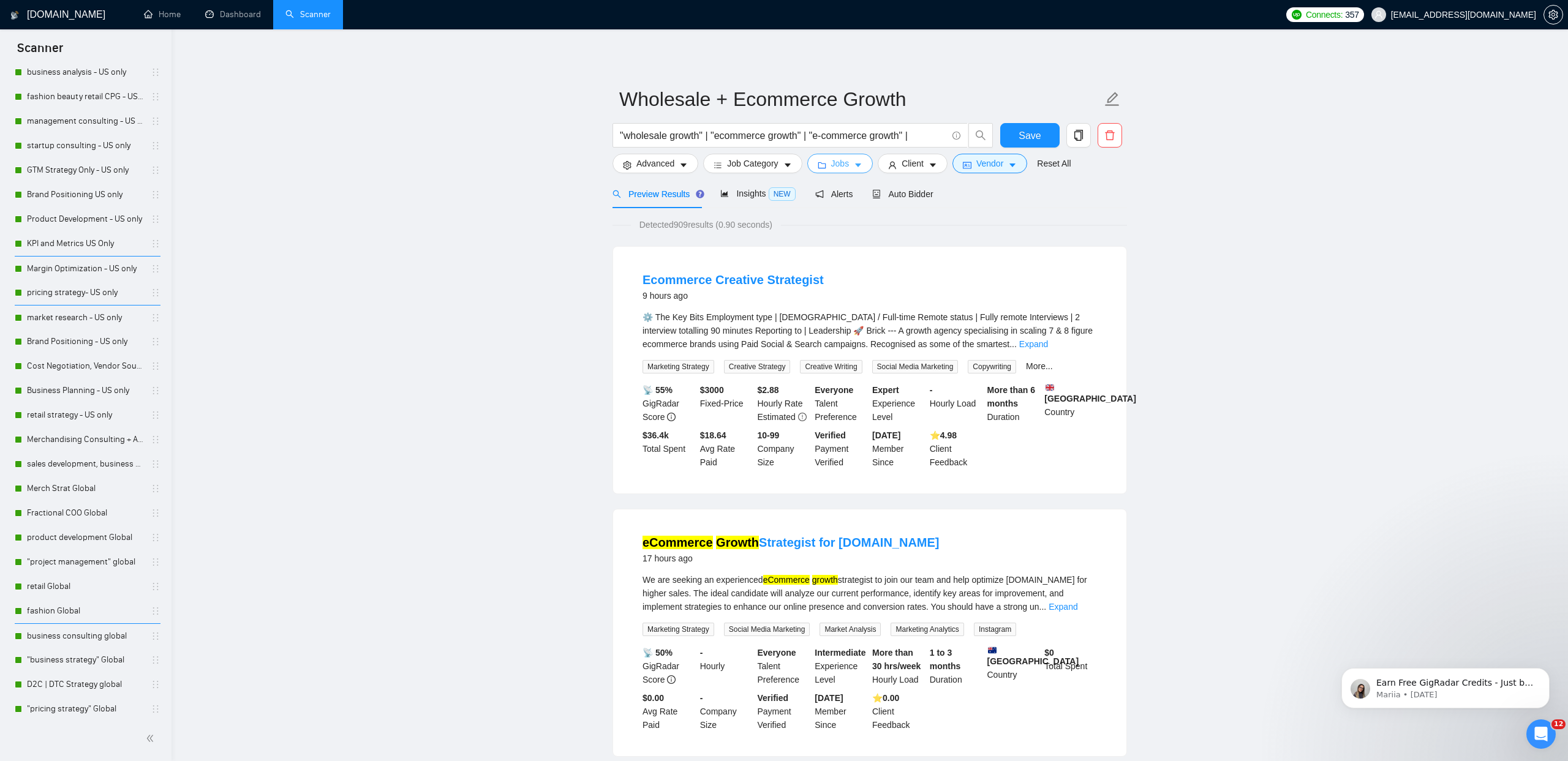
click at [835, 168] on span "Jobs" at bounding box center [840, 163] width 18 height 13
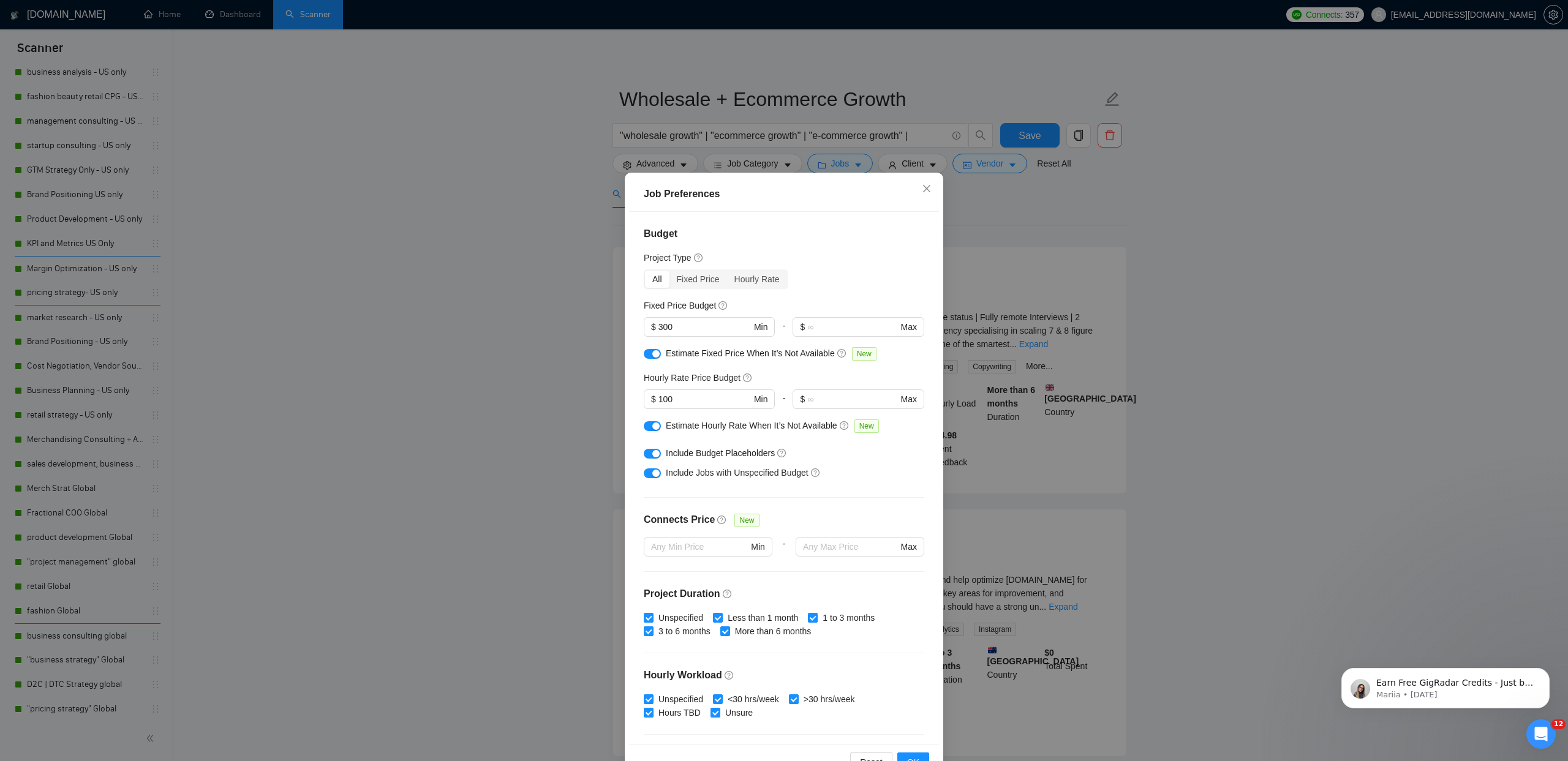
scroll to position [157, 0]
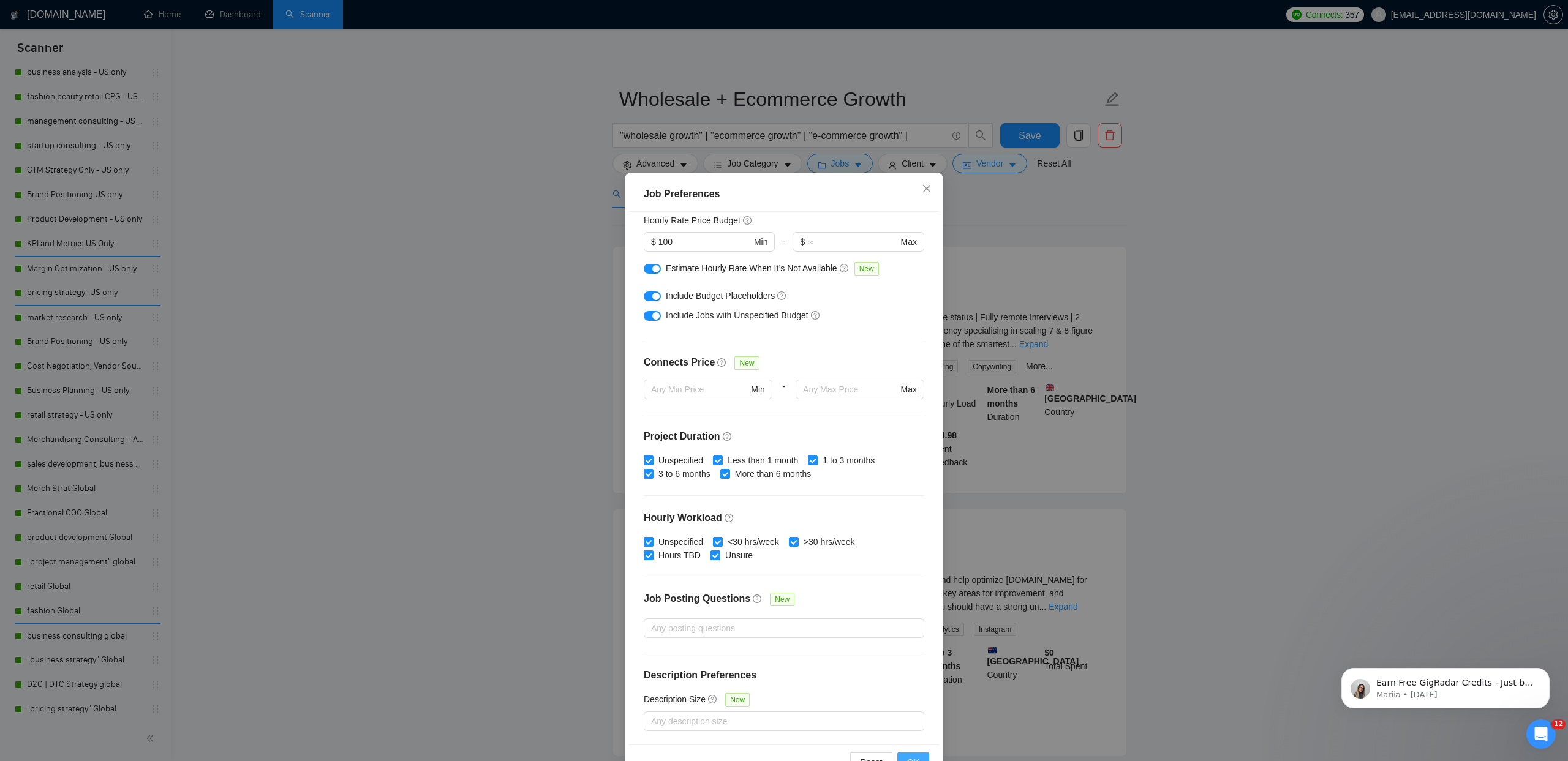
click at [915, 757] on span "OK" at bounding box center [913, 762] width 12 height 13
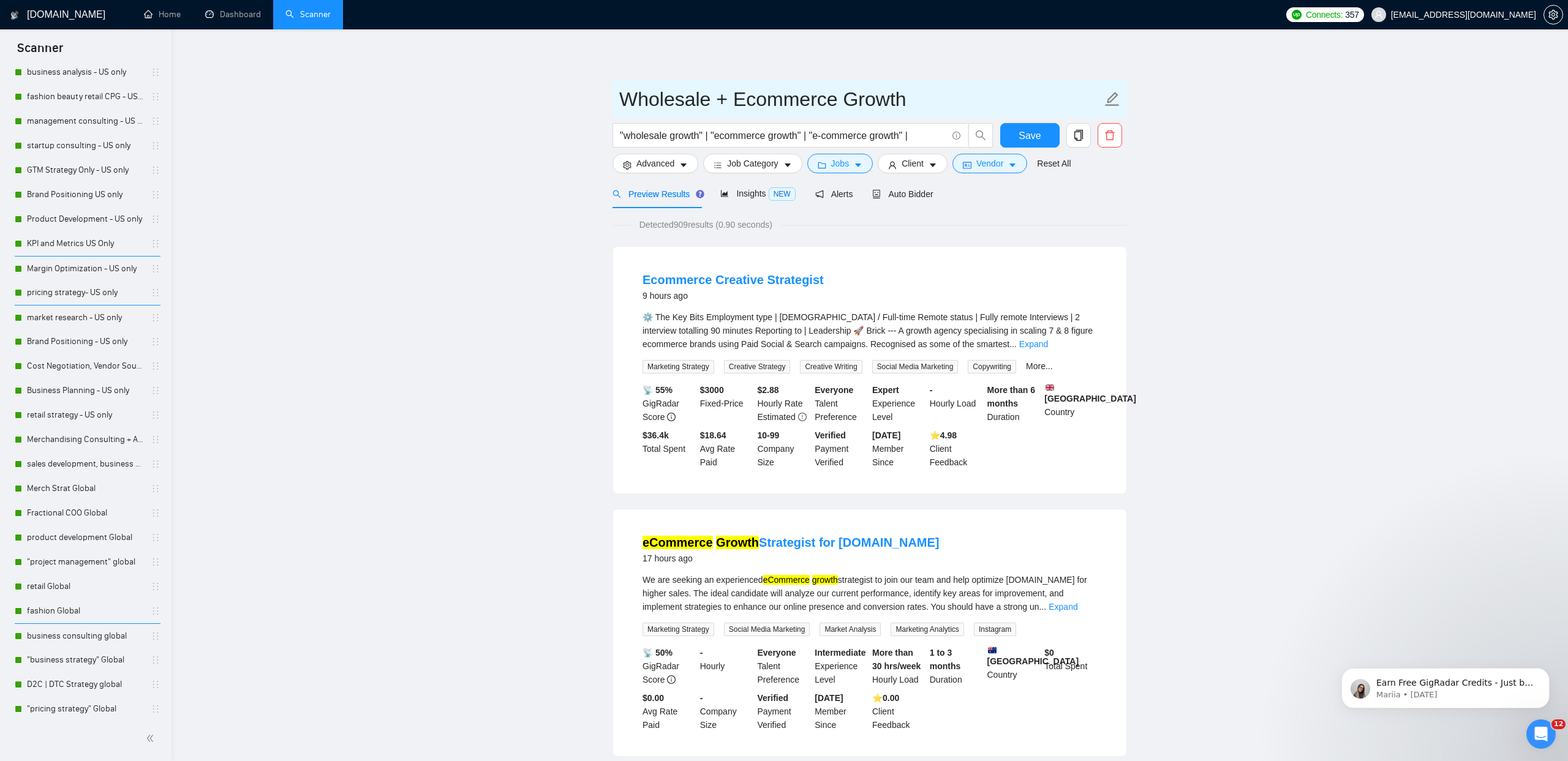
click at [901, 97] on input "Wholesale + Ecommerce Growth" at bounding box center [860, 99] width 482 height 30
type input "Wholesale + Ecommerce Growth Global"
click at [1040, 131] on span "Save" at bounding box center [1029, 136] width 22 height 16
click at [928, 194] on span "Auto Bidder" at bounding box center [903, 194] width 61 height 10
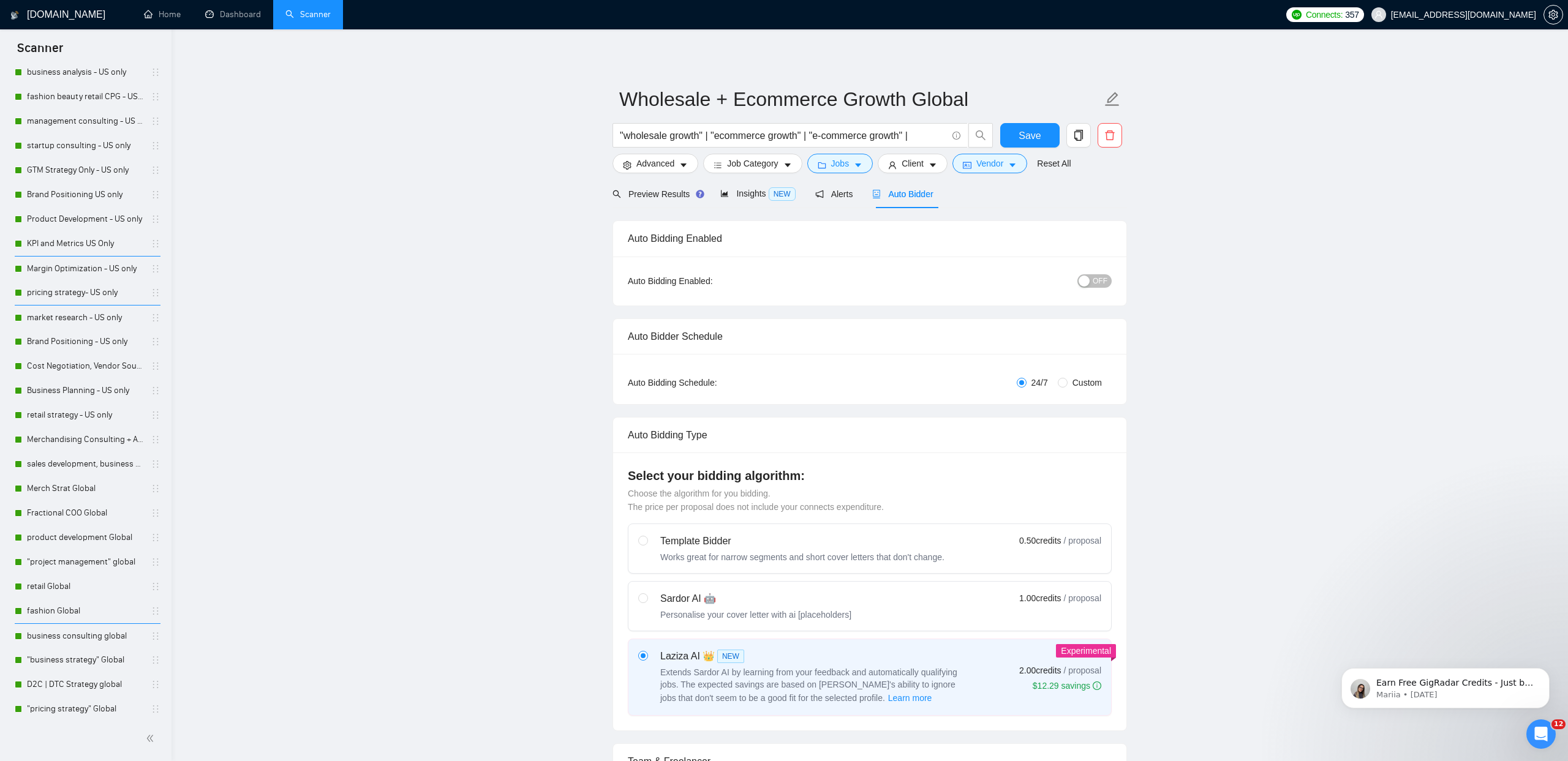
click at [1106, 280] on span "OFF" at bounding box center [1100, 281] width 15 height 13
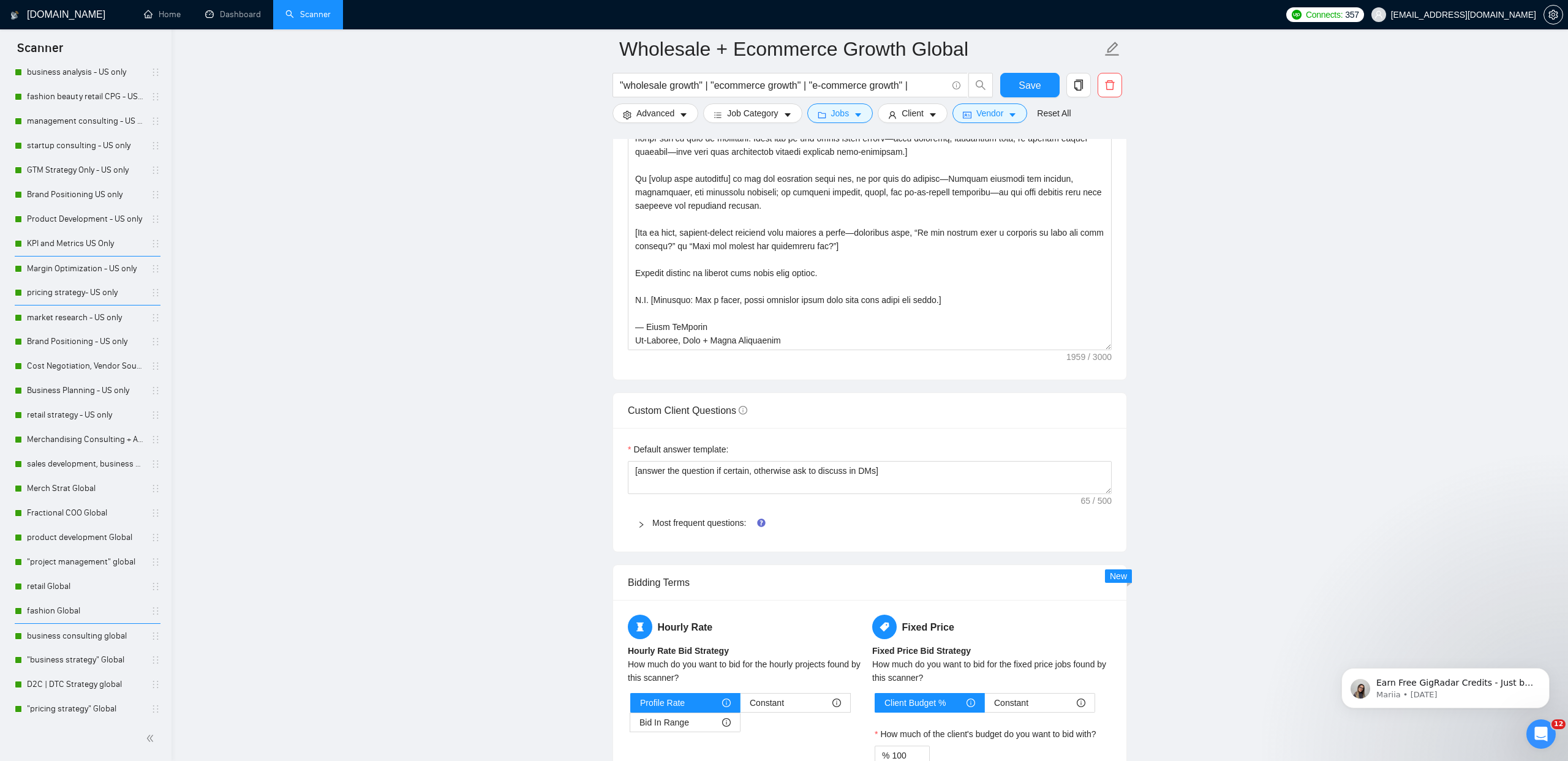
scroll to position [1479, 0]
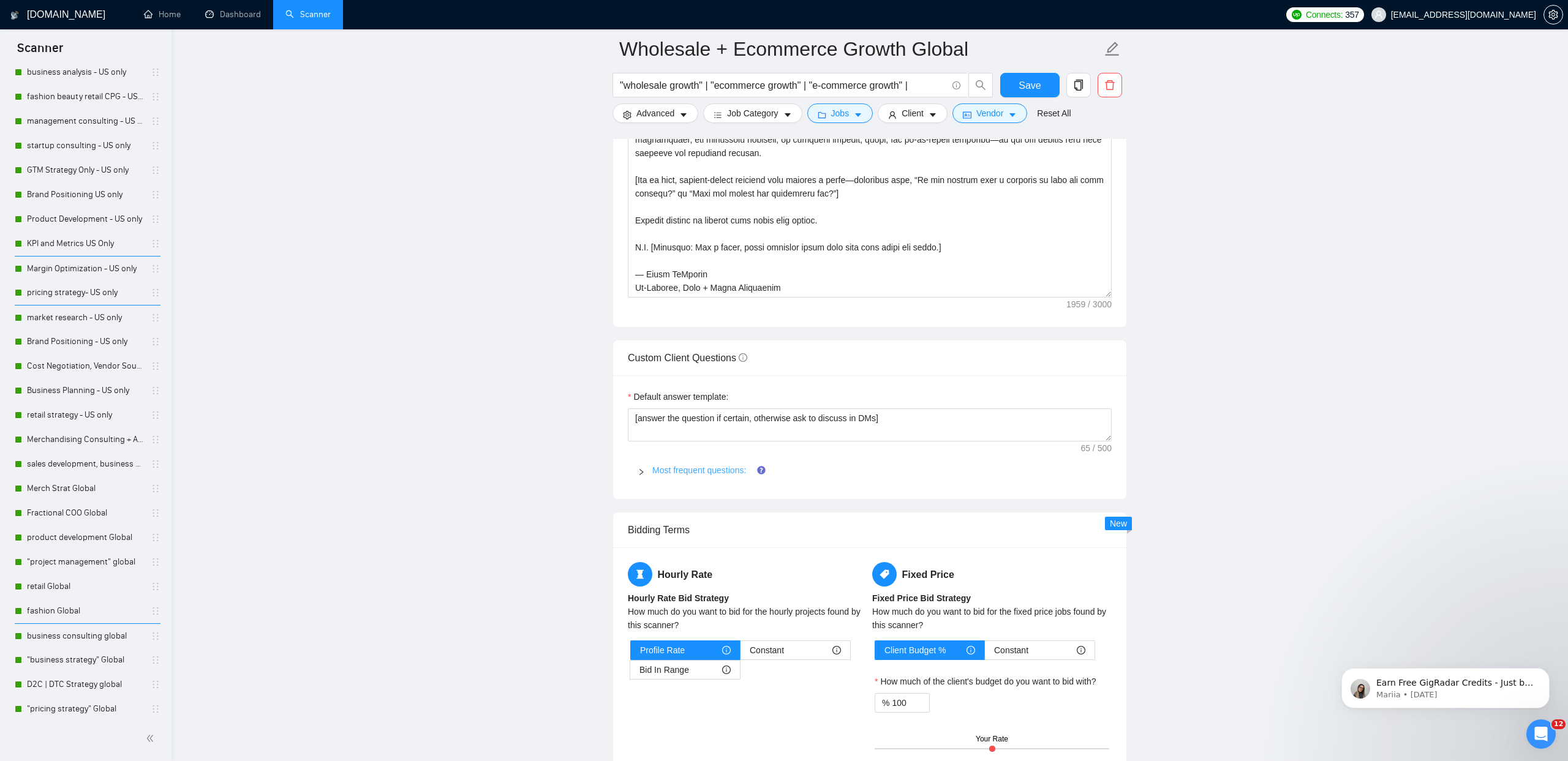
click at [722, 472] on link "Most frequent questions:" at bounding box center [699, 470] width 94 height 10
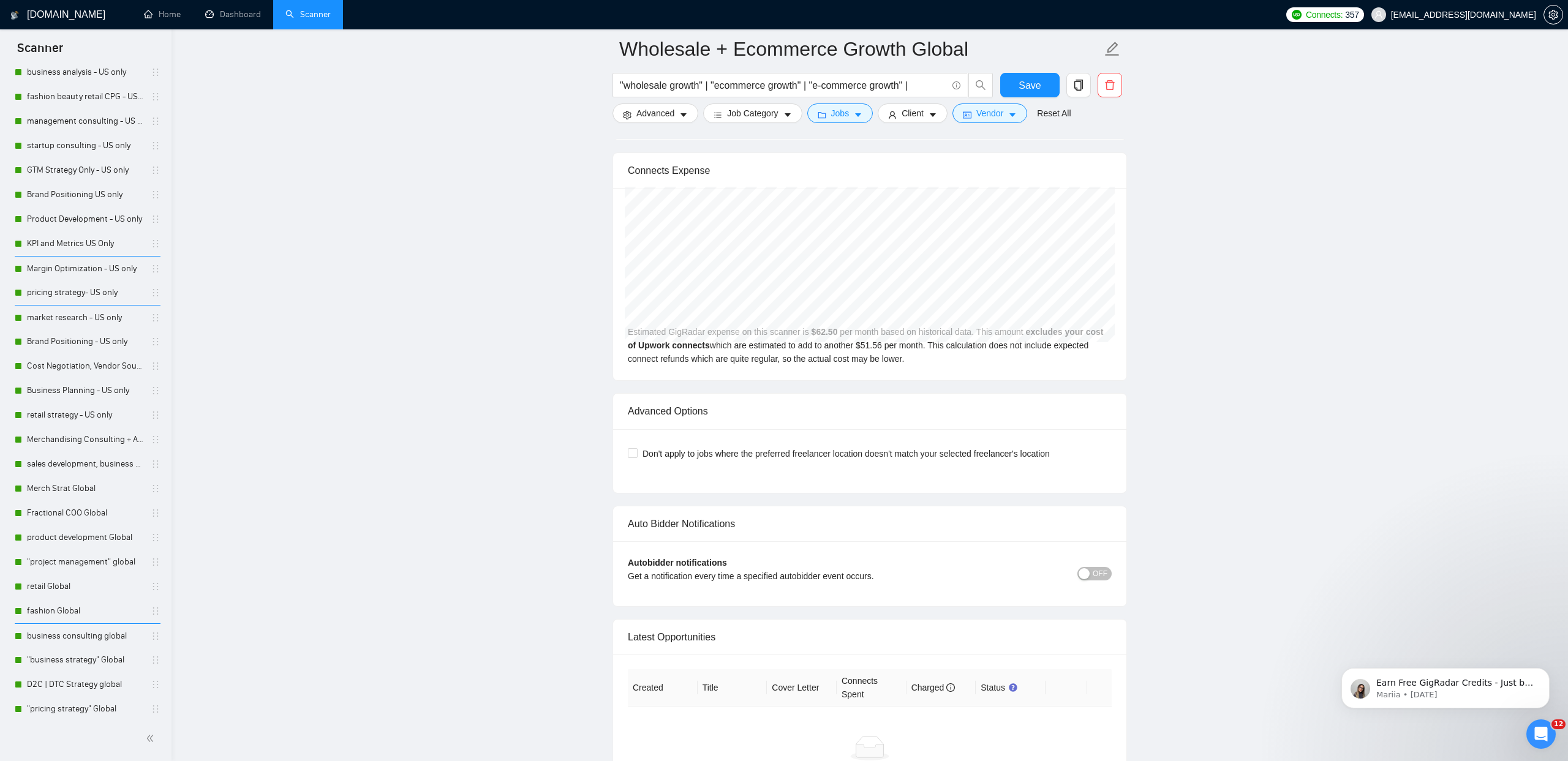
scroll to position [5463, 0]
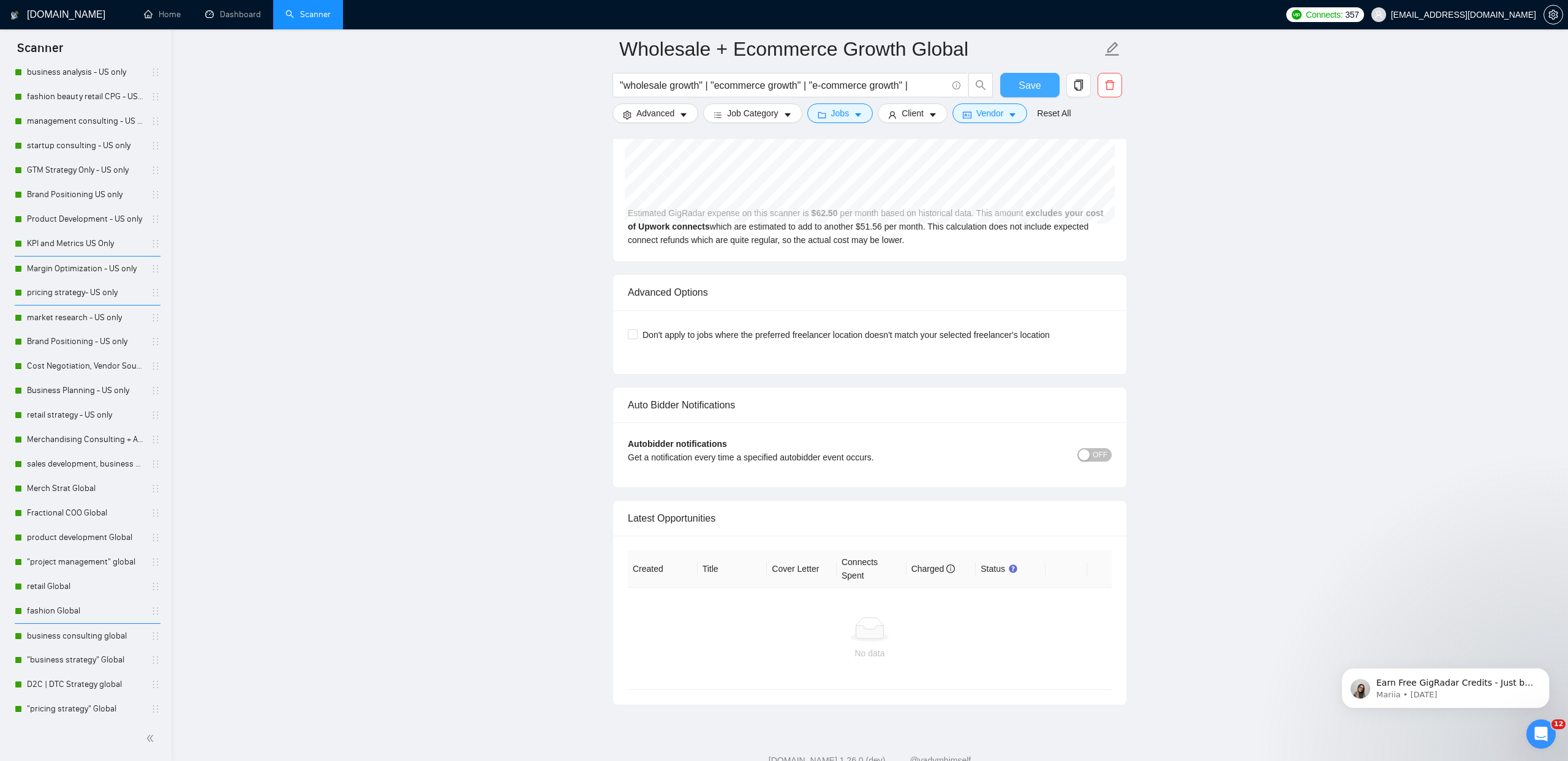
click at [1034, 83] on span "Save" at bounding box center [1029, 85] width 22 height 16
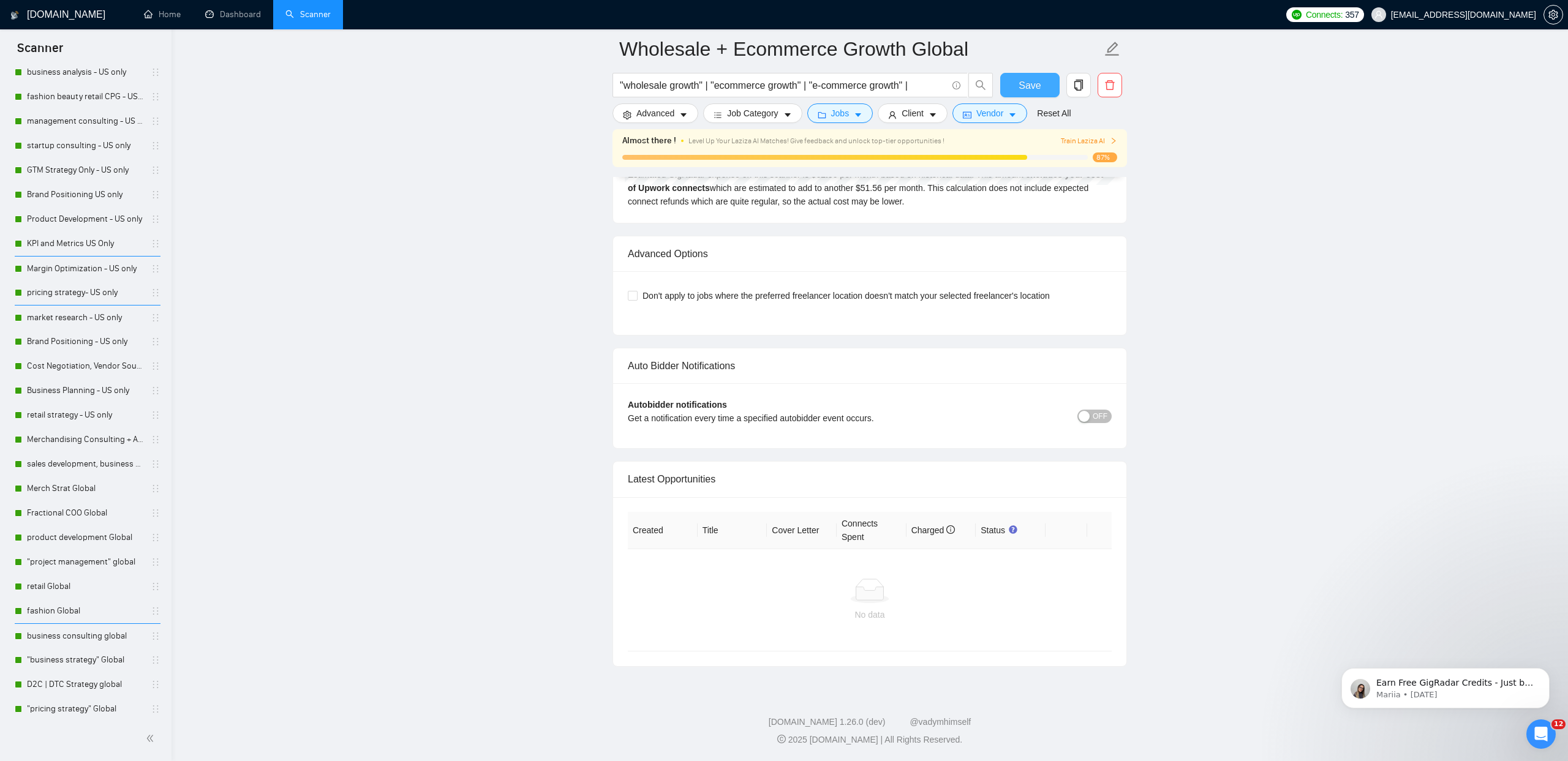
scroll to position [2607, 0]
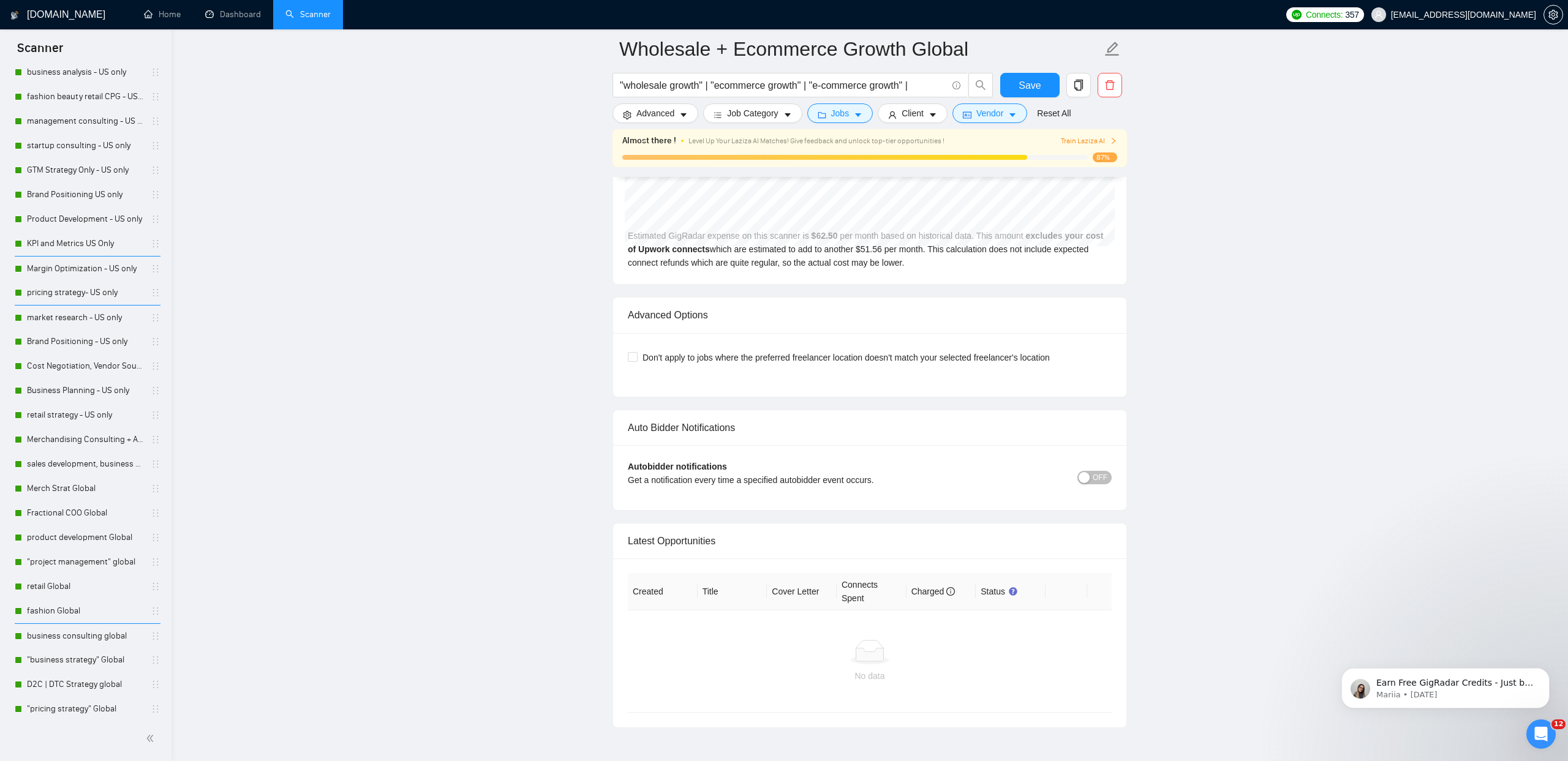
click at [1102, 478] on span "OFF" at bounding box center [1100, 477] width 15 height 13
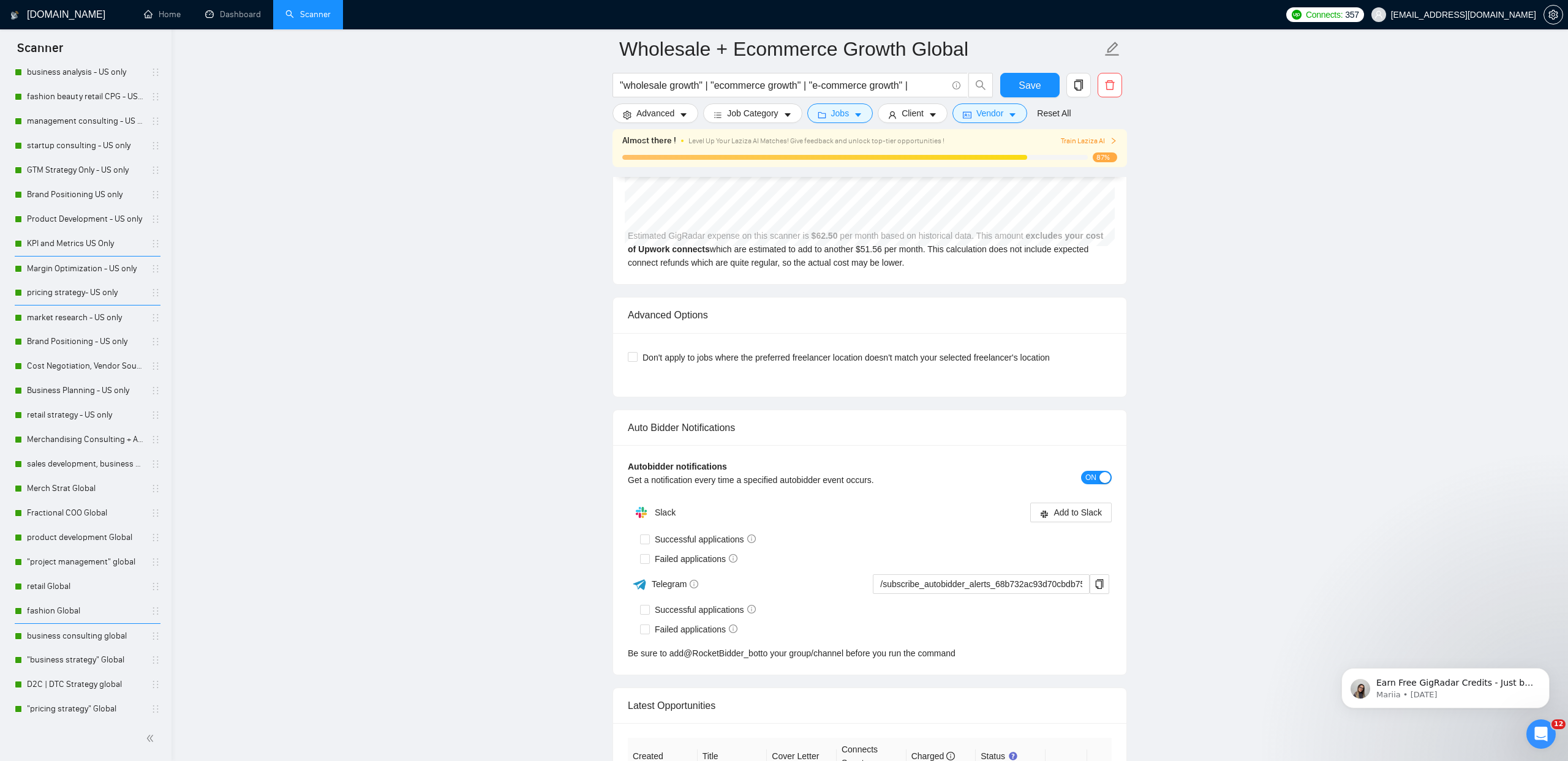
scroll to position [2605, 0]
click at [1062, 515] on span "Add to Slack" at bounding box center [1077, 514] width 49 height 13
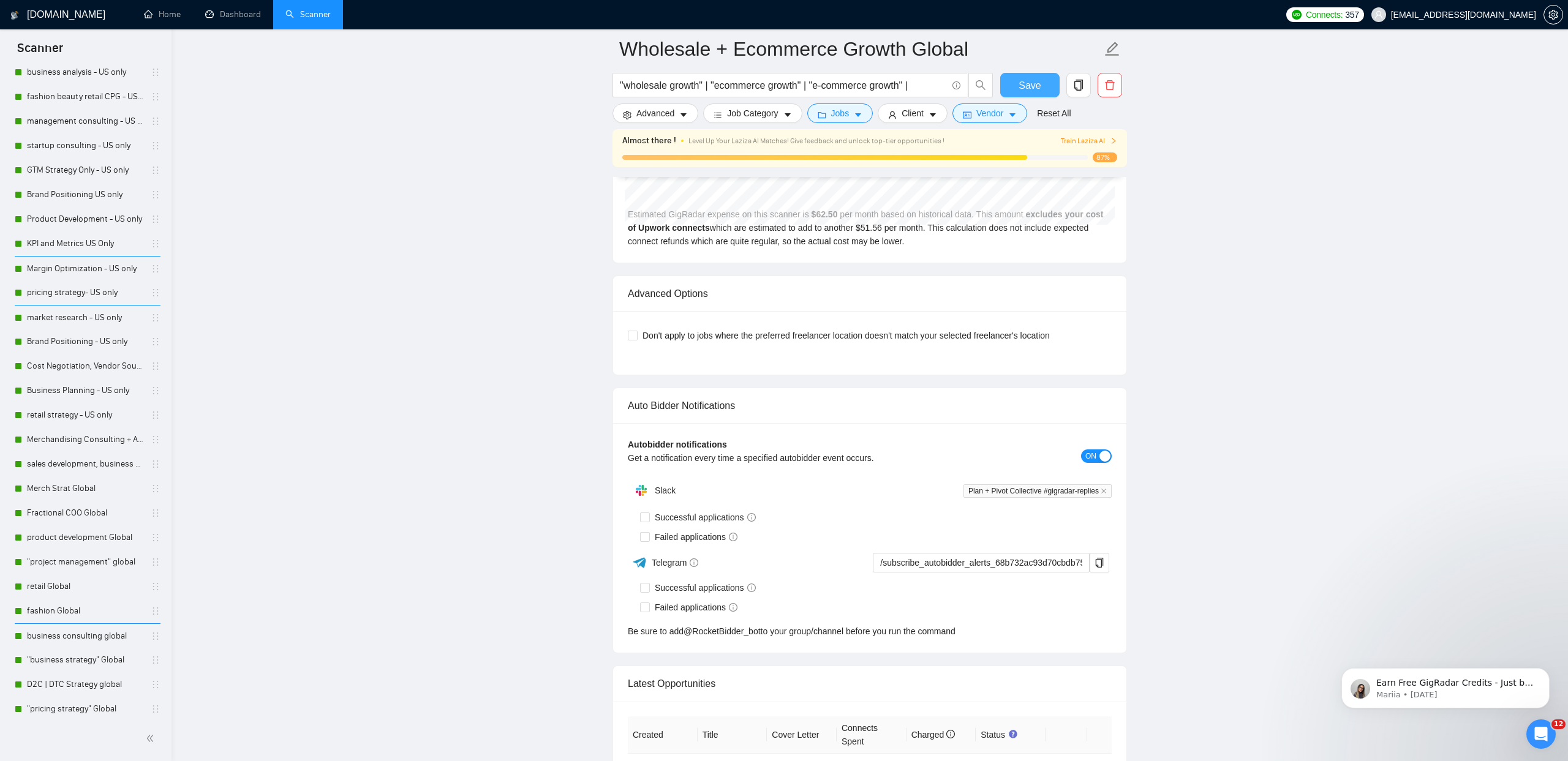
click at [1033, 89] on span "Save" at bounding box center [1029, 85] width 22 height 16
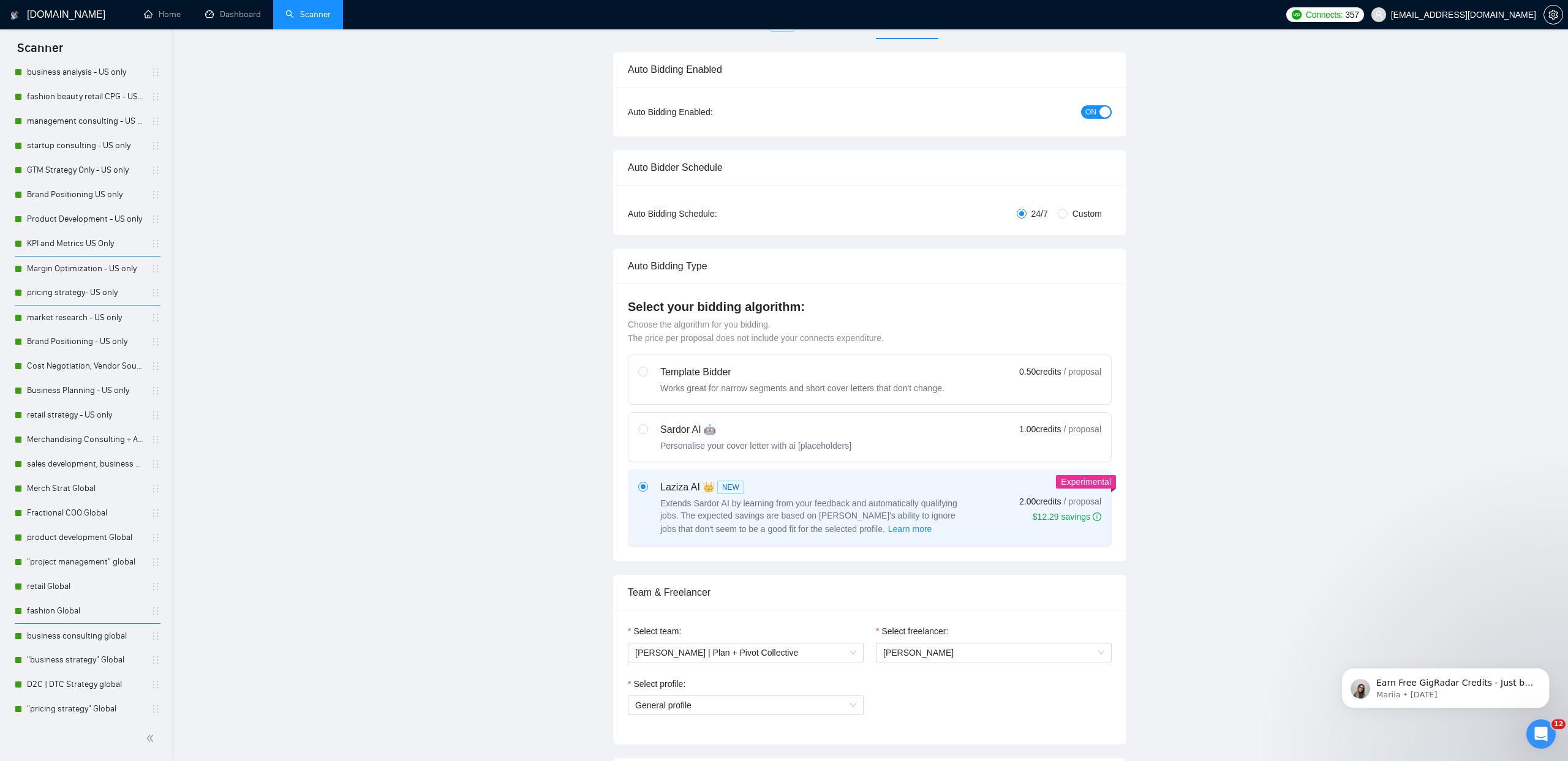
scroll to position [0, 0]
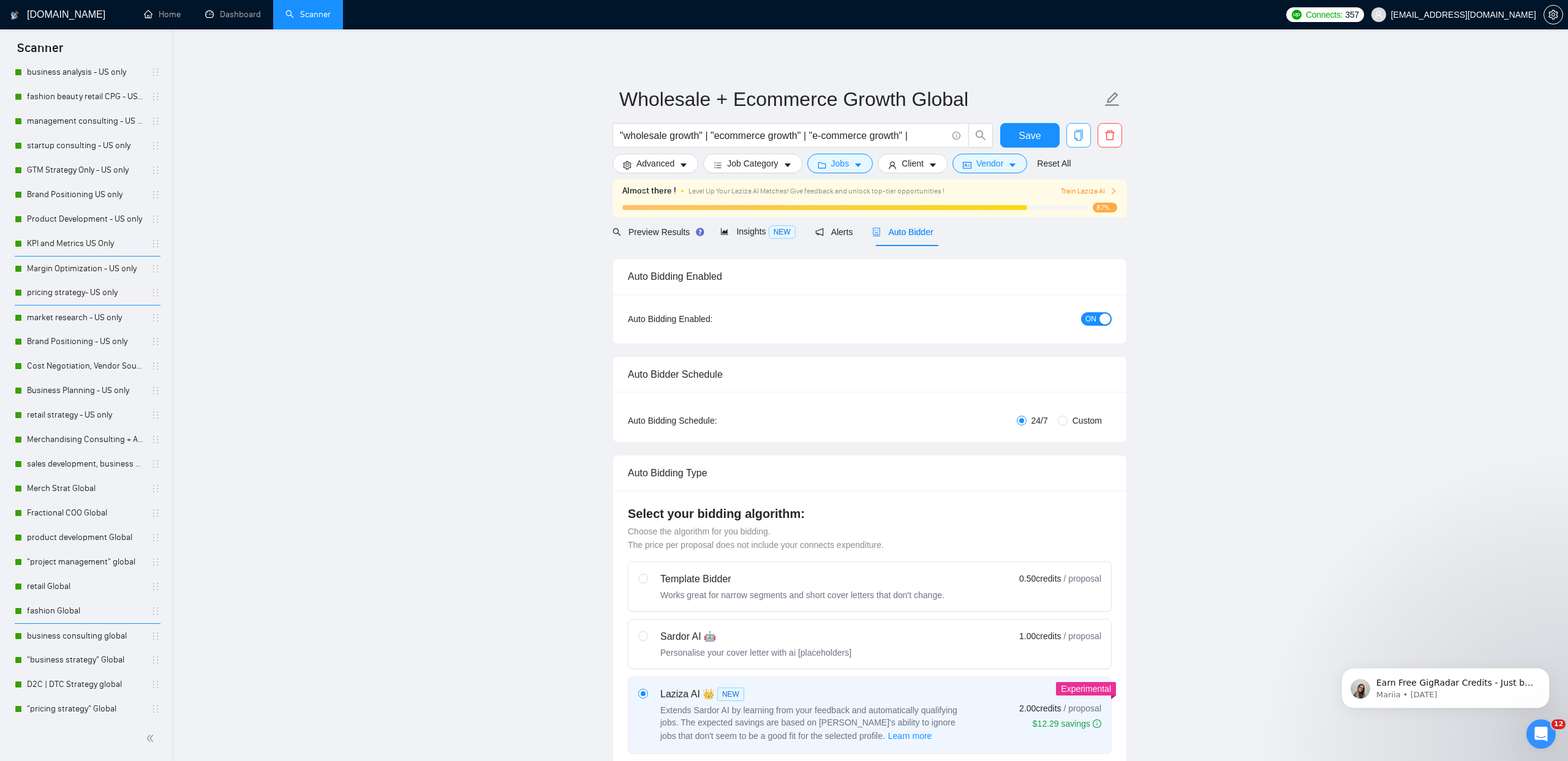
click at [1075, 136] on icon "copy" at bounding box center [1078, 135] width 8 height 11
click at [1075, 200] on button "Yes" at bounding box center [1063, 197] width 24 height 15
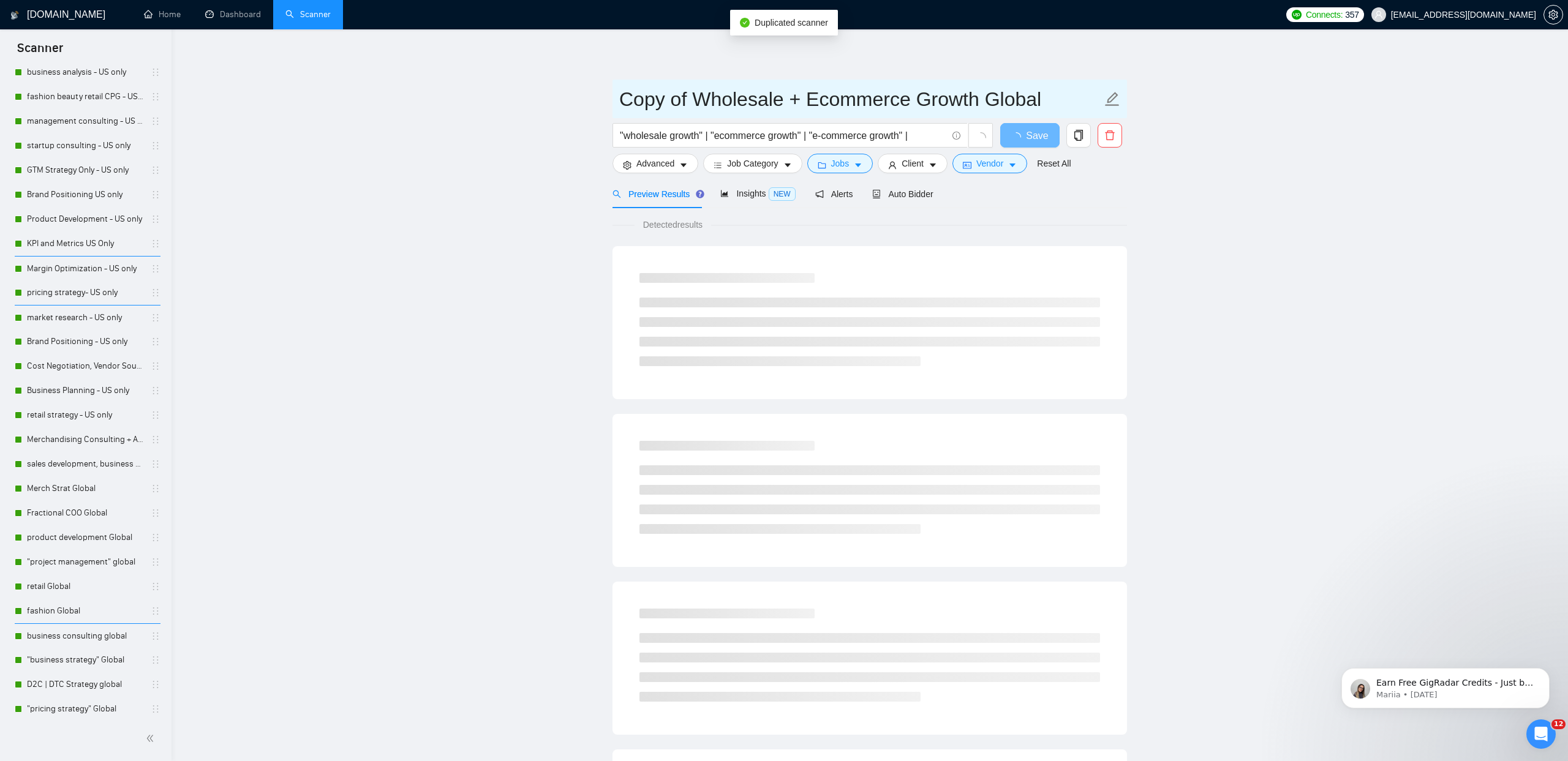
click at [1102, 99] on span "Copy of Wholesale + Ecommerce Growth Global" at bounding box center [869, 99] width 514 height 39
click at [1006, 96] on input "Copy of Wholesale + Ecommerce Growth Global" at bounding box center [860, 99] width 482 height 30
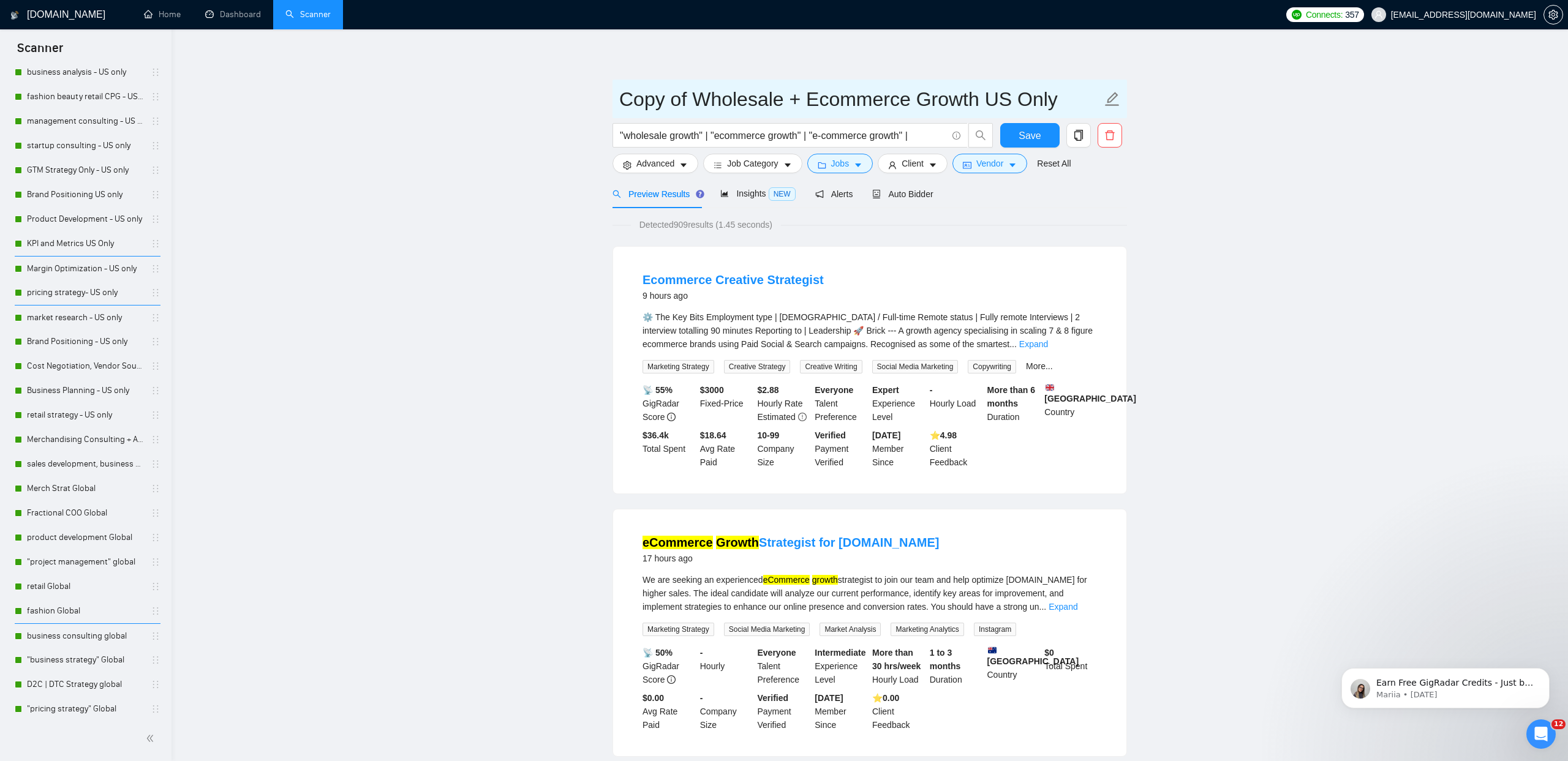
drag, startPoint x: 693, startPoint y: 100, endPoint x: 507, endPoint y: 85, distance: 186.6
type input "Wholesale + Ecommerce Growth US Only"
click at [1015, 169] on icon "caret-down" at bounding box center [1012, 165] width 8 height 8
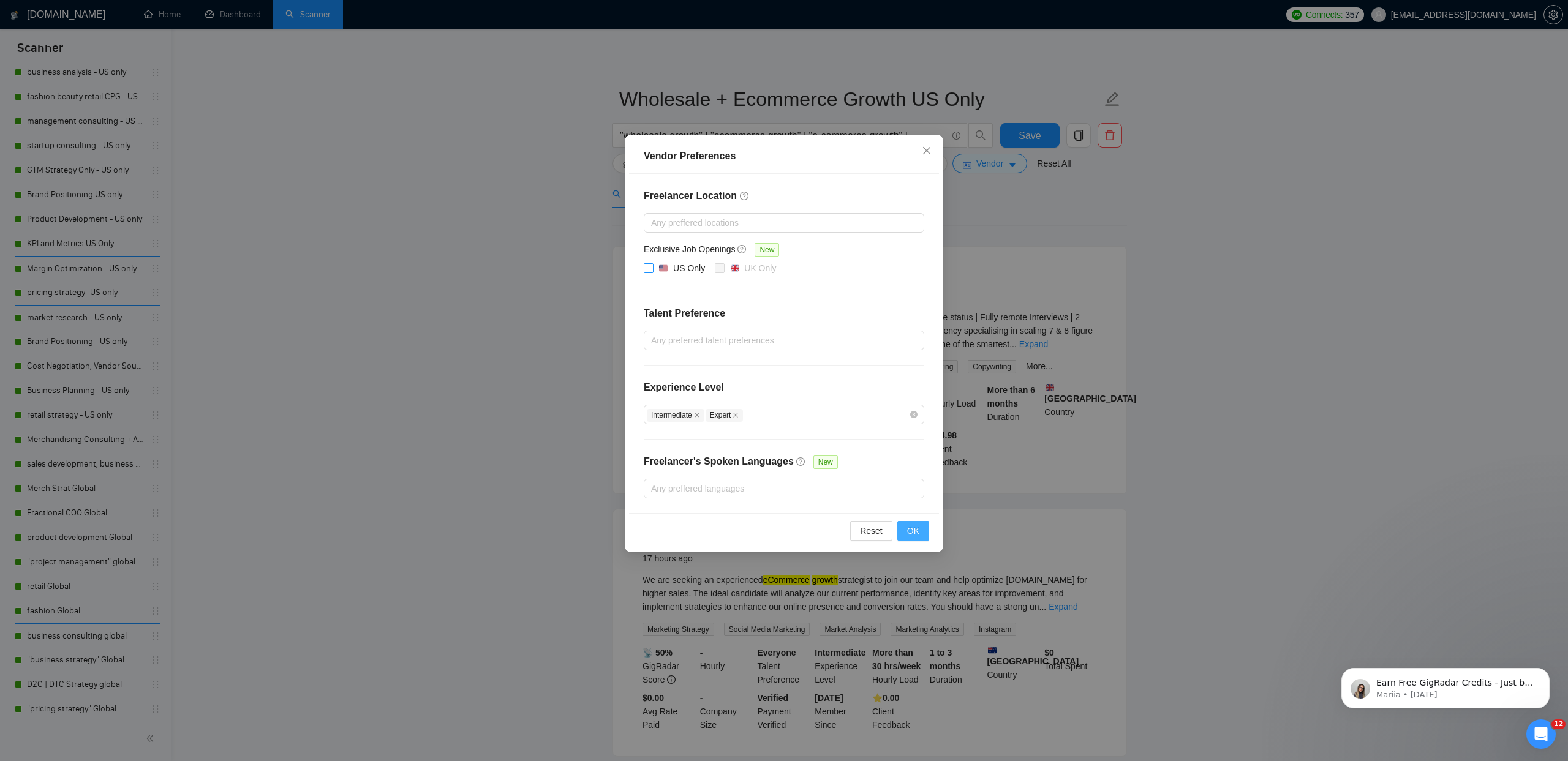
drag, startPoint x: 649, startPoint y: 266, endPoint x: 912, endPoint y: 535, distance: 376.2
click at [649, 266] on input "US Only" at bounding box center [648, 267] width 8 height 8
checkbox input "true"
drag, startPoint x: 915, startPoint y: 534, endPoint x: 924, endPoint y: 525, distance: 12.7
click at [915, 534] on span "OK" at bounding box center [913, 531] width 12 height 13
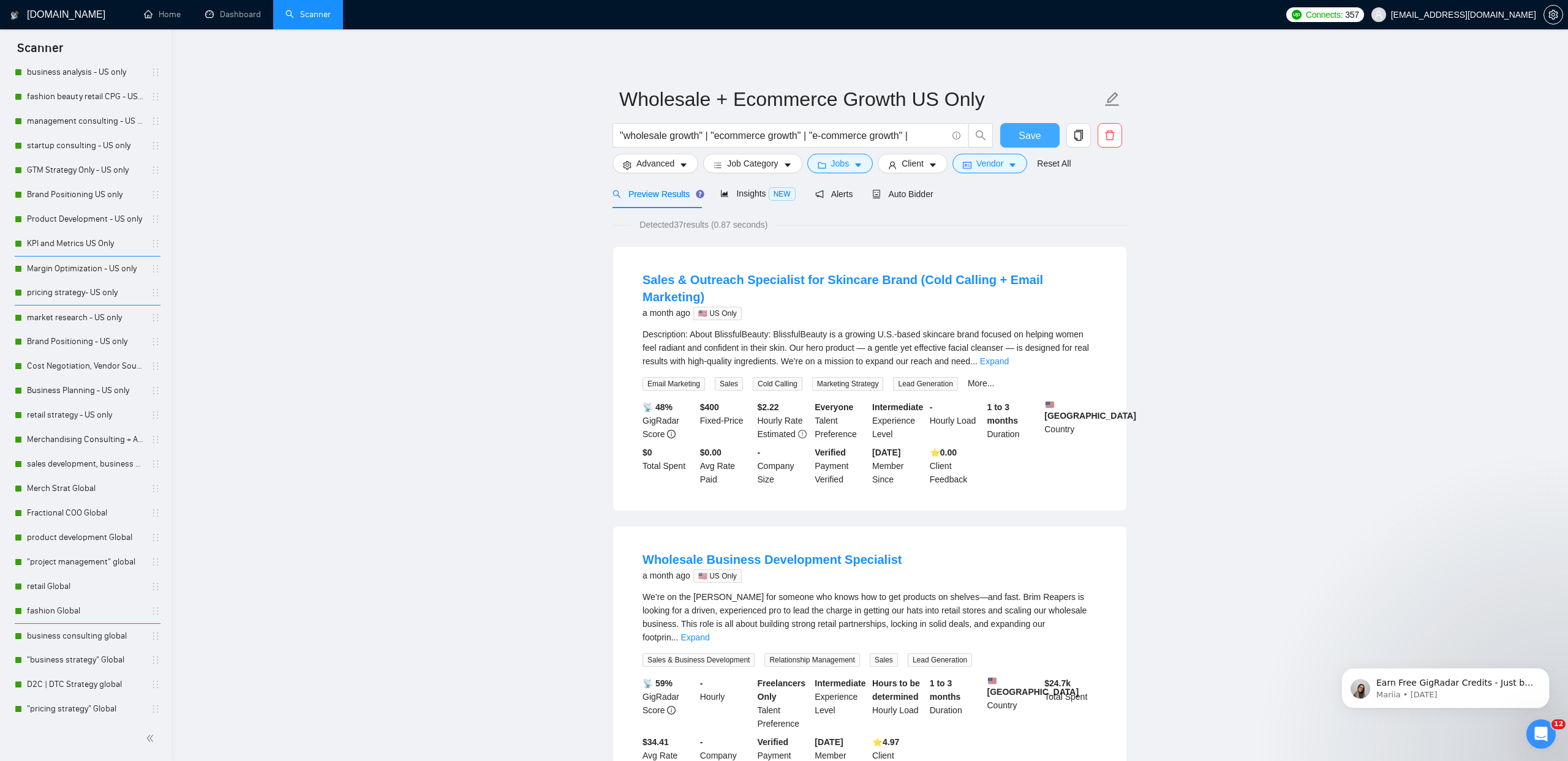
click at [1031, 140] on span "Save" at bounding box center [1029, 136] width 22 height 16
click at [916, 202] on div "Auto Bidder" at bounding box center [903, 193] width 61 height 29
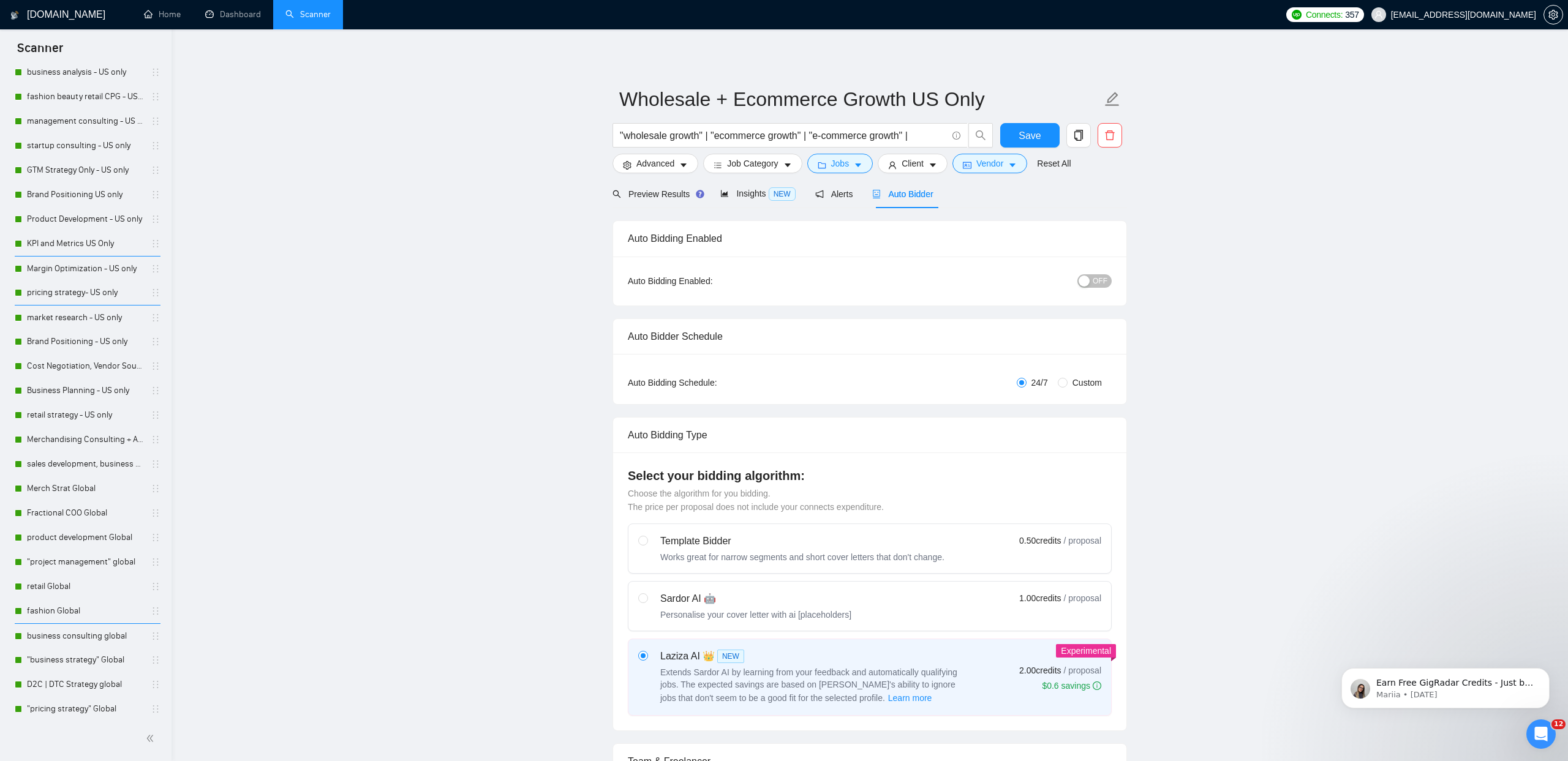
click at [1105, 281] on span "OFF" at bounding box center [1100, 281] width 15 height 13
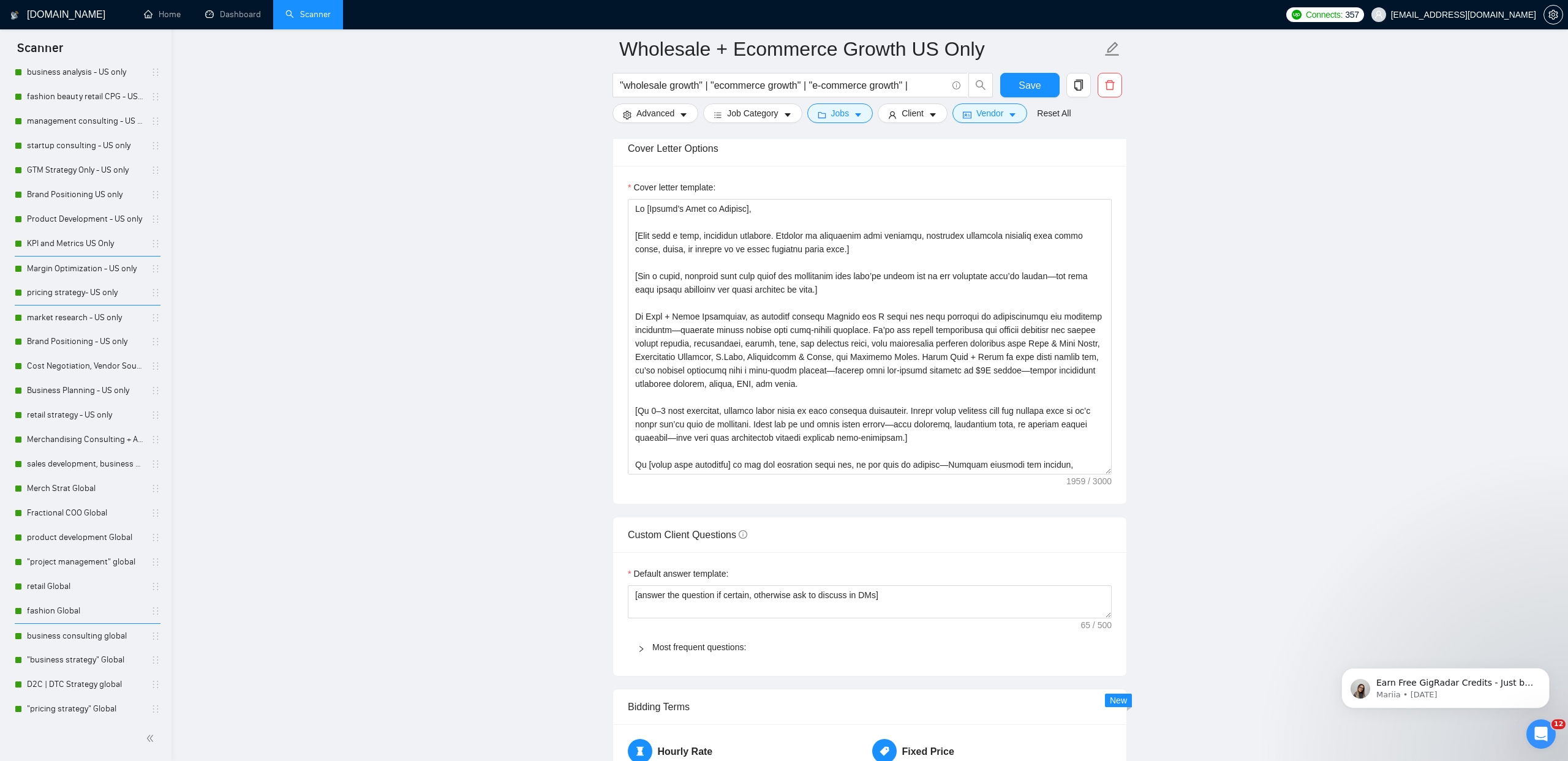
scroll to position [161, 0]
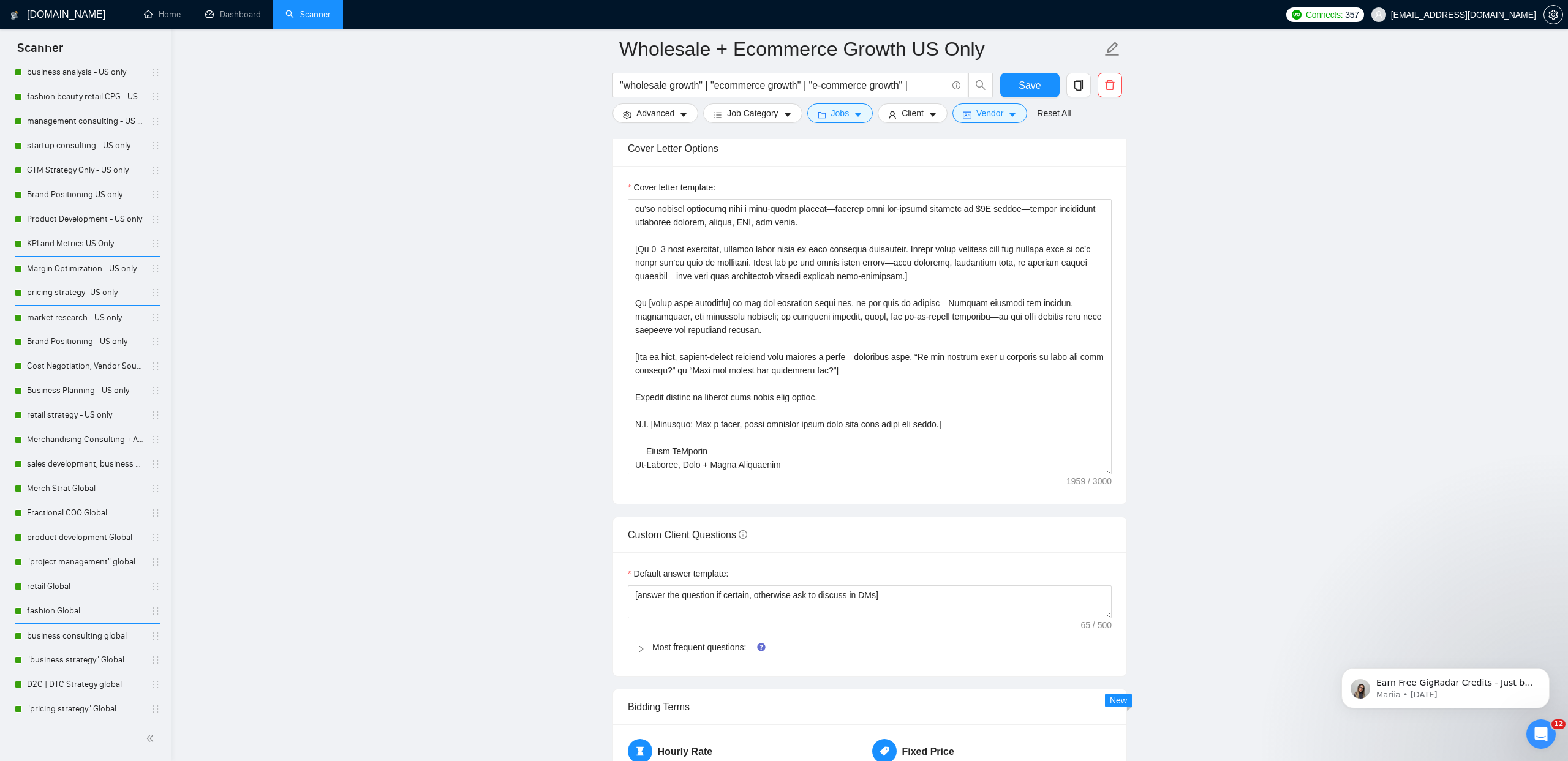
click at [687, 638] on div "Most frequent questions:" at bounding box center [870, 647] width 484 height 28
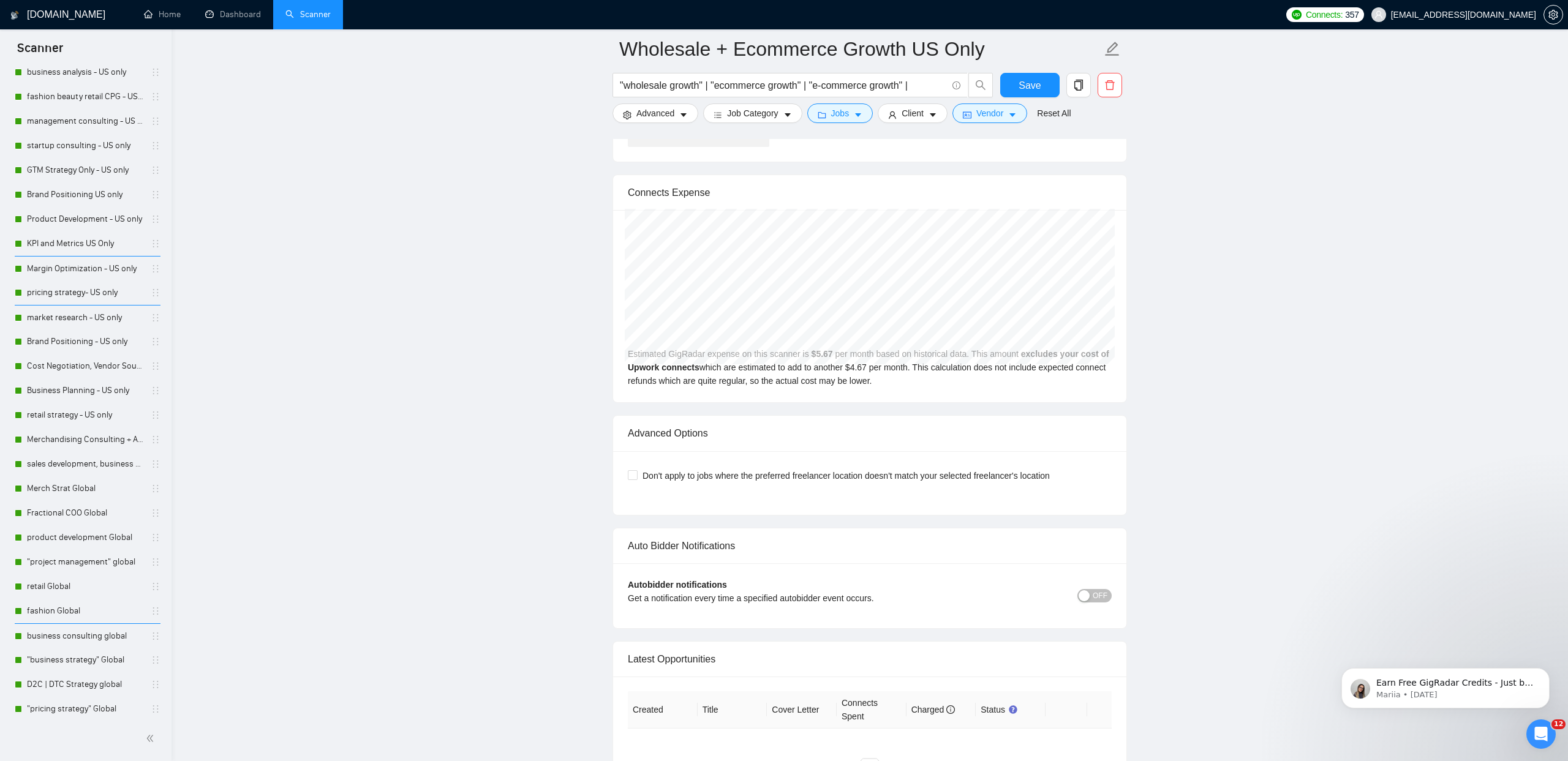
scroll to position [5327, 0]
click at [1028, 80] on span "Save" at bounding box center [1029, 85] width 22 height 16
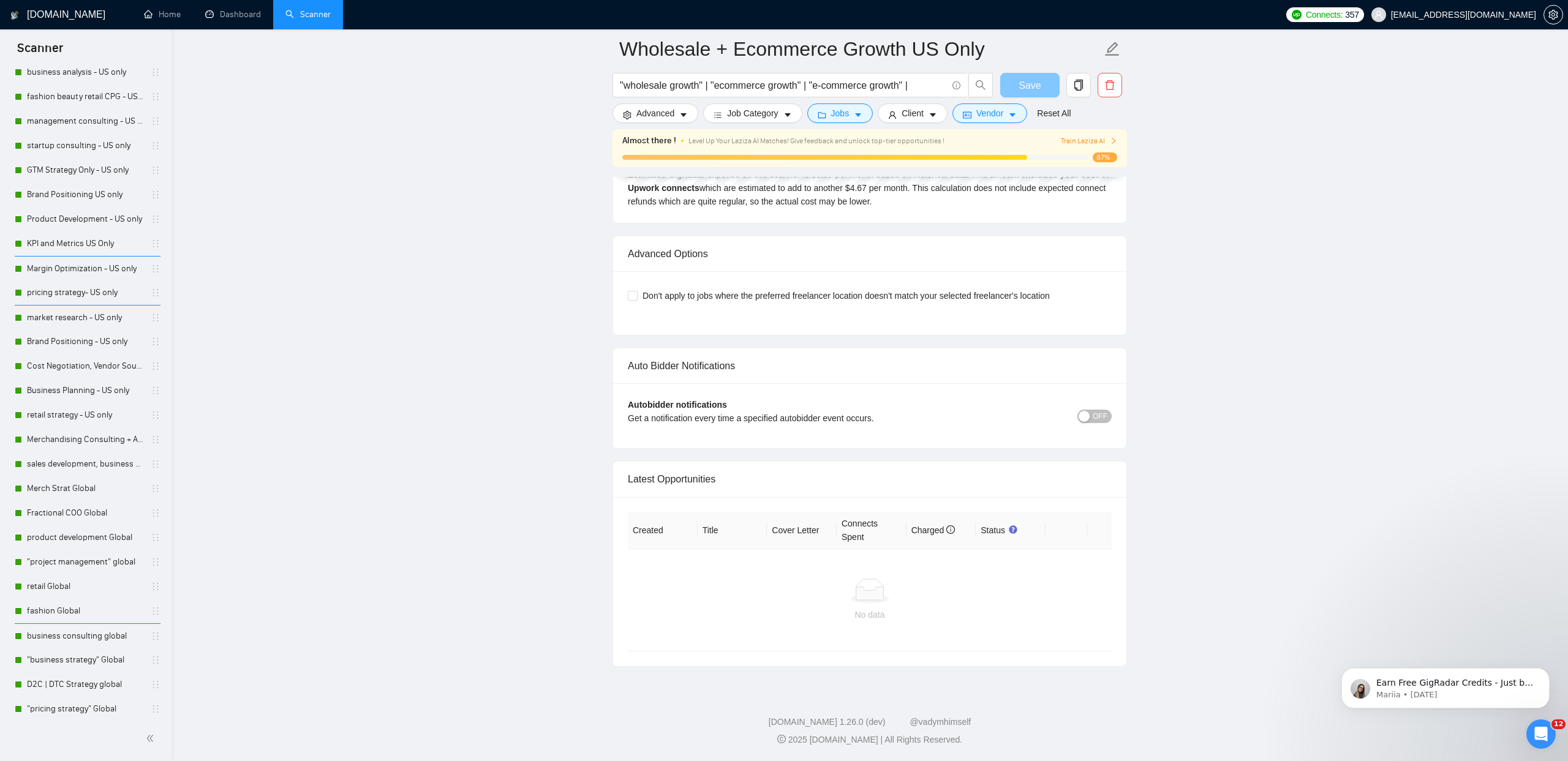
scroll to position [2604, 0]
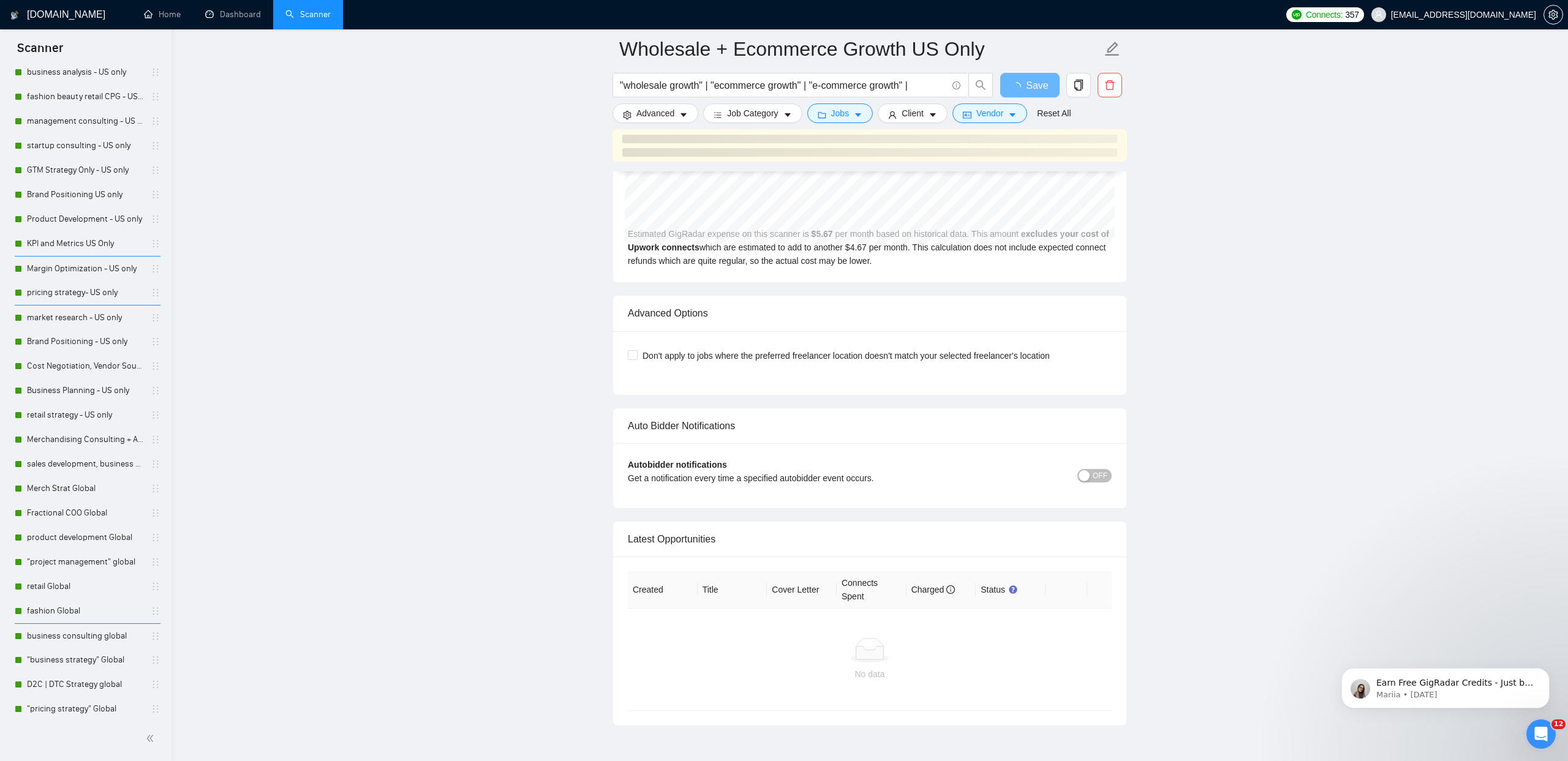
click at [1093, 476] on span "OFF" at bounding box center [1100, 476] width 15 height 13
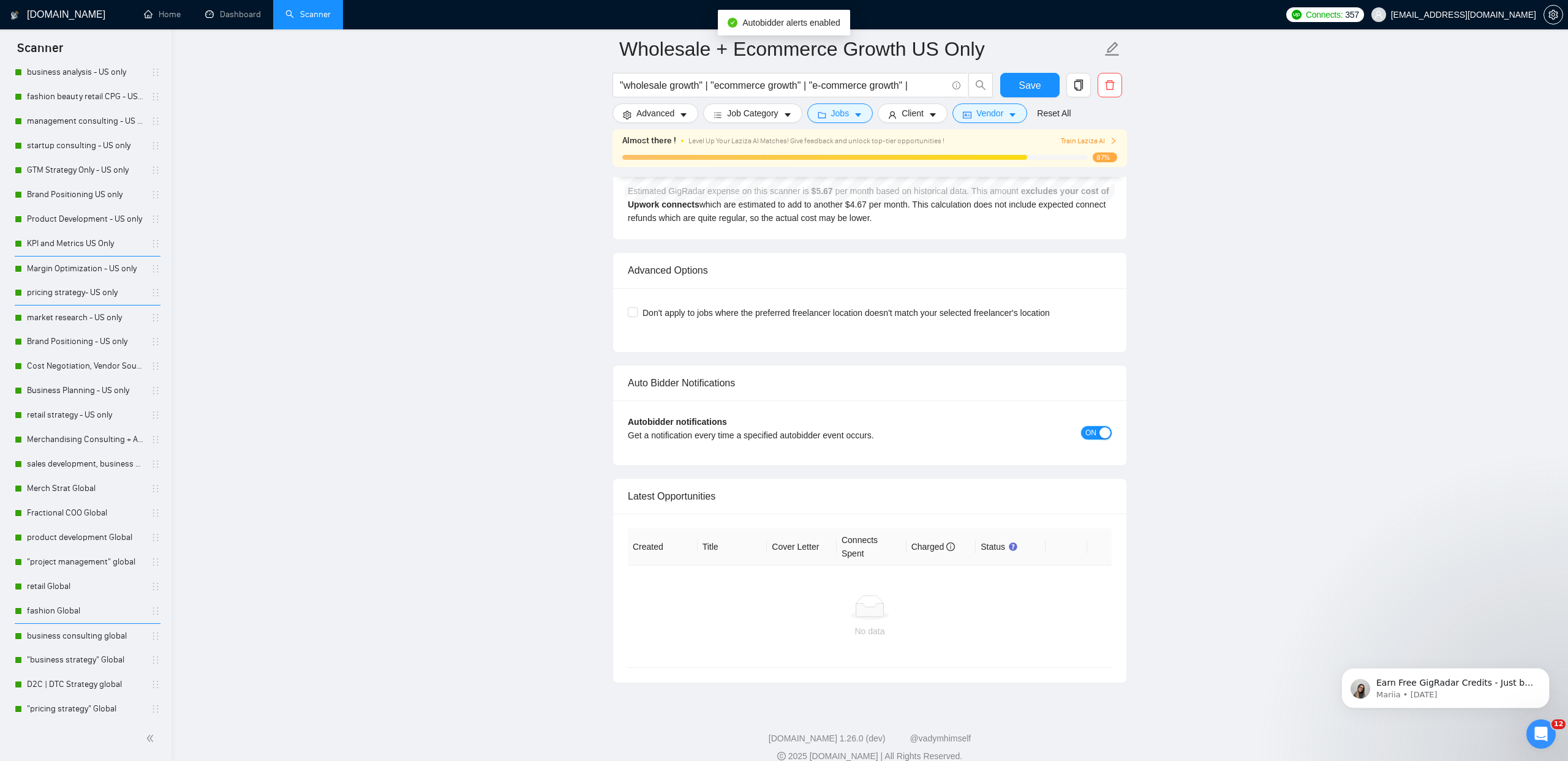
scroll to position [2668, 0]
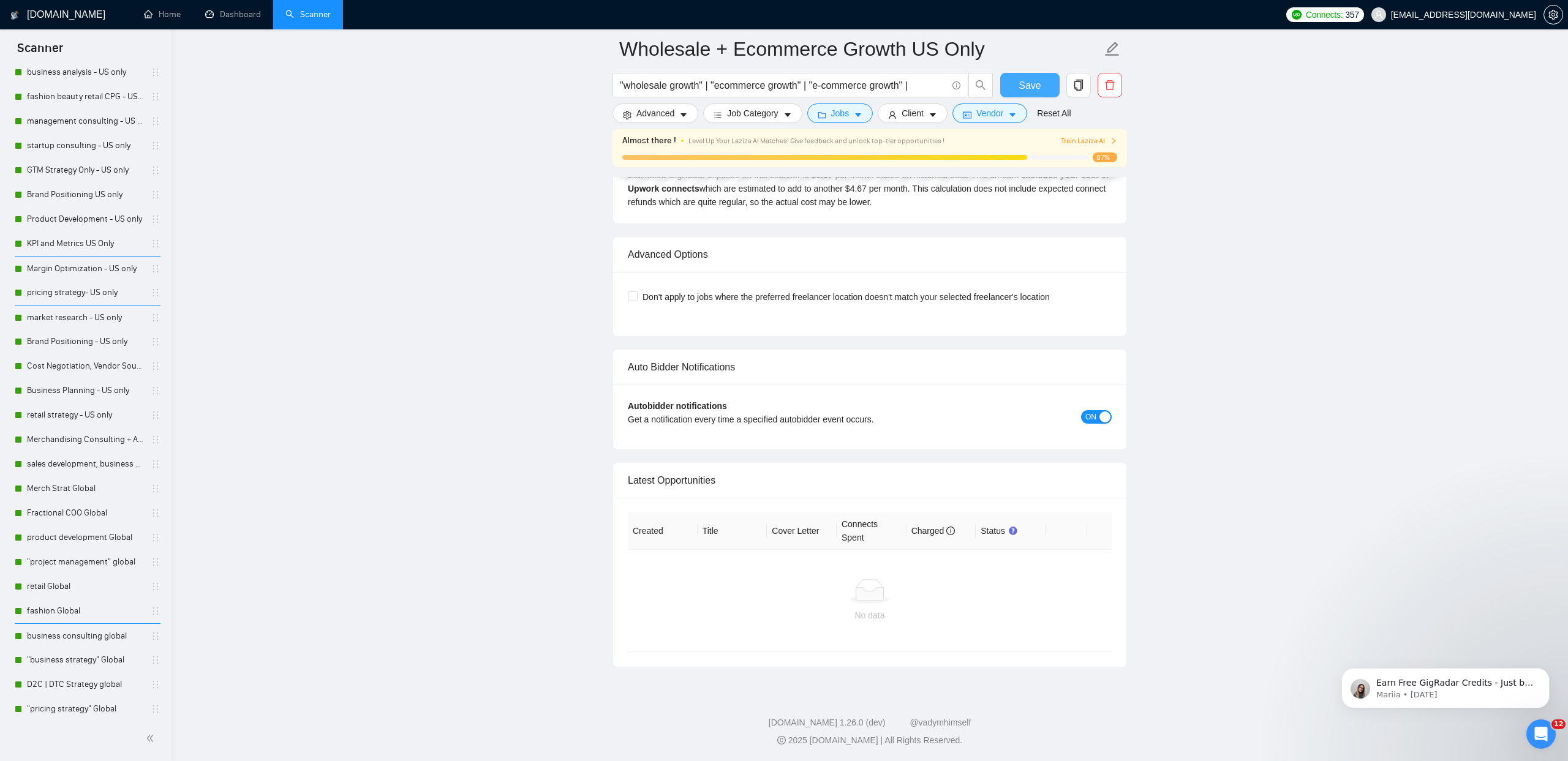
click at [1021, 87] on span "Save" at bounding box center [1029, 85] width 22 height 16
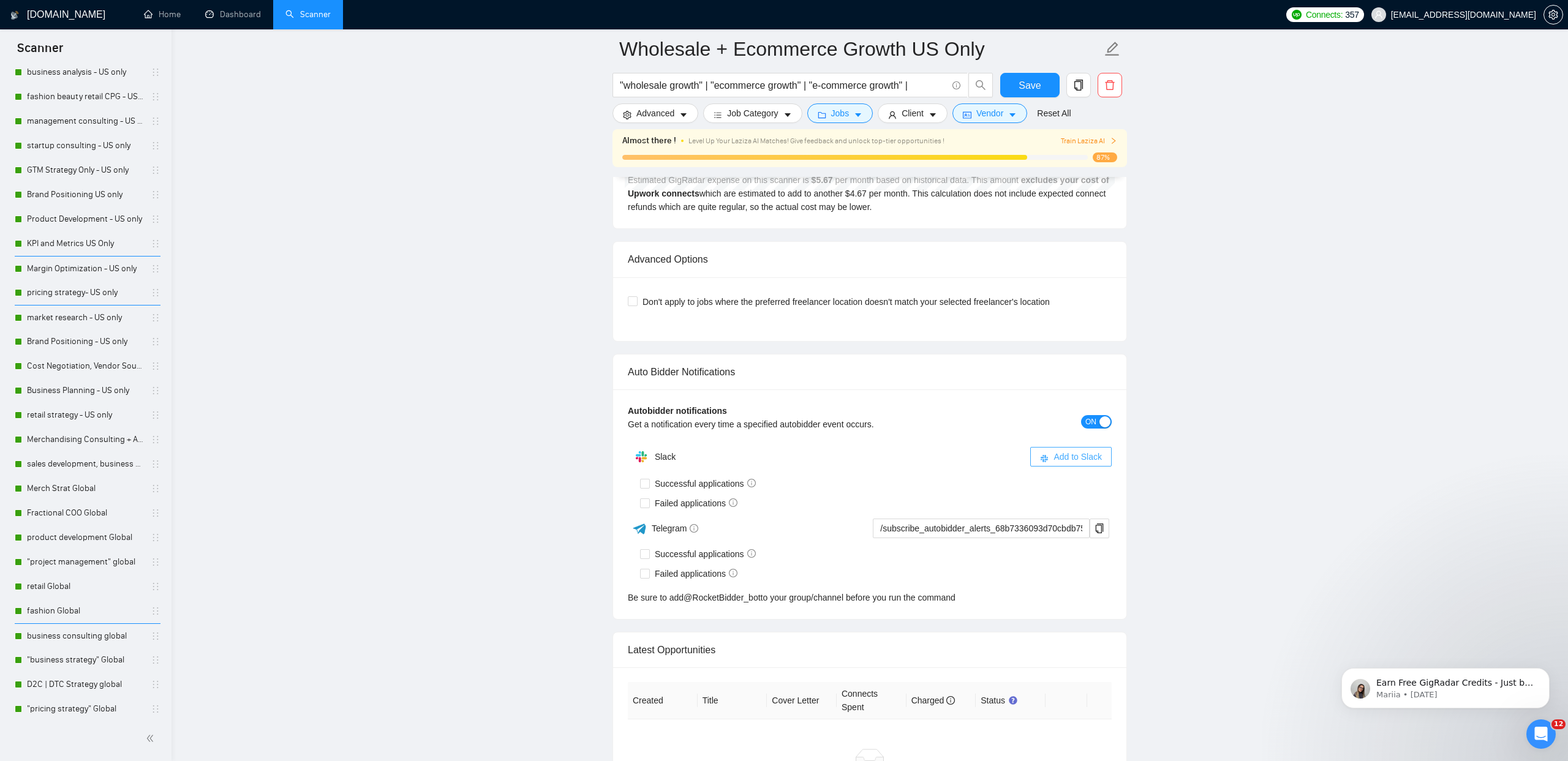
click at [1078, 464] on button "Add to Slack" at bounding box center [1071, 457] width 81 height 20
click at [643, 485] on input "Successful applications" at bounding box center [644, 483] width 8 height 8
checkbox input "true"
click at [644, 503] on input "Failed applications" at bounding box center [644, 503] width 8 height 8
checkbox input "true"
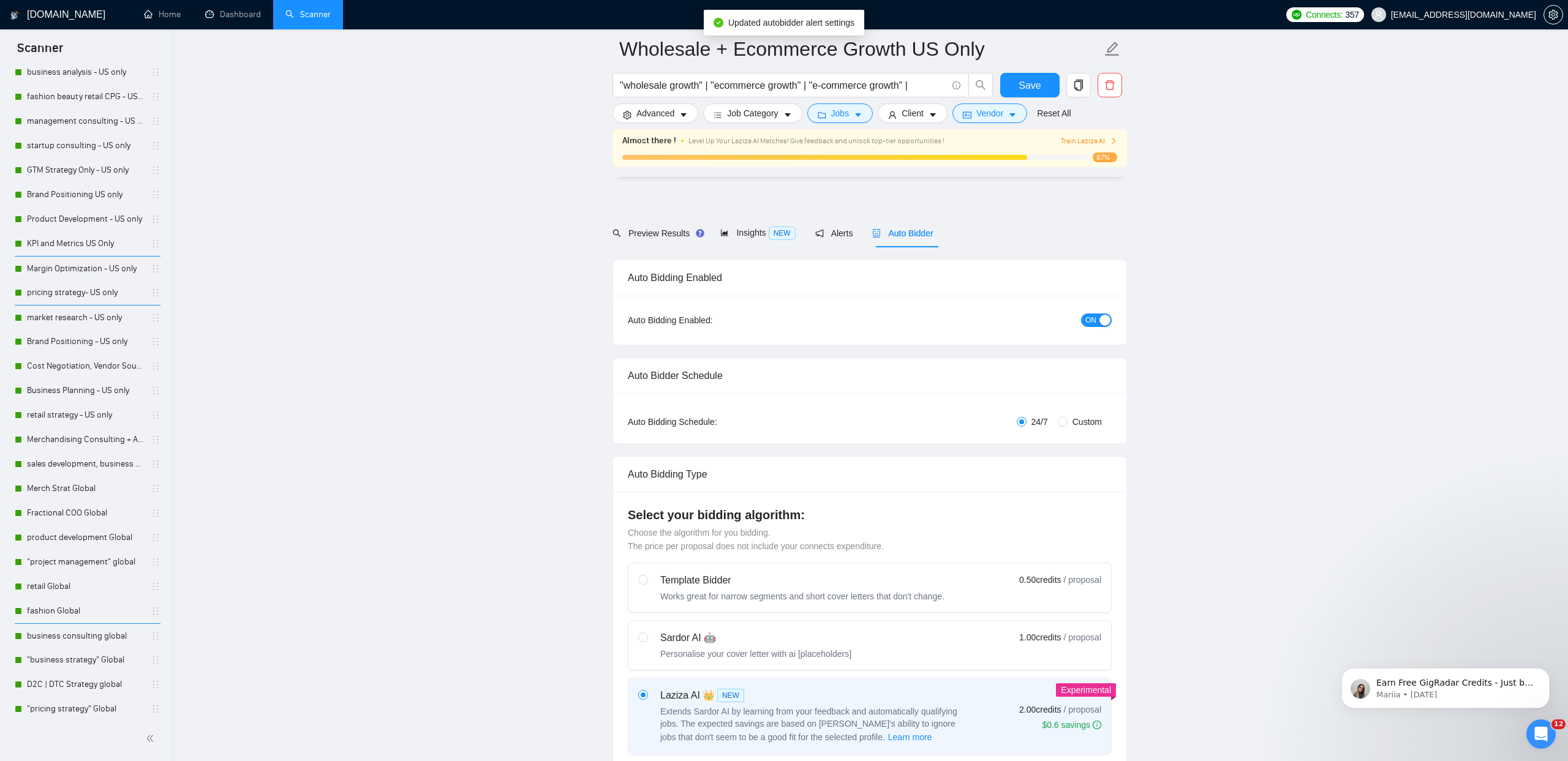
scroll to position [0, 0]
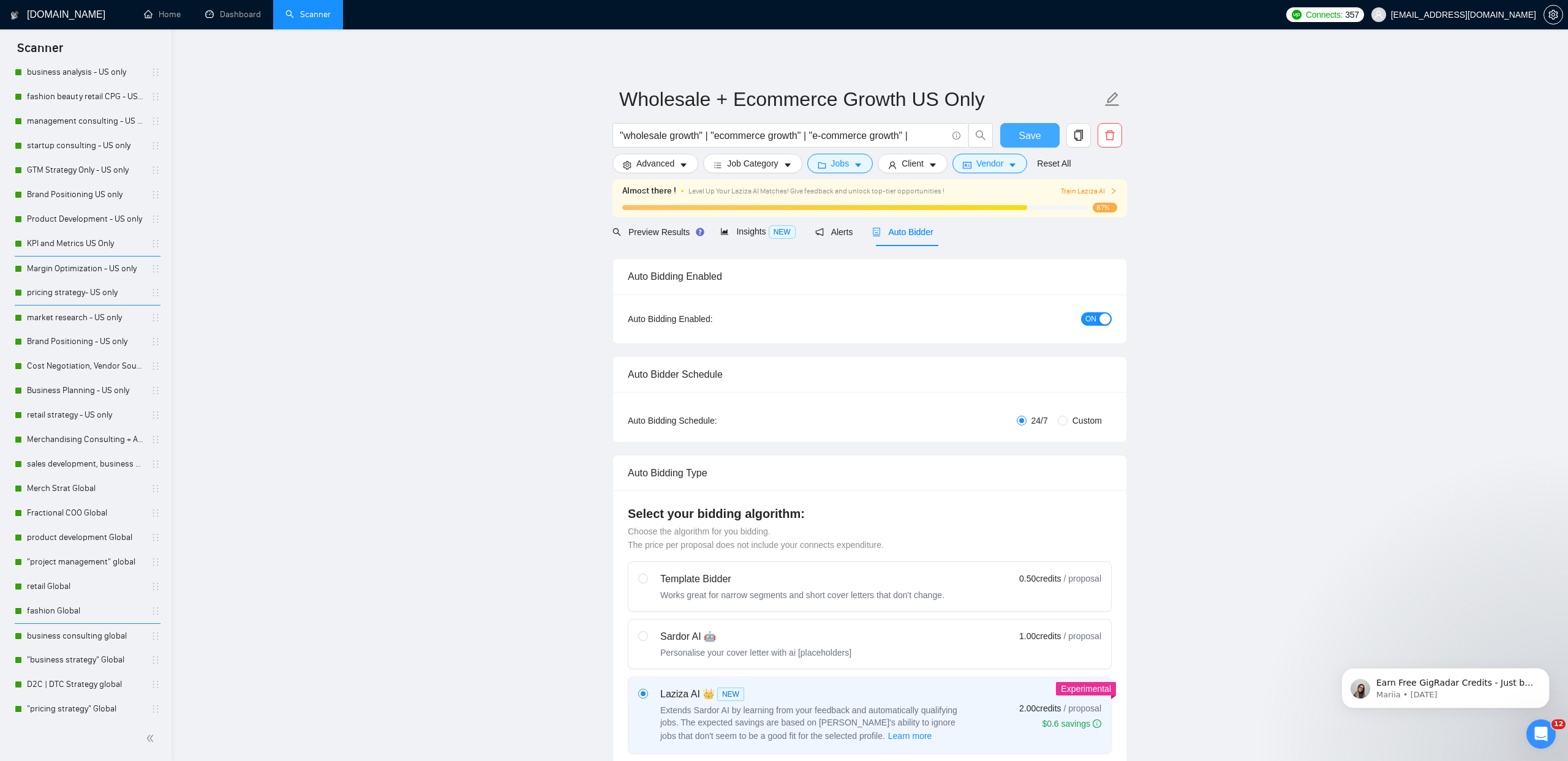
click at [1018, 137] on button "Save" at bounding box center [1030, 136] width 59 height 25
drag, startPoint x: 928, startPoint y: 137, endPoint x: 616, endPoint y: 123, distance: 312.3
click at [616, 123] on form "Wholesale + Ecommerce Growth US Only "wholesale growth" | "ecommerce growth" | …" at bounding box center [869, 129] width 514 height 100
click at [1081, 135] on icon "copy" at bounding box center [1078, 135] width 8 height 11
click at [1070, 200] on span "Yes" at bounding box center [1063, 197] width 14 height 13
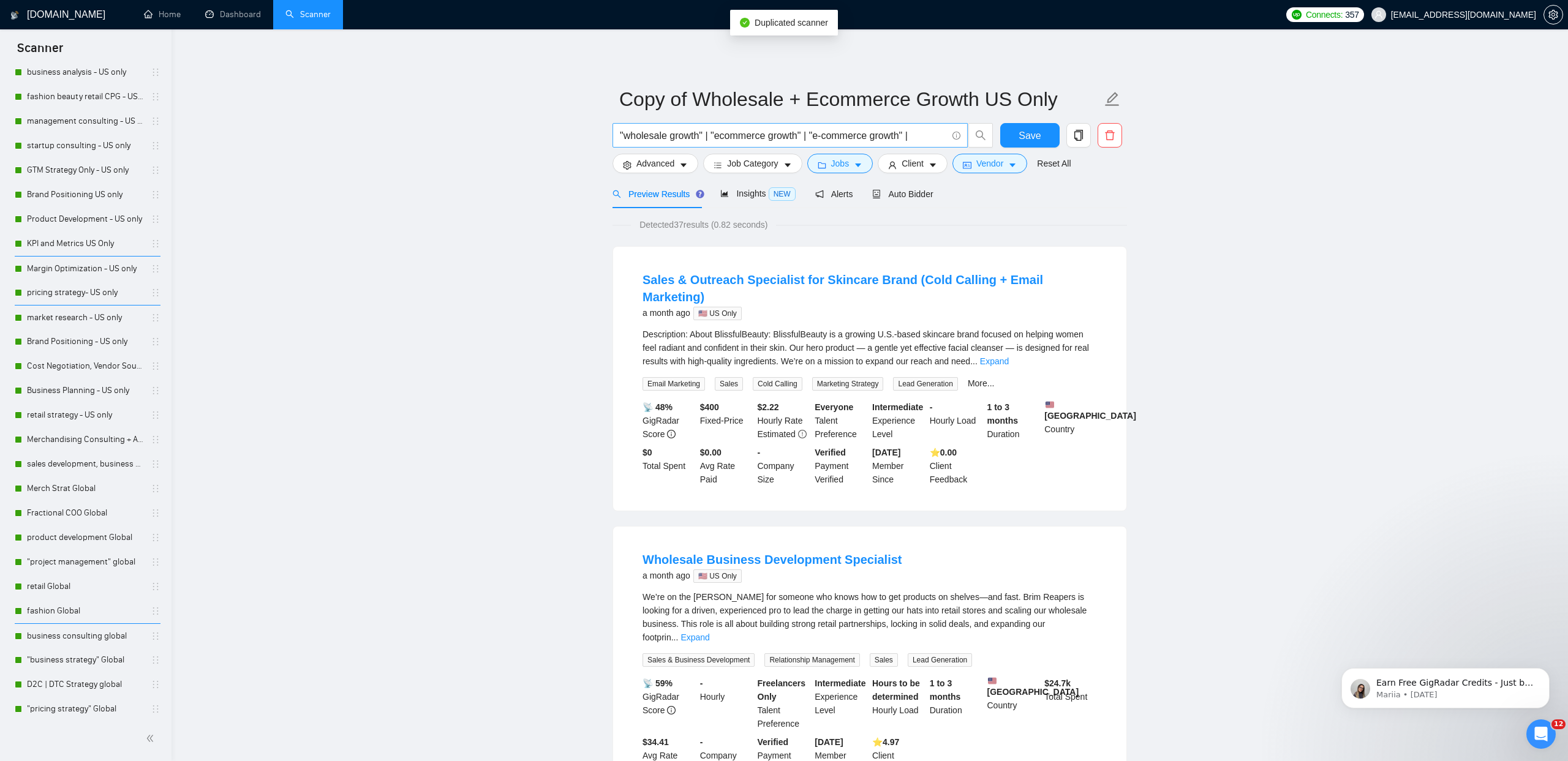
click at [731, 131] on input ""wholesale growth" | "ecommerce growth" | "e-commerce growth" |" at bounding box center [783, 136] width 327 height 16
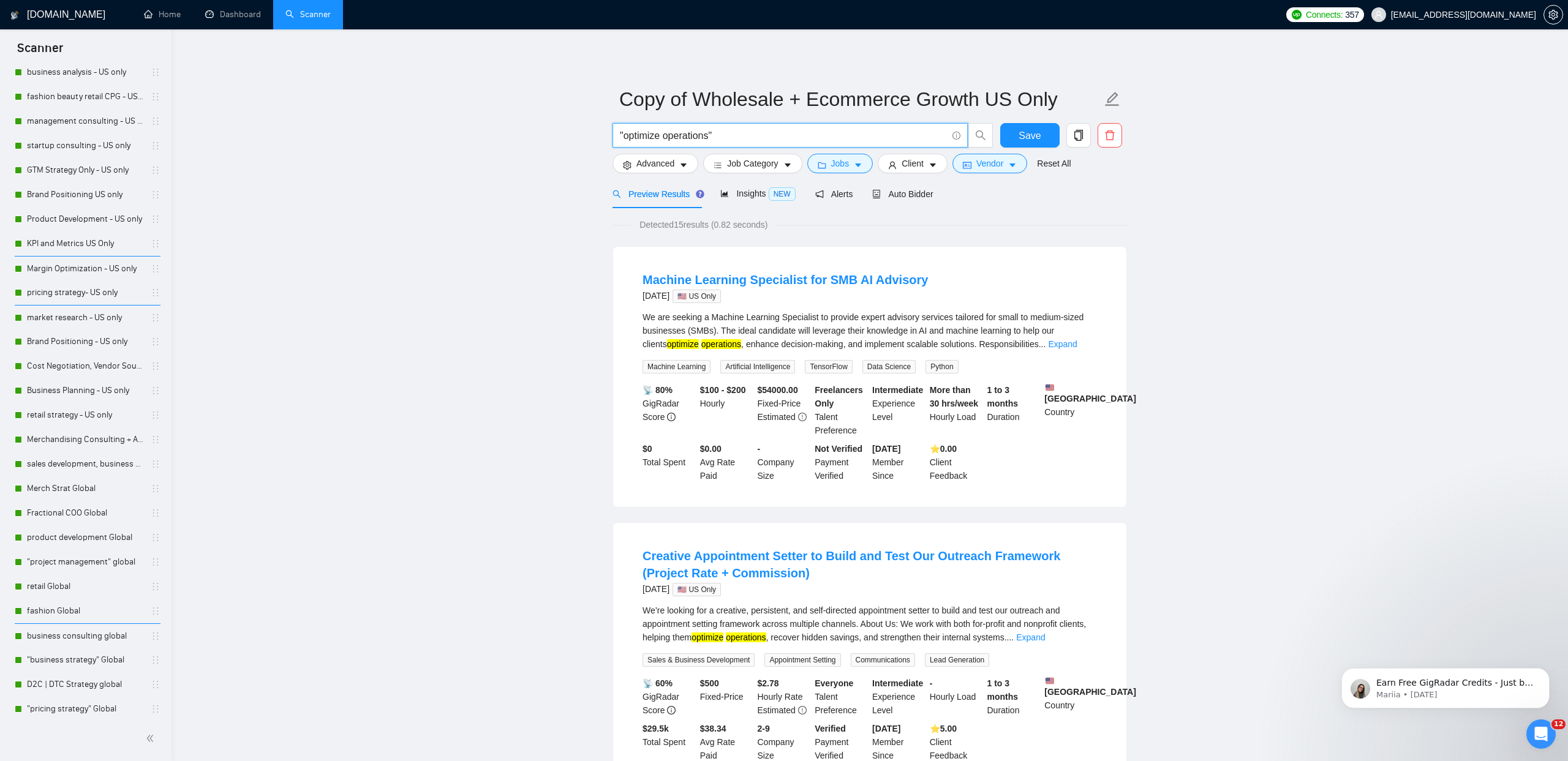
click at [719, 137] on input ""optimize operations"" at bounding box center [783, 136] width 327 height 16
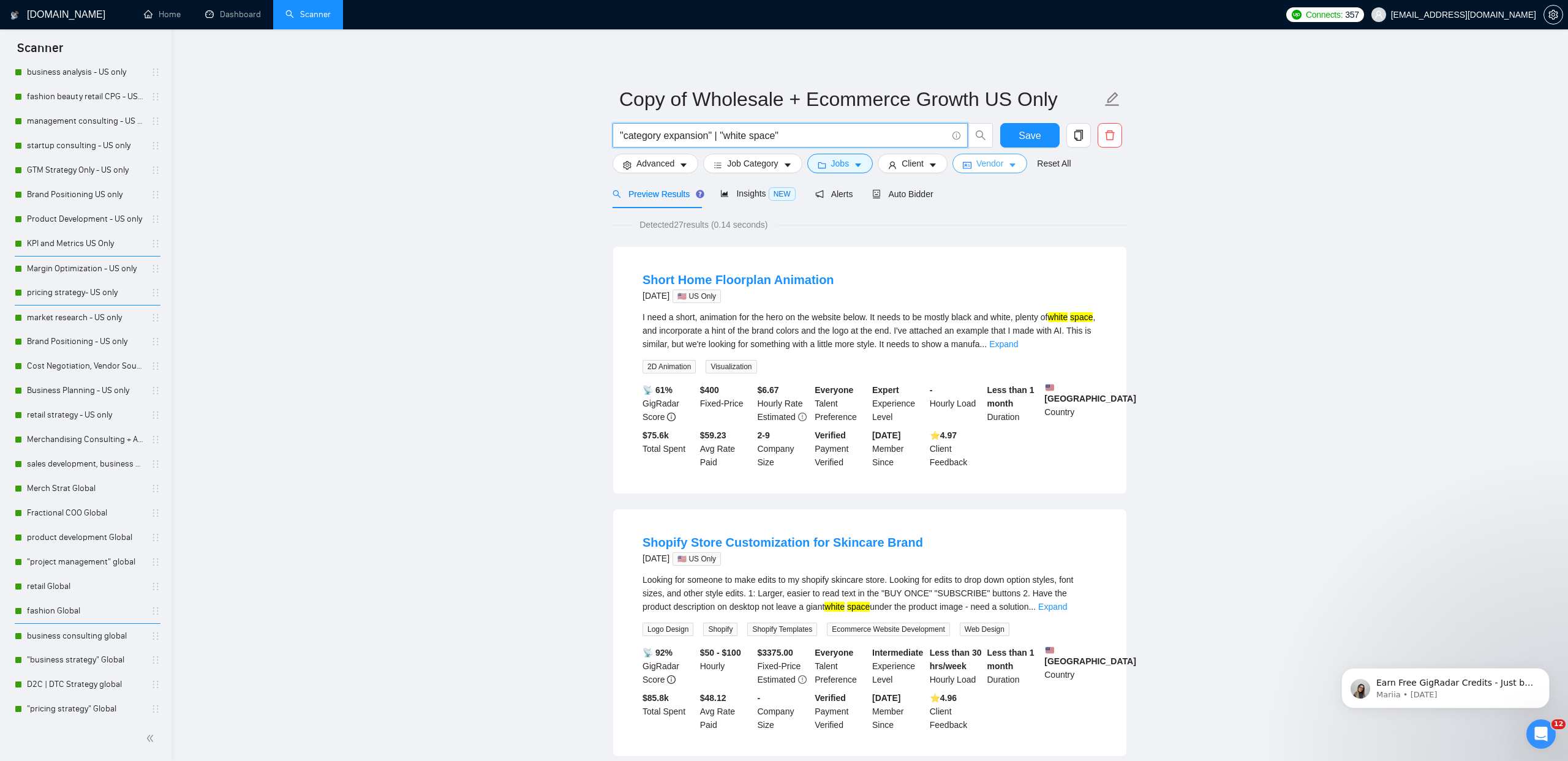
type input ""category expansion" | "white space""
click at [1026, 170] on button "Vendor" at bounding box center [989, 164] width 75 height 20
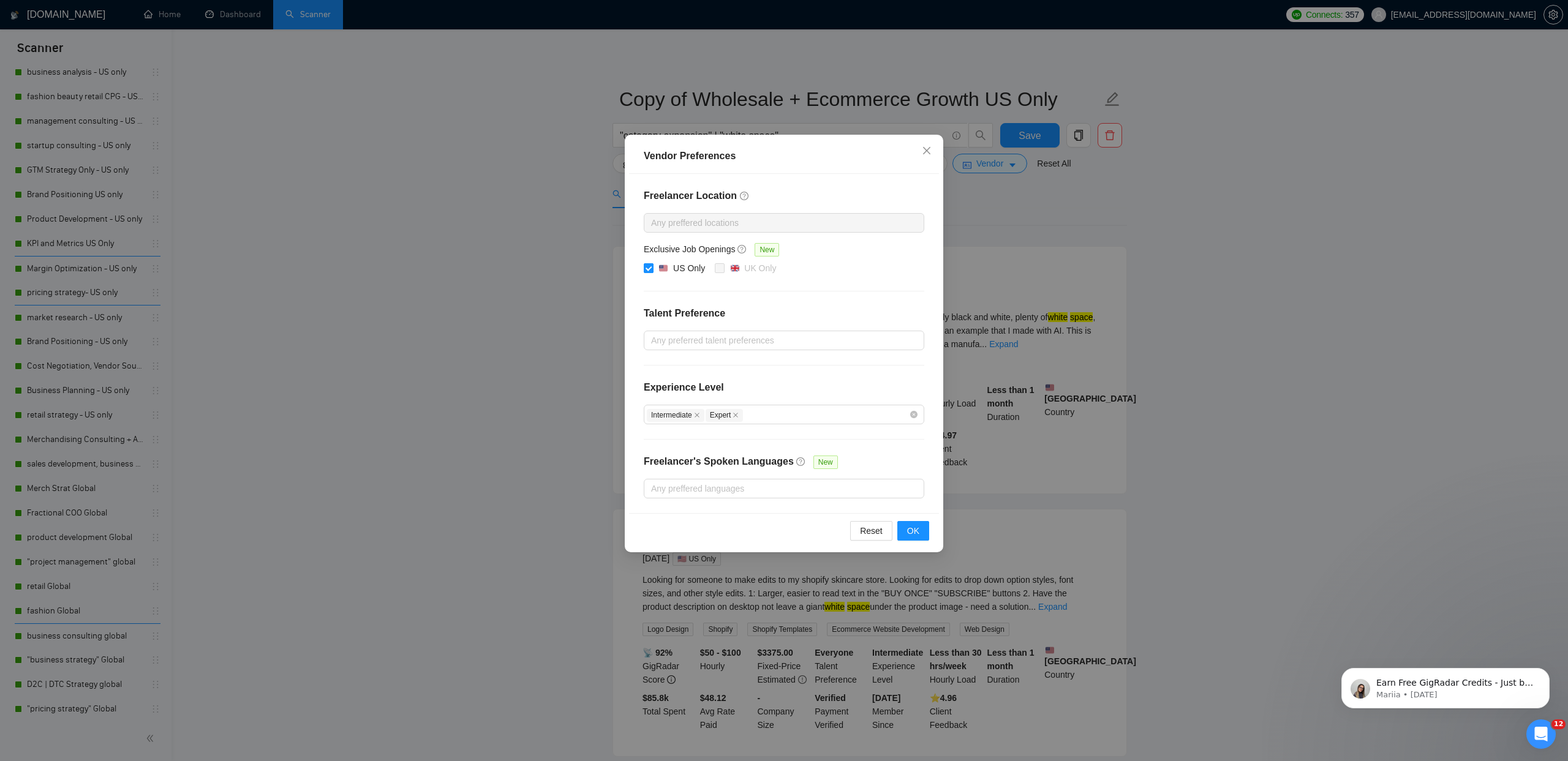
click at [646, 266] on input "US Only" at bounding box center [648, 267] width 8 height 8
checkbox input "false"
click at [904, 531] on button "OK" at bounding box center [913, 531] width 32 height 20
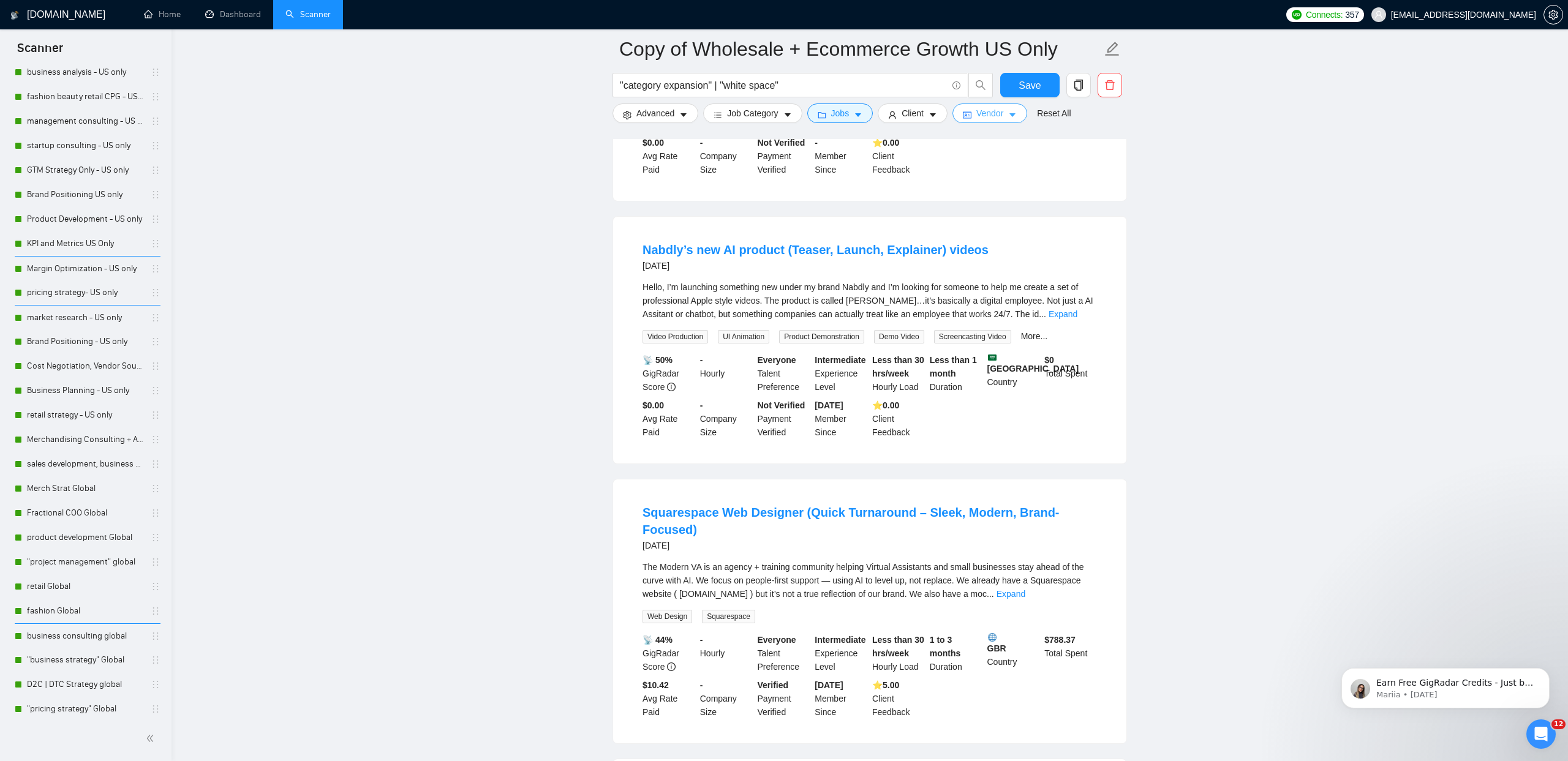
scroll to position [934, 0]
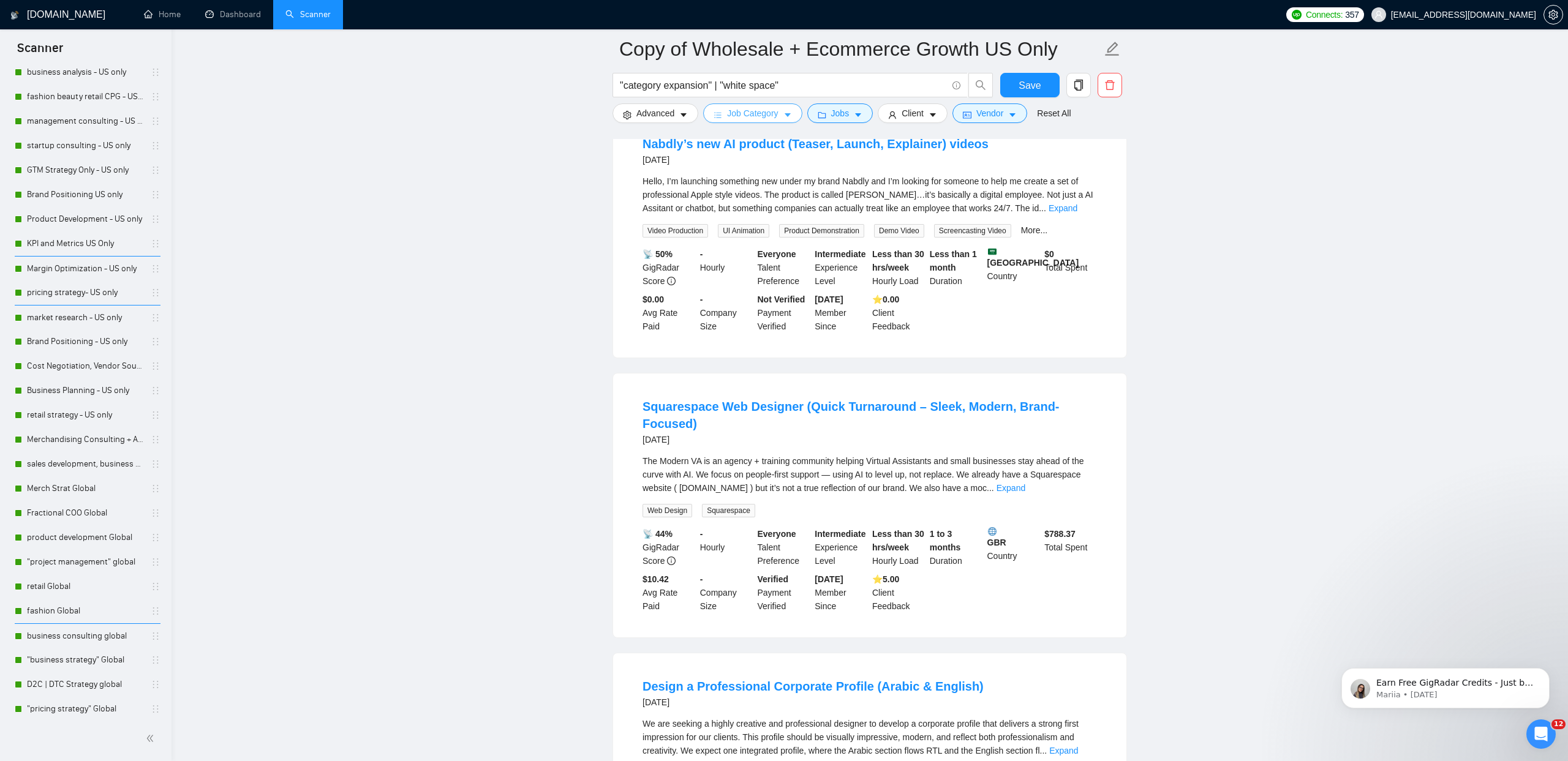
click at [770, 119] on span "Job Category" at bounding box center [752, 113] width 51 height 13
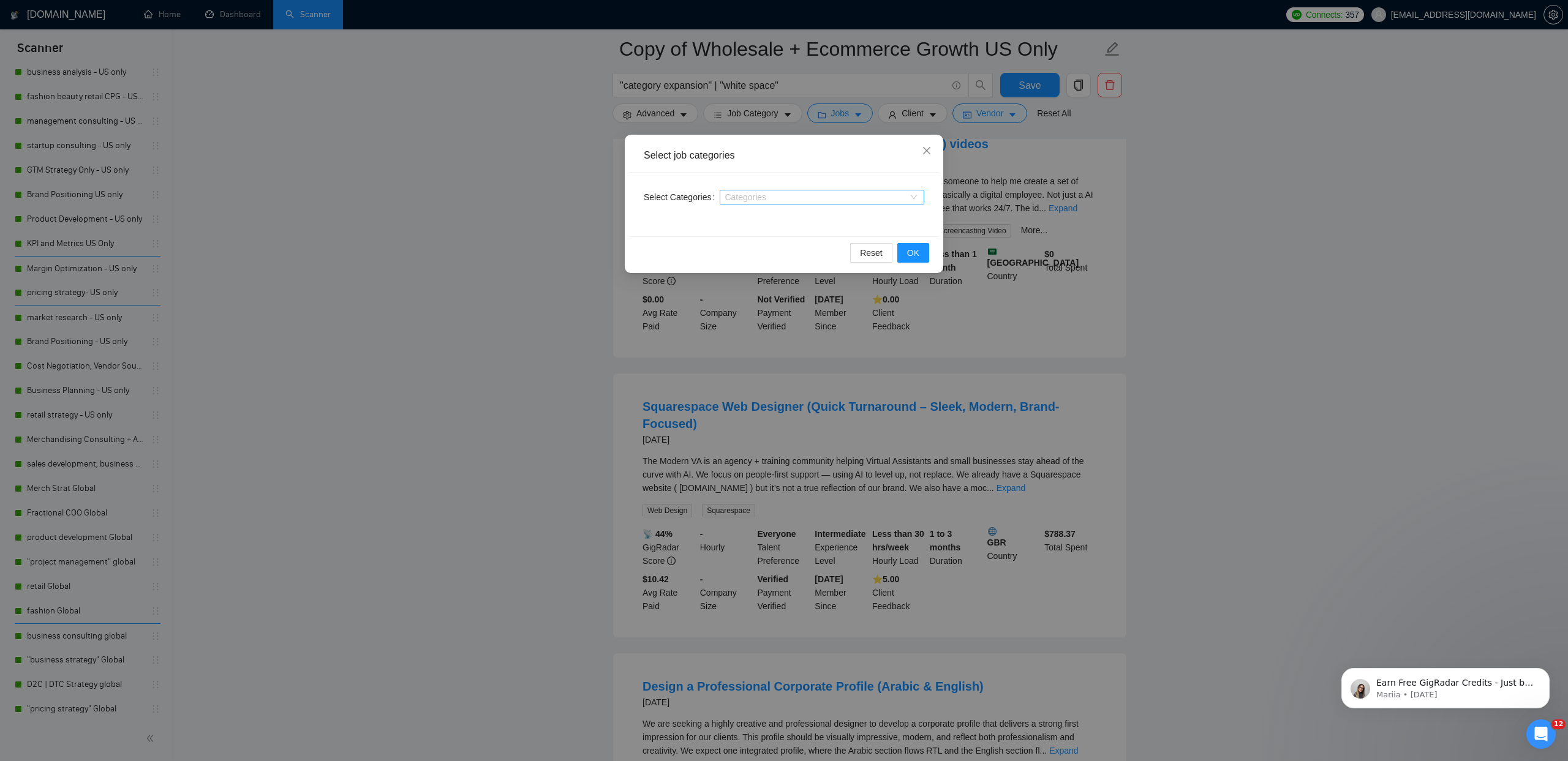
click at [755, 191] on div "Categories" at bounding box center [821, 197] width 205 height 15
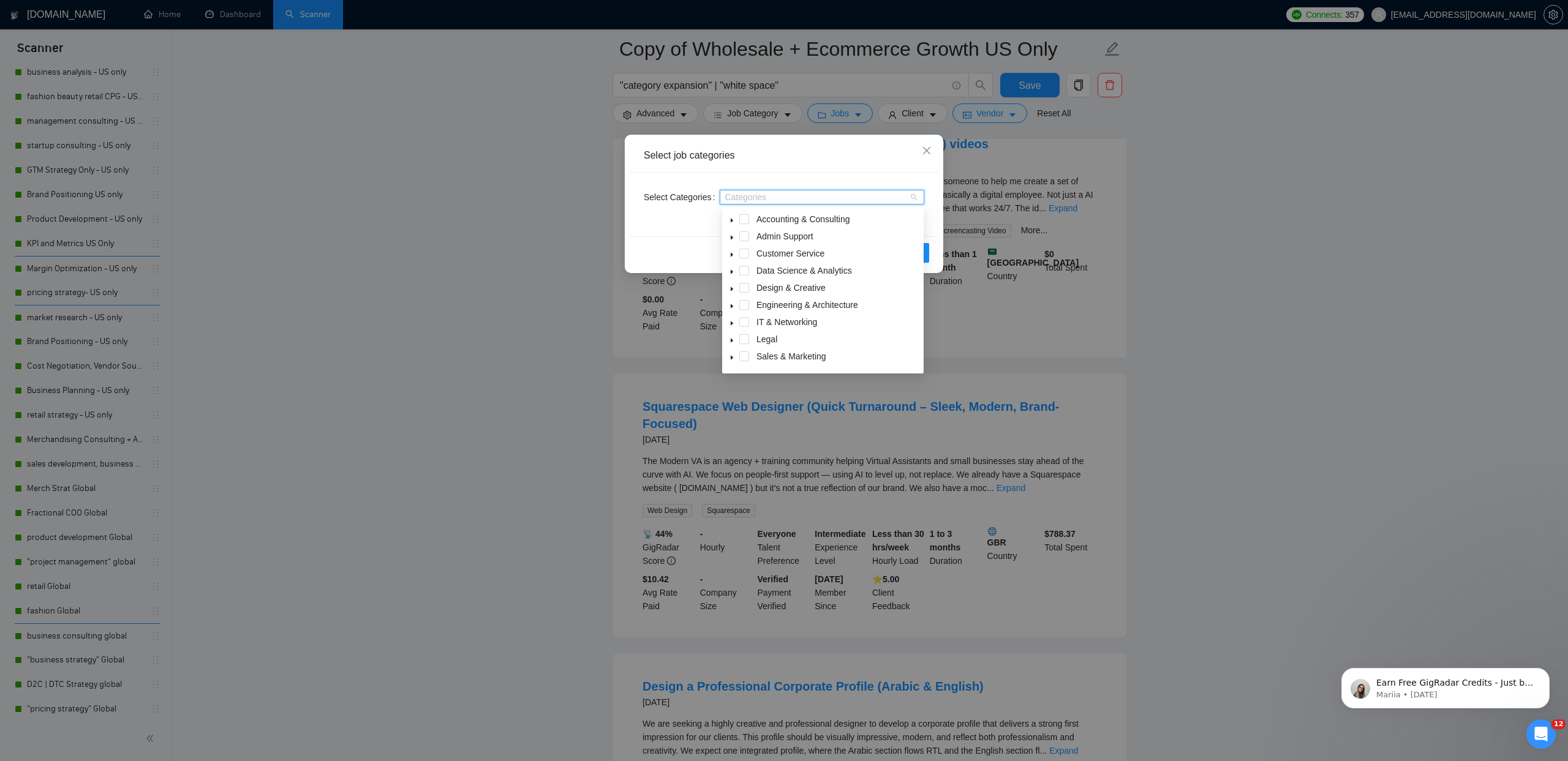
click at [733, 219] on icon "caret-down" at bounding box center [731, 220] width 6 height 6
click at [761, 271] on span at bounding box center [759, 271] width 10 height 10
click at [761, 289] on span at bounding box center [759, 288] width 10 height 10
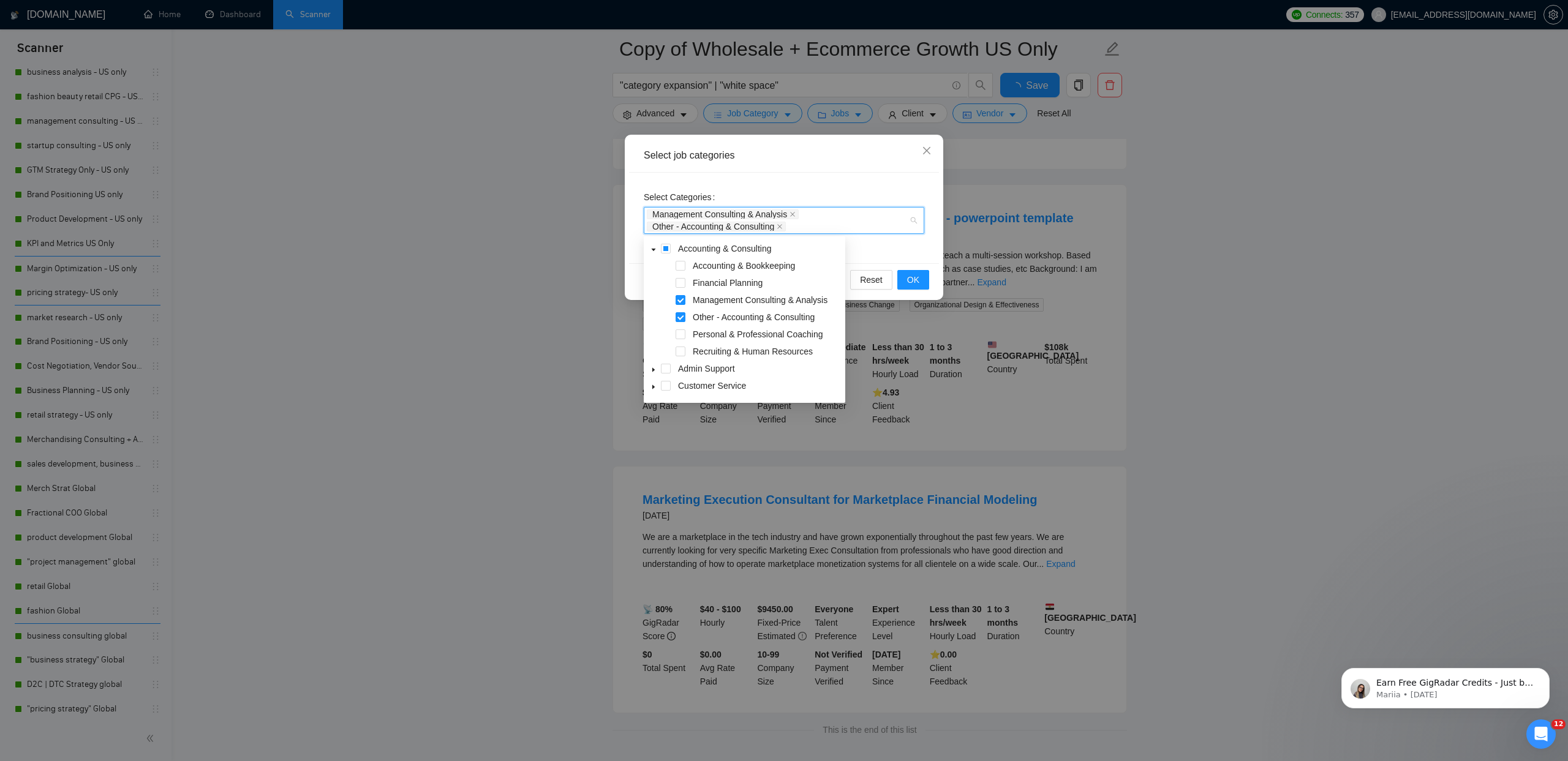
click at [677, 336] on span at bounding box center [681, 334] width 10 height 10
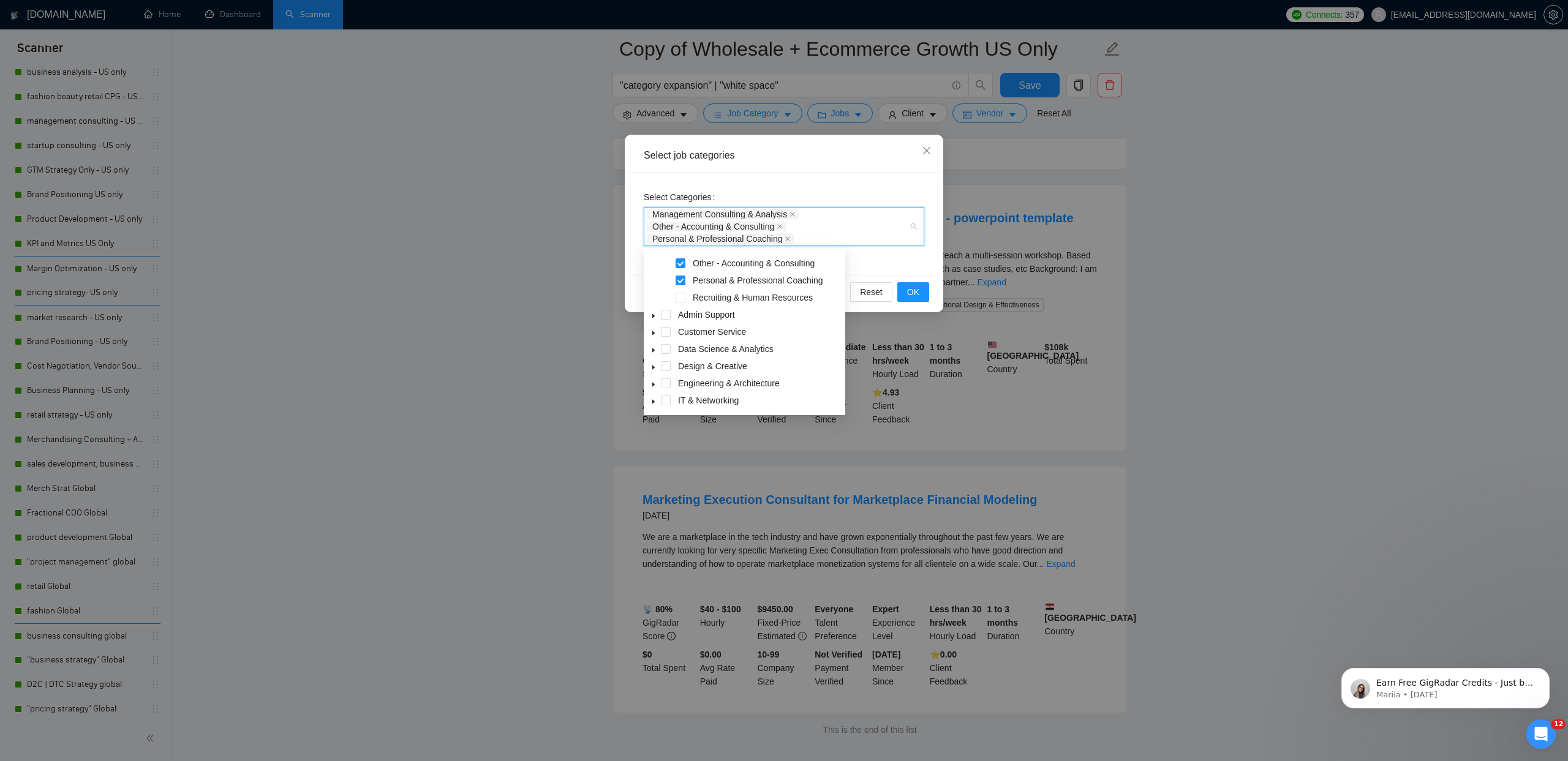
scroll to position [86, 0]
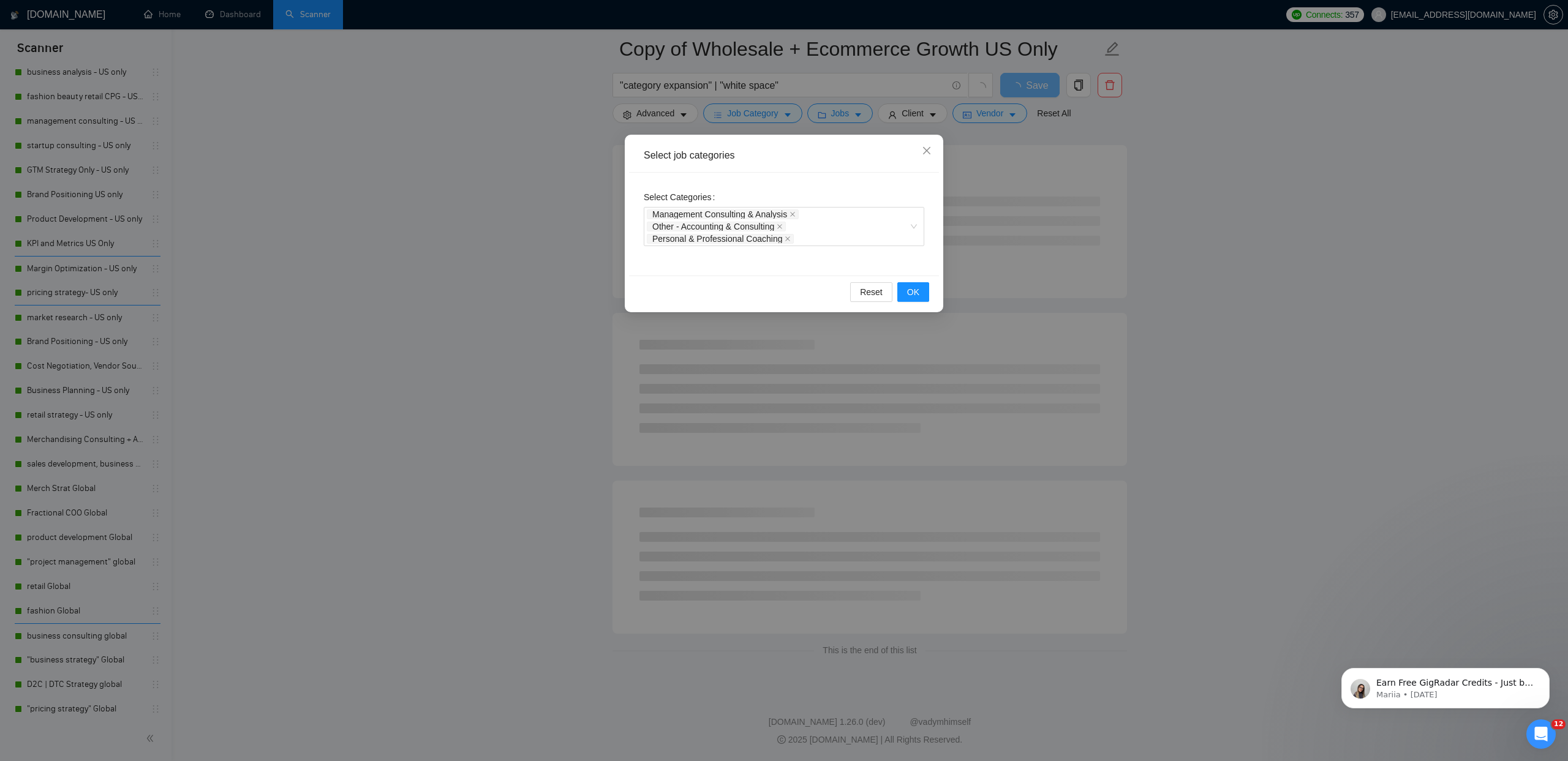
click at [655, 298] on div "Reset OK" at bounding box center [784, 291] width 309 height 32
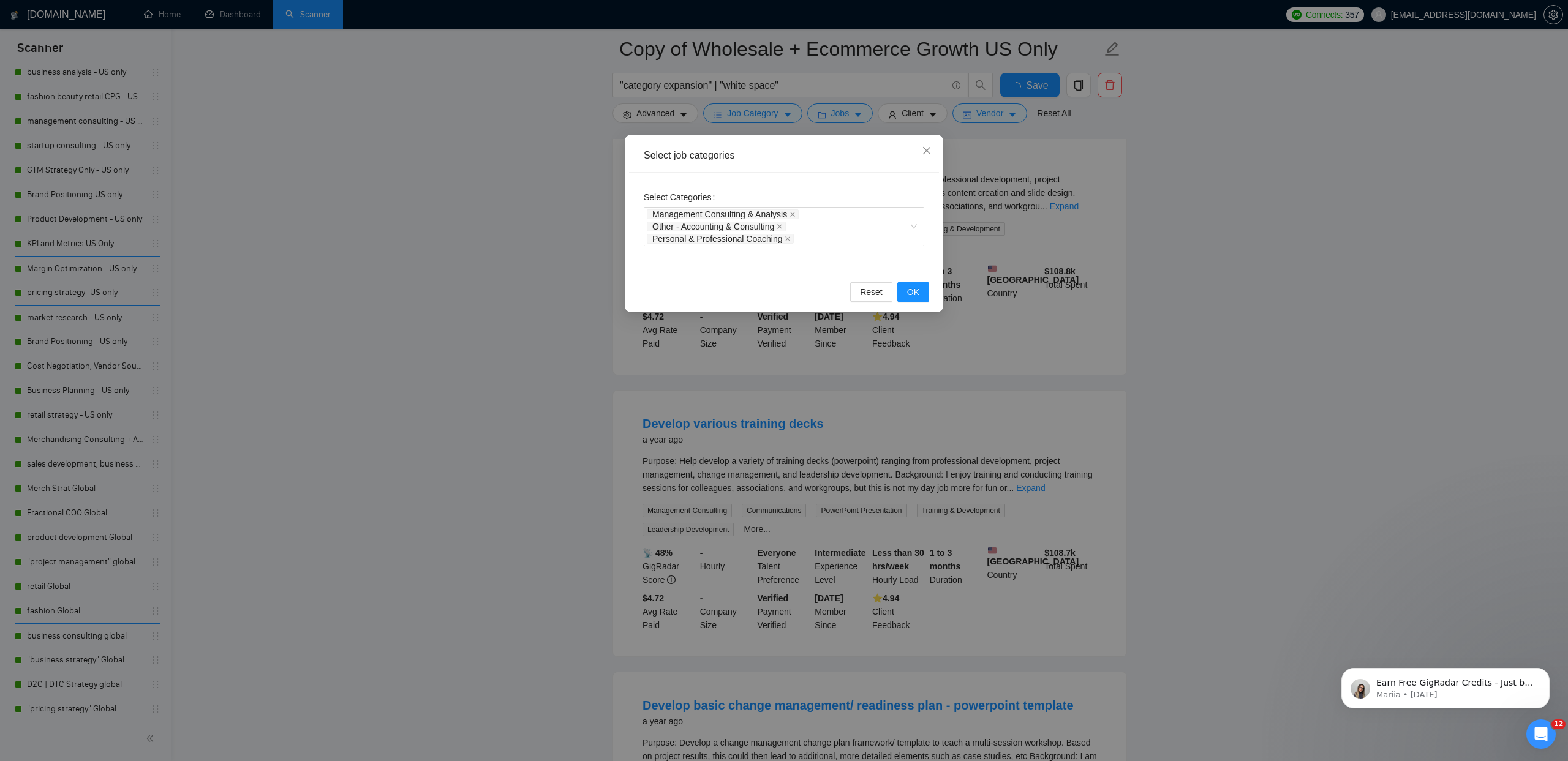
scroll to position [587, 0]
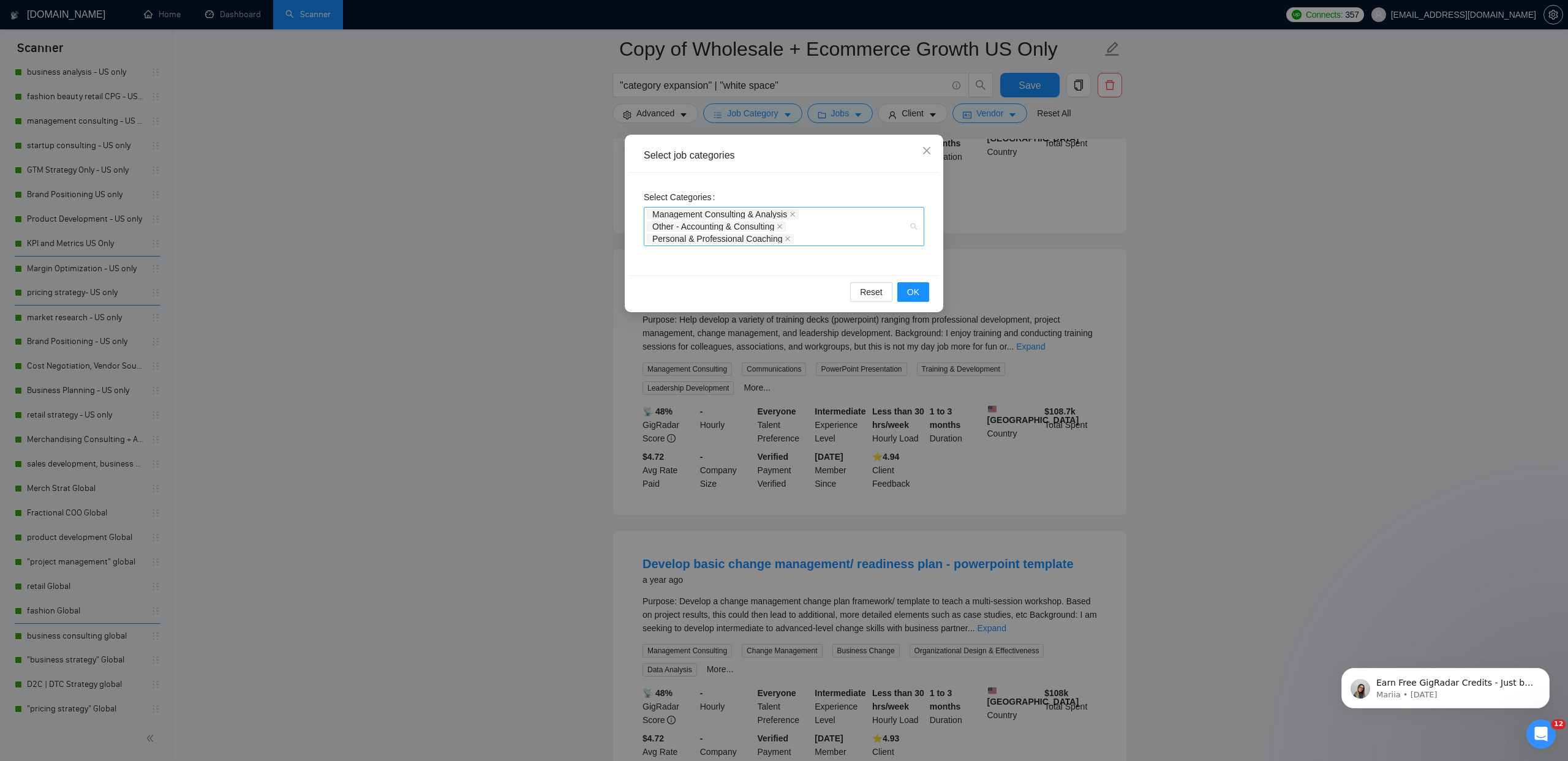
click at [840, 238] on div "Management Consulting & Analysis Other - Accounting & Consulting Personal & Pro…" at bounding box center [778, 226] width 262 height 37
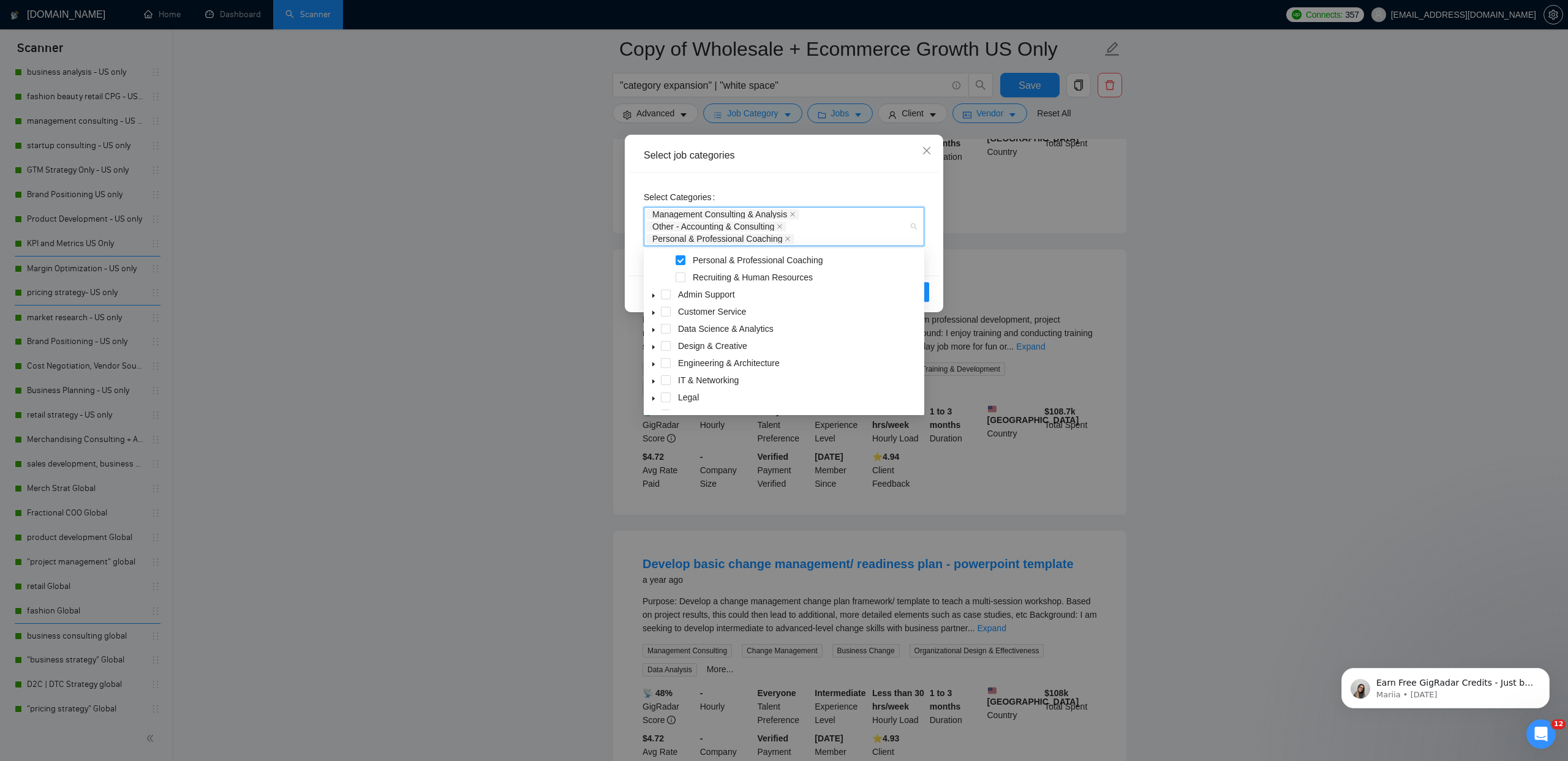
click at [656, 295] on icon "caret-down" at bounding box center [653, 295] width 6 height 6
click at [681, 295] on span at bounding box center [681, 294] width 10 height 10
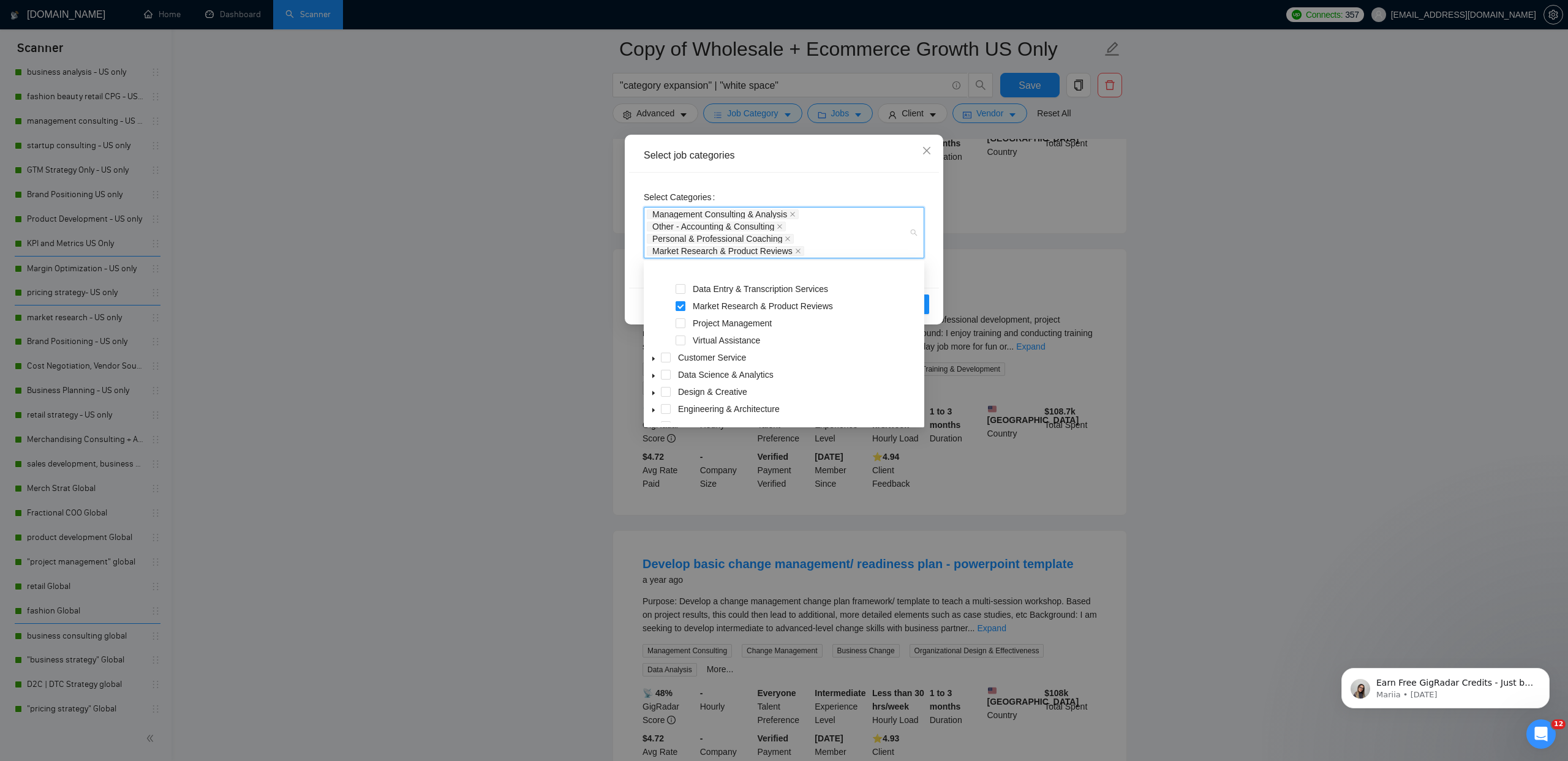
scroll to position [172, 0]
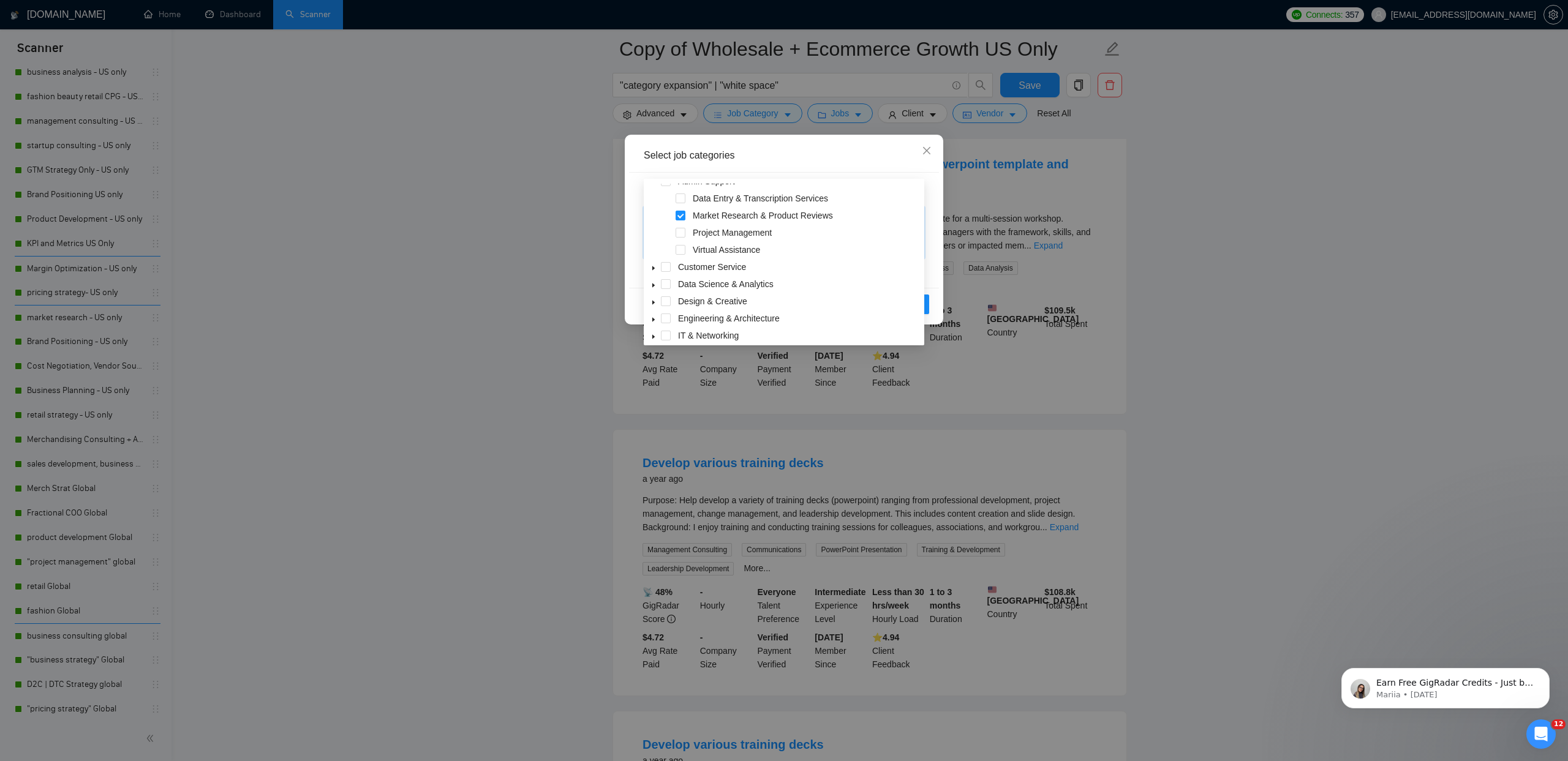
scroll to position [116, 0]
click at [678, 245] on span at bounding box center [681, 246] width 10 height 10
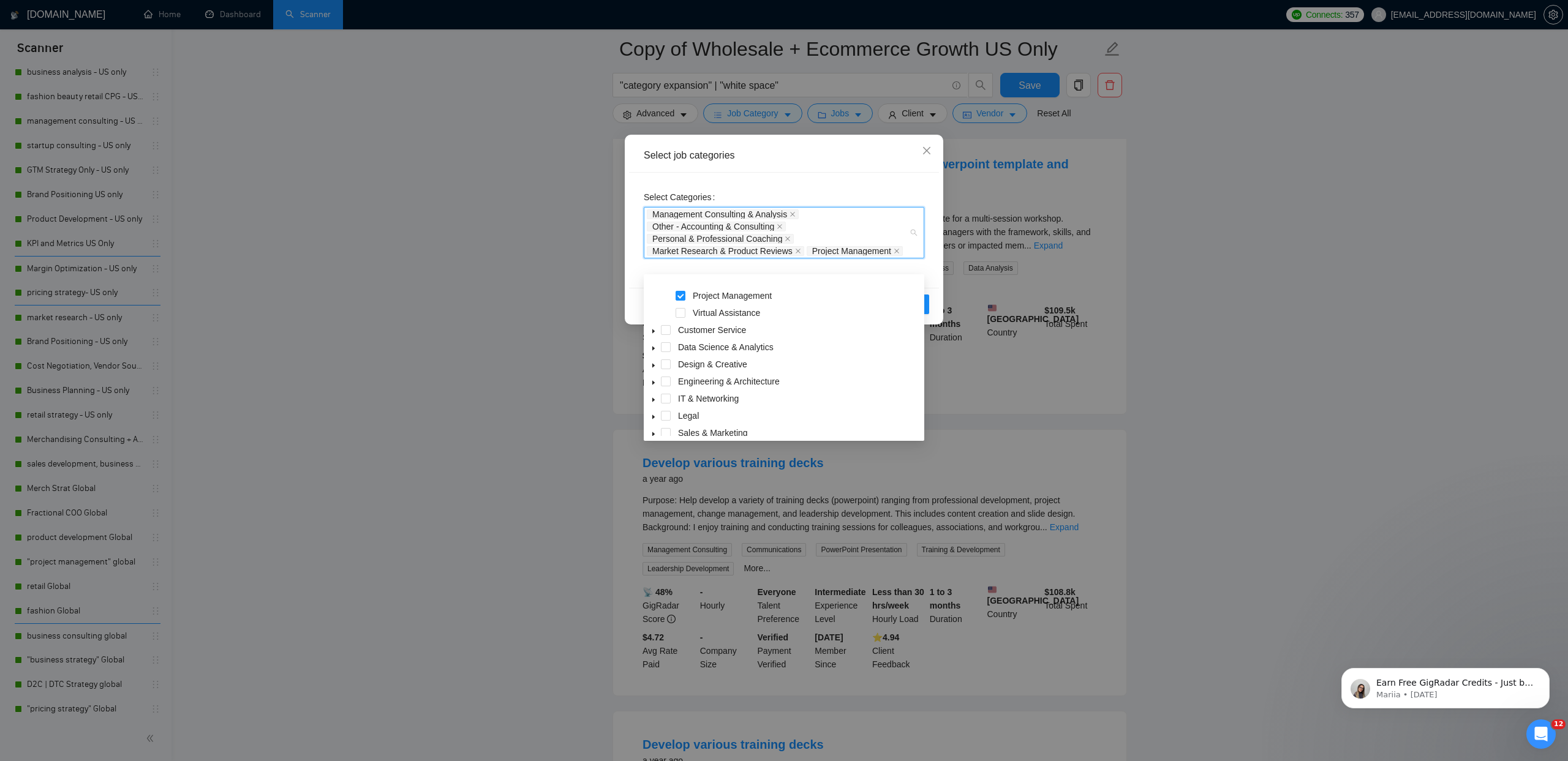
scroll to position [175, 0]
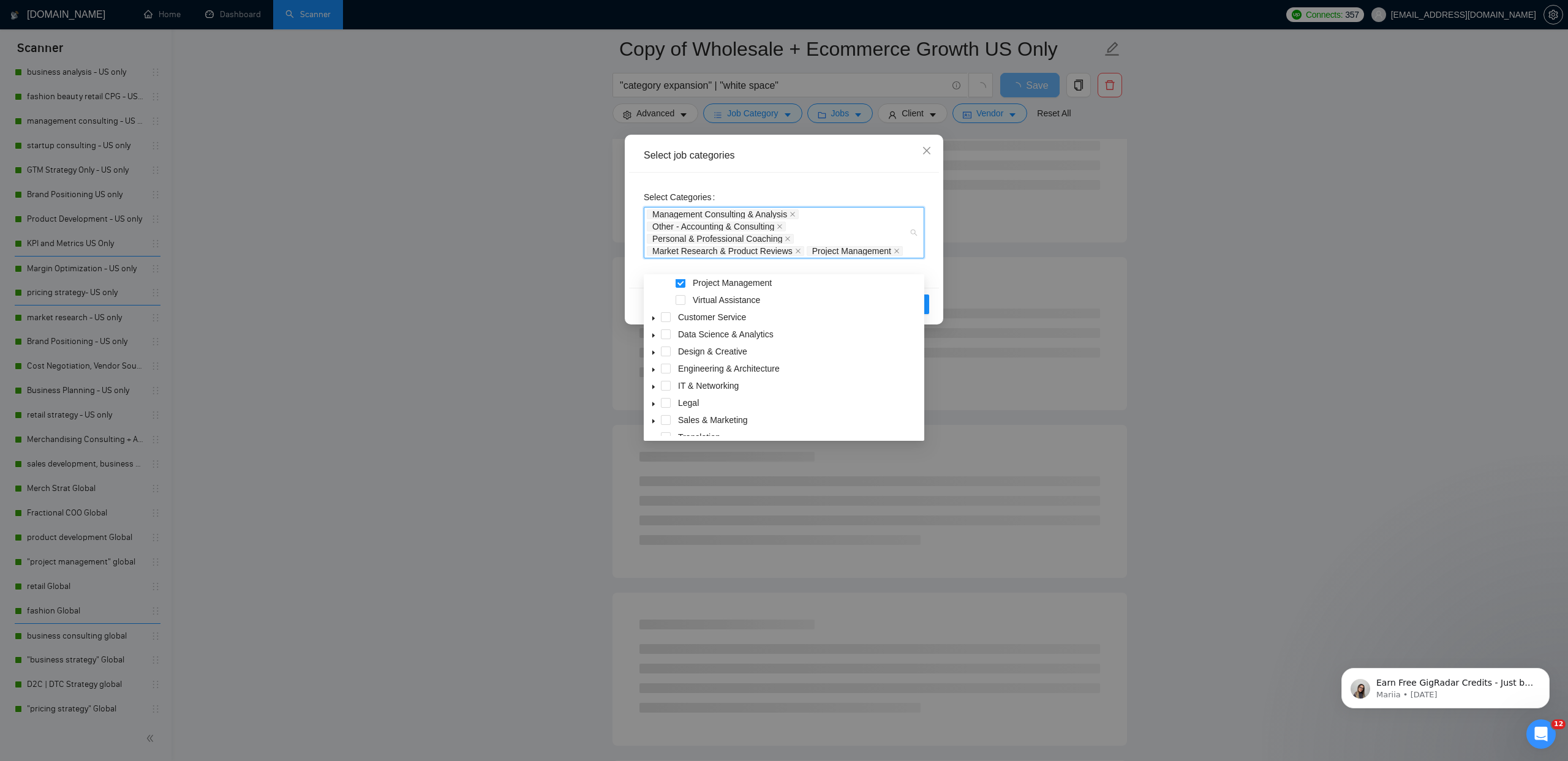
click at [654, 318] on icon "caret-down" at bounding box center [653, 318] width 2 height 4
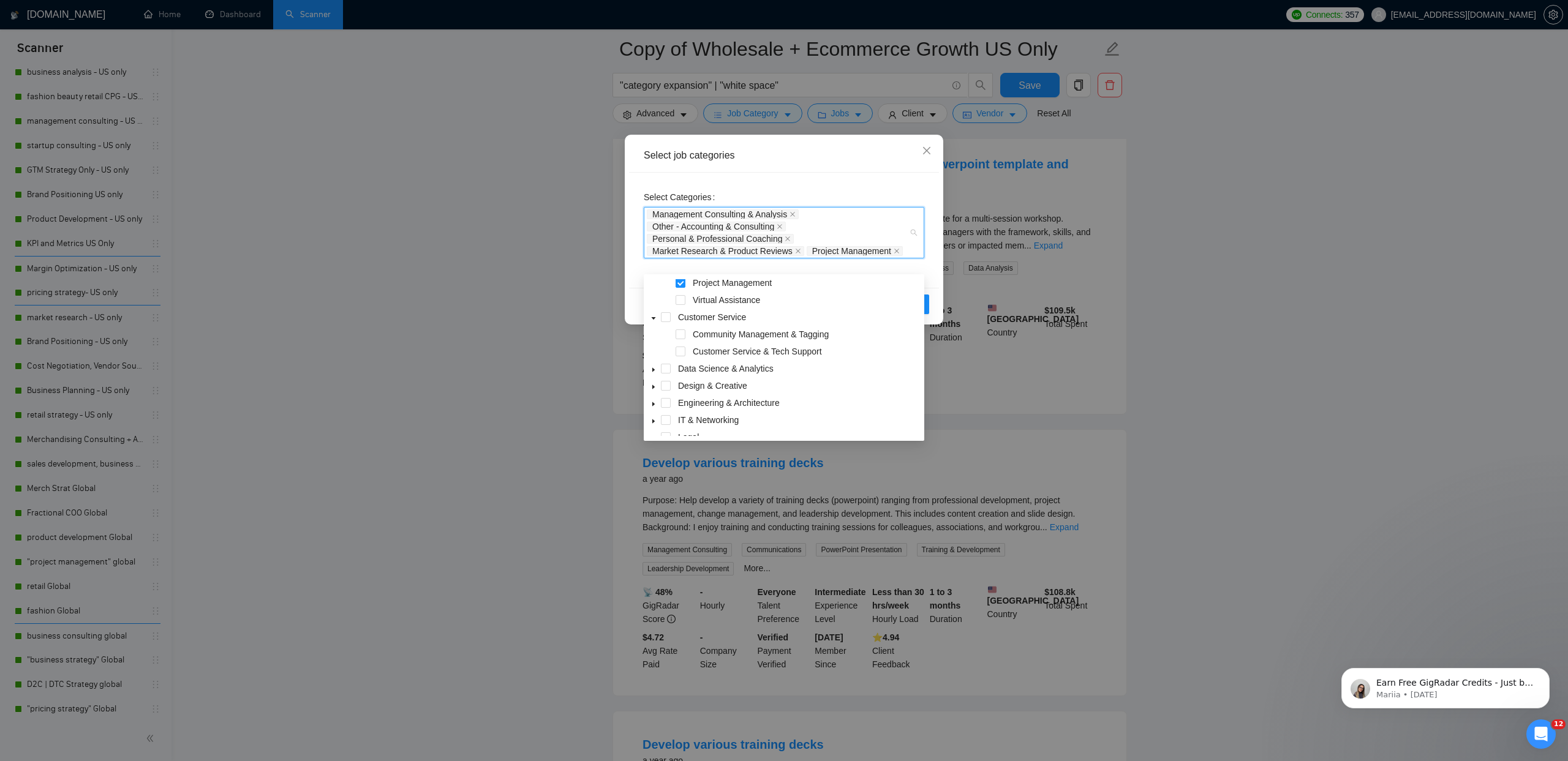
click at [654, 369] on icon "caret-down" at bounding box center [653, 369] width 2 height 4
click at [688, 312] on div "Data Analysis & Testing" at bounding box center [784, 314] width 276 height 17
click at [682, 313] on span at bounding box center [681, 313] width 10 height 10
click at [682, 346] on span at bounding box center [681, 348] width 10 height 10
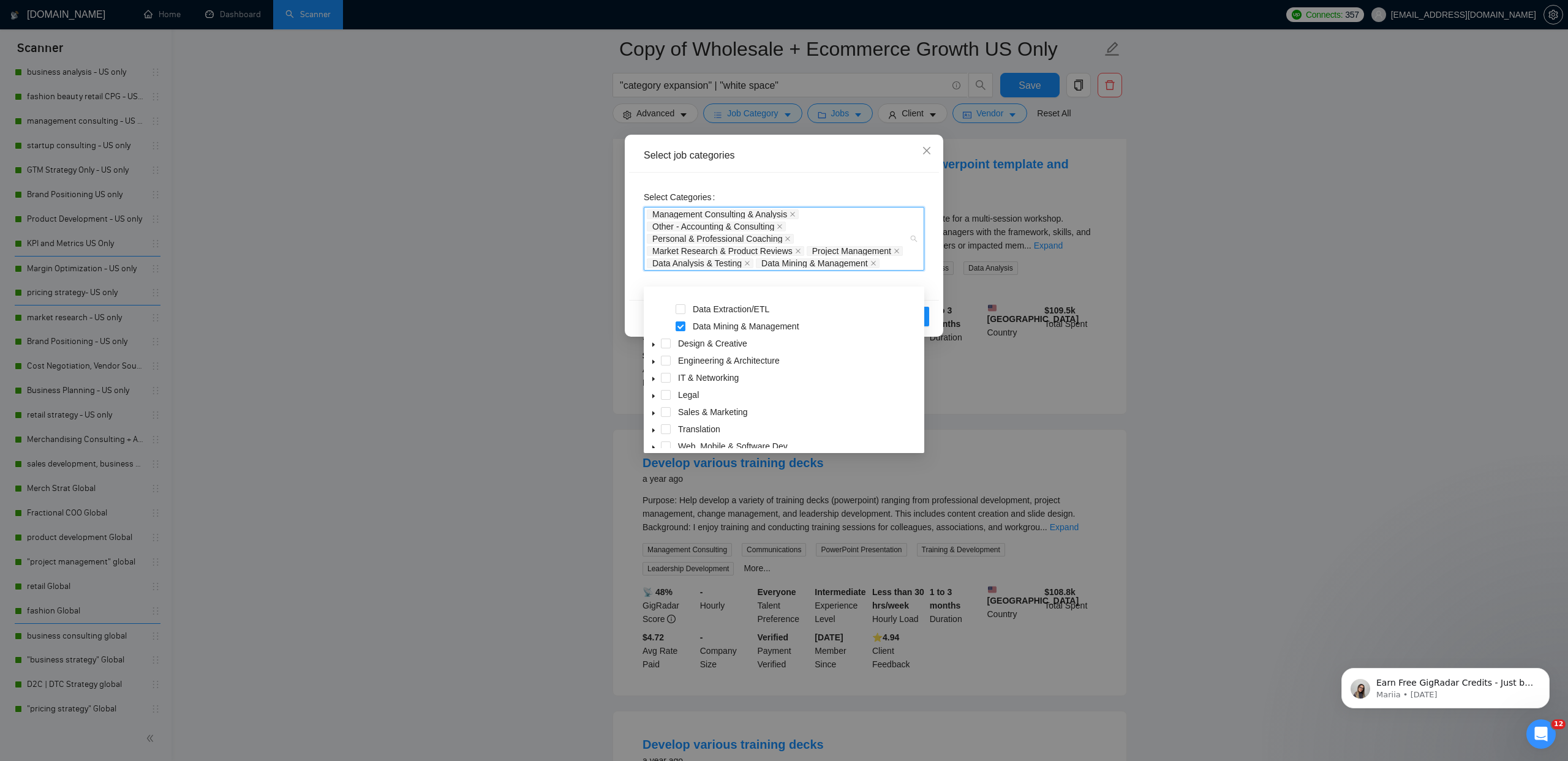
scroll to position [320, 0]
click at [652, 319] on span "caret-down" at bounding box center [653, 322] width 6 height 6
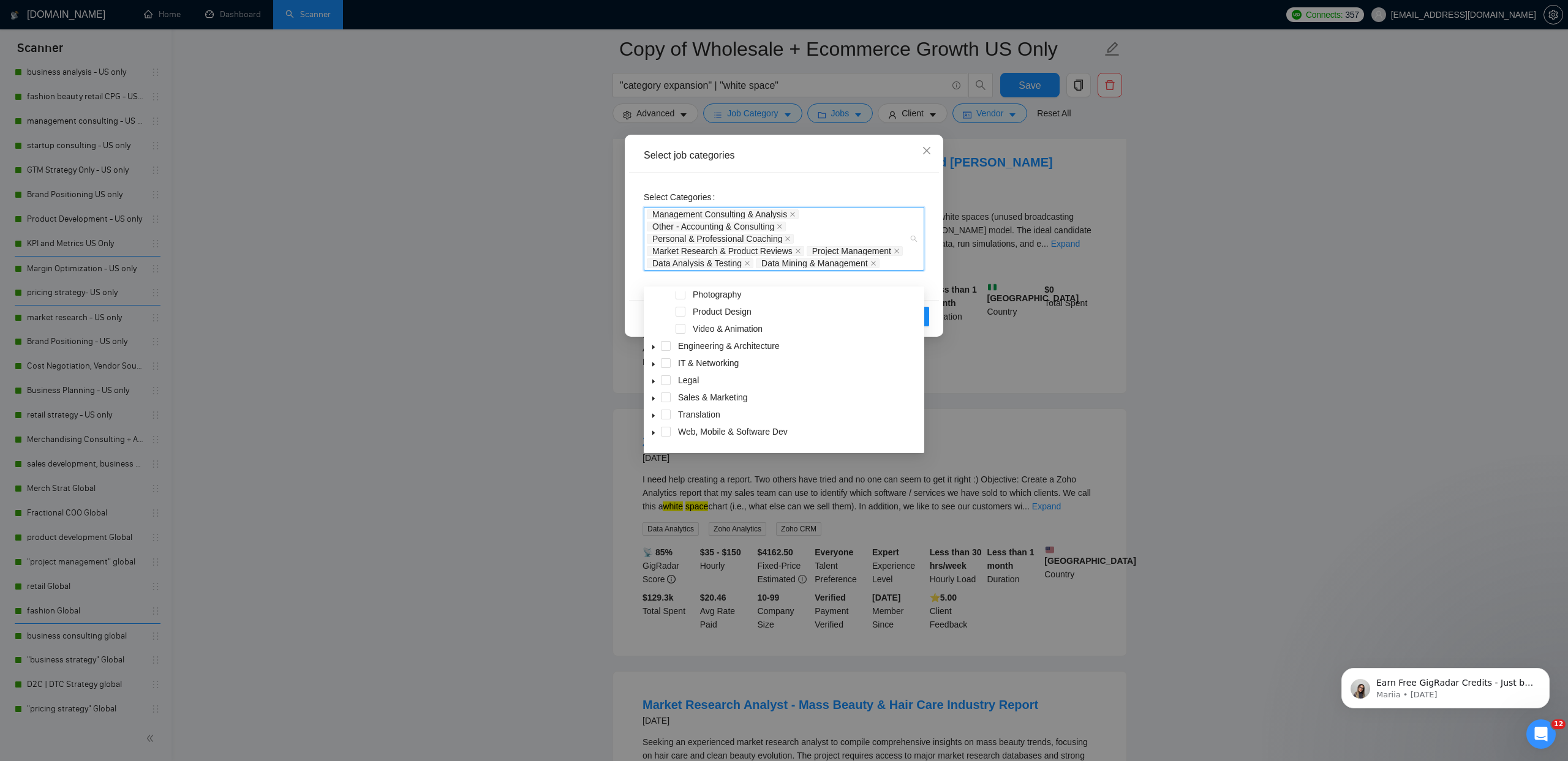
scroll to position [477, 0]
click at [652, 337] on icon "caret-down" at bounding box center [653, 336] width 2 height 4
click at [658, 388] on span at bounding box center [654, 387] width 15 height 15
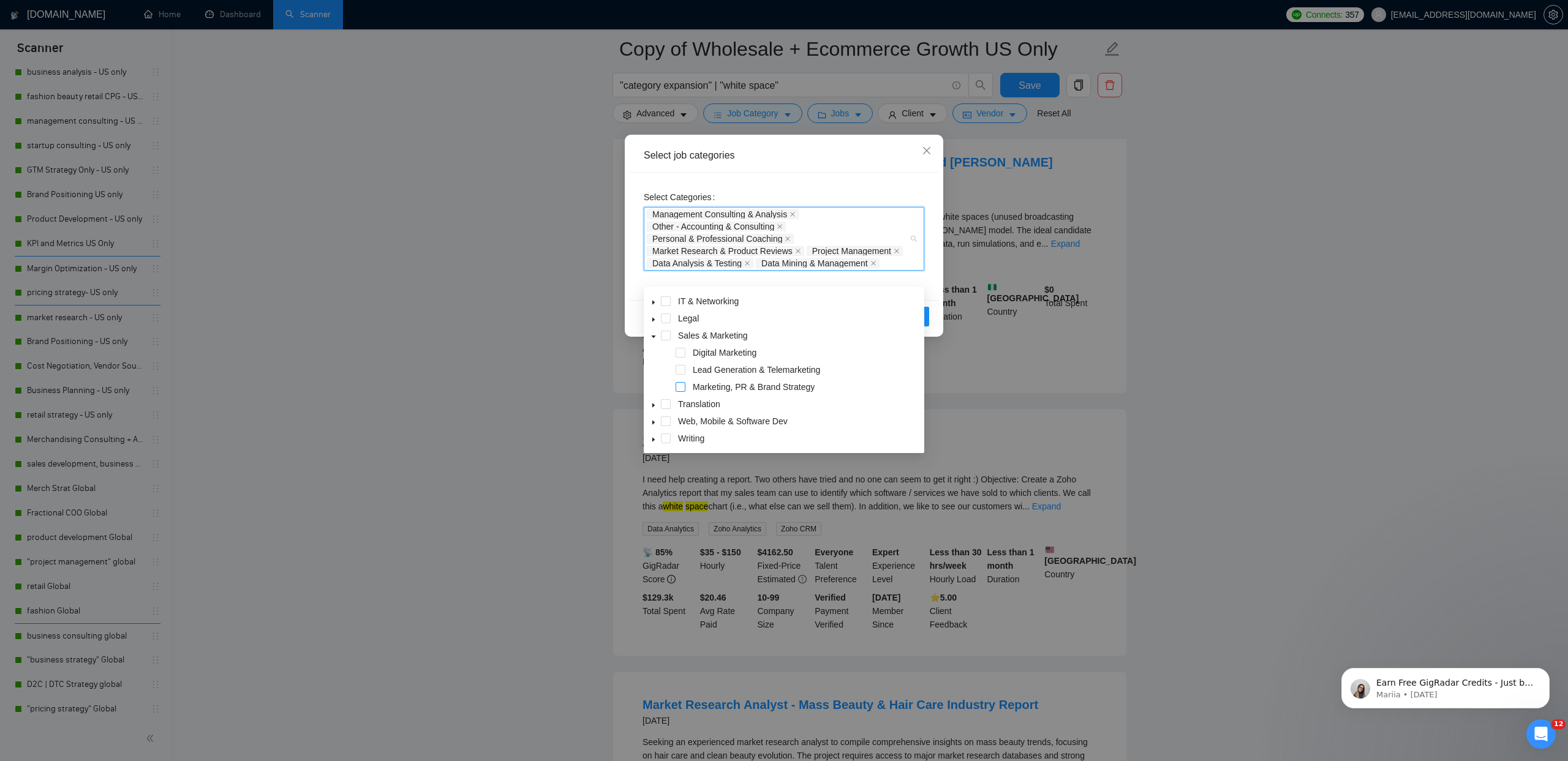
click at [682, 387] on span at bounding box center [681, 387] width 10 height 10
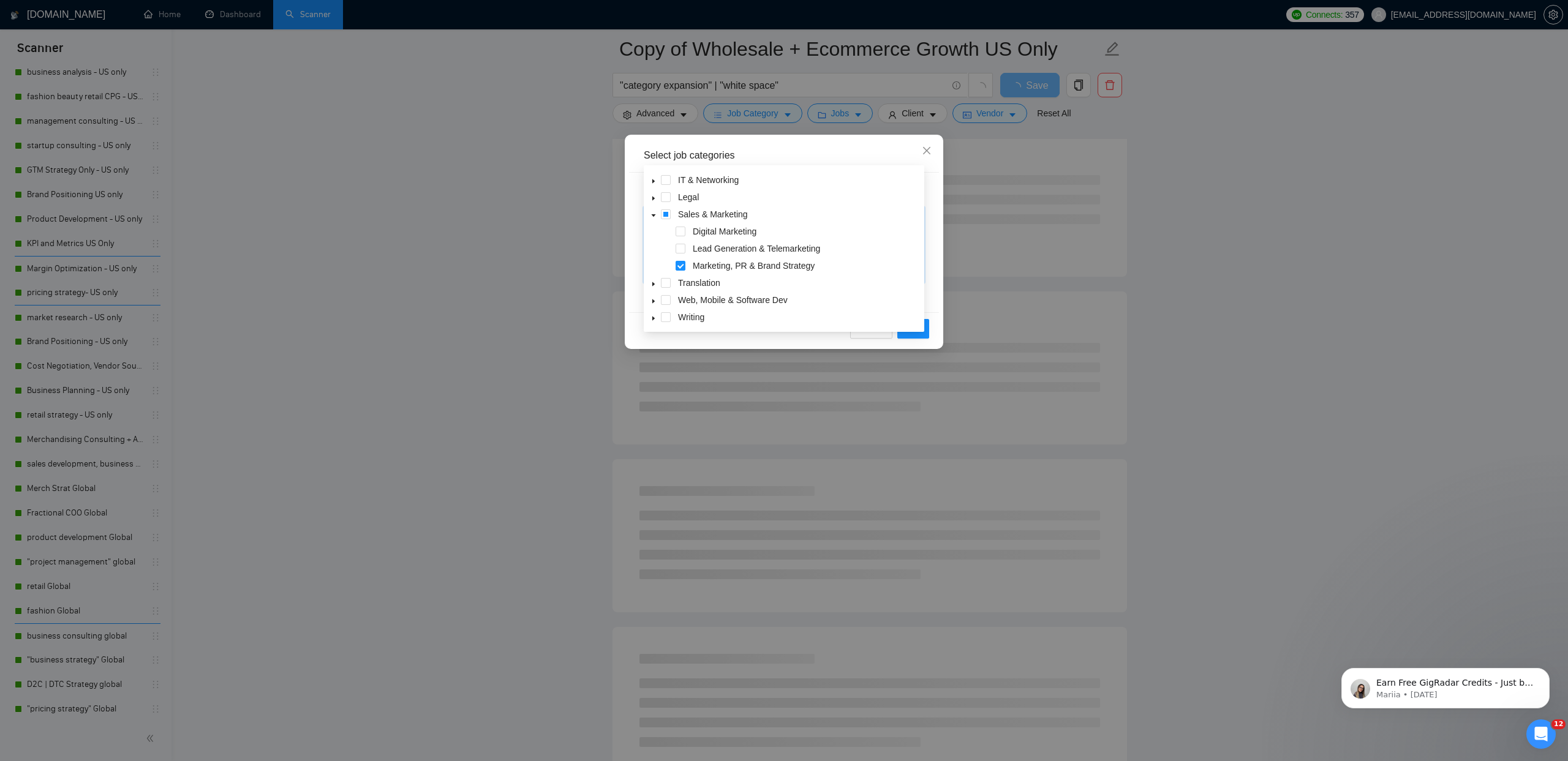
scroll to position [828, 0]
drag, startPoint x: 917, startPoint y: 343, endPoint x: 903, endPoint y: 346, distance: 14.3
click at [917, 336] on span "OK" at bounding box center [913, 328] width 12 height 13
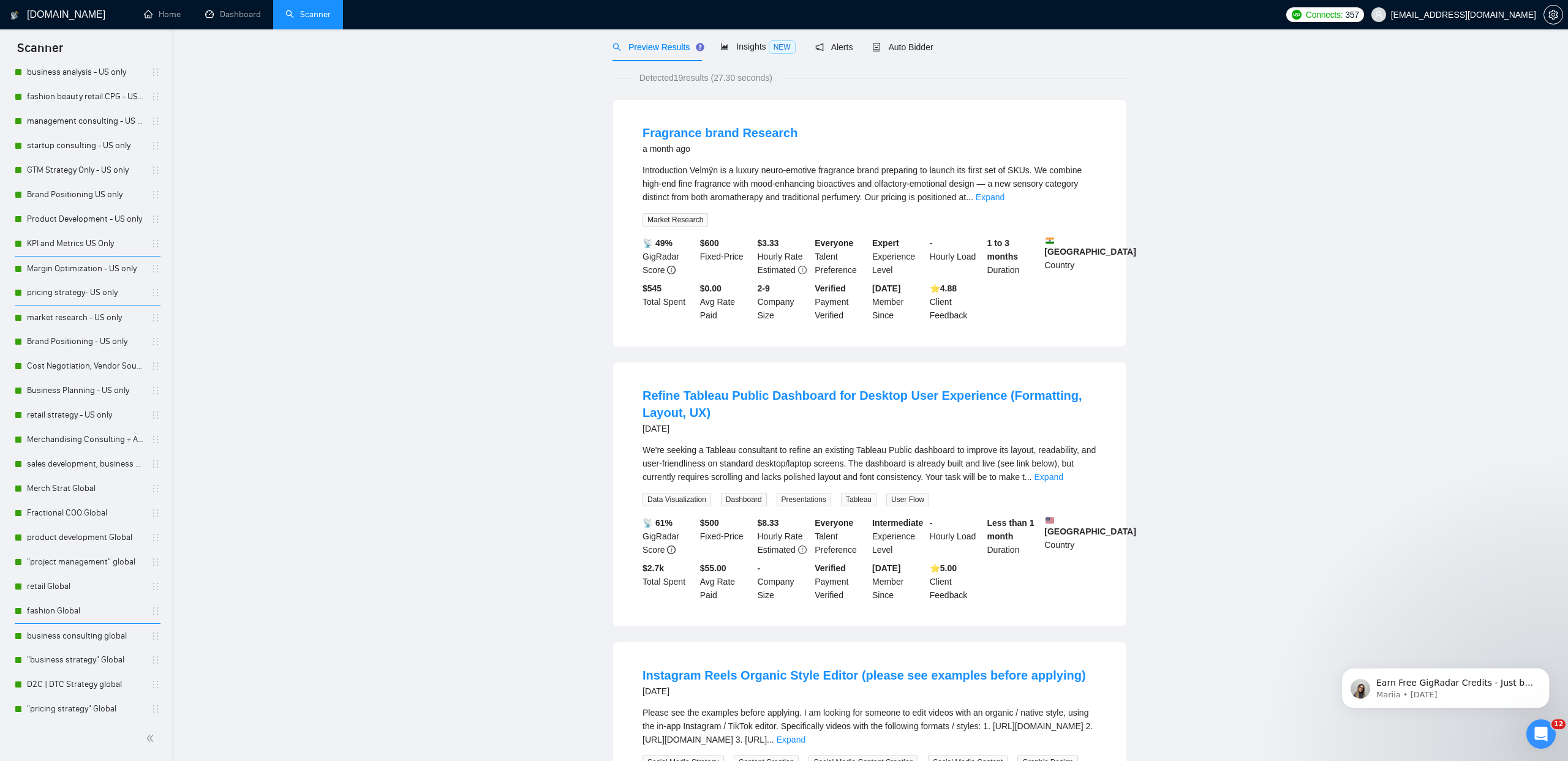
scroll to position [0, 0]
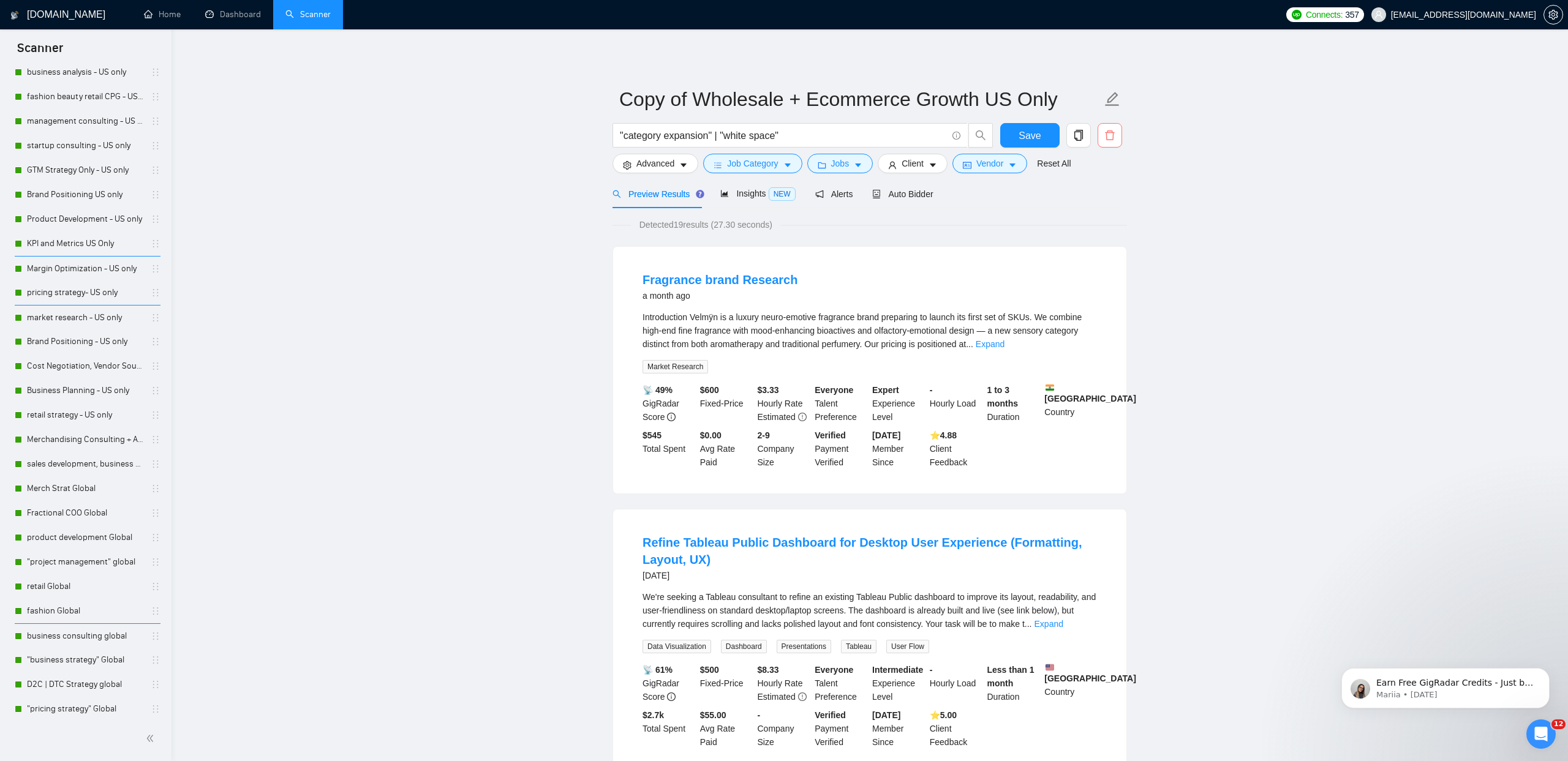
click at [1107, 137] on icon "delete" at bounding box center [1110, 135] width 11 height 11
click at [1100, 197] on span "Yes" at bounding box center [1094, 197] width 14 height 13
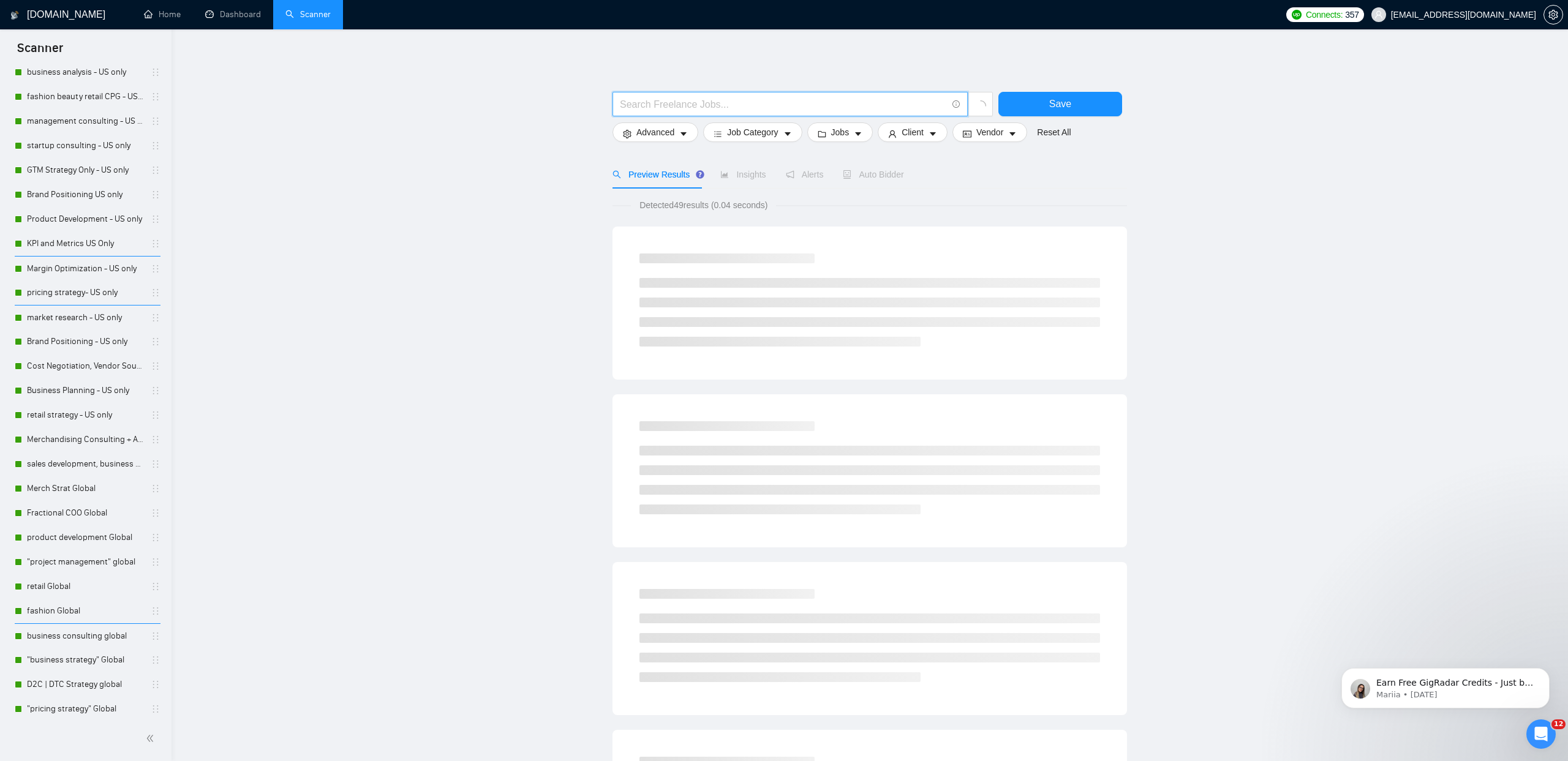
click at [694, 109] on input "text" at bounding box center [783, 104] width 327 height 16
click at [418, 141] on main "Save Advanced Job Category Jobs Client Vendor Reset All Preview Results Insight…" at bounding box center [869, 564] width 1357 height 1031
drag, startPoint x: 229, startPoint y: 26, endPoint x: 337, endPoint y: 21, distance: 108.1
click at [229, 20] on link "Dashboard" at bounding box center [233, 14] width 56 height 11
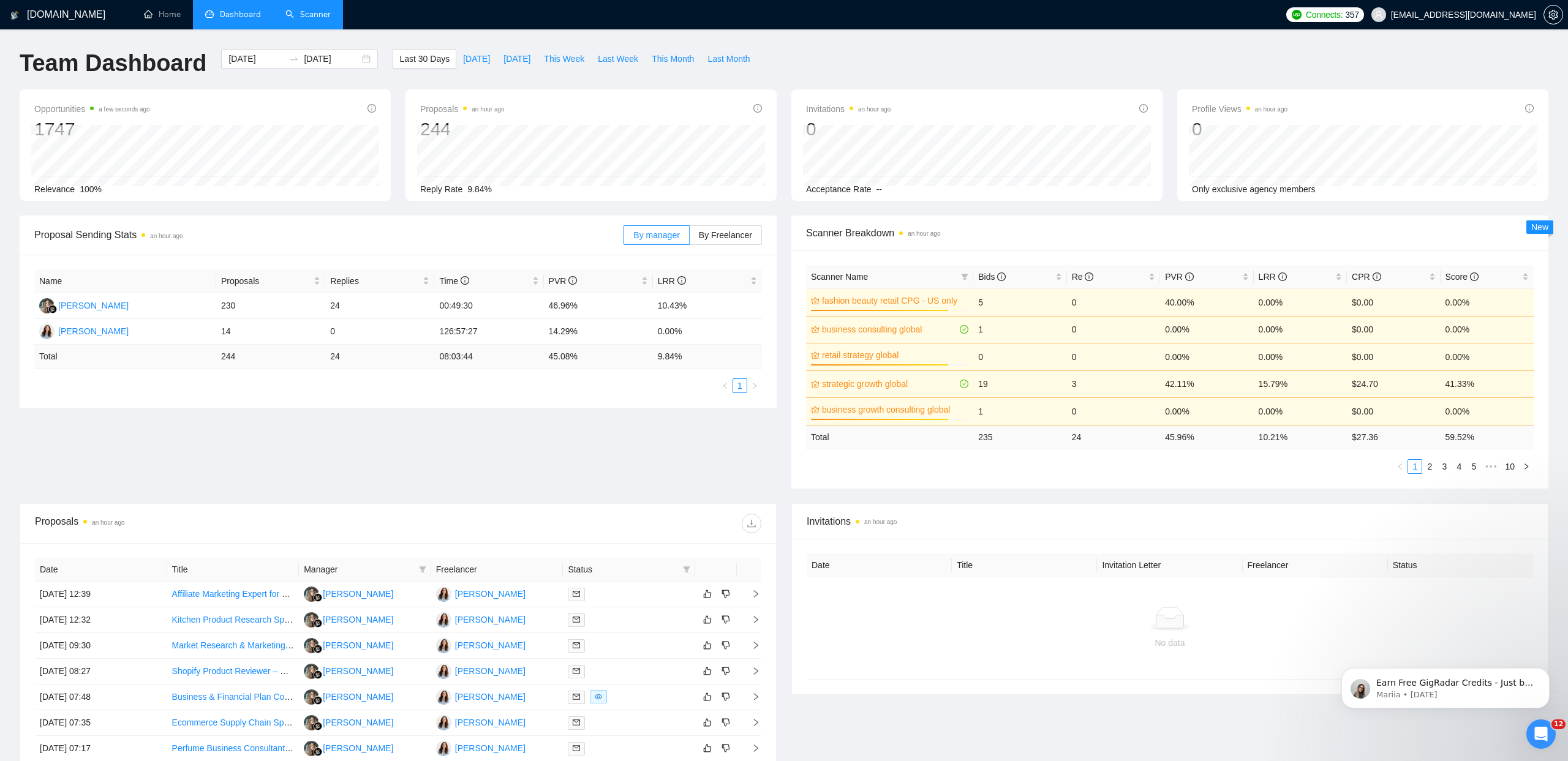
click at [331, 20] on link "Scanner" at bounding box center [308, 14] width 45 height 11
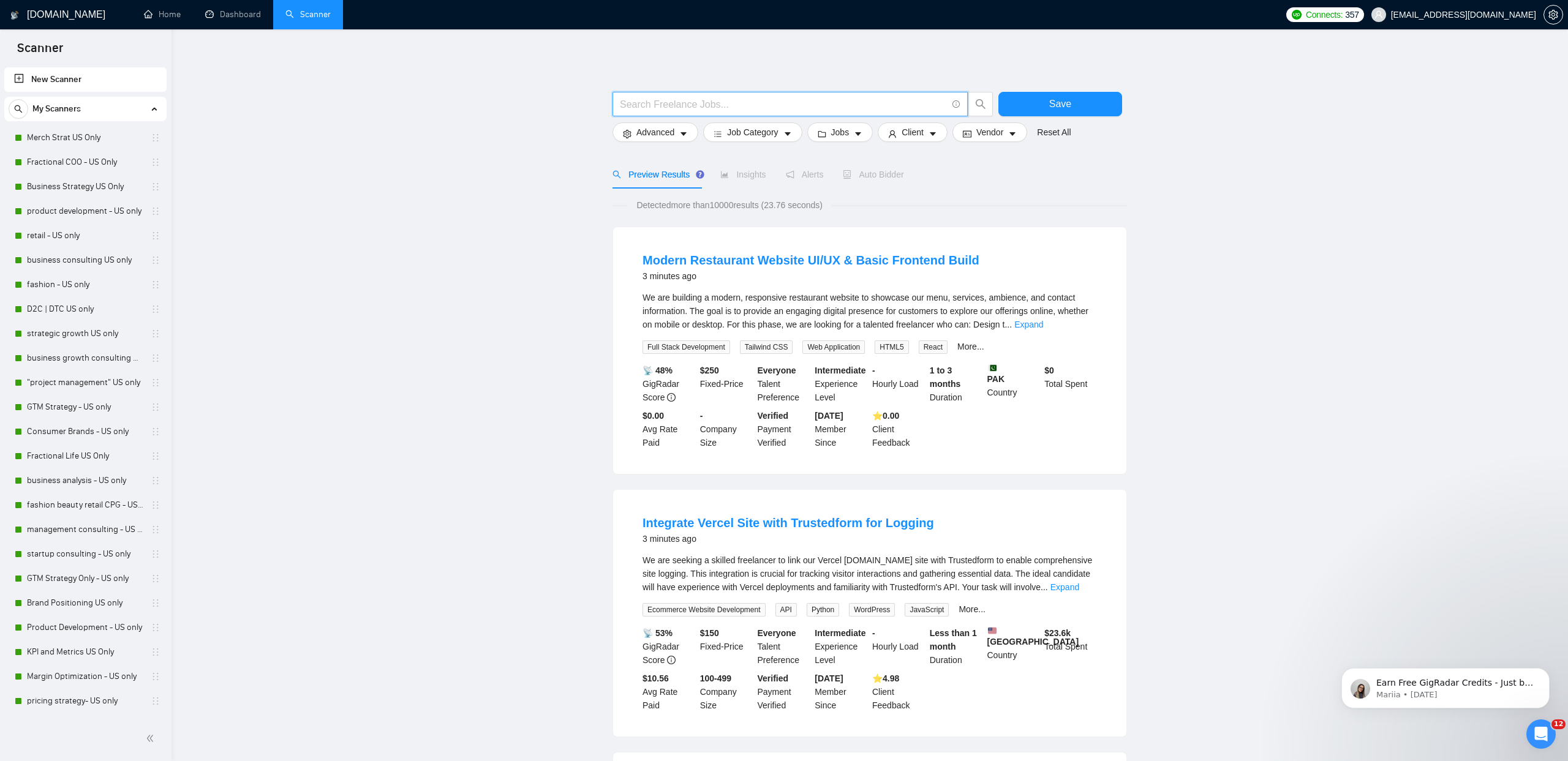
click at [694, 100] on input "text" at bounding box center [783, 104] width 327 height 16
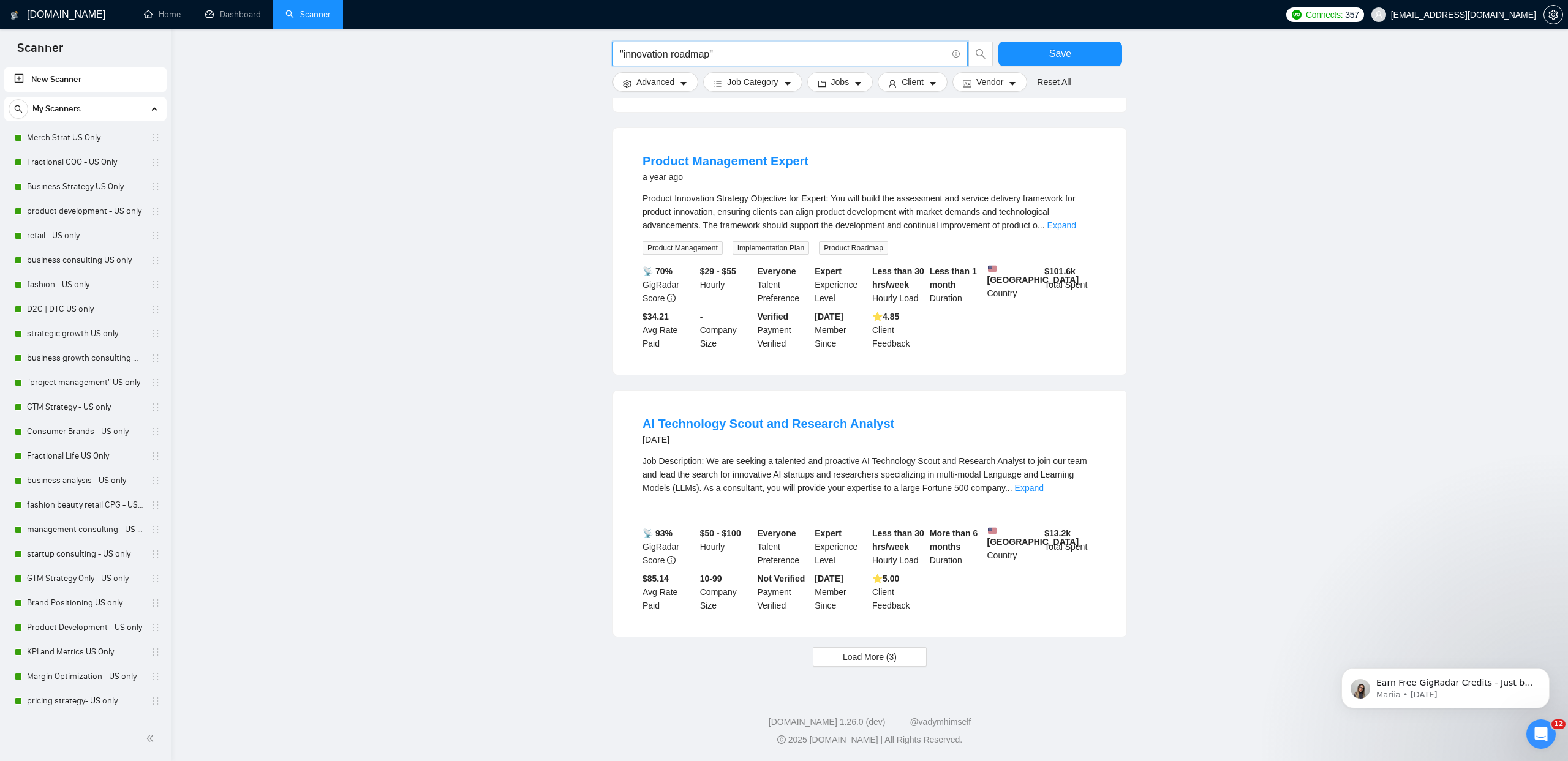
scroll to position [957, 0]
drag, startPoint x: 807, startPoint y: 58, endPoint x: 486, endPoint y: 60, distance: 321.0
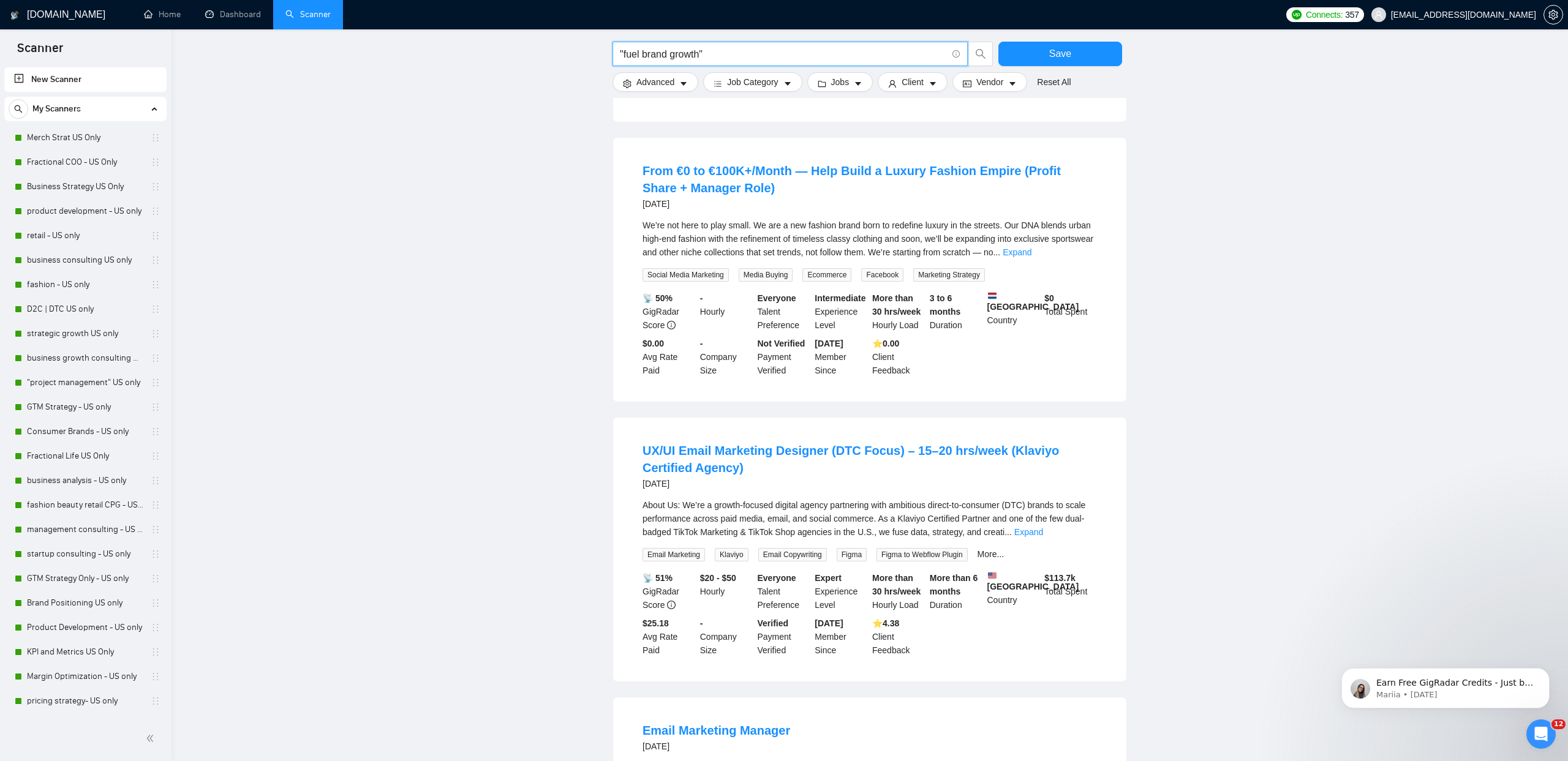
scroll to position [0, 0]
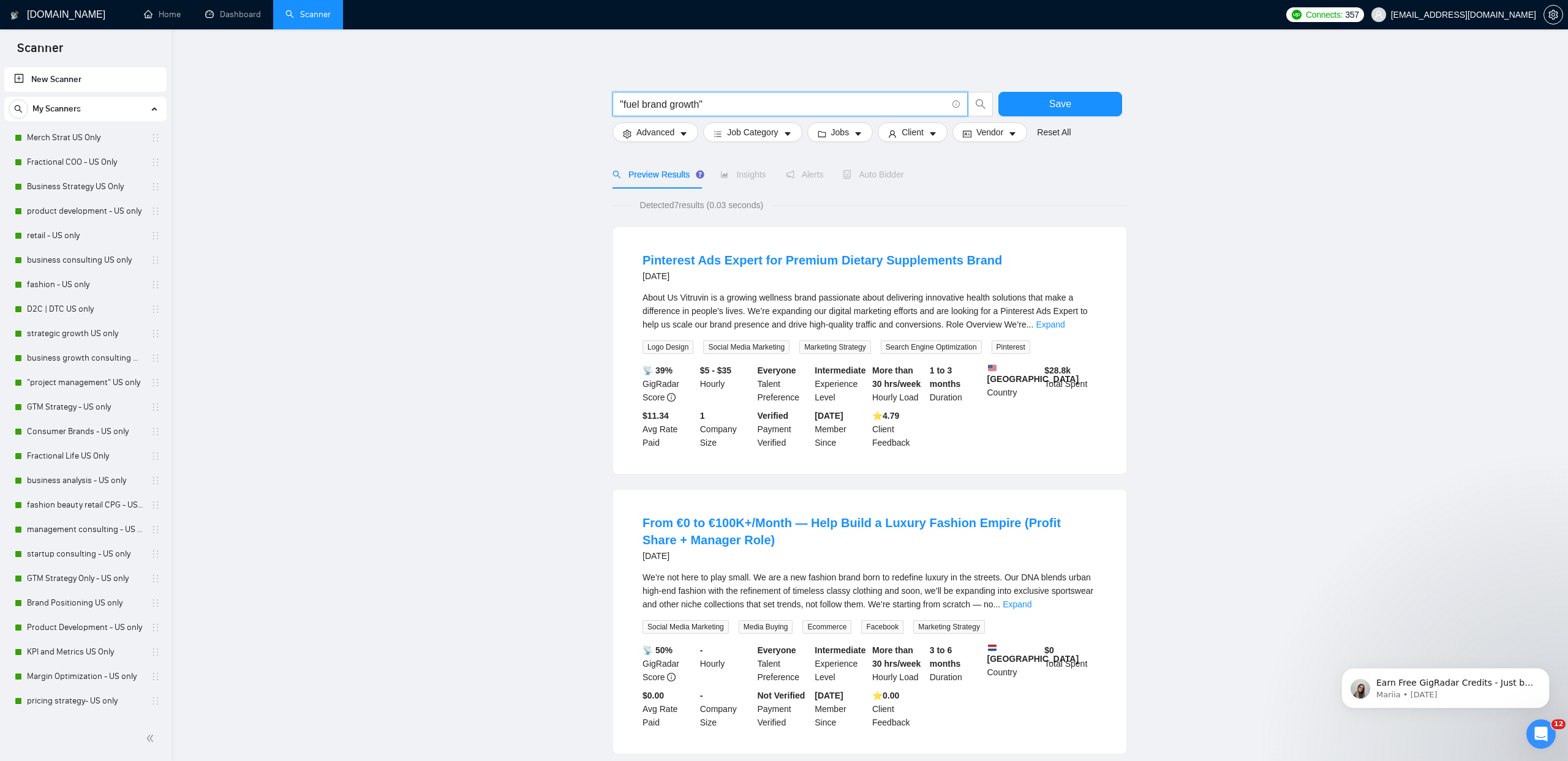
click at [683, 105] on input ""fuel brand growth"" at bounding box center [783, 104] width 327 height 16
drag, startPoint x: 702, startPoint y: 105, endPoint x: 563, endPoint y: 99, distance: 139.1
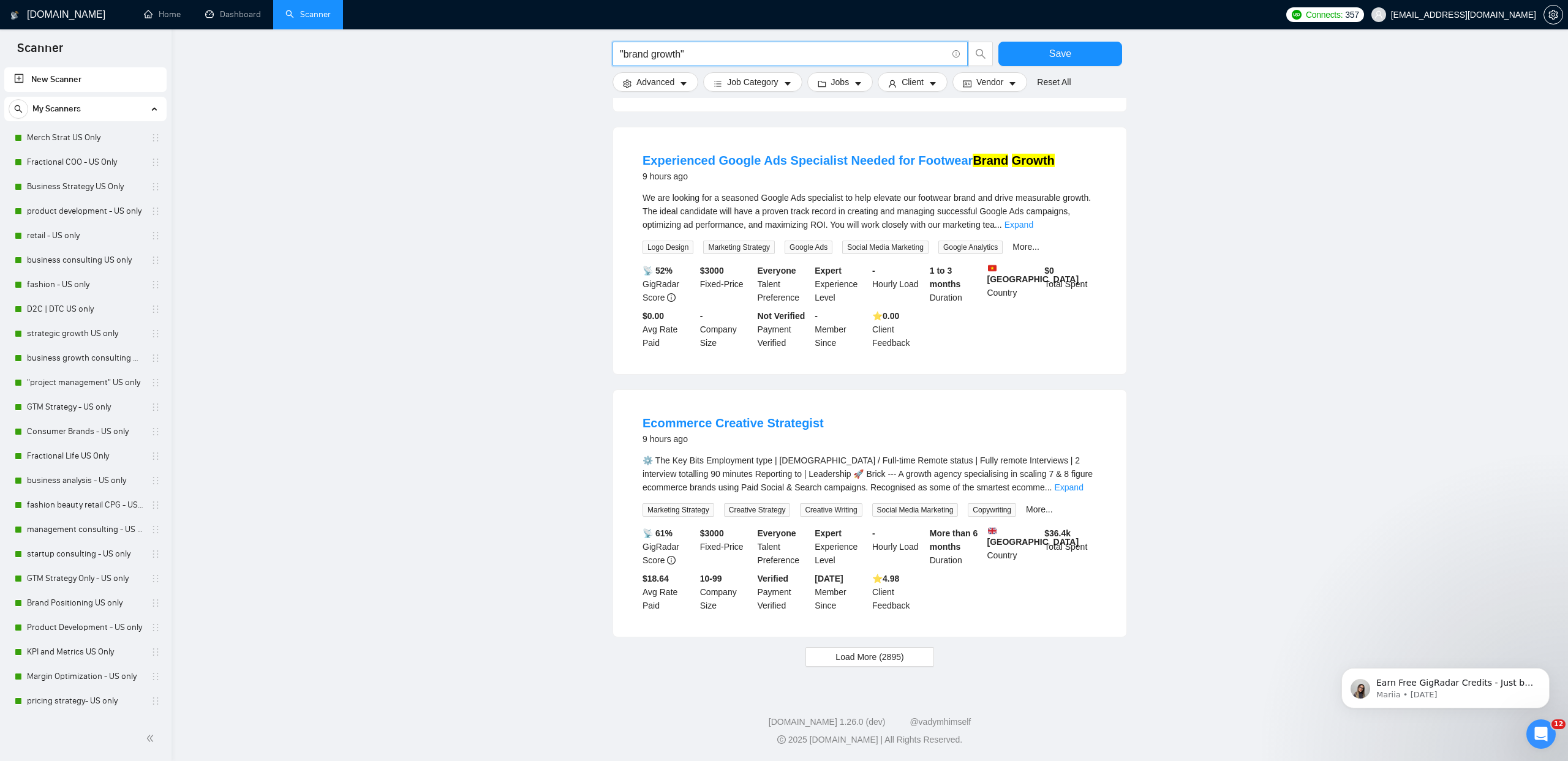
scroll to position [903, 0]
drag, startPoint x: 716, startPoint y: 53, endPoint x: 598, endPoint y: 49, distance: 118.1
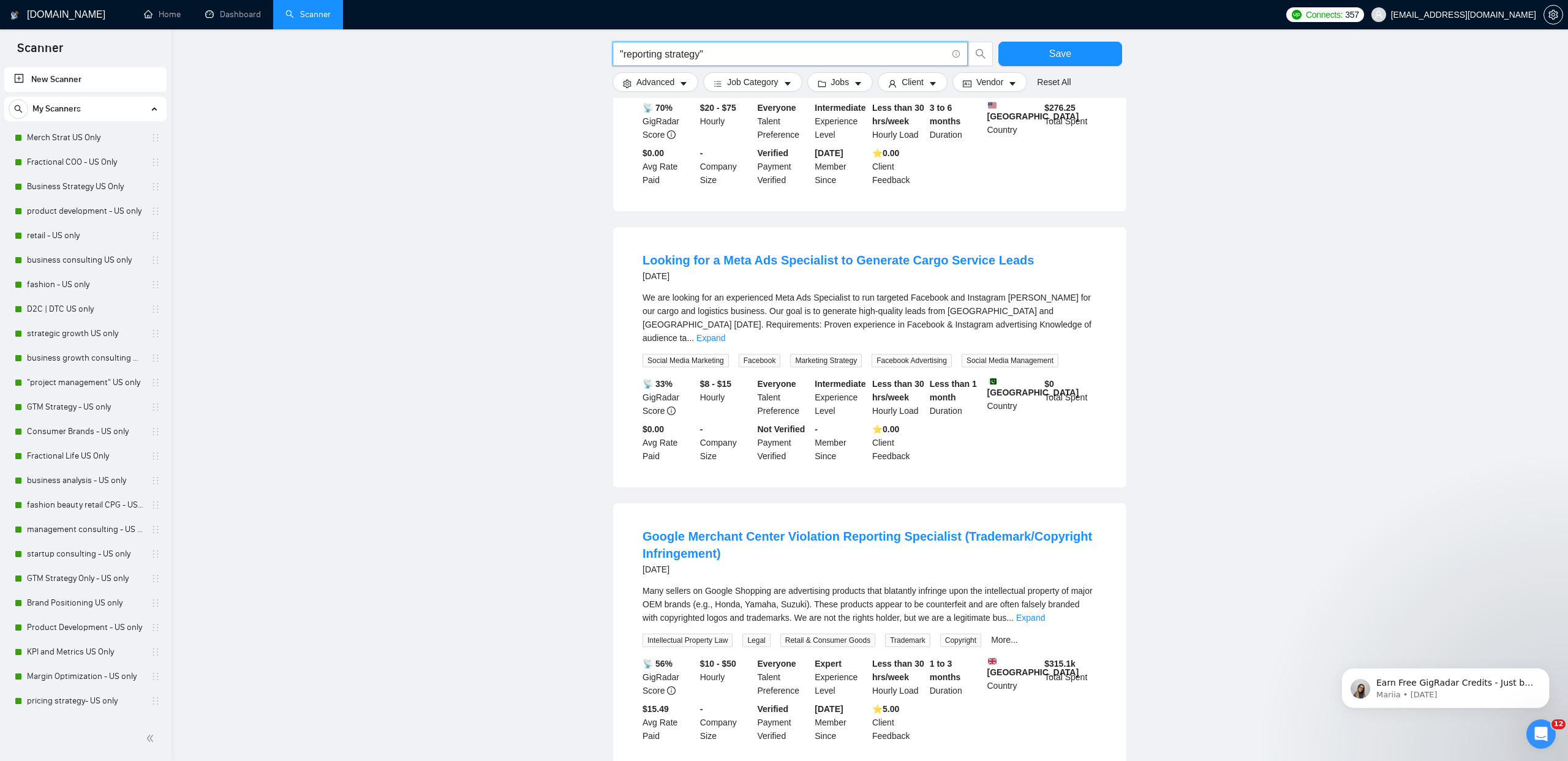
scroll to position [0, 0]
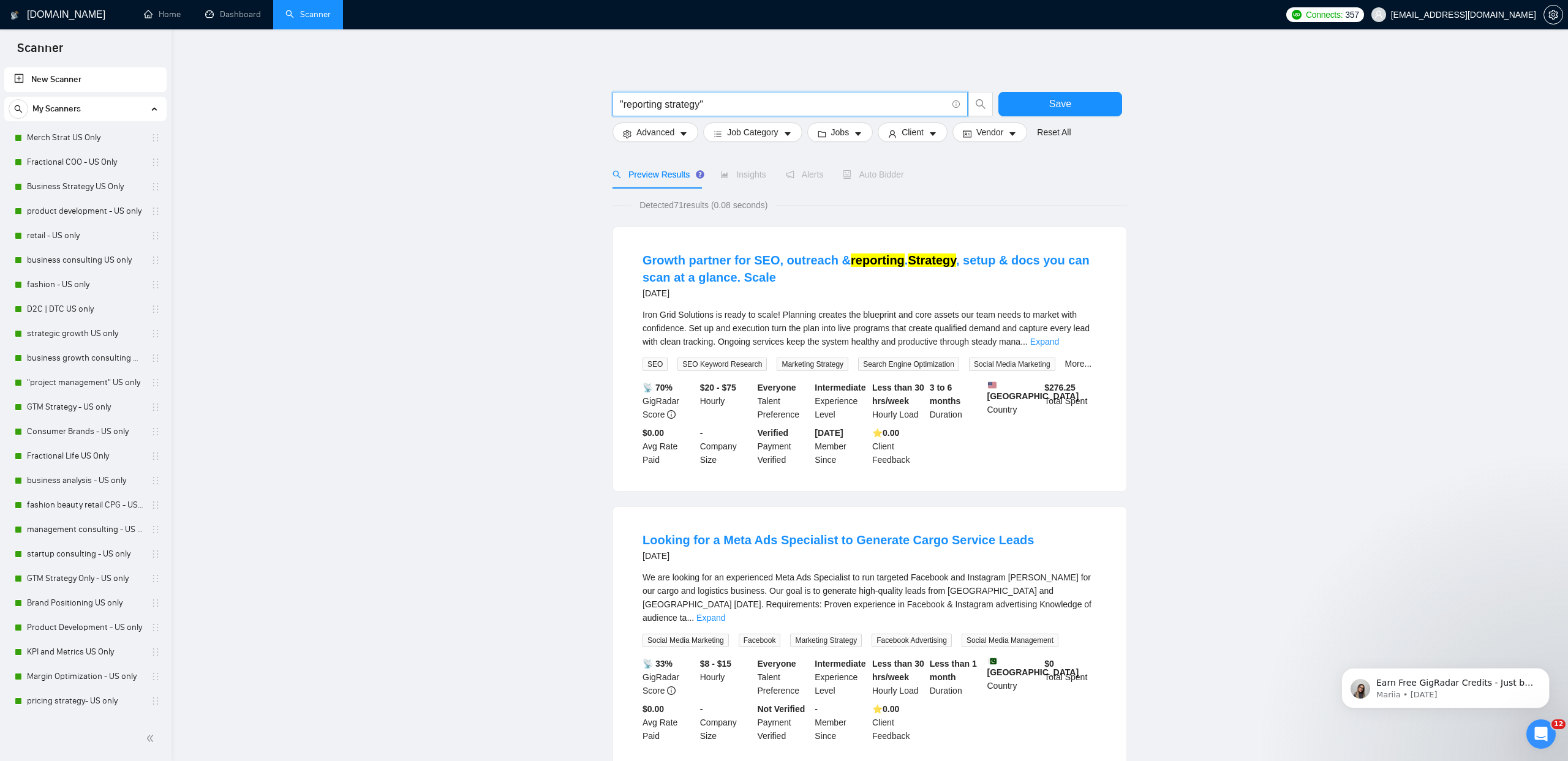
drag, startPoint x: 771, startPoint y: 102, endPoint x: 517, endPoint y: 109, distance: 254.1
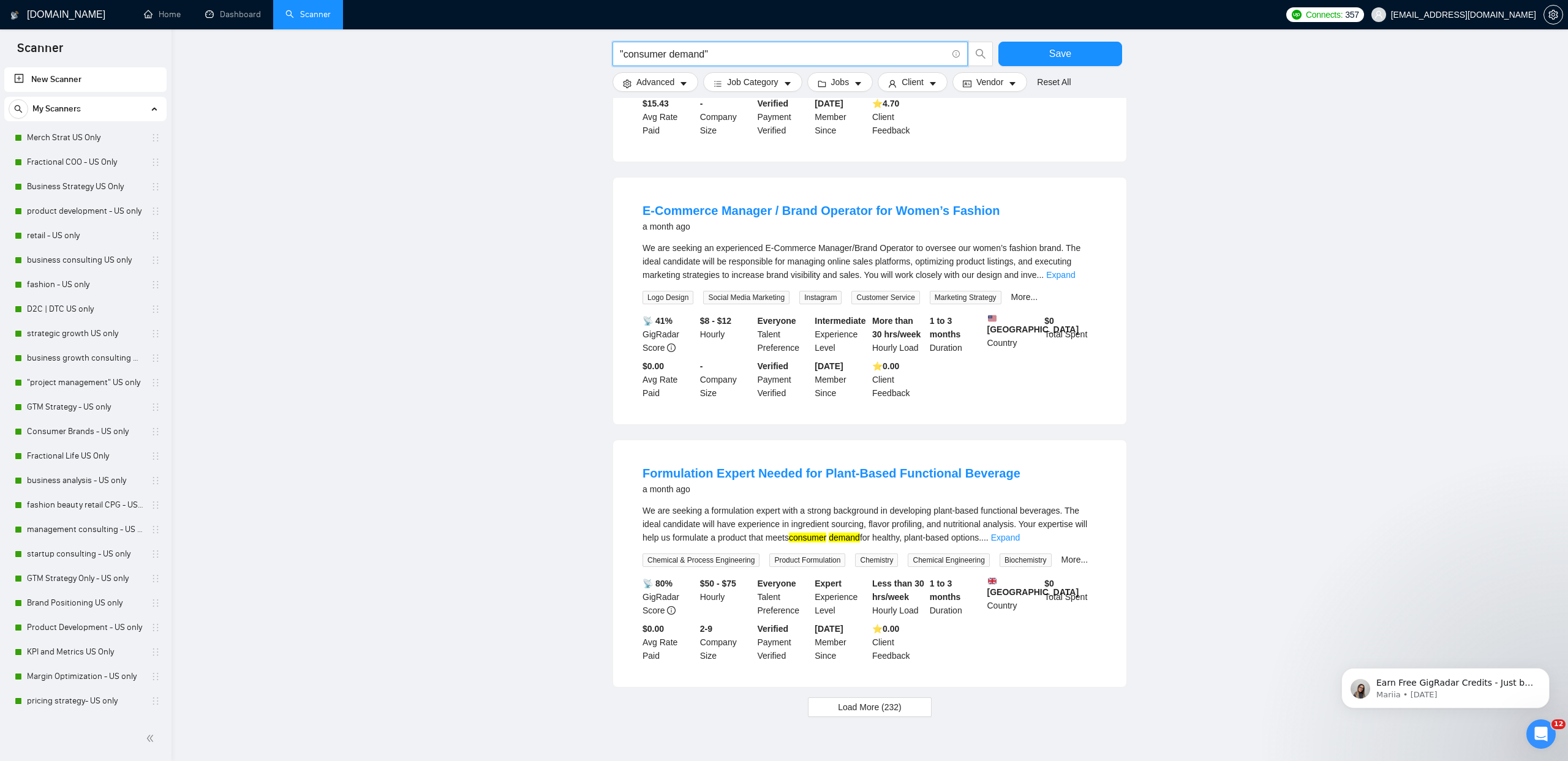
scroll to position [965, 0]
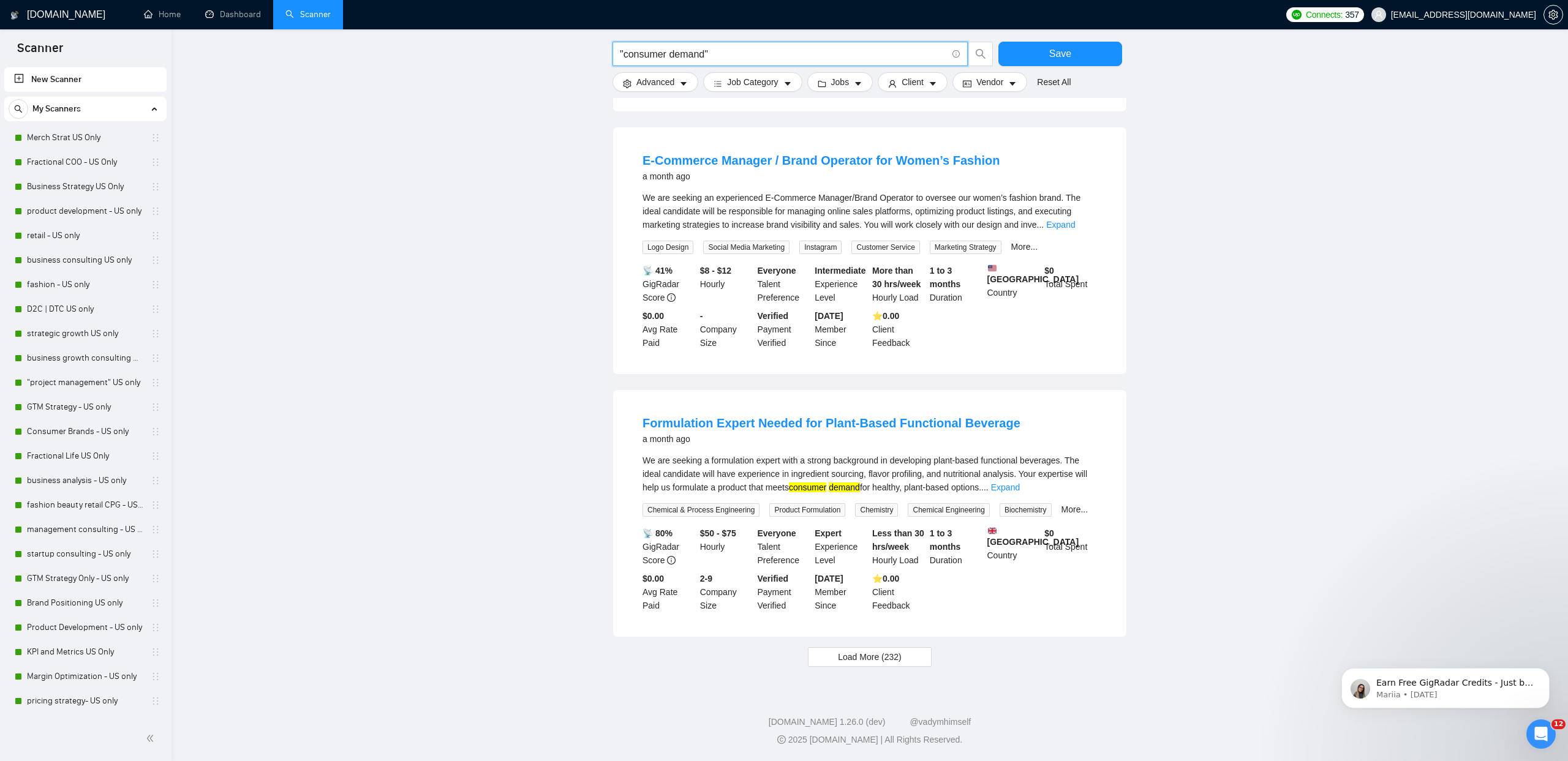
drag, startPoint x: 789, startPoint y: 53, endPoint x: 570, endPoint y: 41, distance: 219.3
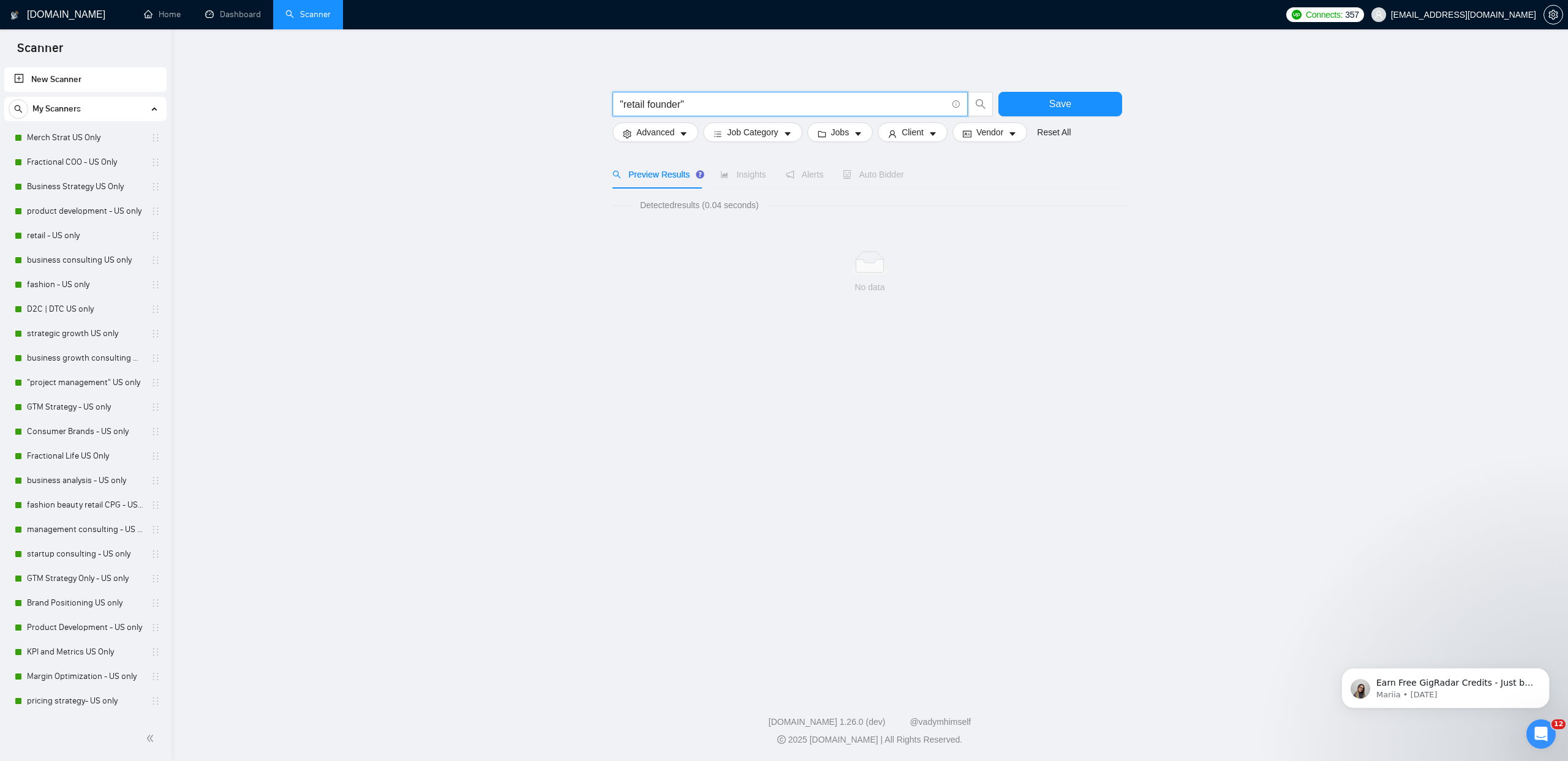
scroll to position [0, 0]
drag, startPoint x: 731, startPoint y: 108, endPoint x: 559, endPoint y: 95, distance: 172.5
click at [559, 95] on main ""retail founder" Save Advanced Job Category Jobs Client Vendor Reset All Previe…" at bounding box center [869, 358] width 1357 height 618
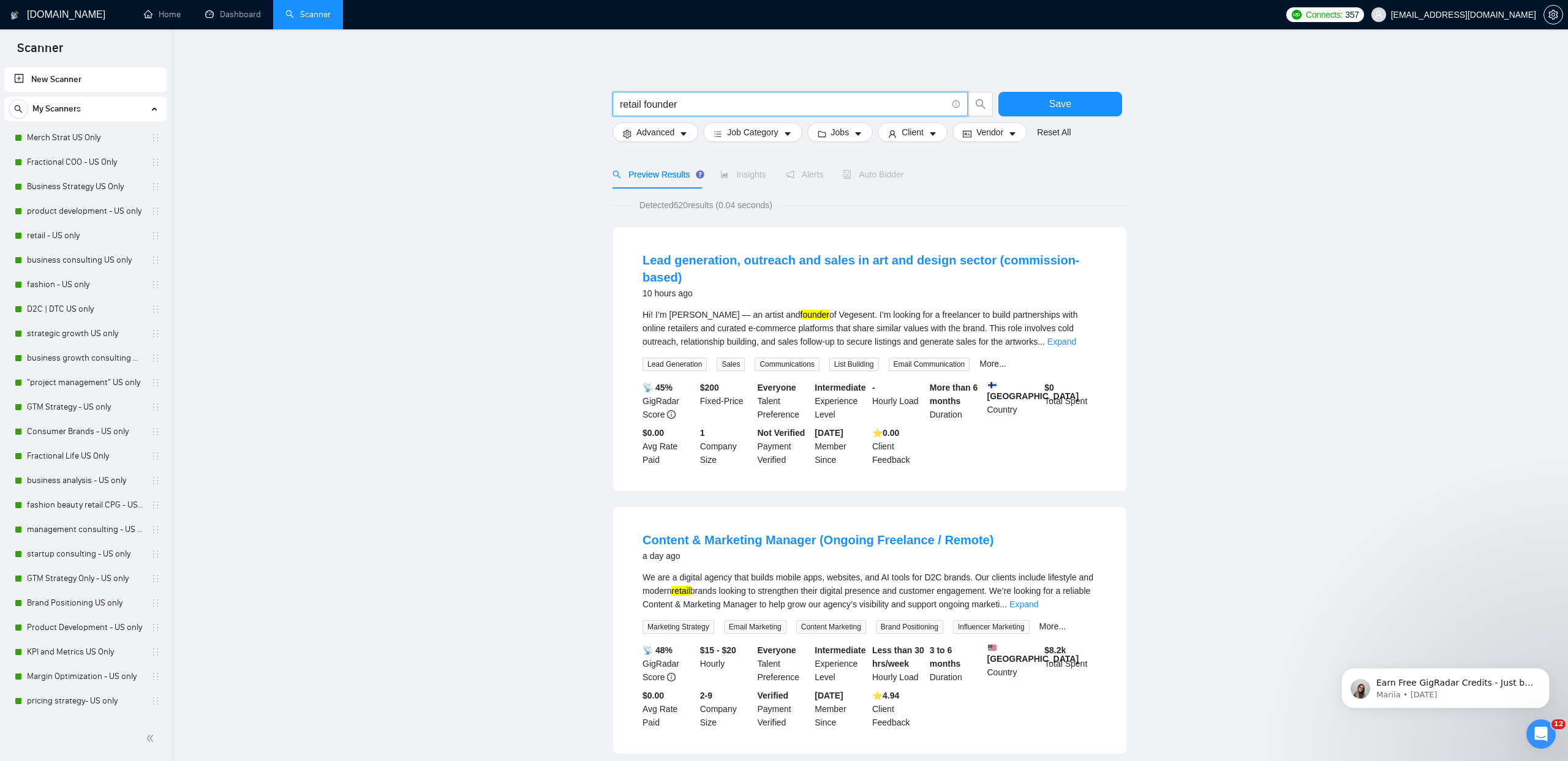
drag, startPoint x: 748, startPoint y: 105, endPoint x: 515, endPoint y: 100, distance: 233.1
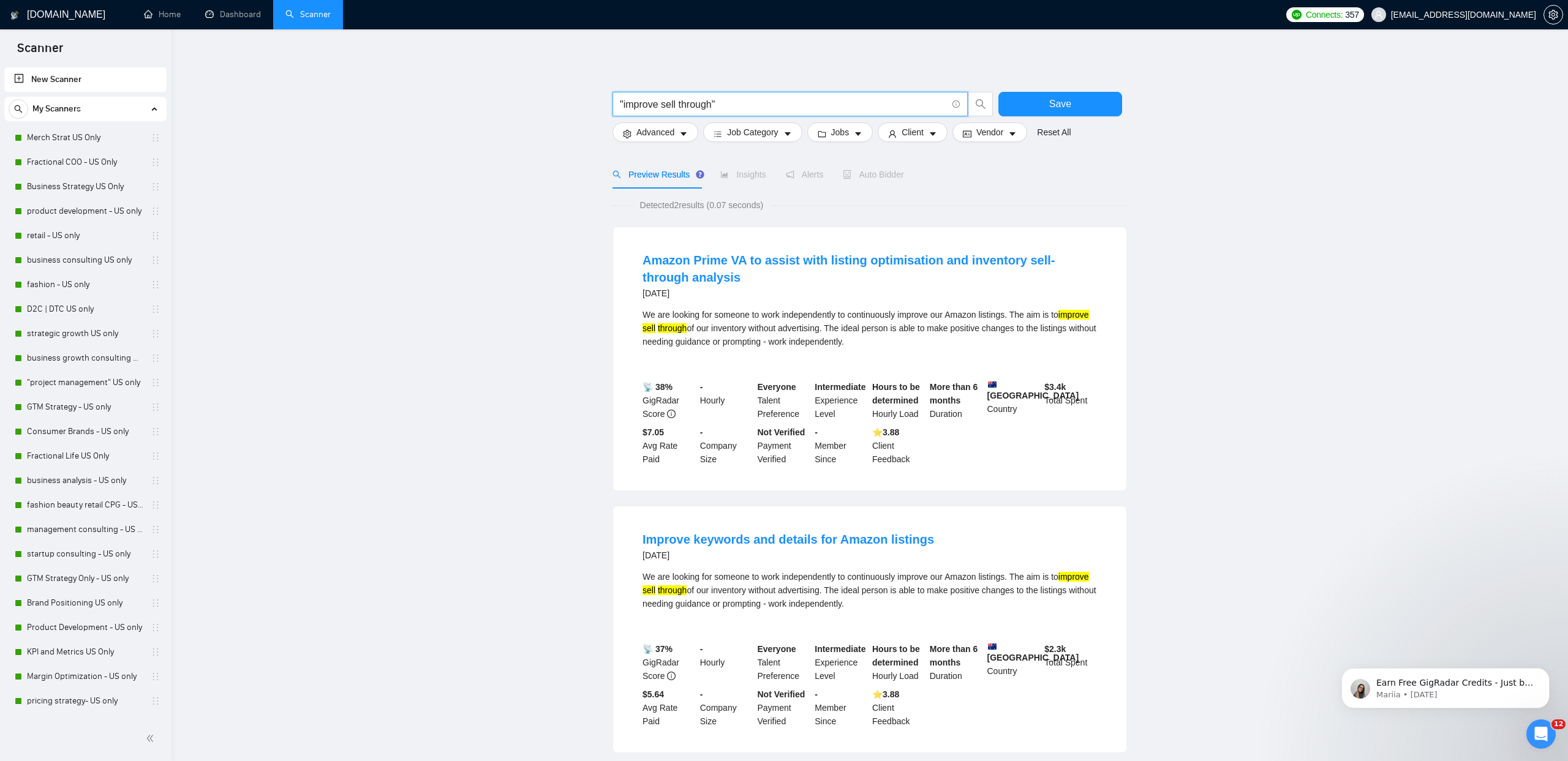
click at [775, 102] on input ""improve sell through"" at bounding box center [783, 104] width 327 height 16
type input """
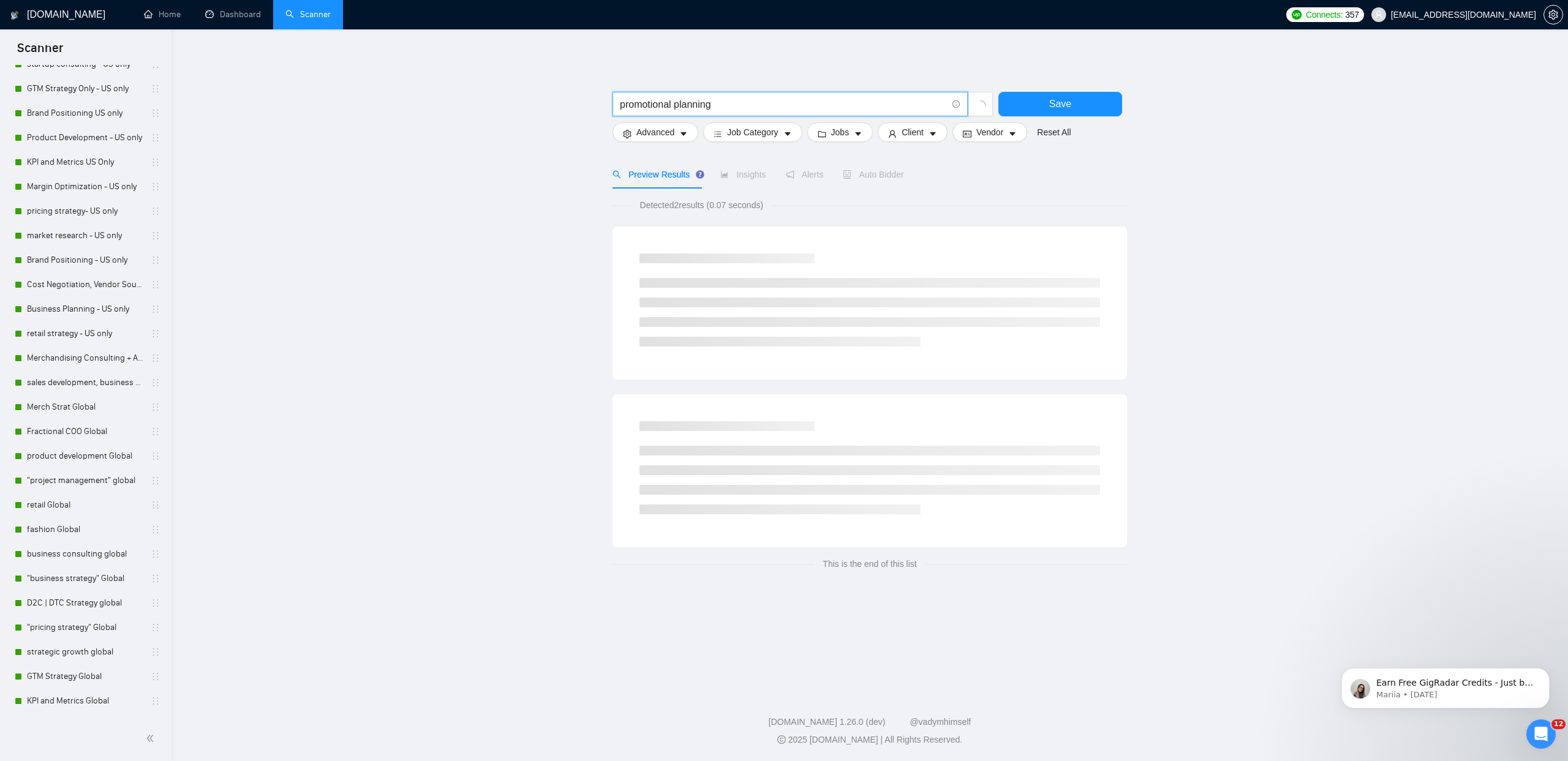
scroll to position [977, 0]
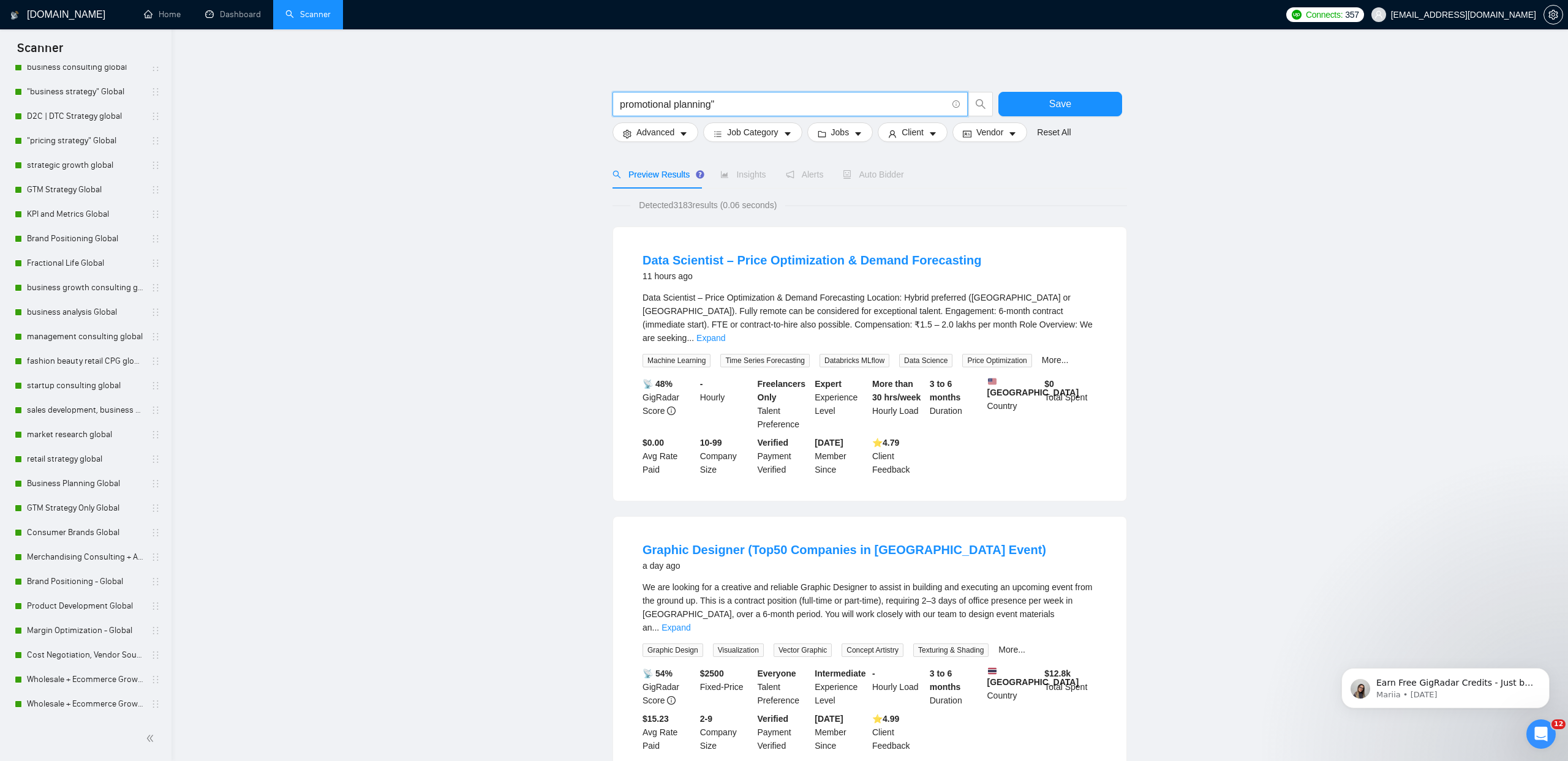
click at [621, 104] on input "promotional planning"" at bounding box center [783, 104] width 327 height 16
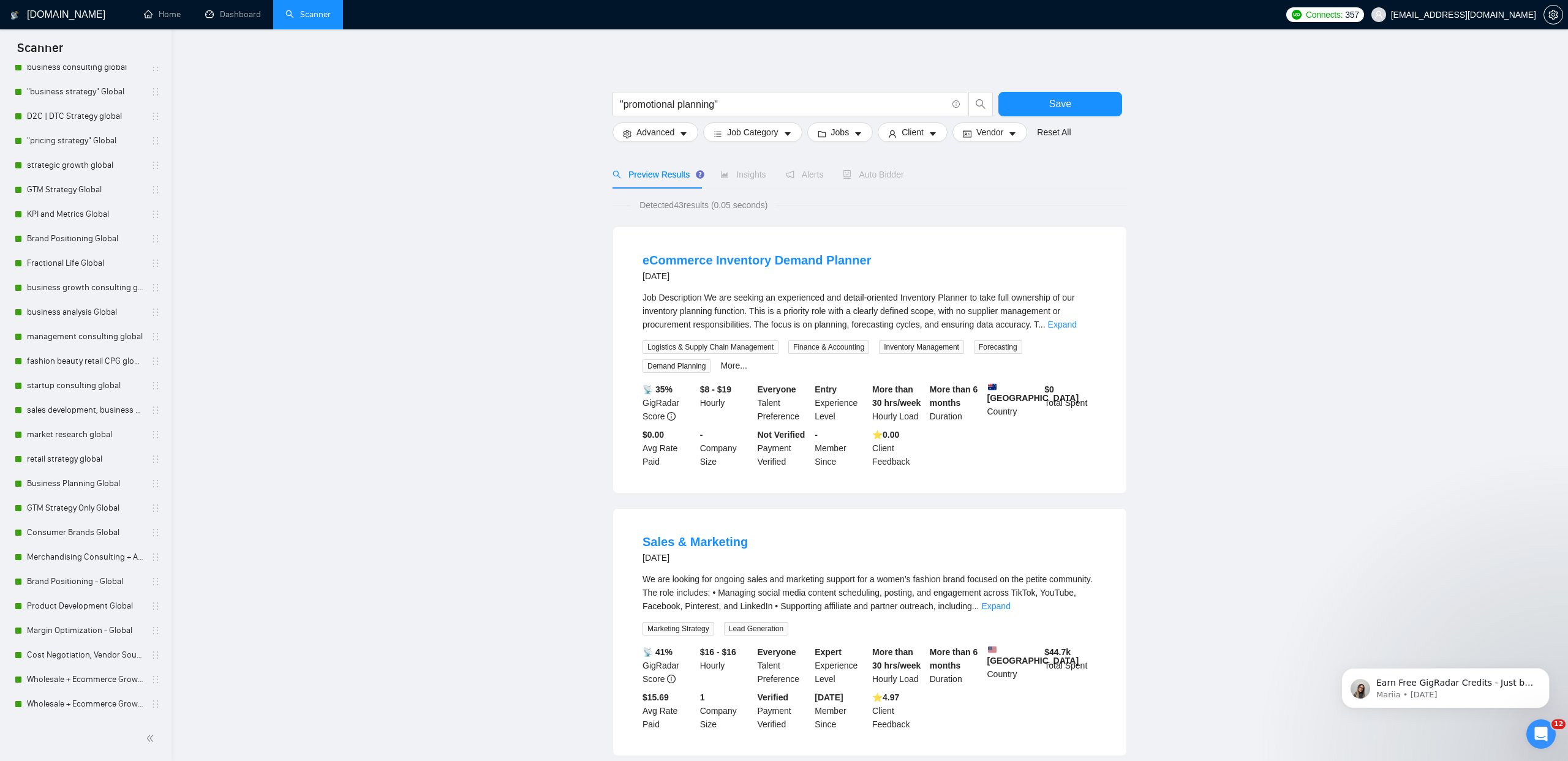
drag, startPoint x: 796, startPoint y: 103, endPoint x: 499, endPoint y: 86, distance: 297.5
click at [749, 102] on input ""promotional planning"" at bounding box center [783, 104] width 327 height 16
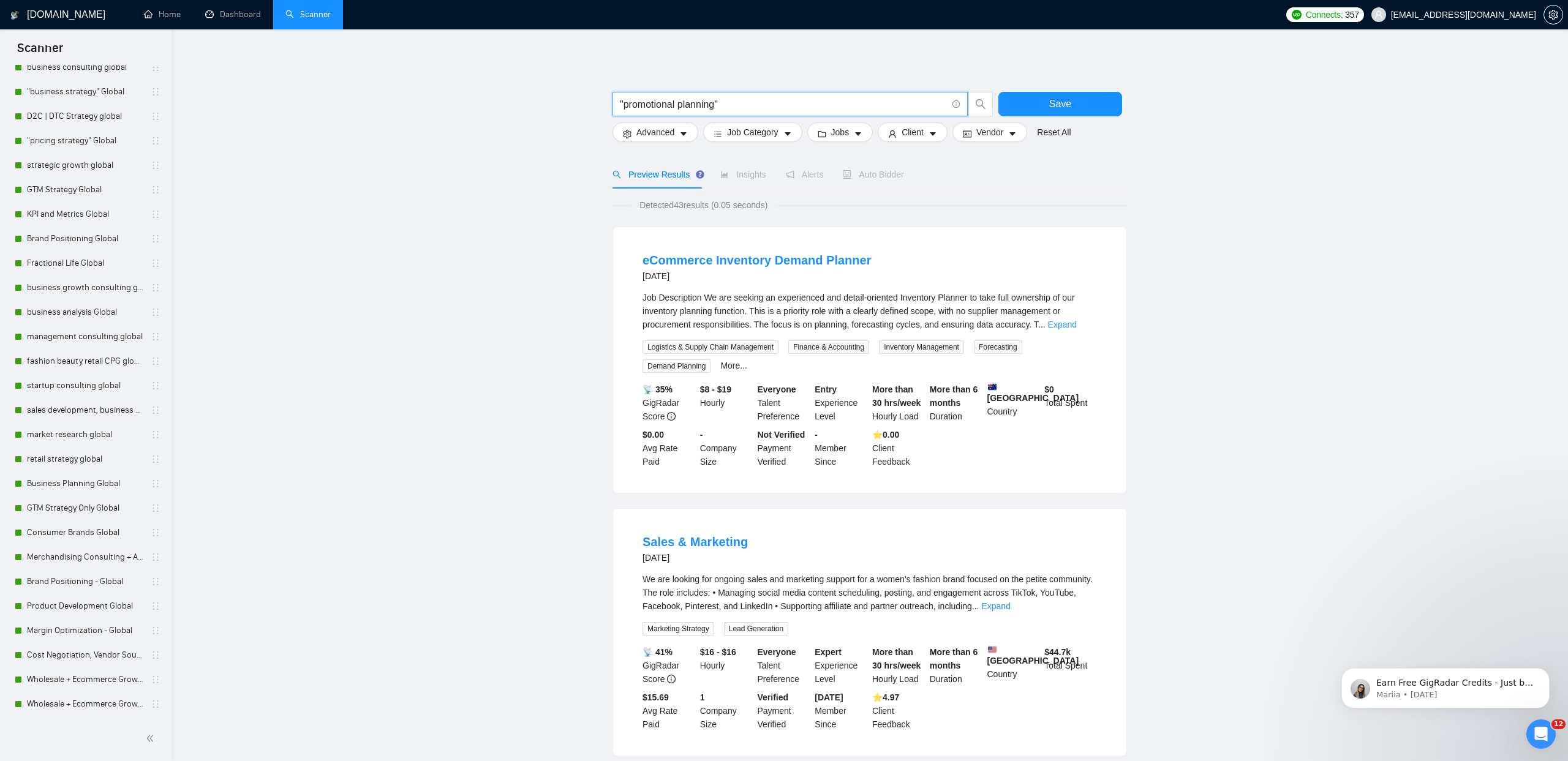
drag, startPoint x: 766, startPoint y: 106, endPoint x: 449, endPoint y: 87, distance: 317.6
type input ""calendar development""
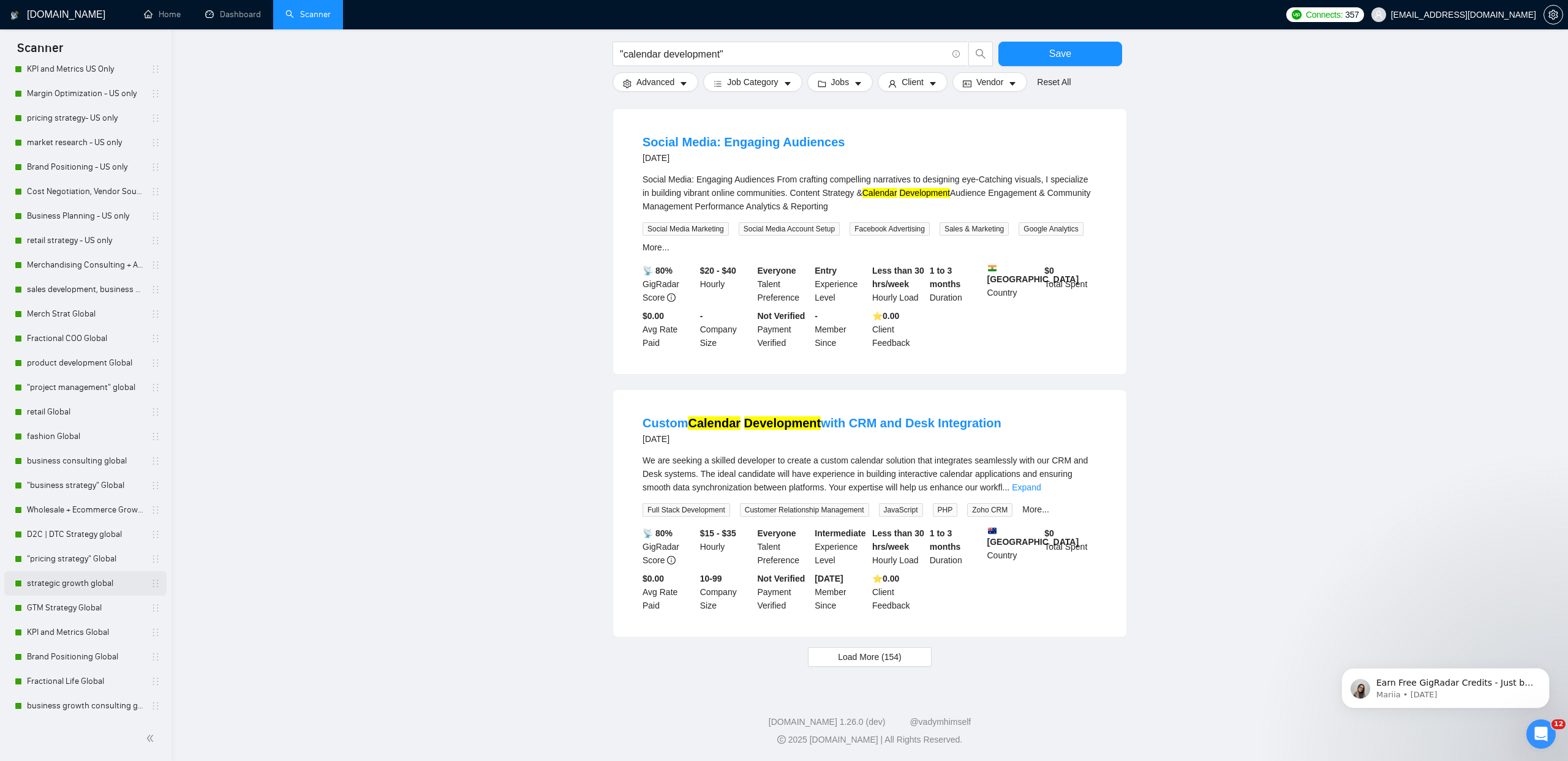
scroll to position [559, 0]
click at [136, 527] on link "Wholesale + Ecommerce Growth US Only" at bounding box center [85, 534] width 116 height 25
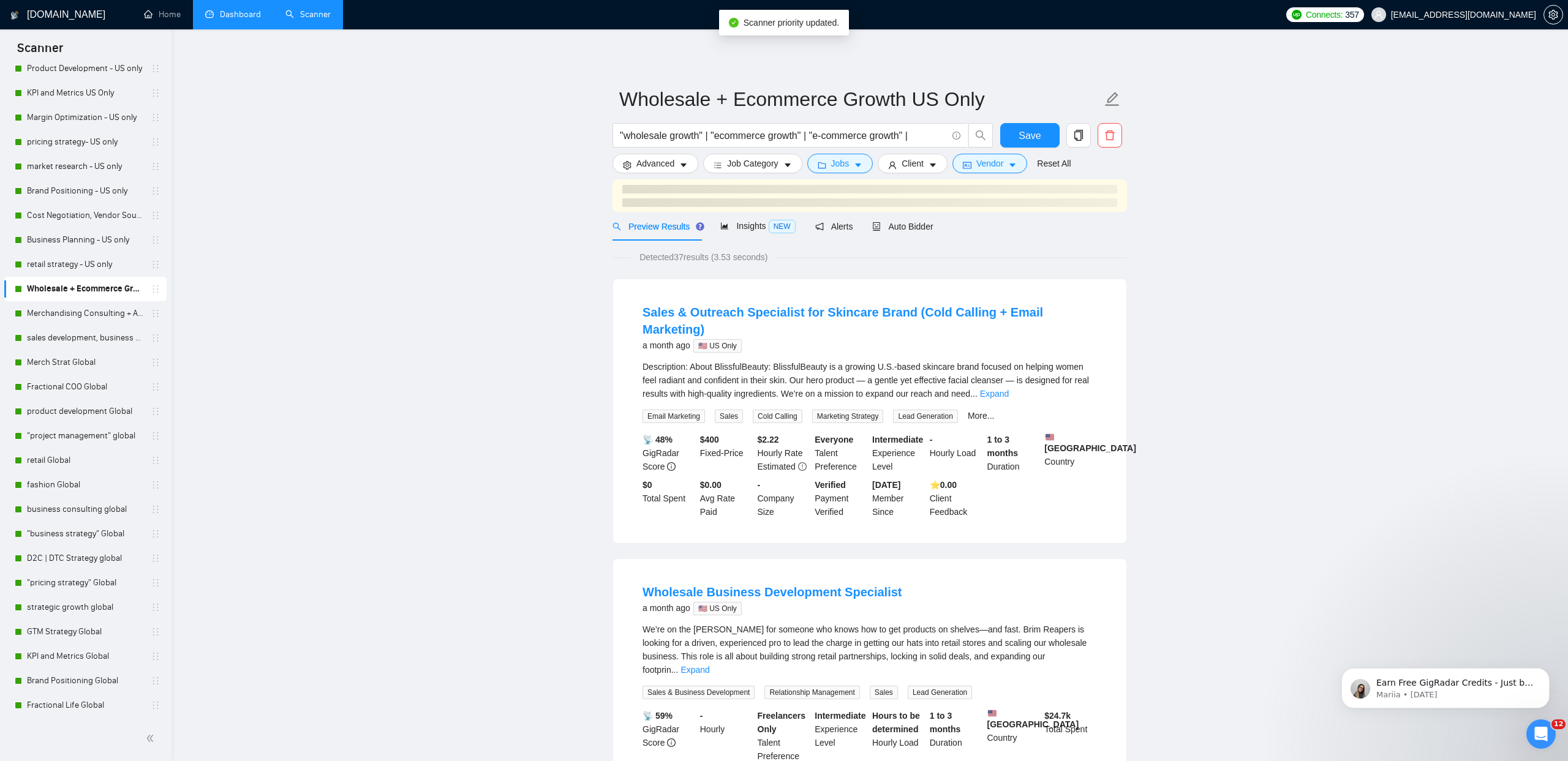
click at [235, 18] on link "Dashboard" at bounding box center [233, 14] width 56 height 11
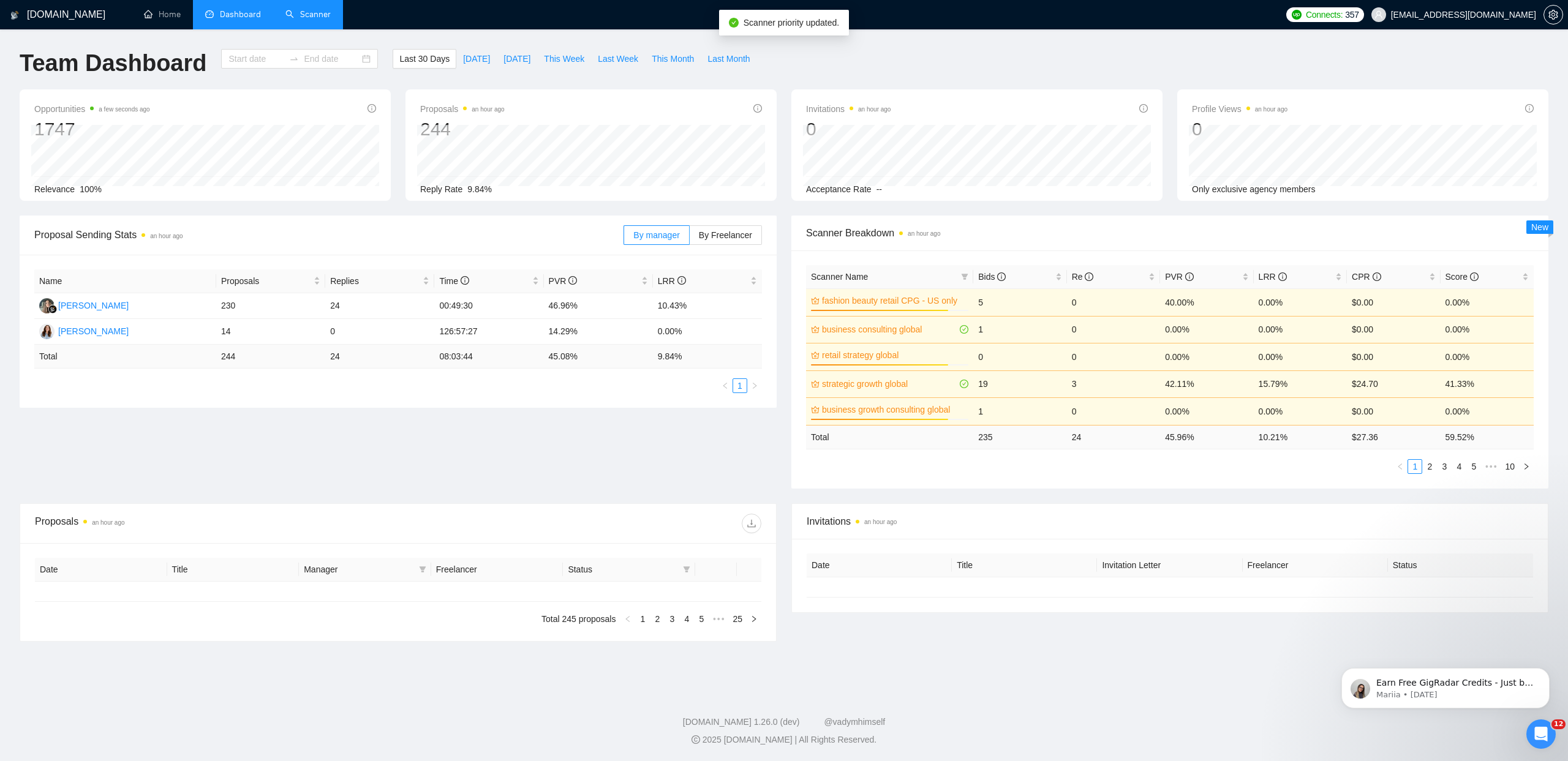
type input "[DATE]"
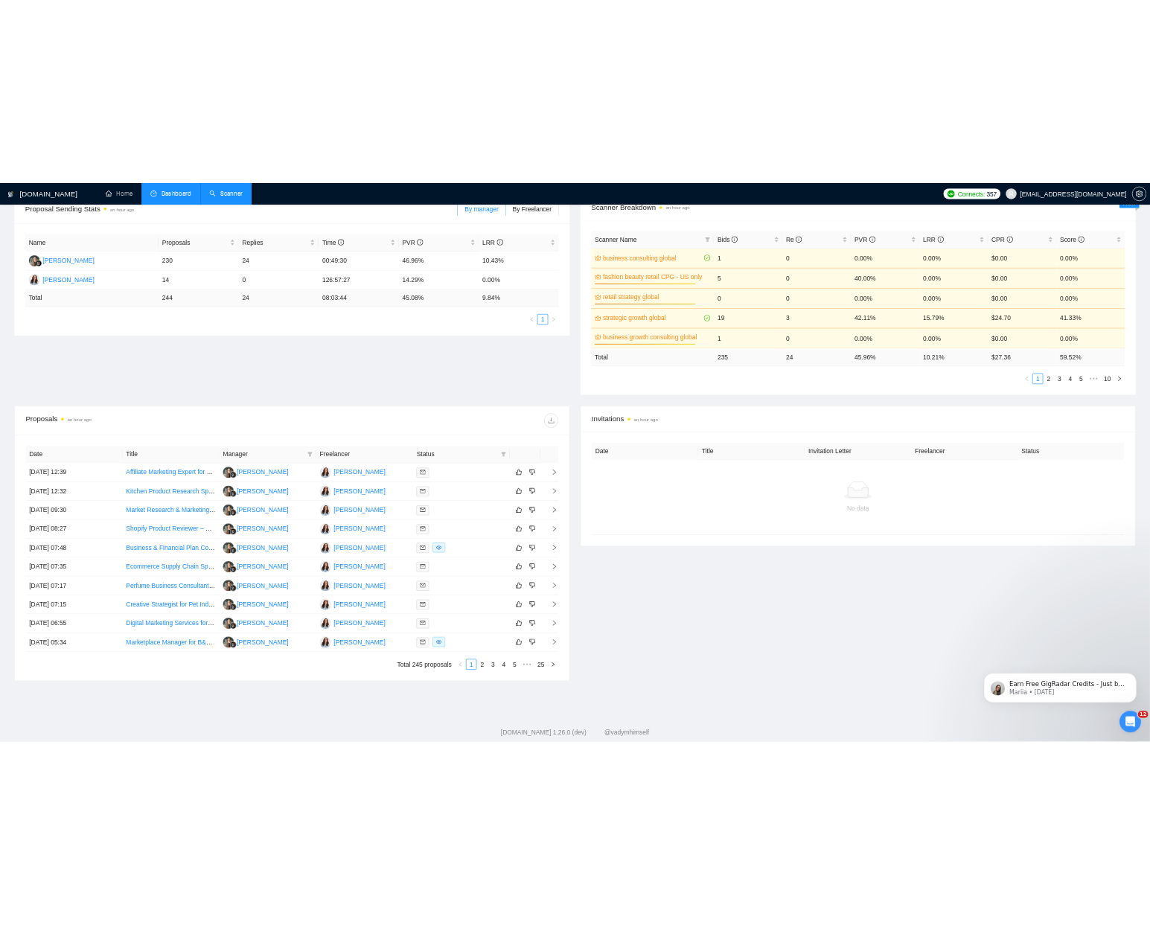
scroll to position [275, 0]
